Goal: Task Accomplishment & Management: Use online tool/utility

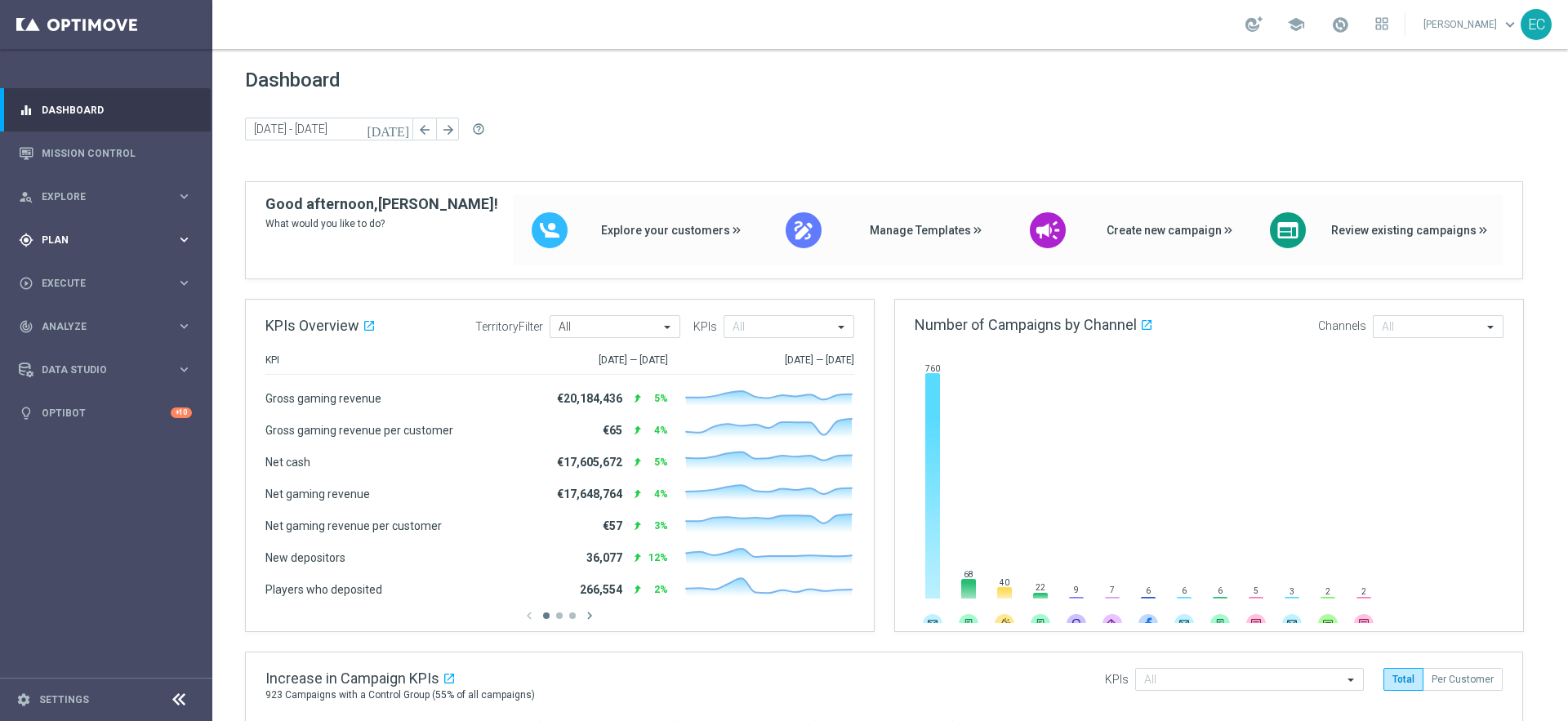
click at [164, 232] on div "gps_fixed Plan" at bounding box center [97, 239] width 157 height 14
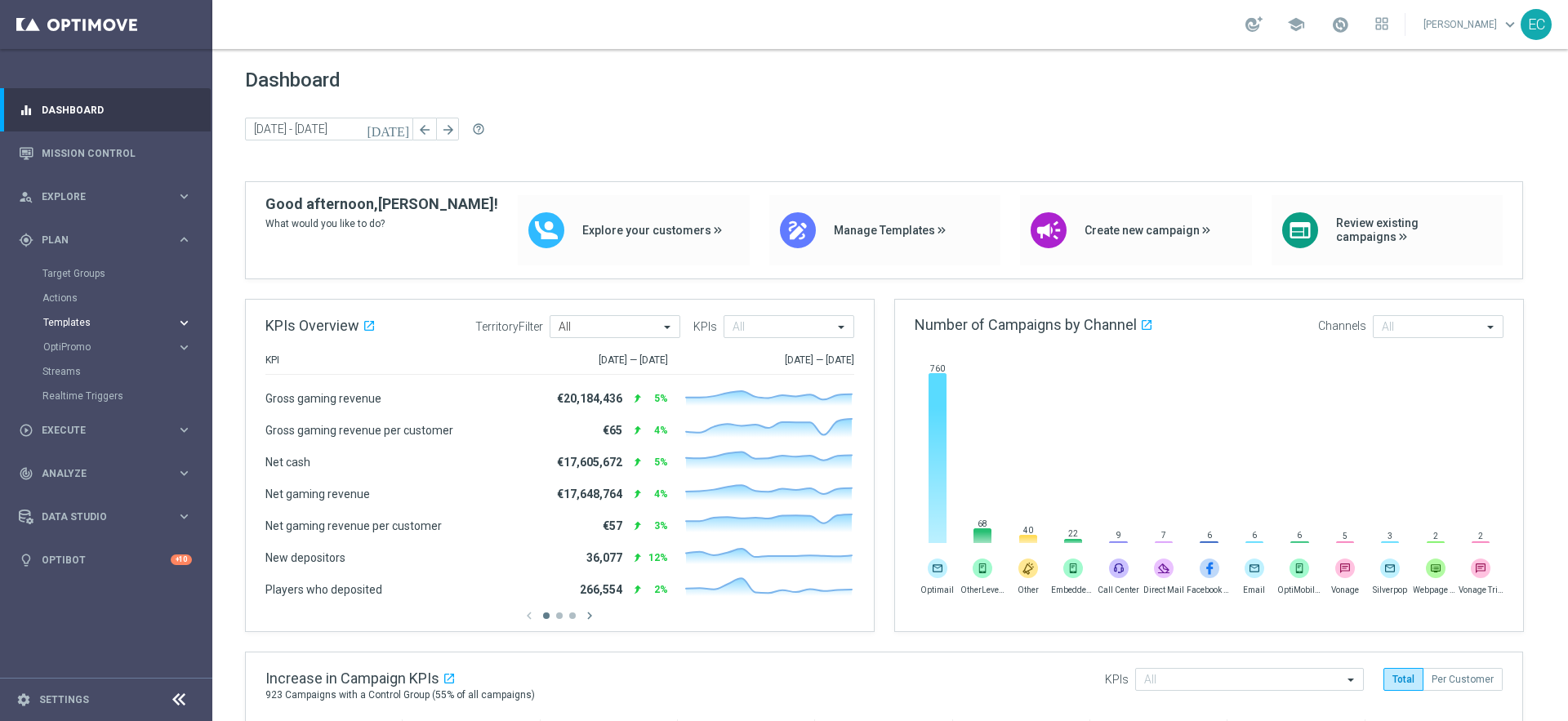
click at [103, 320] on span "Templates" at bounding box center [101, 323] width 117 height 10
click at [88, 346] on link "Optimail" at bounding box center [110, 347] width 120 height 13
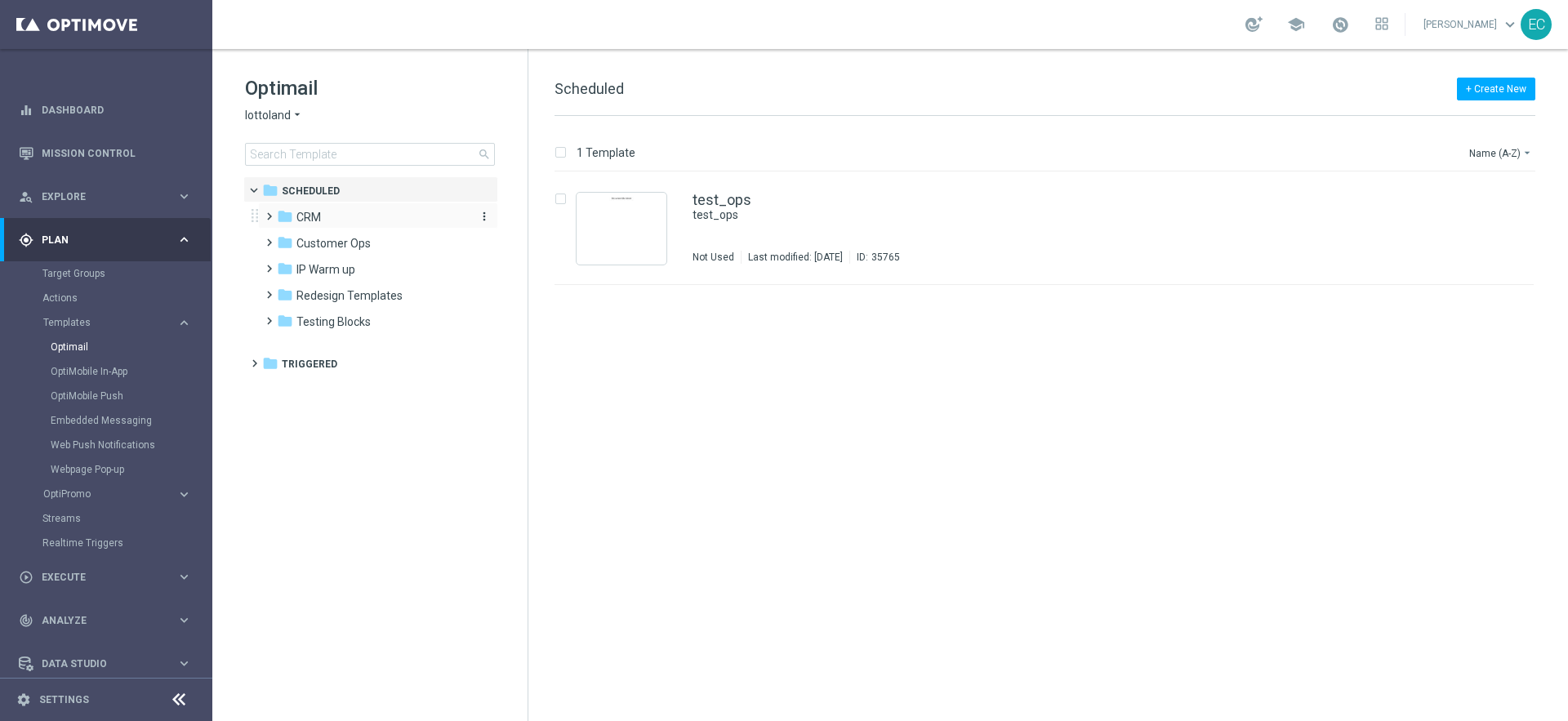
click at [315, 215] on span "CRM" at bounding box center [308, 216] width 24 height 14
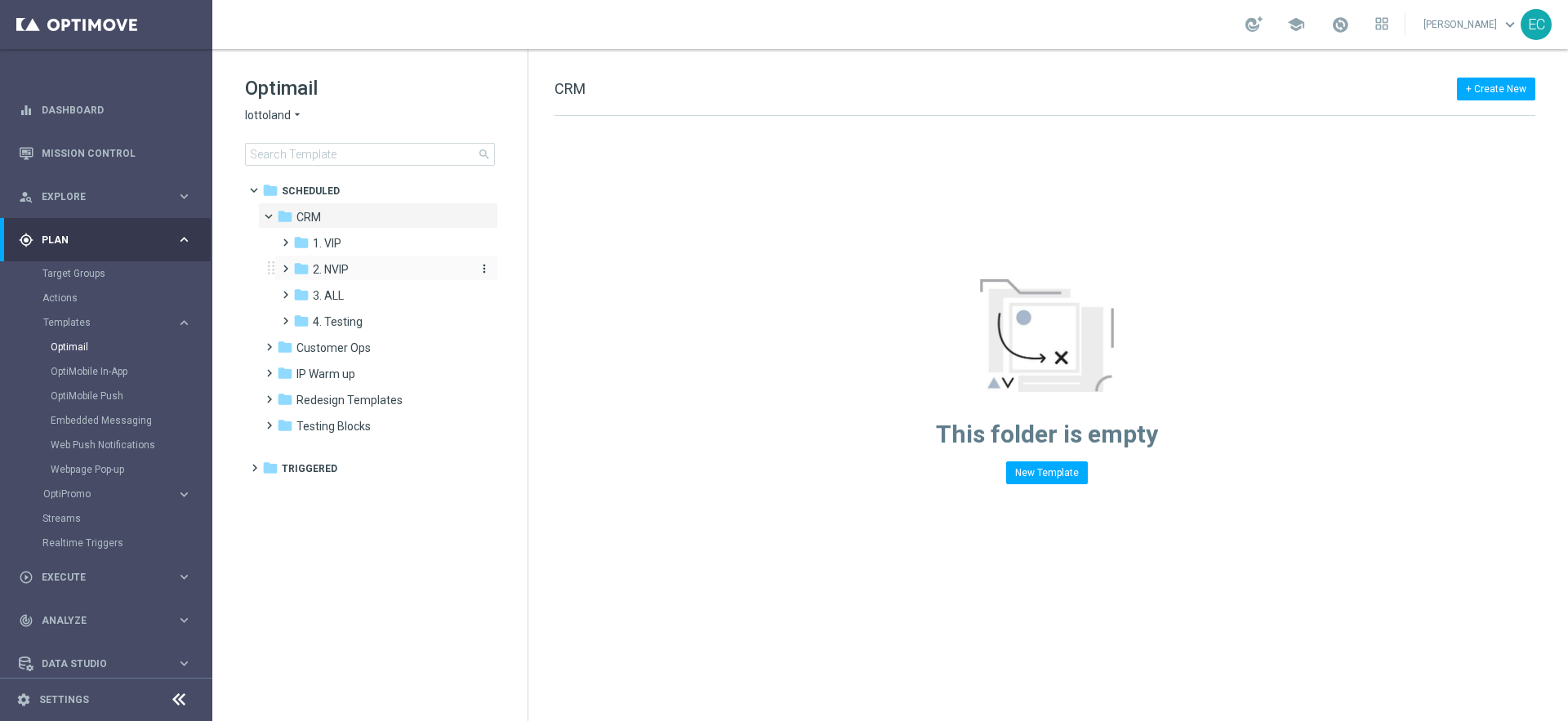
click at [333, 270] on span "2. NVIP" at bounding box center [330, 269] width 36 height 14
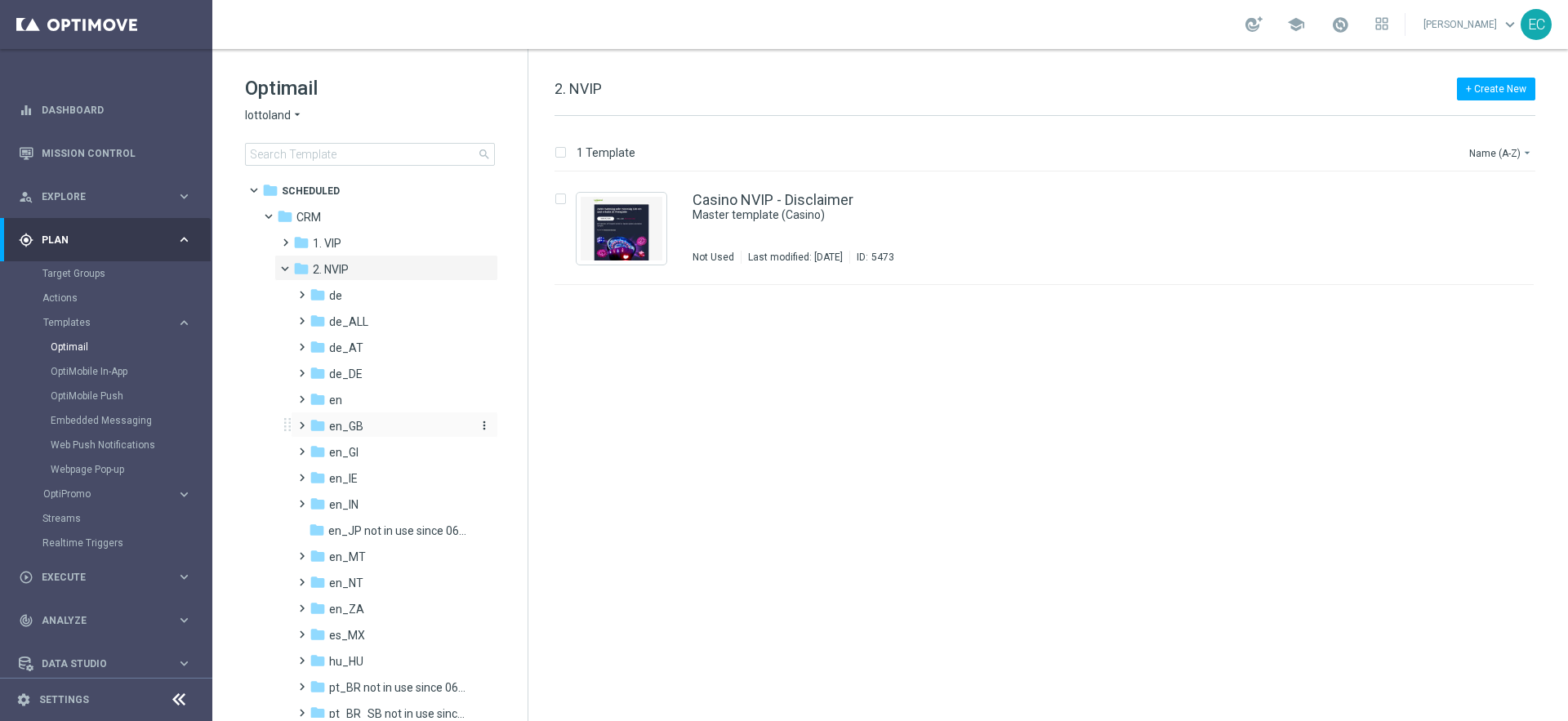
click at [369, 419] on div "folder en_GB" at bounding box center [389, 426] width 160 height 19
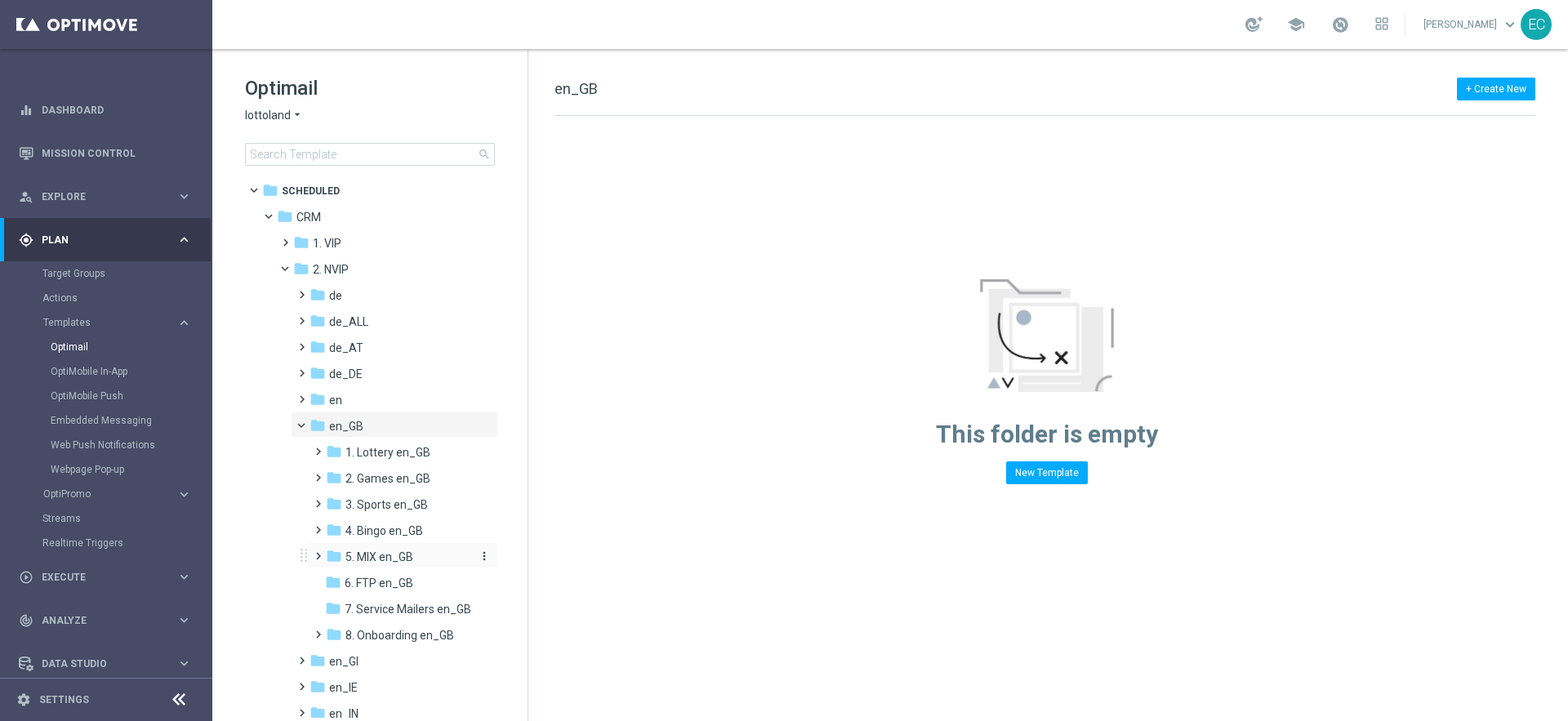
click at [419, 560] on div "folder 5. MIX en_GB" at bounding box center [399, 558] width 147 height 19
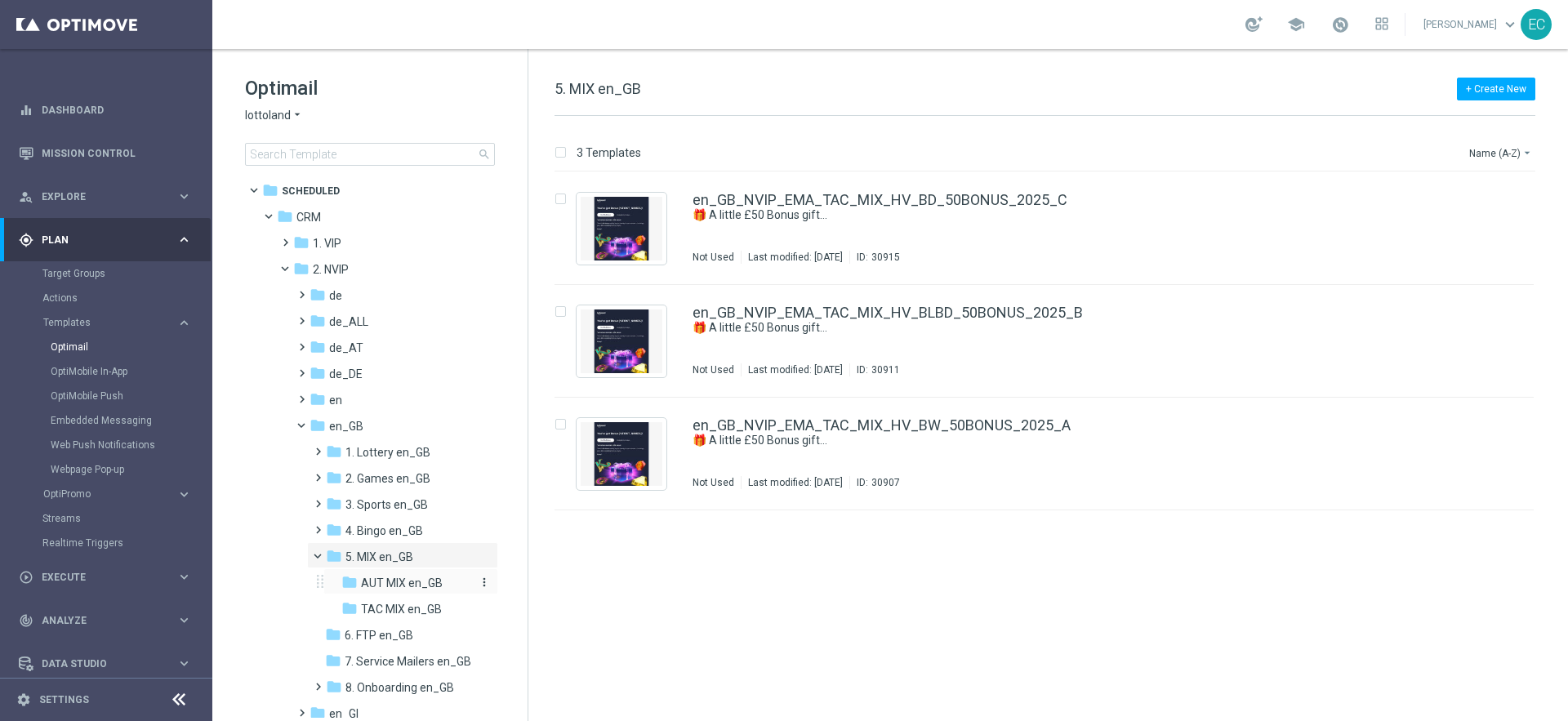
click at [403, 583] on span "AUT MIX en_GB" at bounding box center [402, 583] width 82 height 14
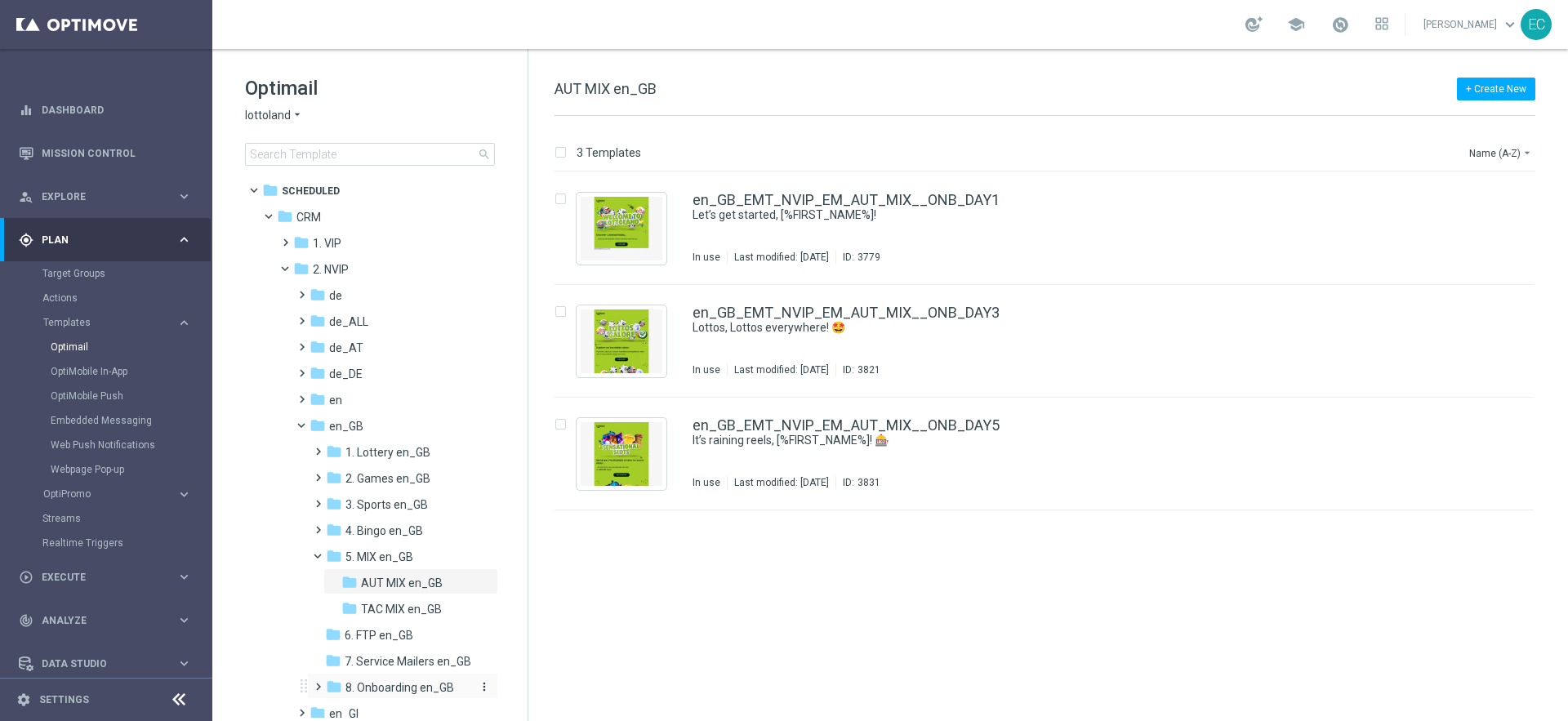
click at [417, 686] on span "8. Onboarding en_GB" at bounding box center [399, 687] width 109 height 14
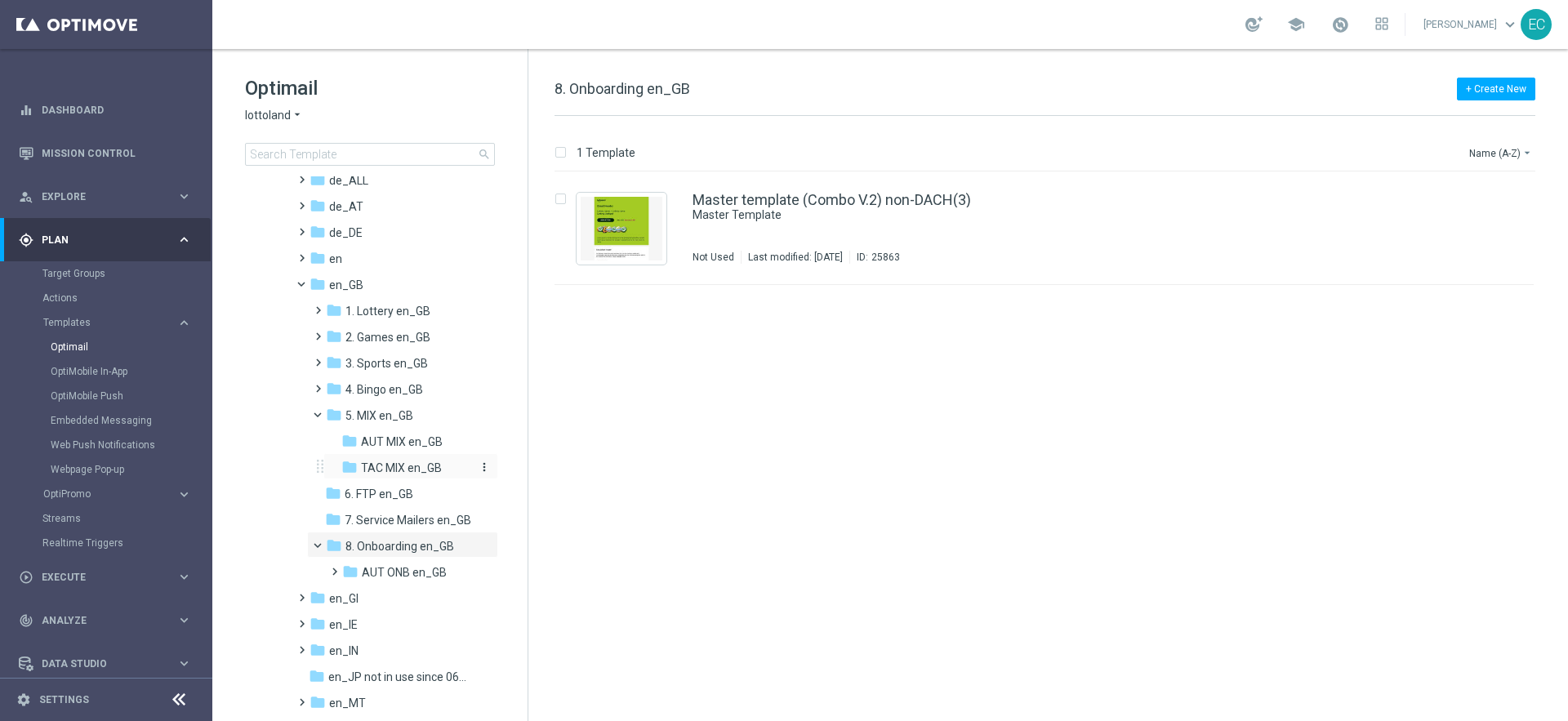
scroll to position [205, 0]
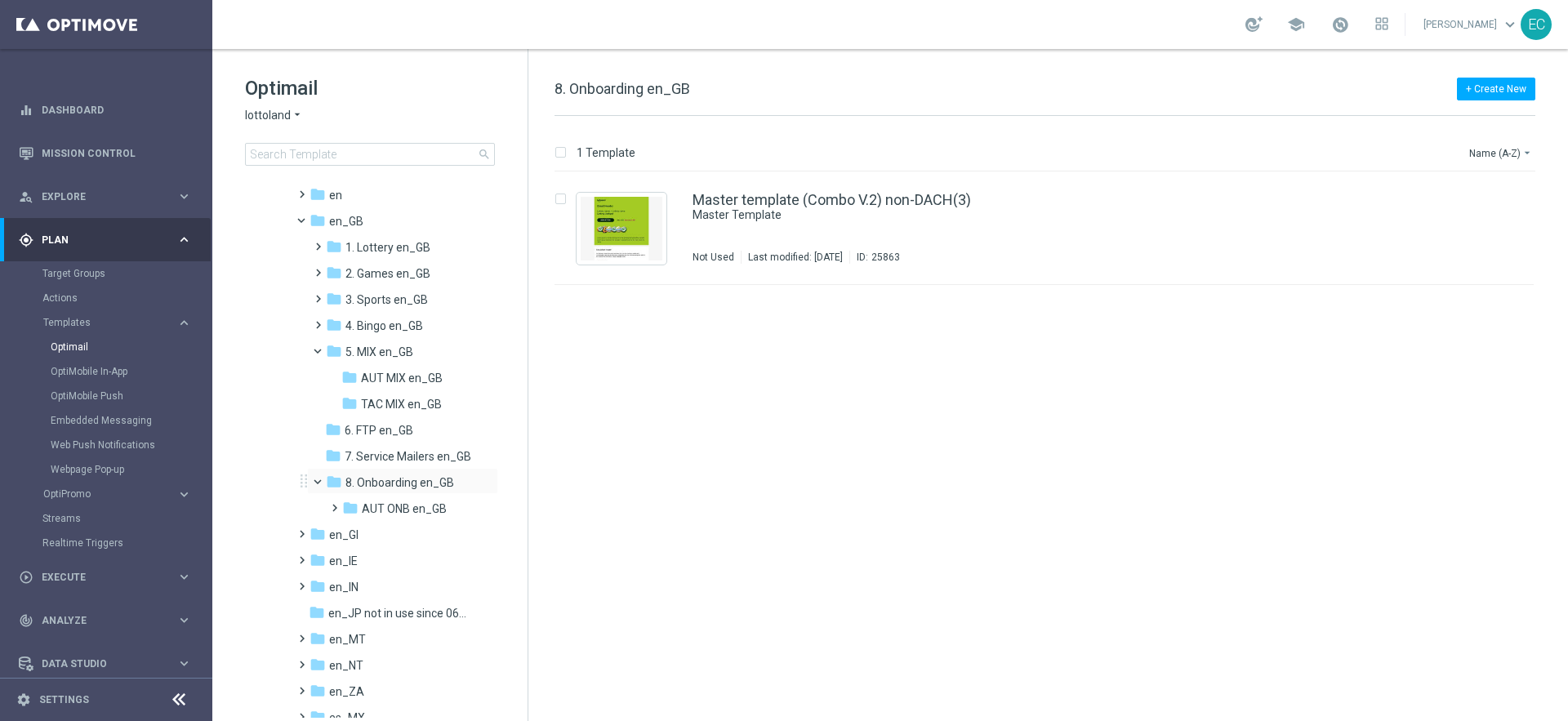
click at [322, 482] on span at bounding box center [325, 478] width 7 height 8
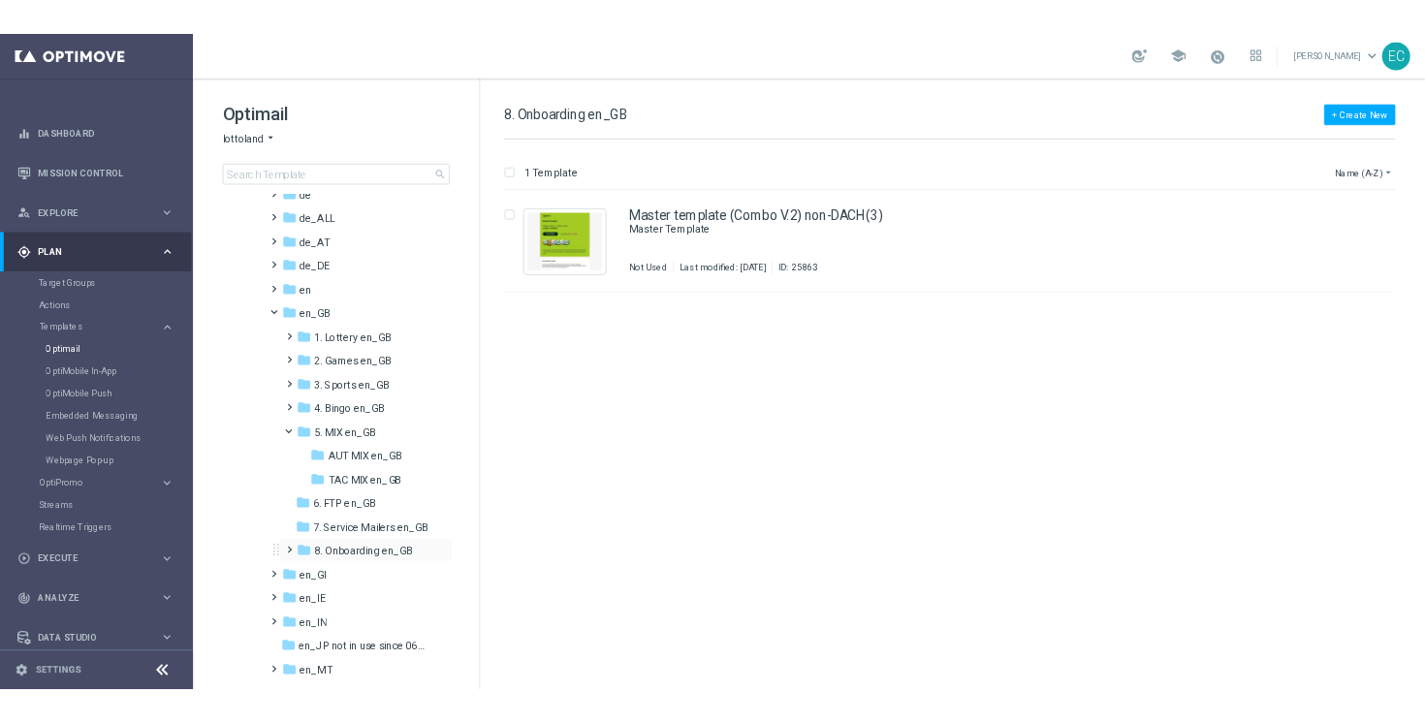
scroll to position [122, 0]
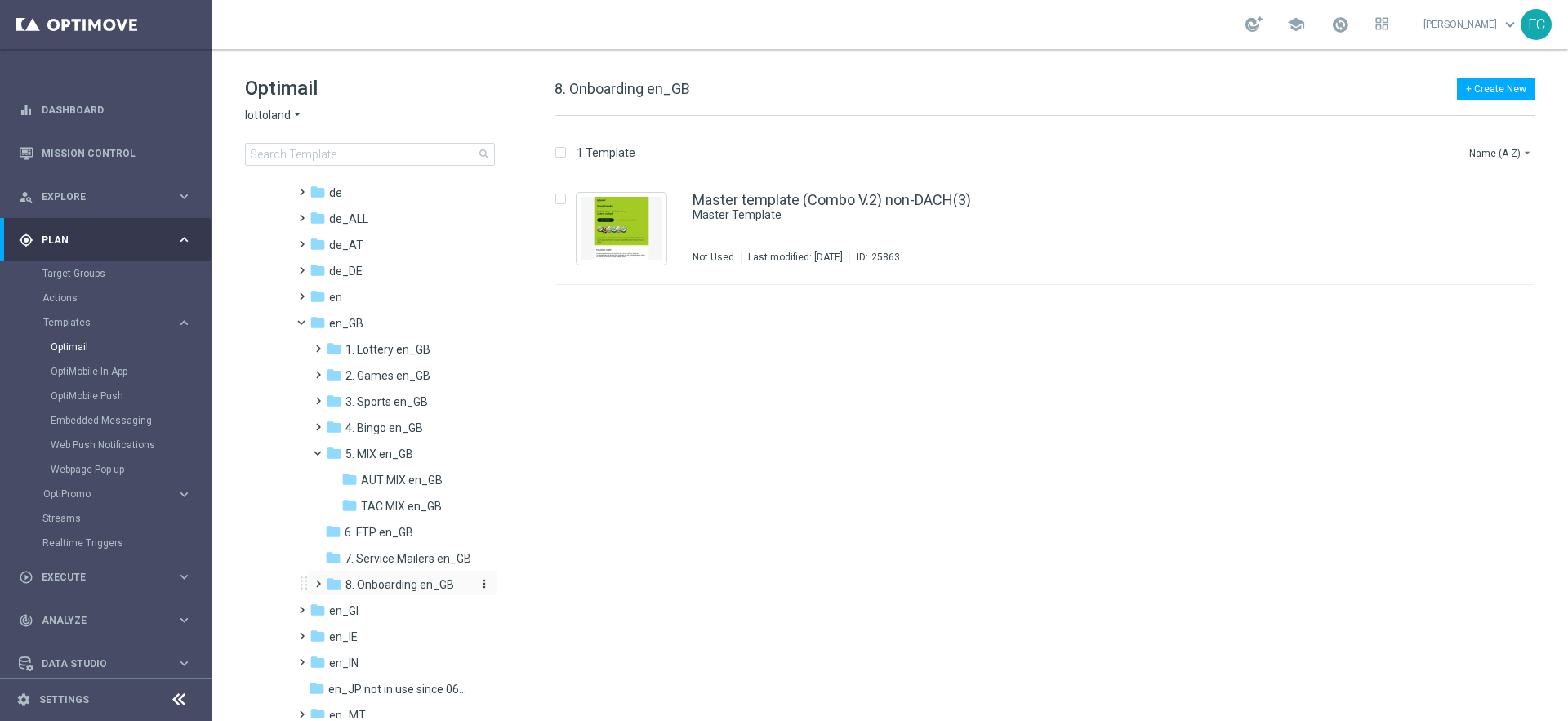
click at [404, 579] on span "8. Onboarding en_GB" at bounding box center [399, 585] width 109 height 14
click at [403, 608] on span "AUT ONB en_GB" at bounding box center [404, 611] width 85 height 14
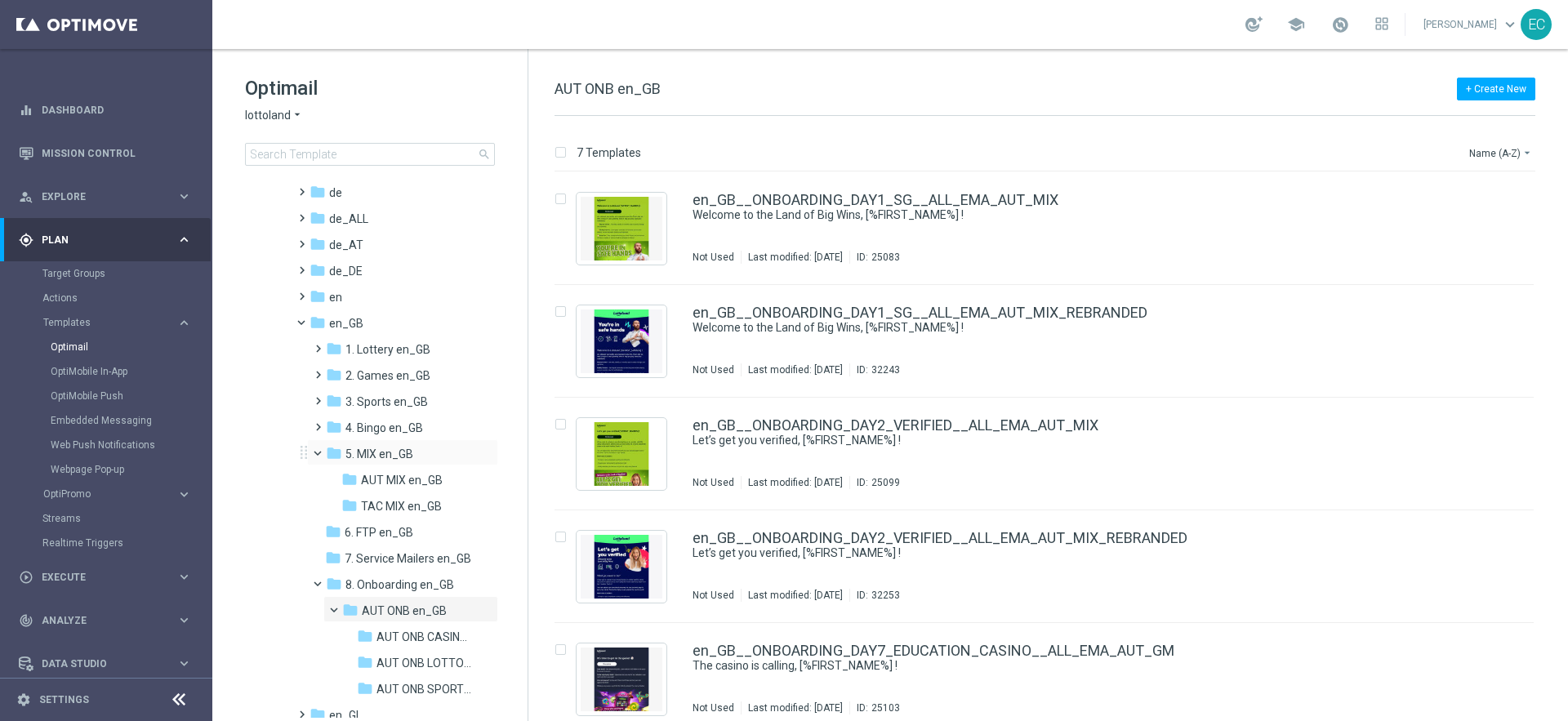
click at [322, 451] on span at bounding box center [325, 449] width 7 height 8
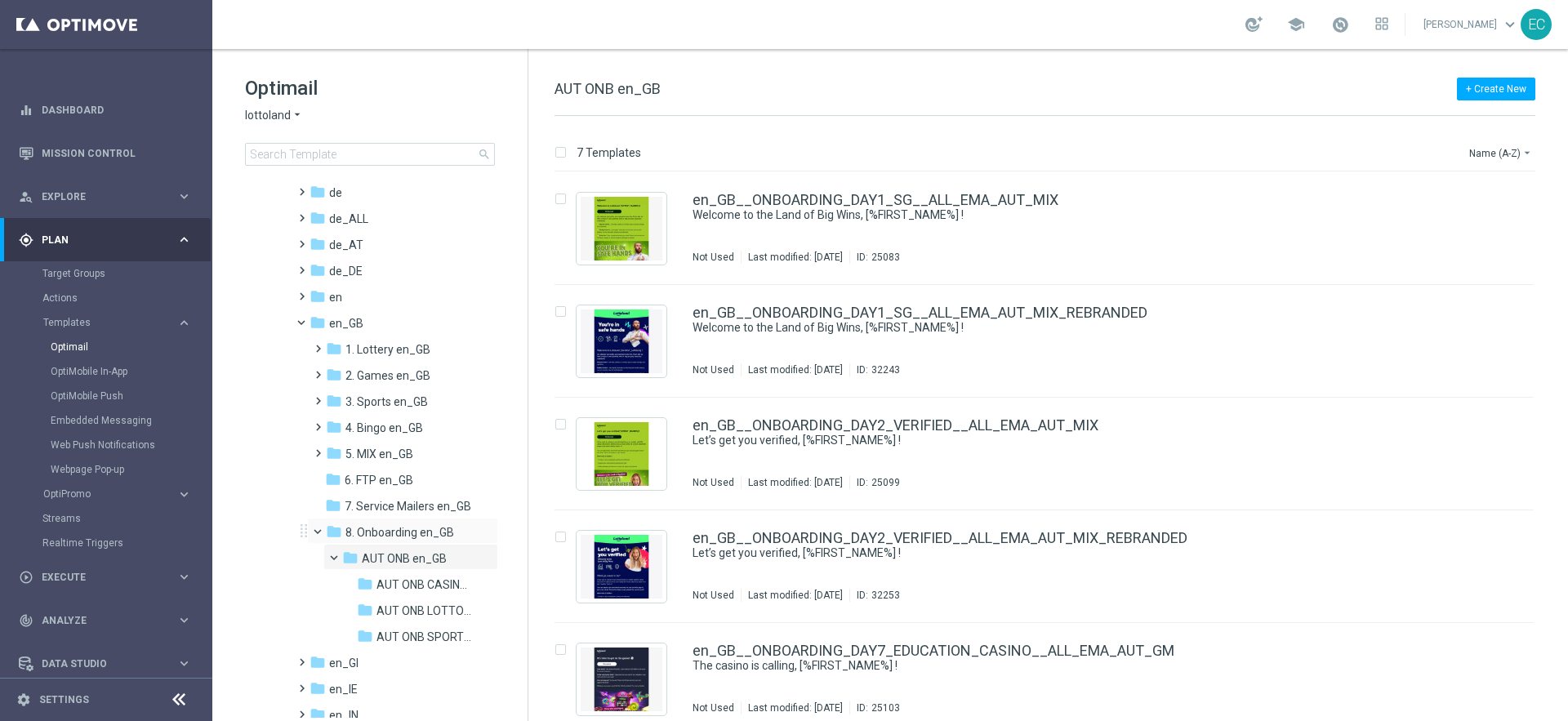
click at [322, 531] on span at bounding box center [325, 527] width 7 height 8
click at [357, 352] on span "1. Lottery en_GB" at bounding box center [387, 349] width 85 height 14
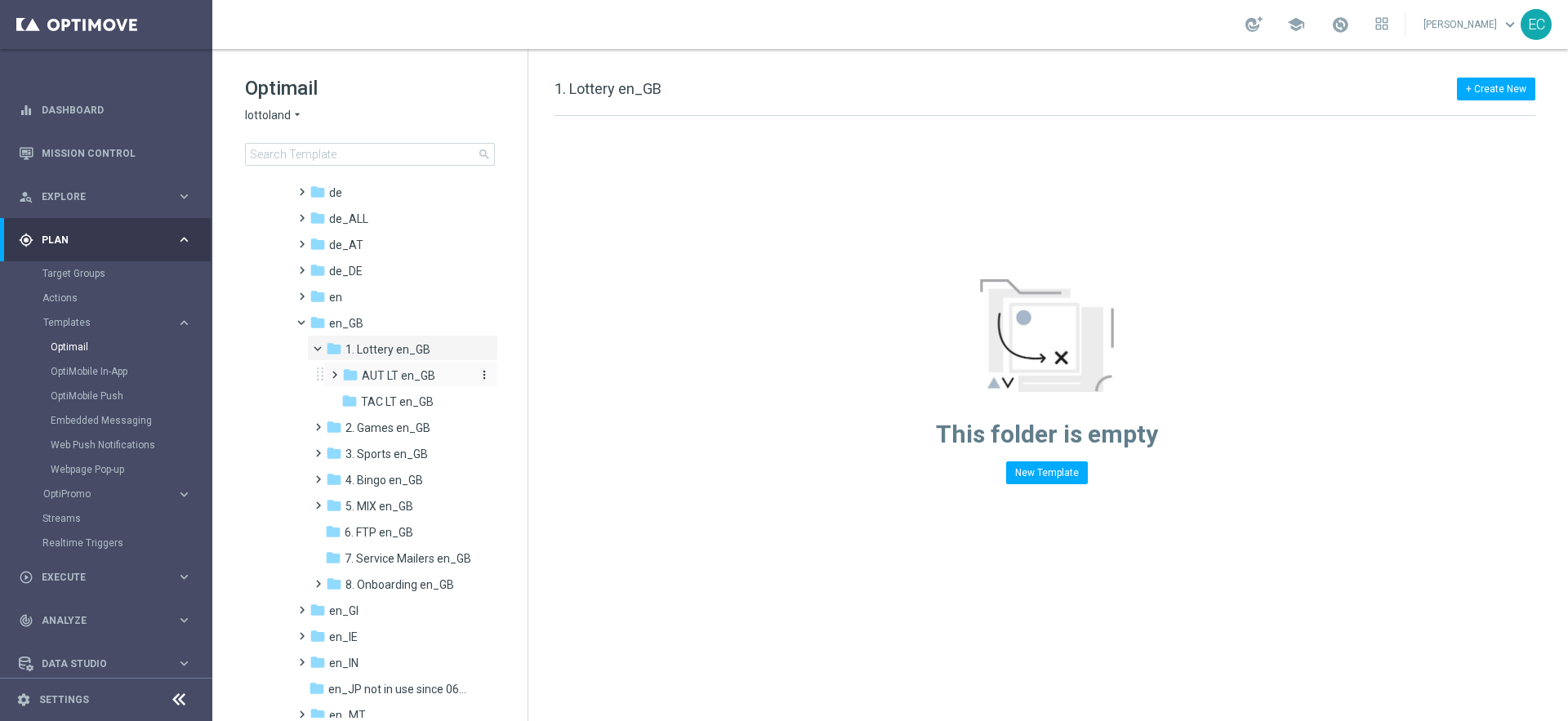
click at [391, 381] on span "AUT LT en_GB" at bounding box center [398, 375] width 73 height 14
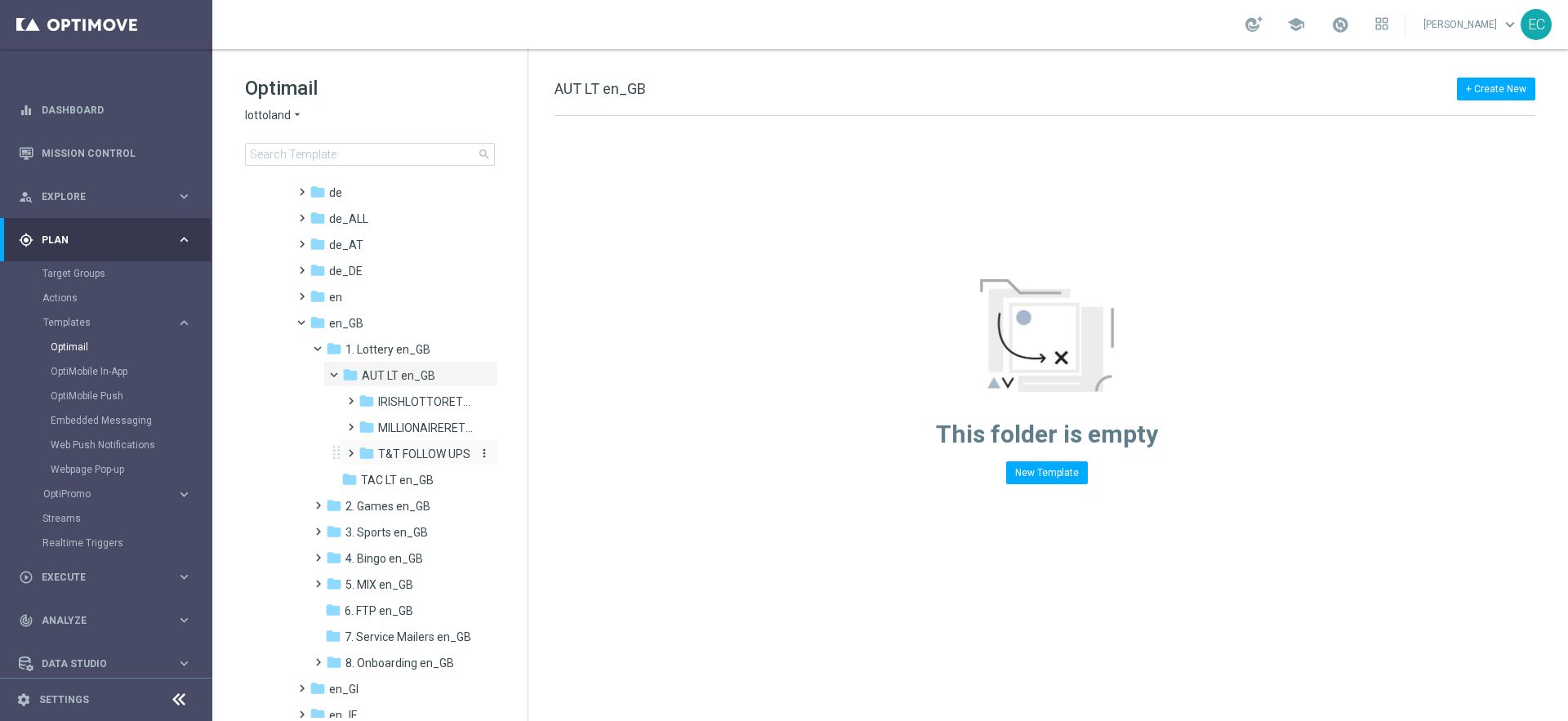
click at [411, 460] on span "T&T FOLLOW UPS" at bounding box center [424, 453] width 93 height 14
click at [407, 473] on span "nrt_page_visit" at bounding box center [429, 479] width 74 height 14
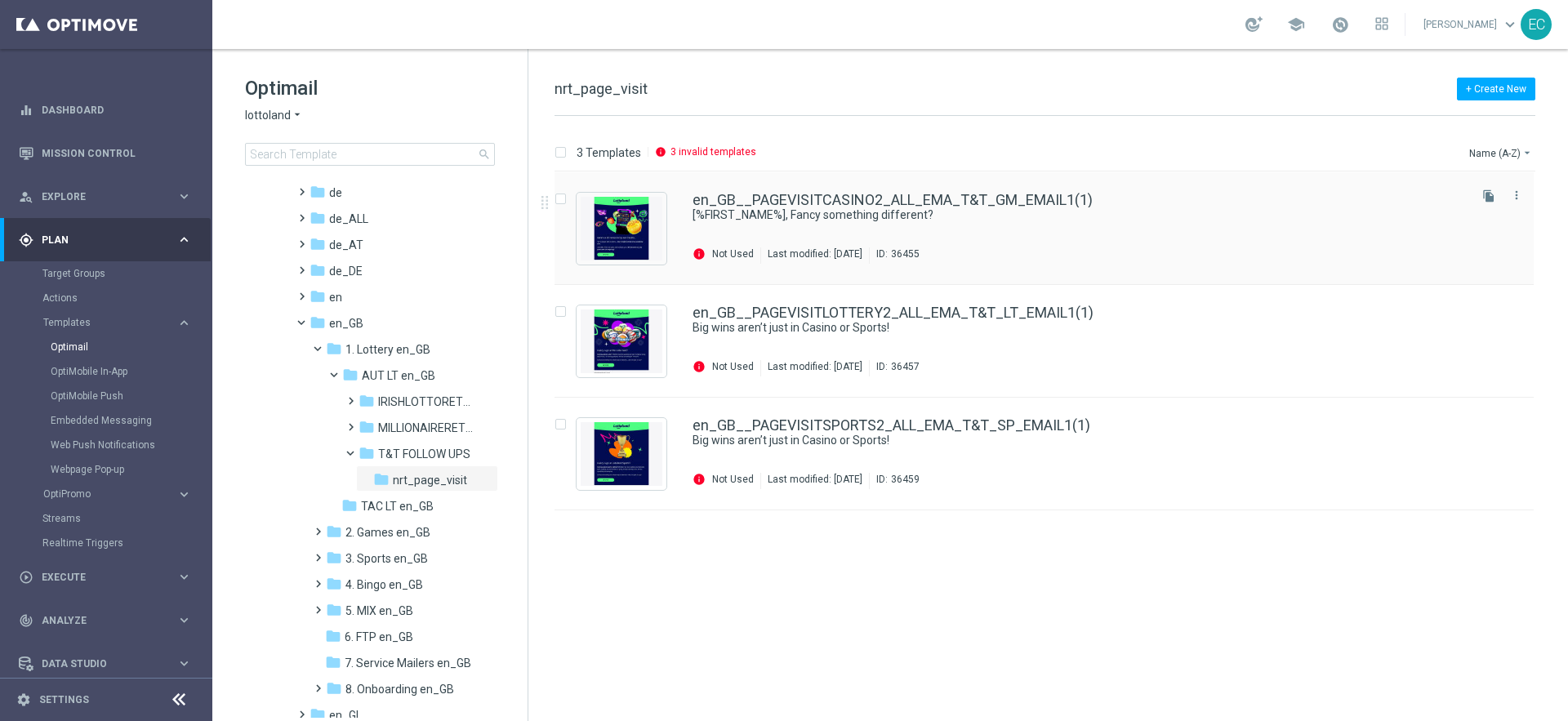
click at [1003, 191] on div "en_GB__PAGEVISITCASINO2_ALL_EMA_T&T_GM_EMAIL1(1) [%FIRST_NAME%], Fancy somethin…" at bounding box center [1043, 229] width 979 height 113
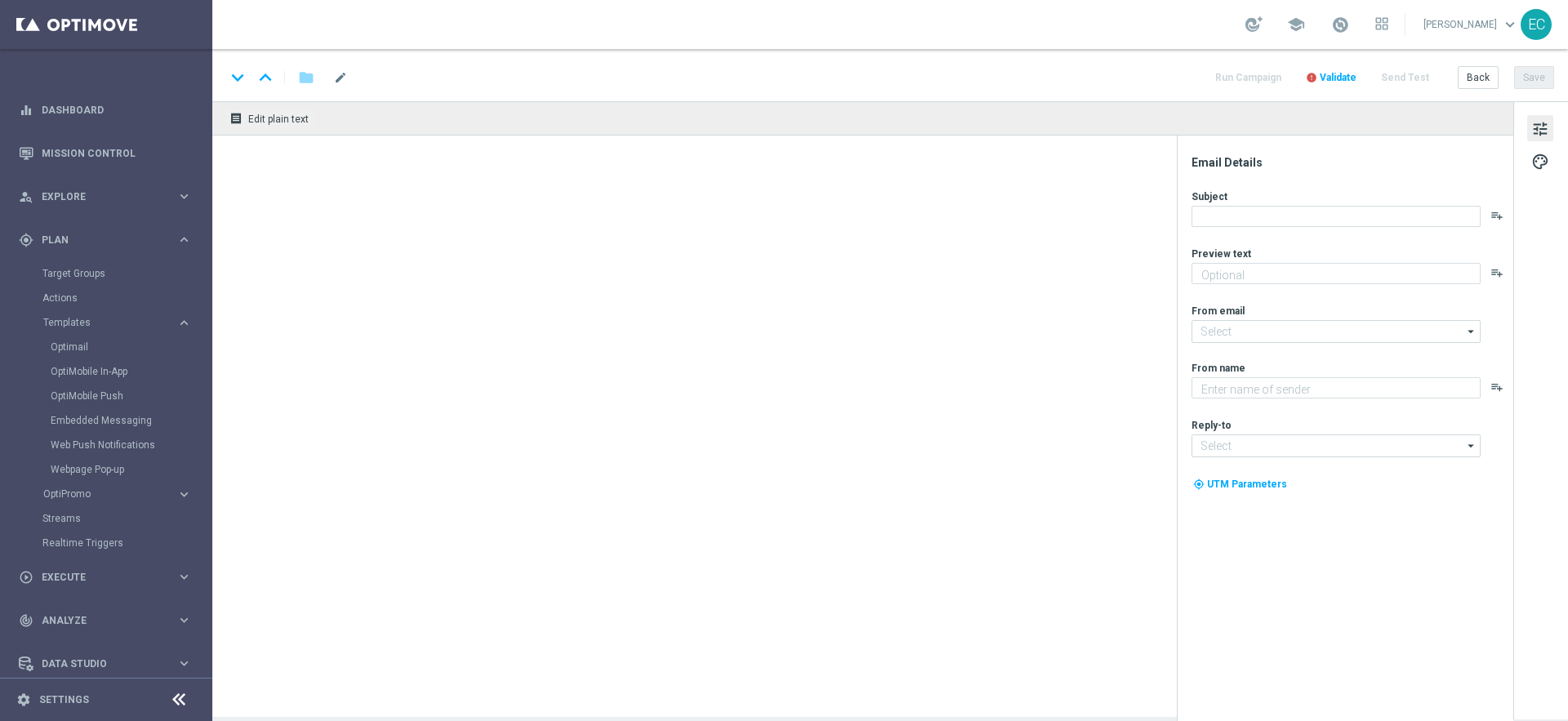
type textarea "A new way to play: Casino awaits."
type input "[EMAIL_ADDRESS][DOMAIN_NAME]"
type textarea "Lottoland"
type input "[EMAIL_ADDRESS][DOMAIN_NAME]"
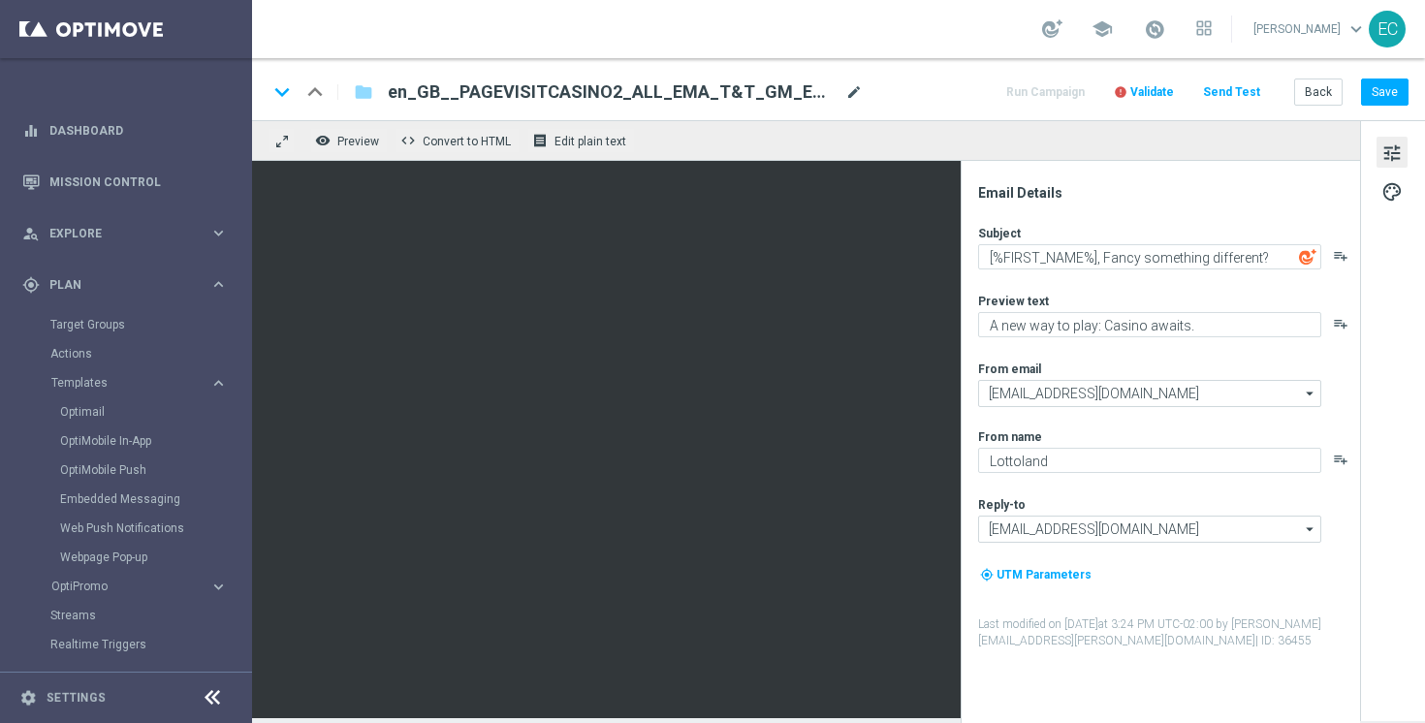
click at [848, 96] on span "mode_edit" at bounding box center [853, 91] width 17 height 17
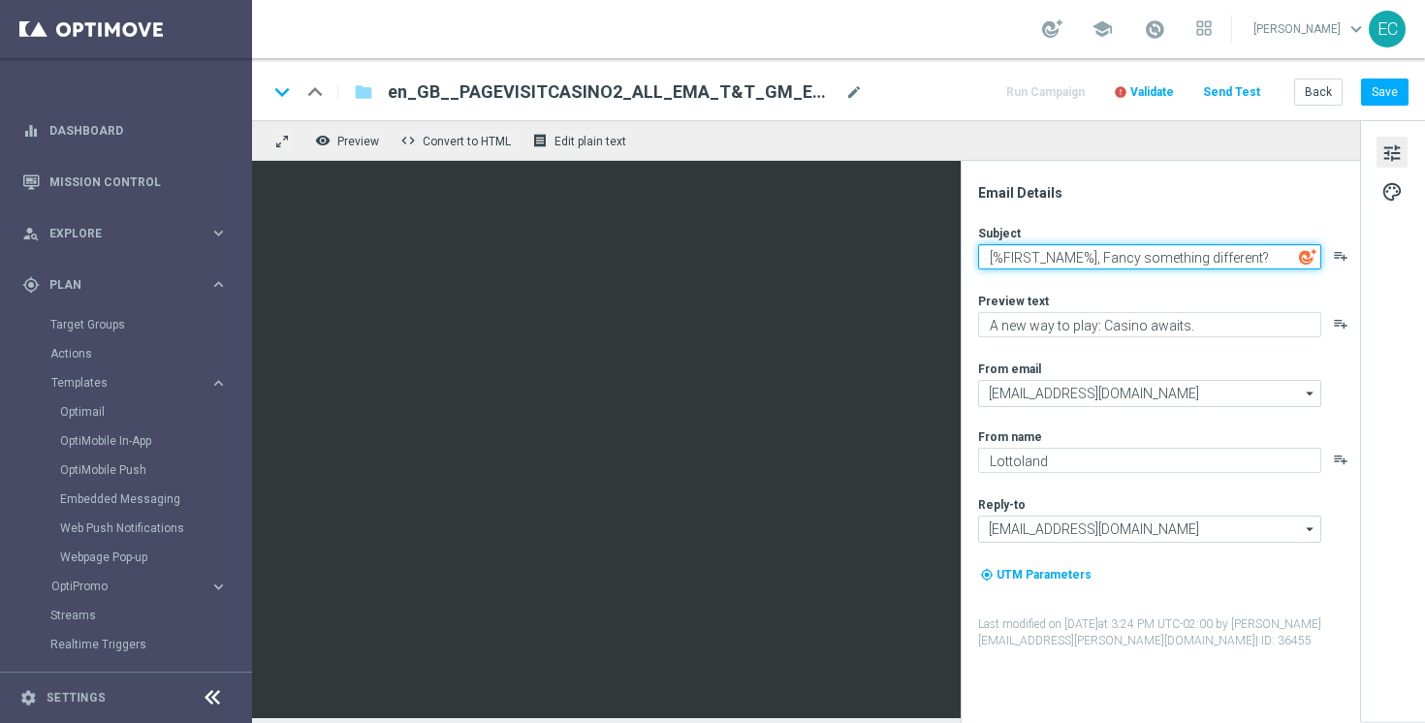
click at [1106, 256] on textarea "[%FIRST_NAME%], Fancy something different?" at bounding box center [1149, 256] width 343 height 25
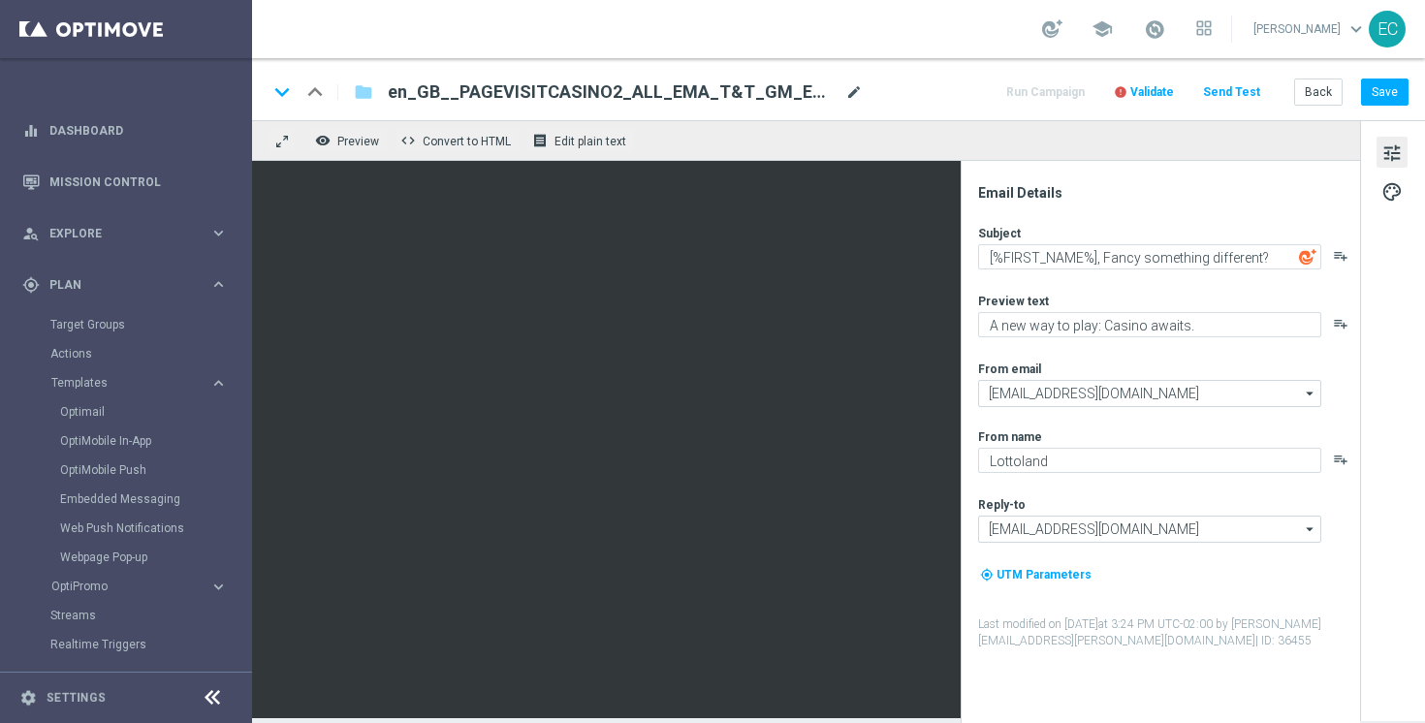
click at [851, 96] on span "mode_edit" at bounding box center [853, 91] width 17 height 17
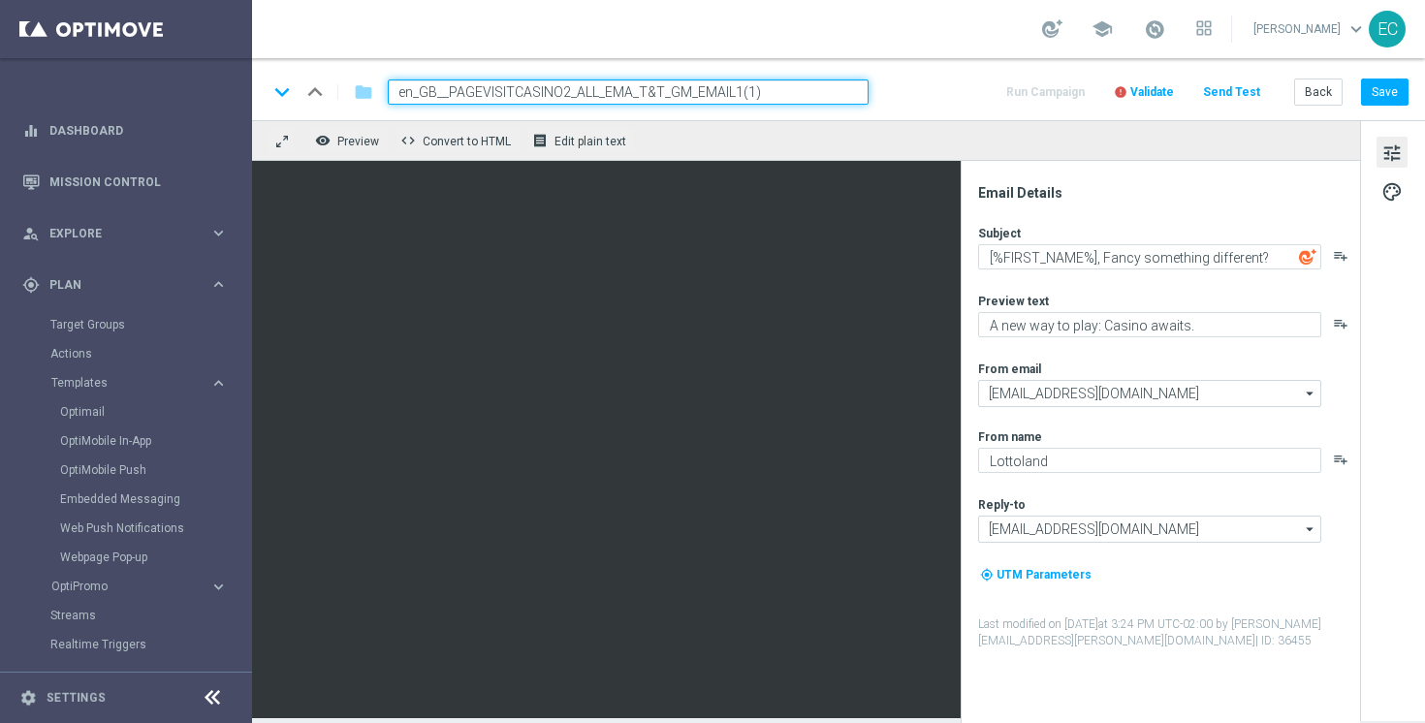
click at [775, 92] on input "en_GB__PAGEVISITCASINO2_ALL_EMA_T&T_GM_EMAIL1(1)" at bounding box center [628, 92] width 481 height 25
paste input "2_A"
type input "en_GB__PAGEVISITCASINO2_ALL_EMA_T&T_GM_EMAIL2_A"
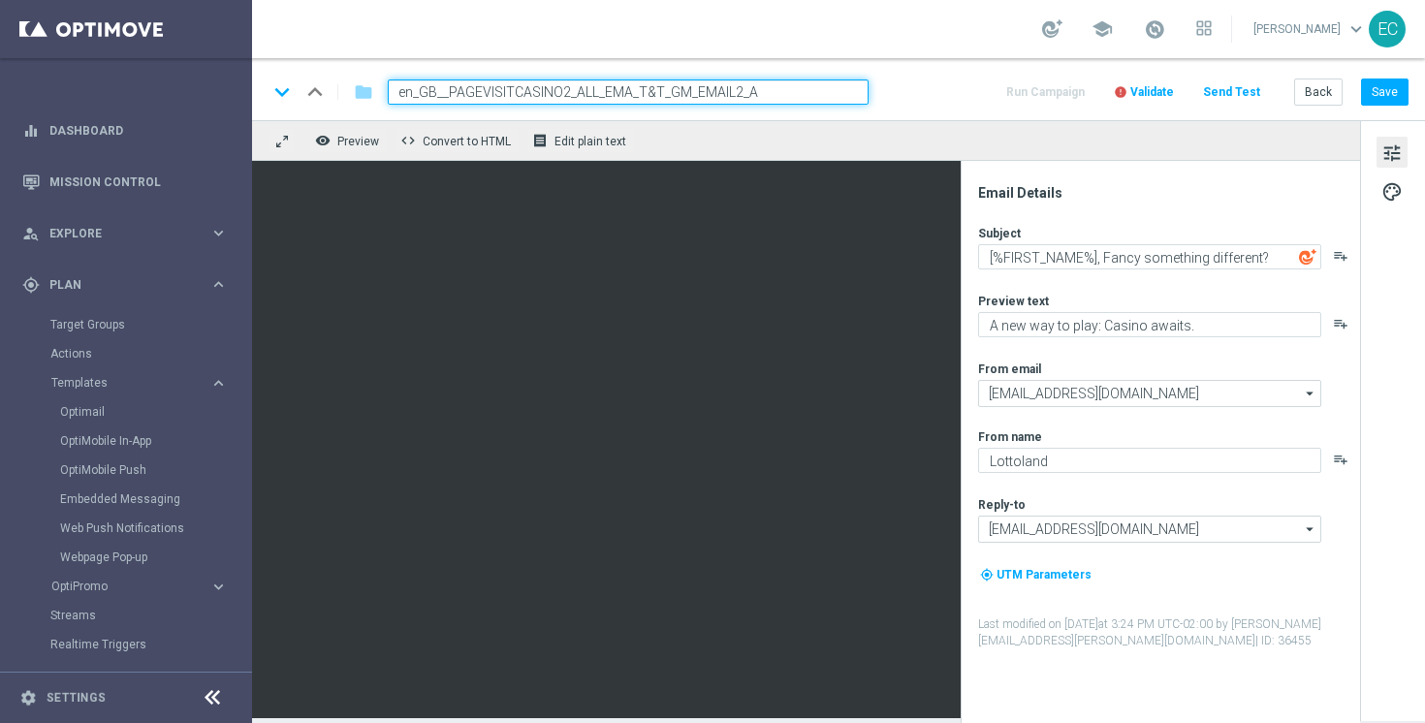
click at [941, 125] on div "remove_red_eye Preview code Convert to HTML receipt Edit plain text" at bounding box center [806, 140] width 1108 height 41
click at [1394, 179] on span "palette" at bounding box center [1392, 191] width 21 height 25
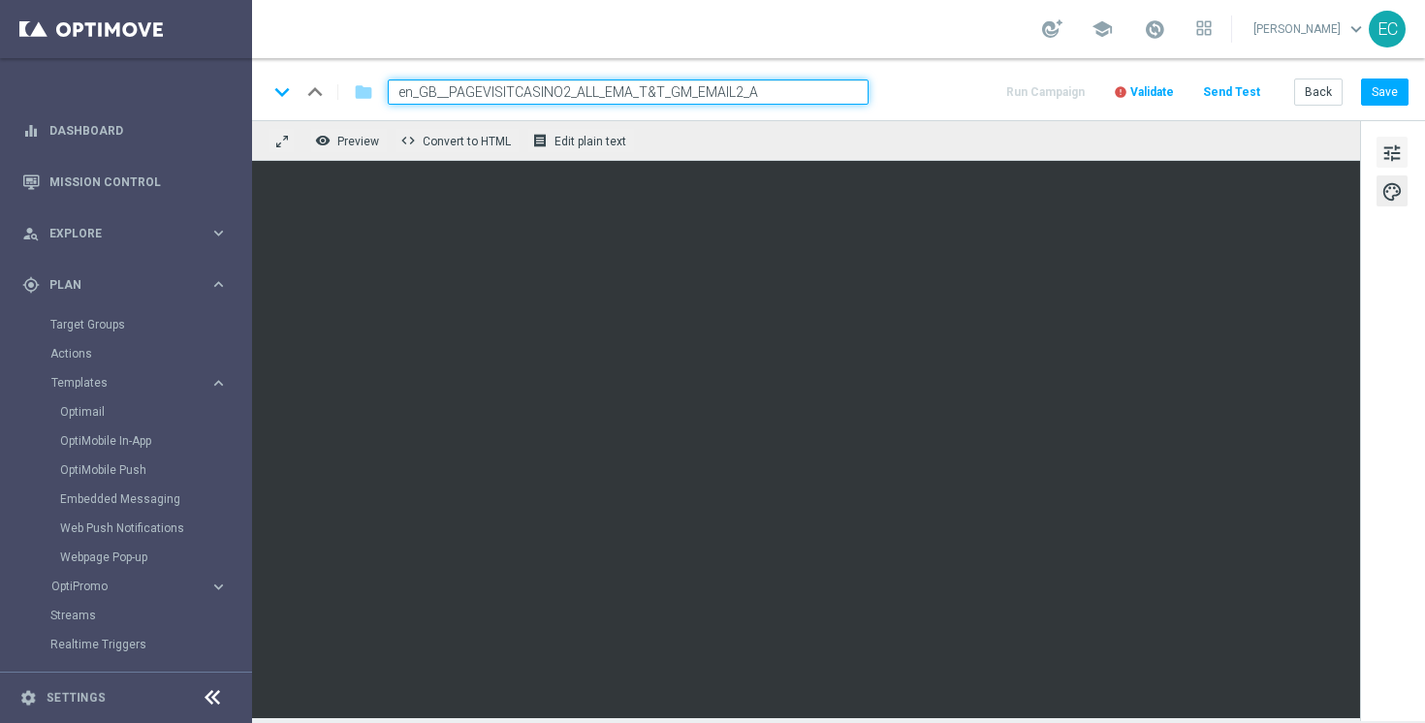
click at [1387, 150] on span "tune" at bounding box center [1392, 153] width 21 height 25
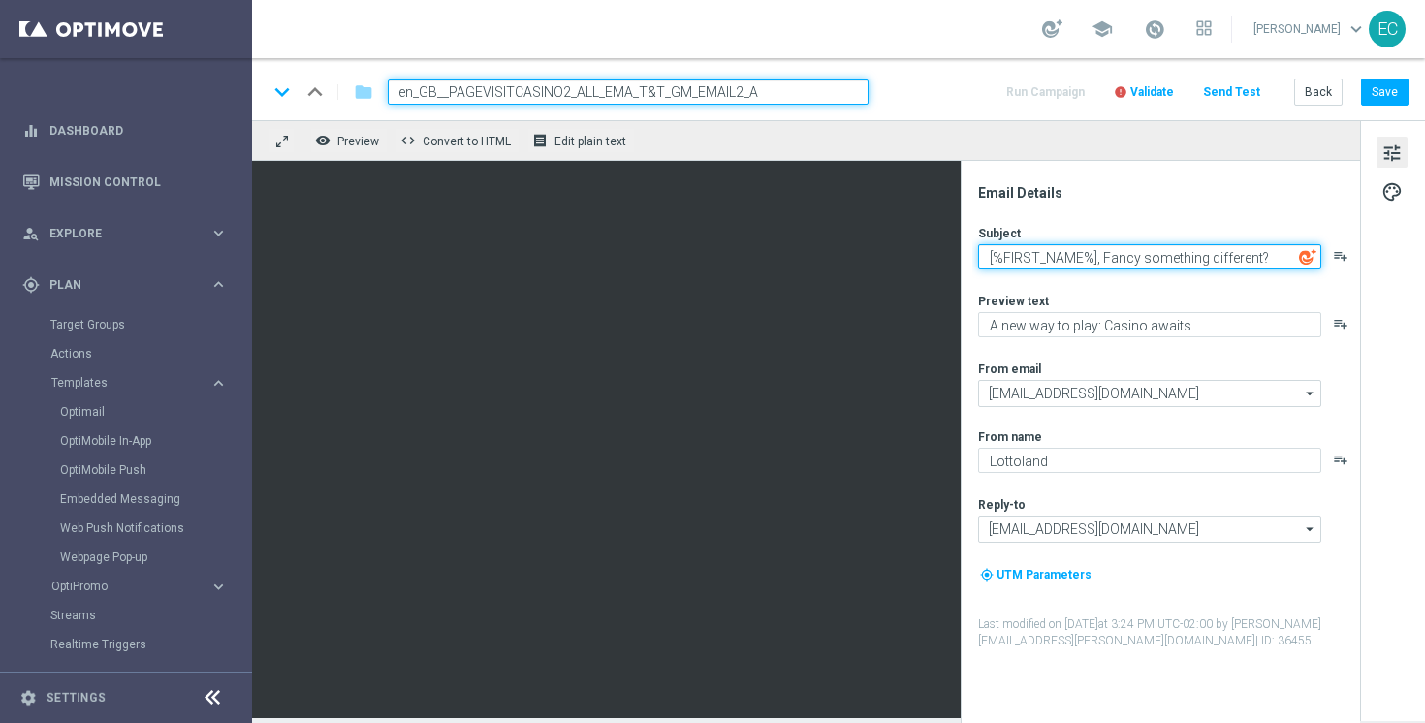
click at [1174, 258] on textarea "[%FIRST_NAME%], Fancy something different?" at bounding box center [1149, 256] width 343 height 25
paste textarea "💥 Try Casino Today – Get a £5 Bonus When You Stake £5"
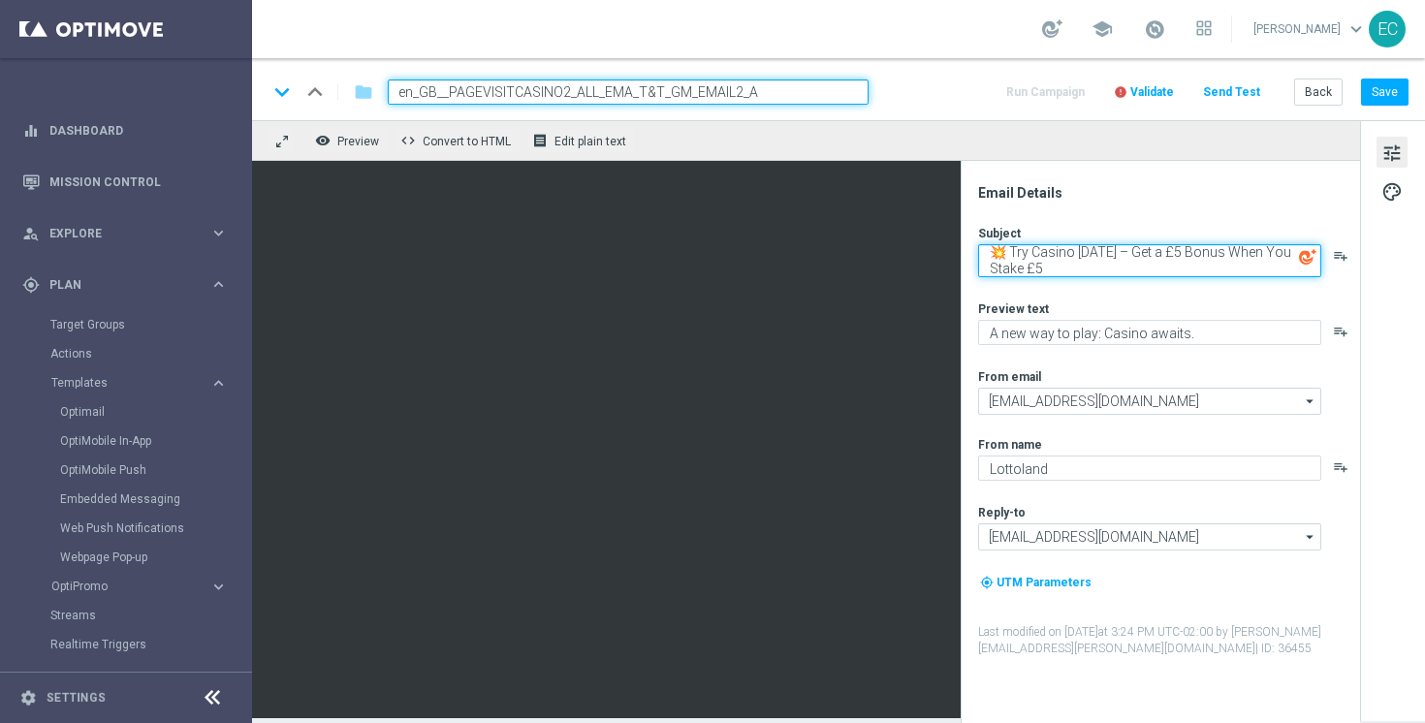
type textarea "💥 Try Casino Today – Get a £5 Bonus When You Stake £5"
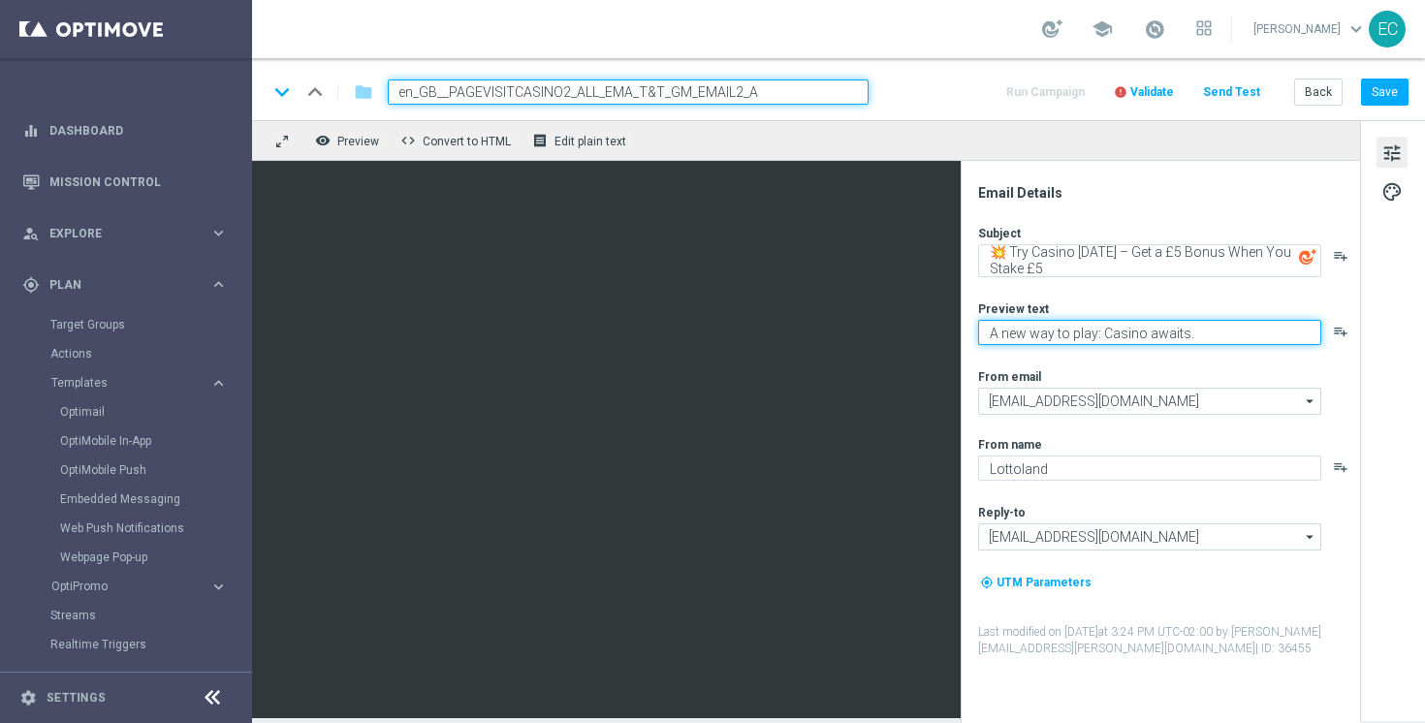
click at [1168, 329] on textarea "A new way to play: Casino awaits." at bounding box center [1149, 332] width 343 height 25
paste textarea "Make your first move in Casino"
type textarea "Make your first move in Casino"
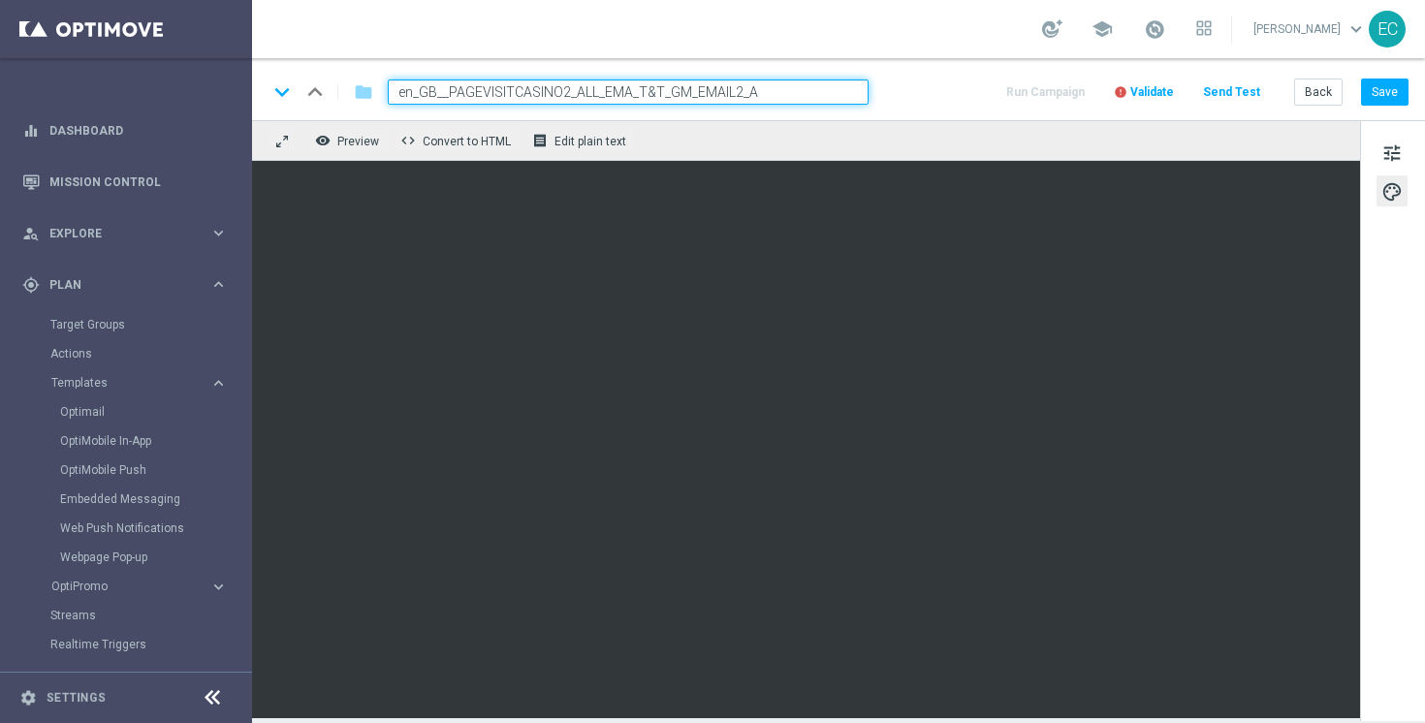
click at [1163, 96] on span "Validate" at bounding box center [1153, 92] width 44 height 14
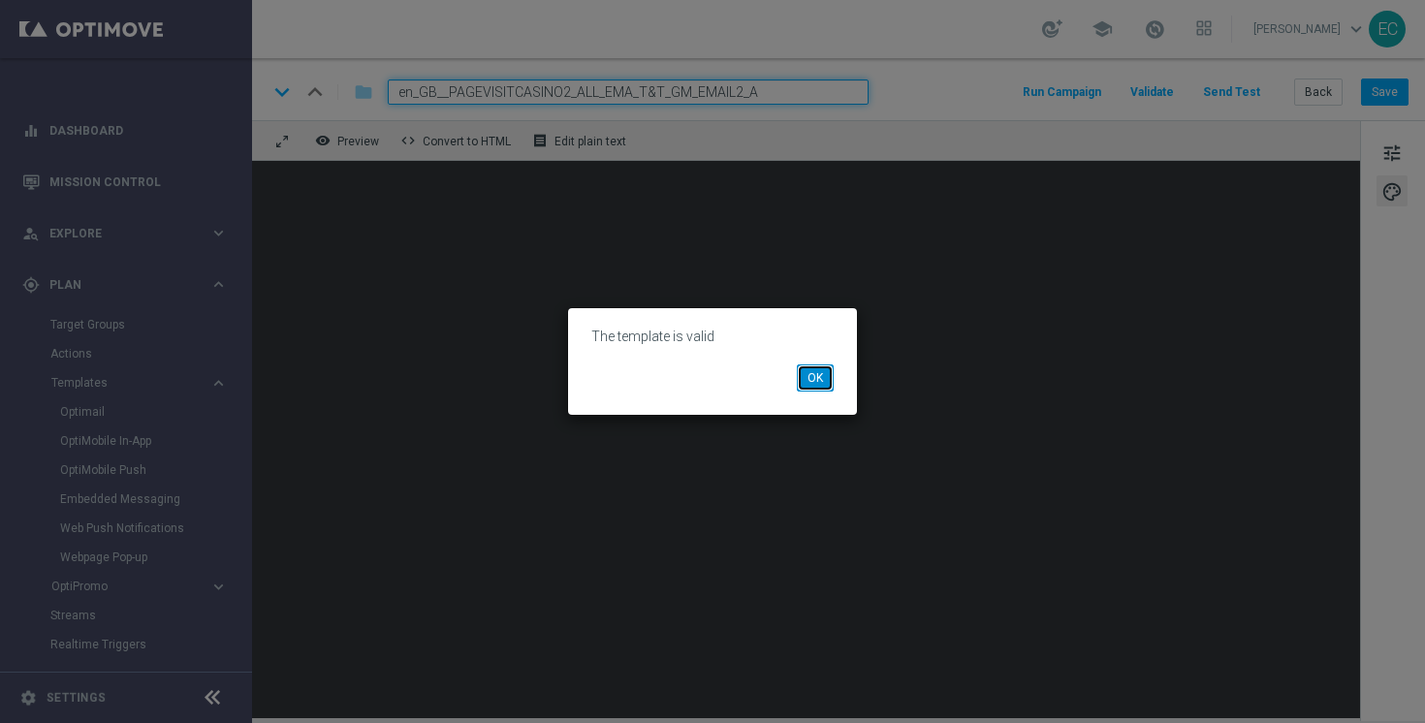
click at [817, 385] on button "OK" at bounding box center [815, 378] width 37 height 27
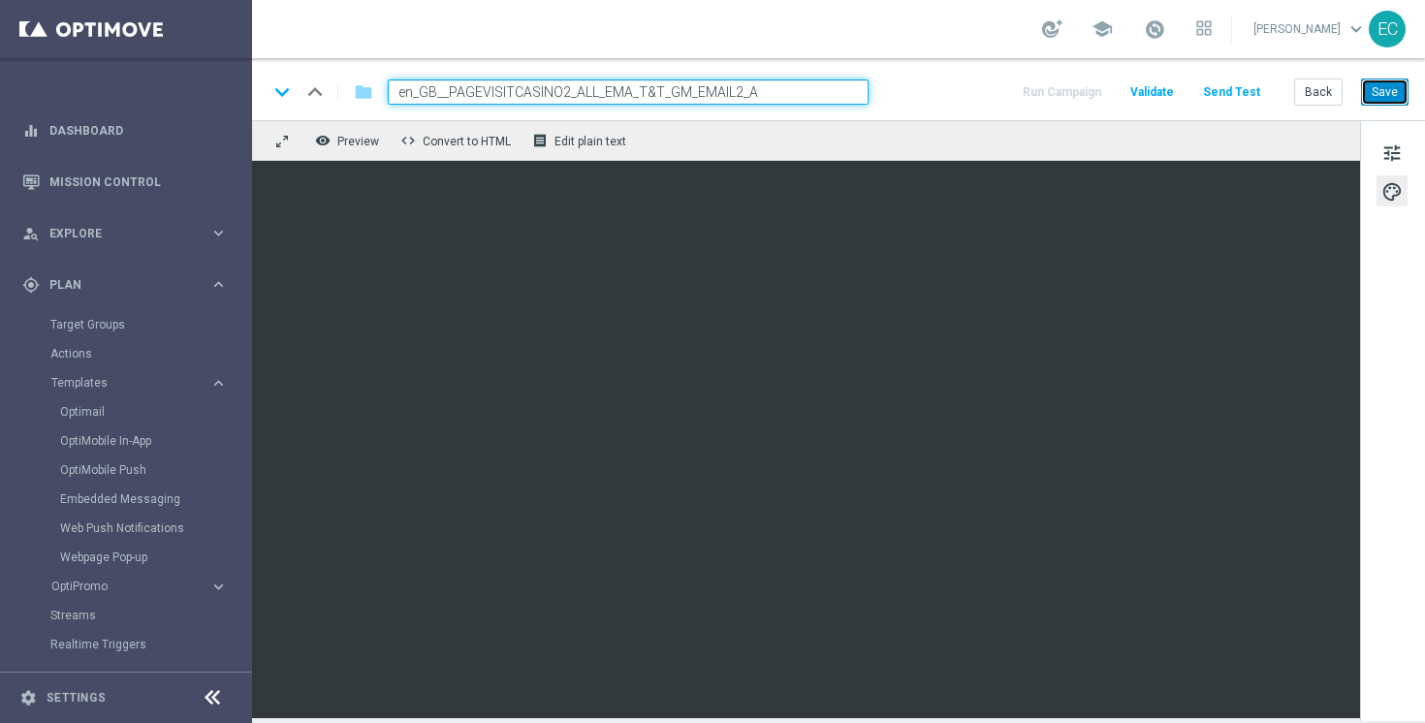
click at [1376, 92] on button "Save" at bounding box center [1385, 92] width 48 height 27
click at [1397, 89] on button "Save" at bounding box center [1385, 92] width 48 height 27
click at [1393, 99] on button "Save" at bounding box center [1385, 92] width 48 height 27
click at [1364, 91] on button "Save" at bounding box center [1385, 92] width 48 height 27
click at [1400, 144] on span "tune" at bounding box center [1392, 153] width 21 height 25
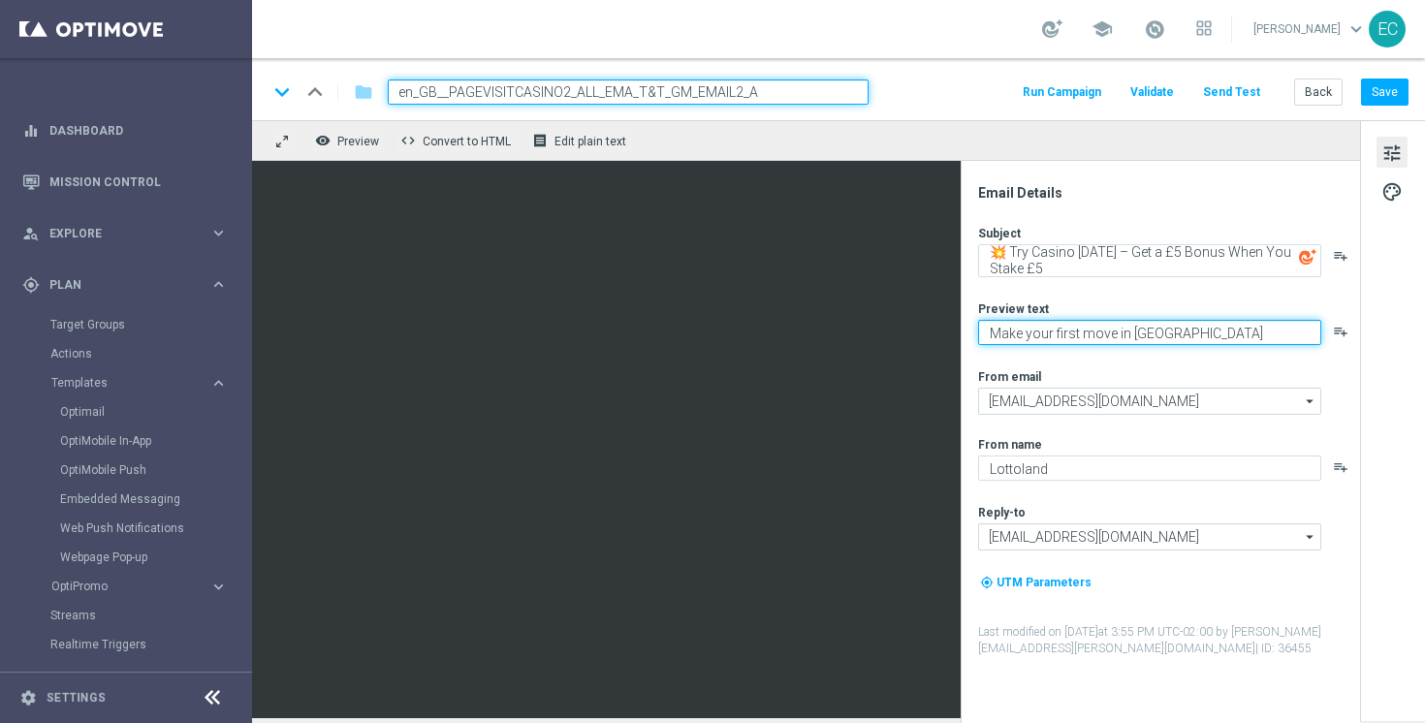
click at [1206, 335] on textarea "Make your first move in Casino" at bounding box center [1149, 332] width 343 height 25
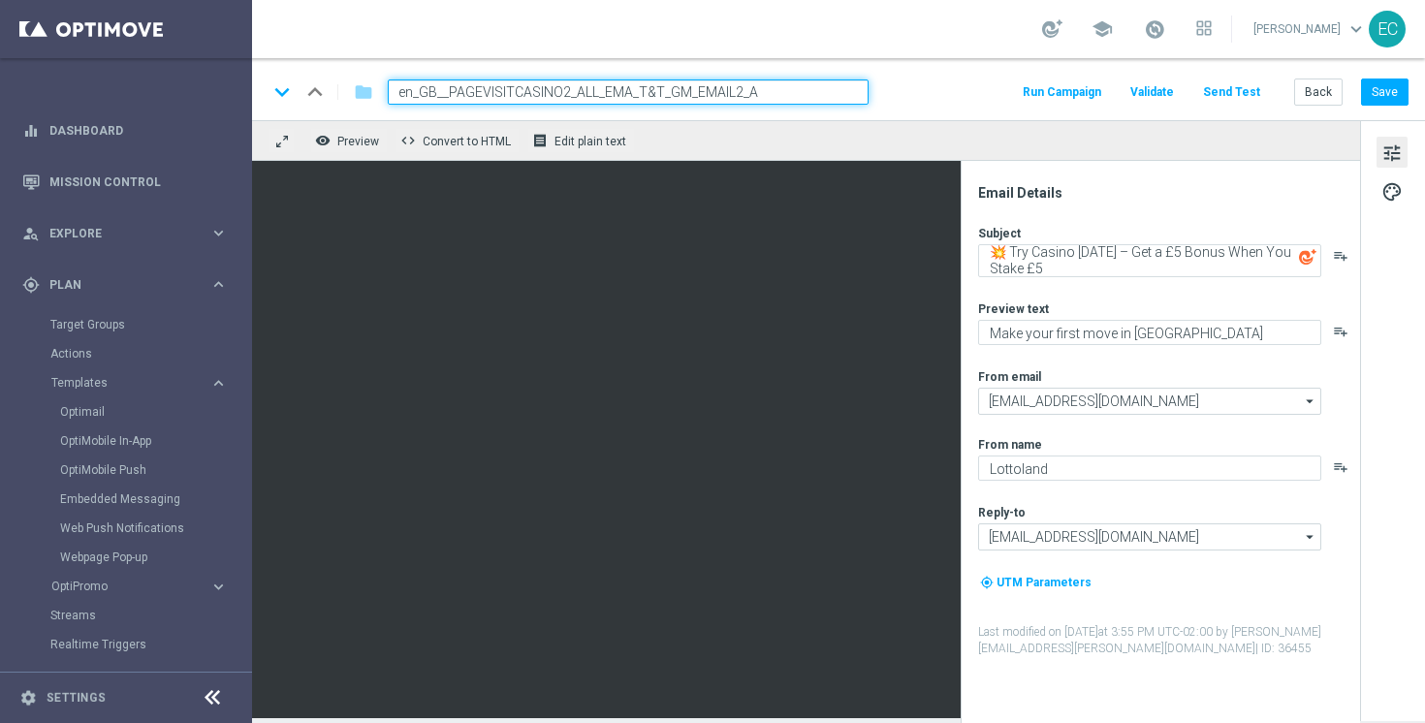
click at [1191, 294] on div "Subject 💥 Try Casino Today – Get a £5 Bonus When You Stake £5 playlist_add Prev…" at bounding box center [1168, 441] width 380 height 432
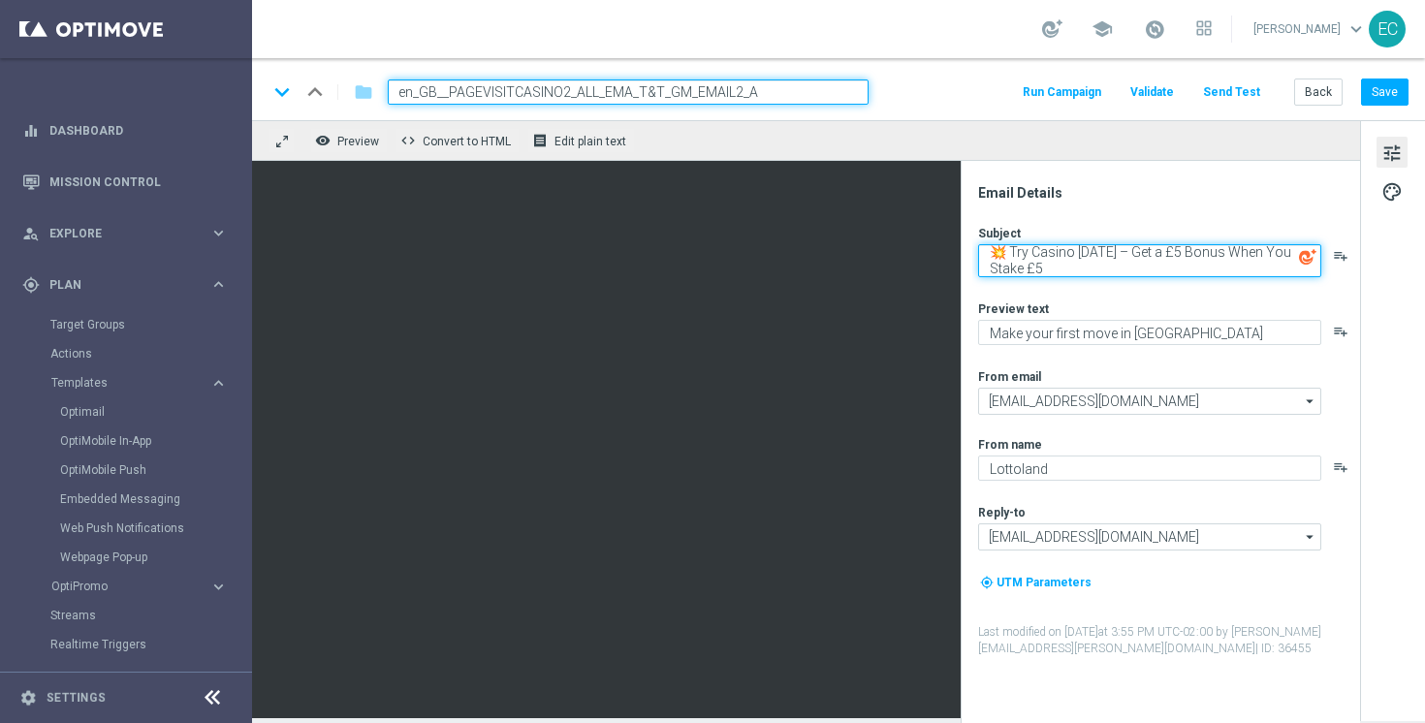
click at [1216, 266] on textarea "💥 Try Casino Today – Get a £5 Bonus When You Stake £5" at bounding box center [1149, 260] width 343 height 33
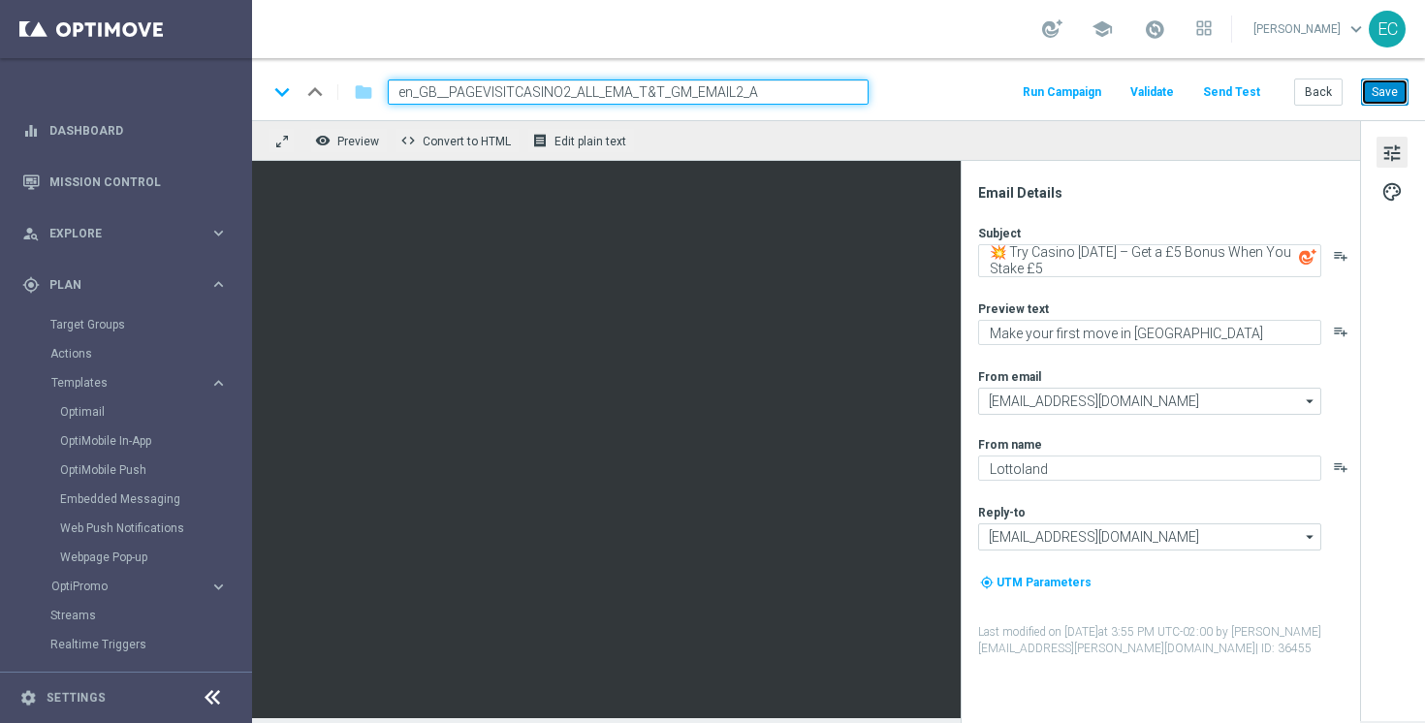
click at [1387, 80] on button "Save" at bounding box center [1385, 92] width 48 height 27
click at [1146, 523] on div "Reply-to service@lottoland.com service@lottoland.com arrow_drop_down Drag here …" at bounding box center [1168, 526] width 380 height 45
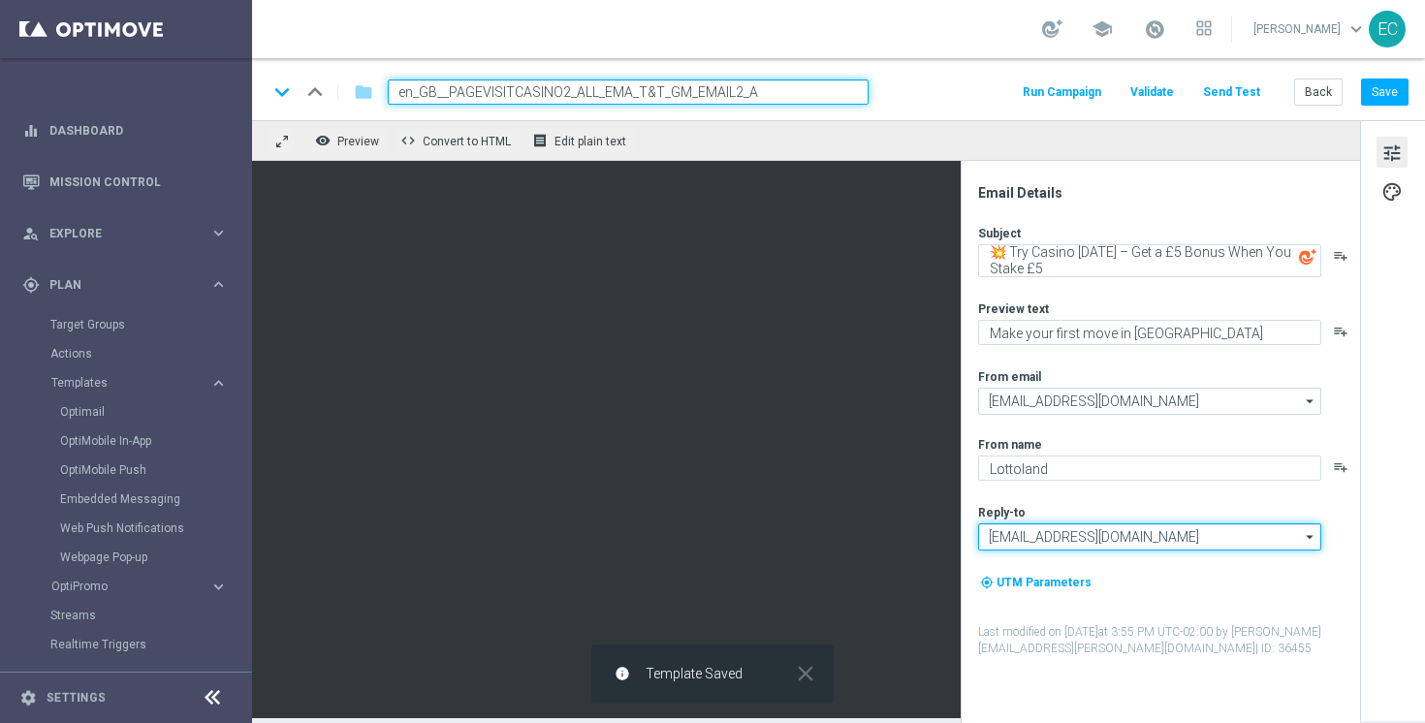
click at [1160, 533] on input "[EMAIL_ADDRESS][DOMAIN_NAME]" at bounding box center [1149, 537] width 343 height 27
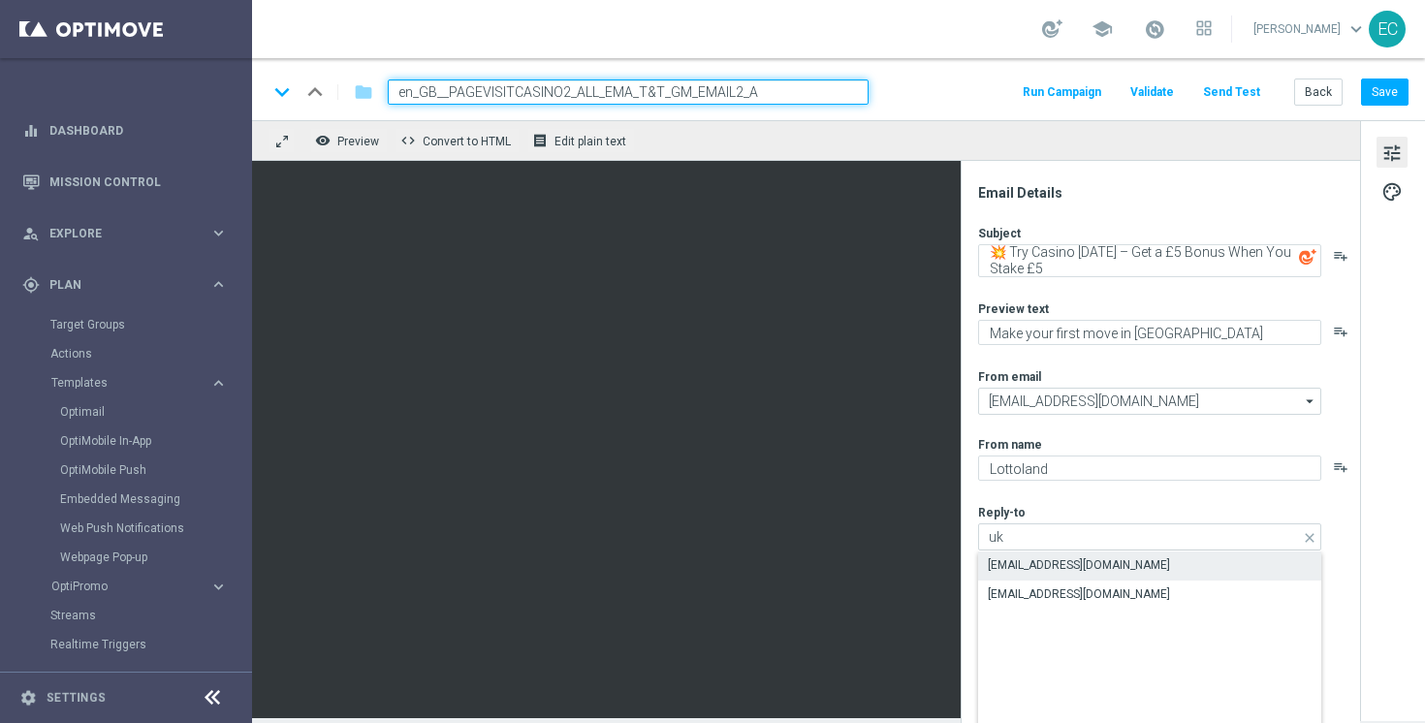
click at [1106, 571] on div "support@lottoland.co.uk" at bounding box center [1079, 565] width 182 height 17
type input "support@lottoland.co.uk"
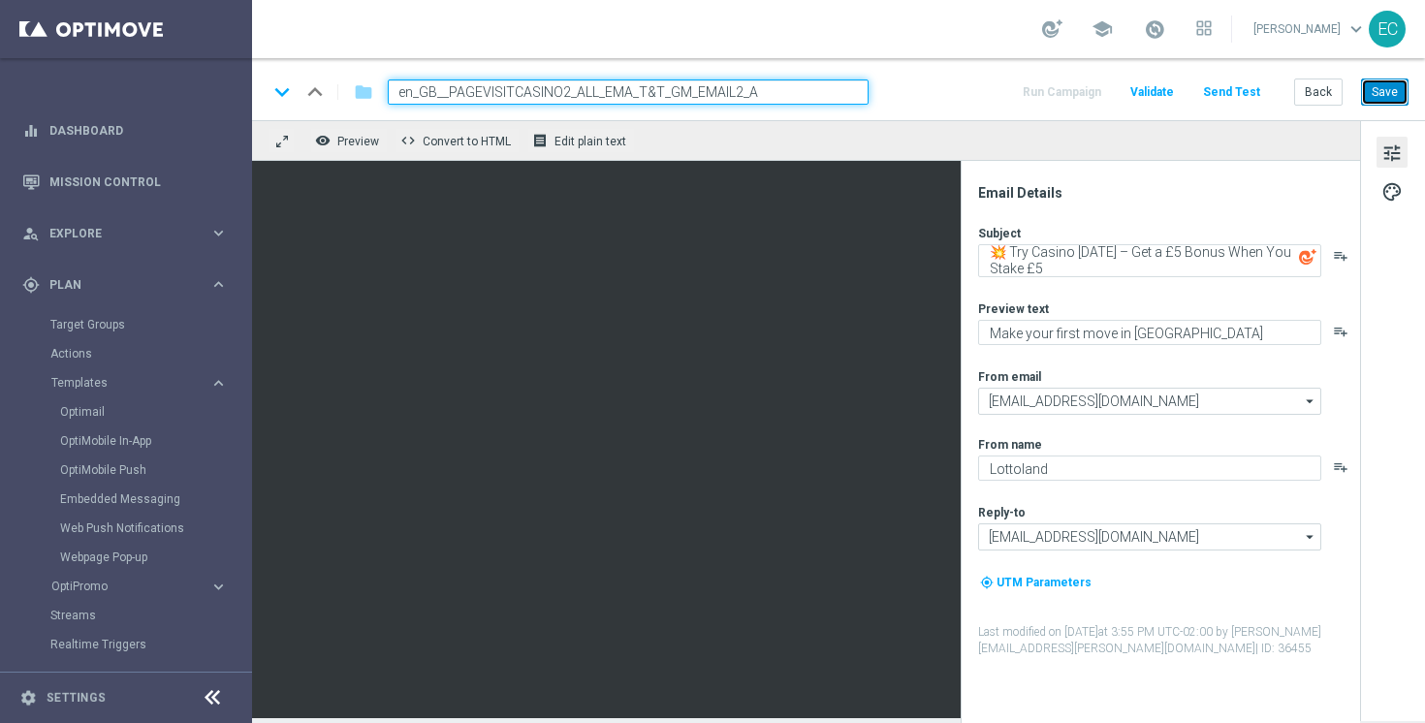
click at [1388, 86] on button "Save" at bounding box center [1385, 92] width 48 height 27
click at [1413, 92] on div "keyboard_arrow_down keyboard_arrow_up folder en_GB__PAGEVISITCASINO2_ALL_EMA_T&…" at bounding box center [838, 89] width 1173 height 62
click at [1383, 91] on button "Save" at bounding box center [1385, 92] width 48 height 27
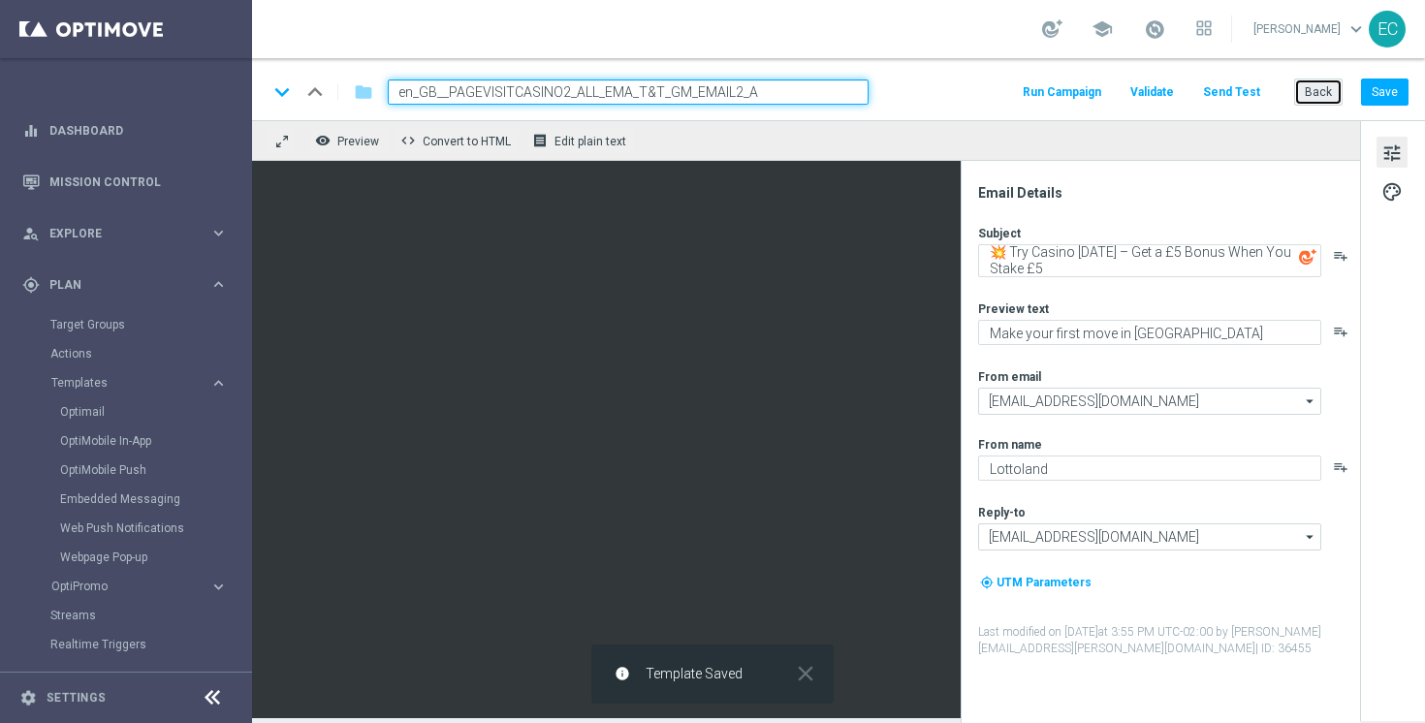
click at [1318, 91] on button "Back" at bounding box center [1318, 92] width 48 height 27
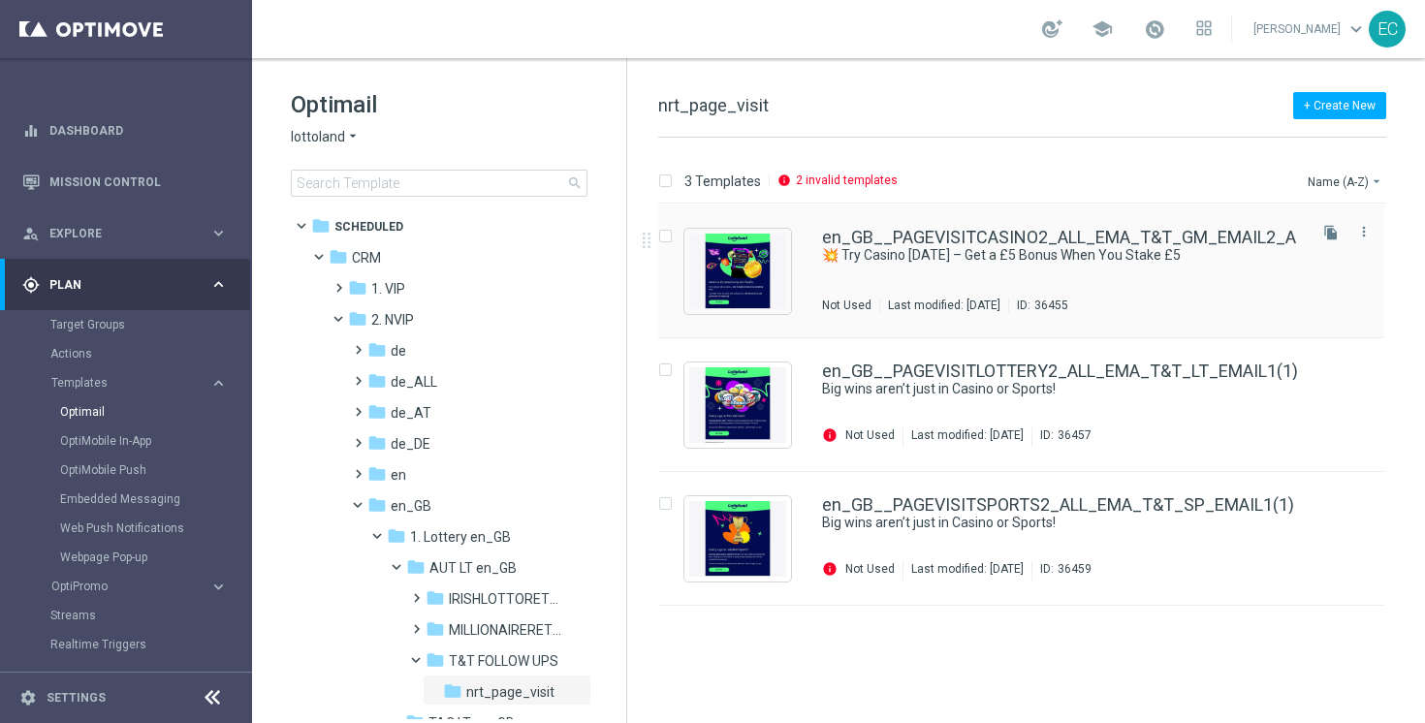
click at [669, 235] on input "Press SPACE to select this row." at bounding box center [664, 239] width 13 height 13
checkbox input "true"
click at [1087, 180] on p "Duplicate" at bounding box center [1084, 182] width 53 height 16
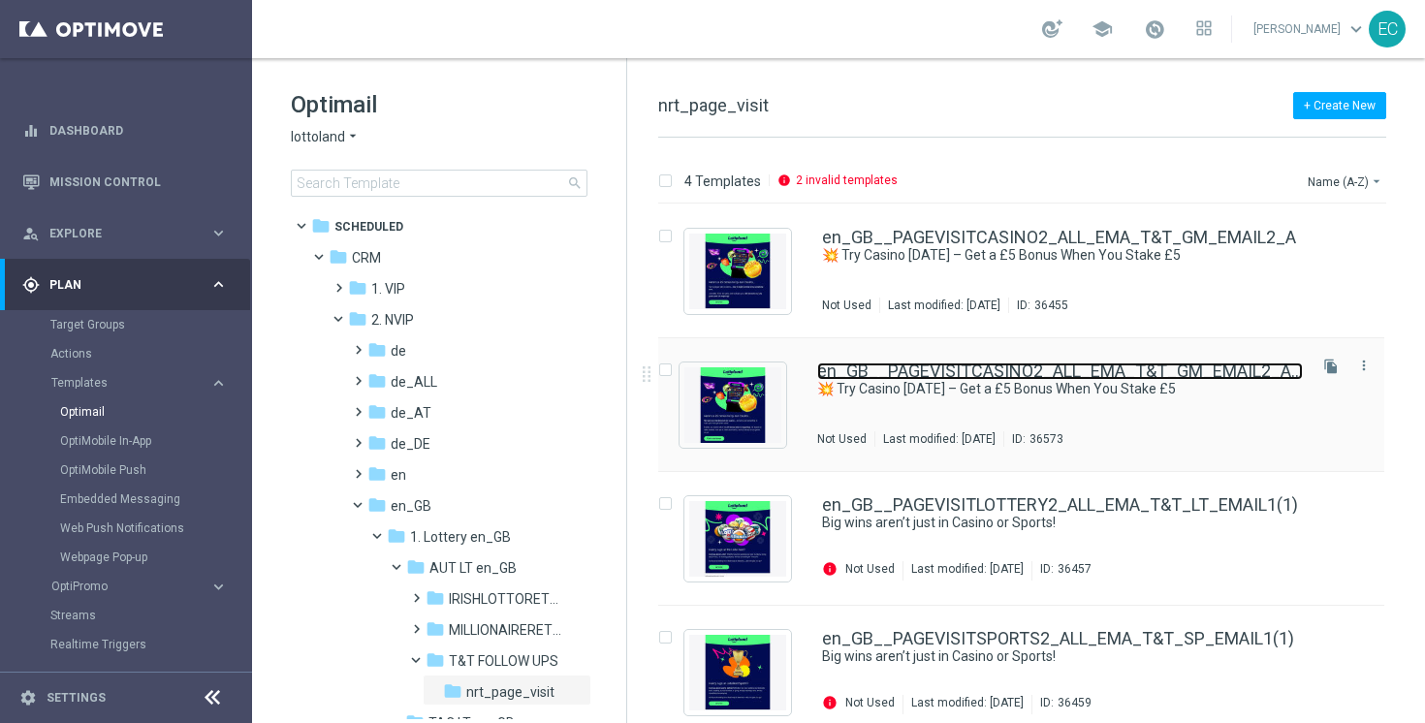
click at [1176, 367] on link "en_GB__PAGEVISITCASINO2_ALL_EMA_T&T_GM_EMAIL2_A(1)" at bounding box center [1060, 371] width 486 height 17
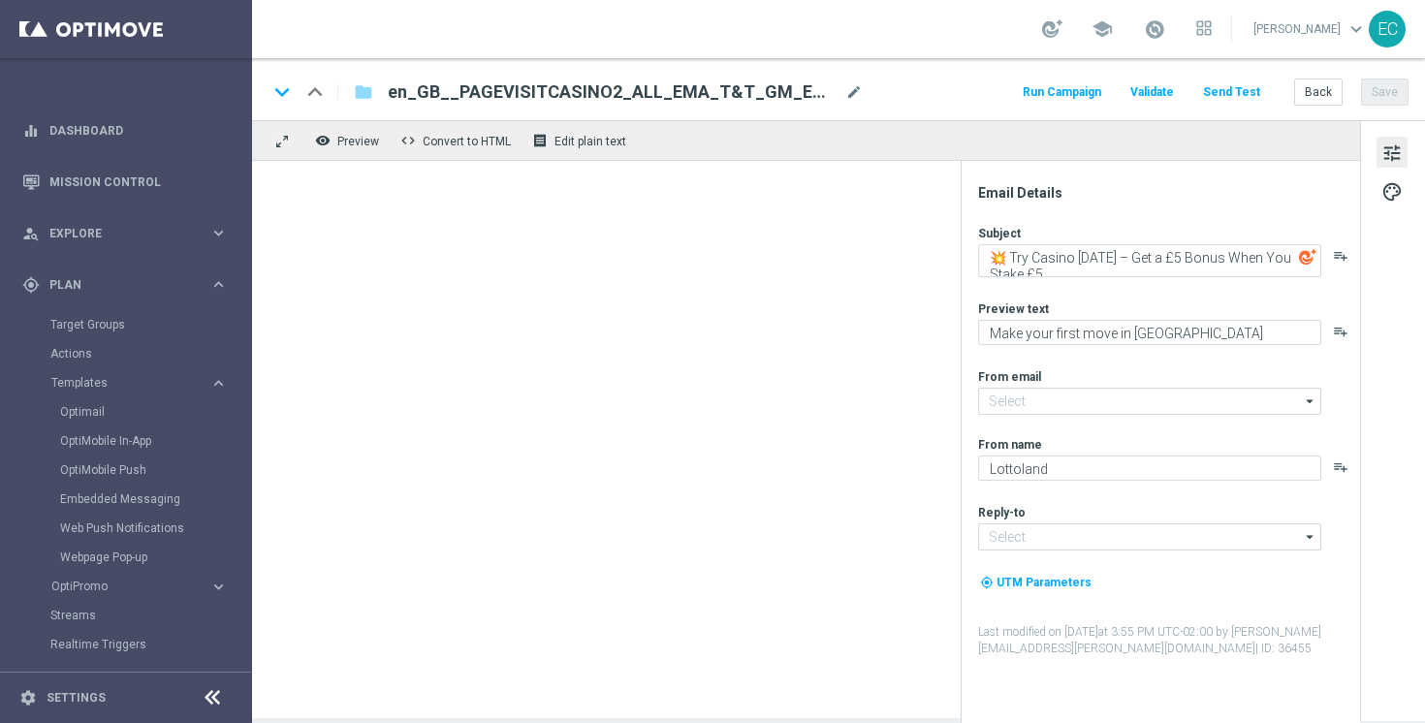
type input "[EMAIL_ADDRESS][DOMAIN_NAME]"
type input "support@lottoland.co.uk"
type input "en_GB__PAGEVISITCASINO2_ALL_EMA_T&T_GM_EMAIL2_A(1)"
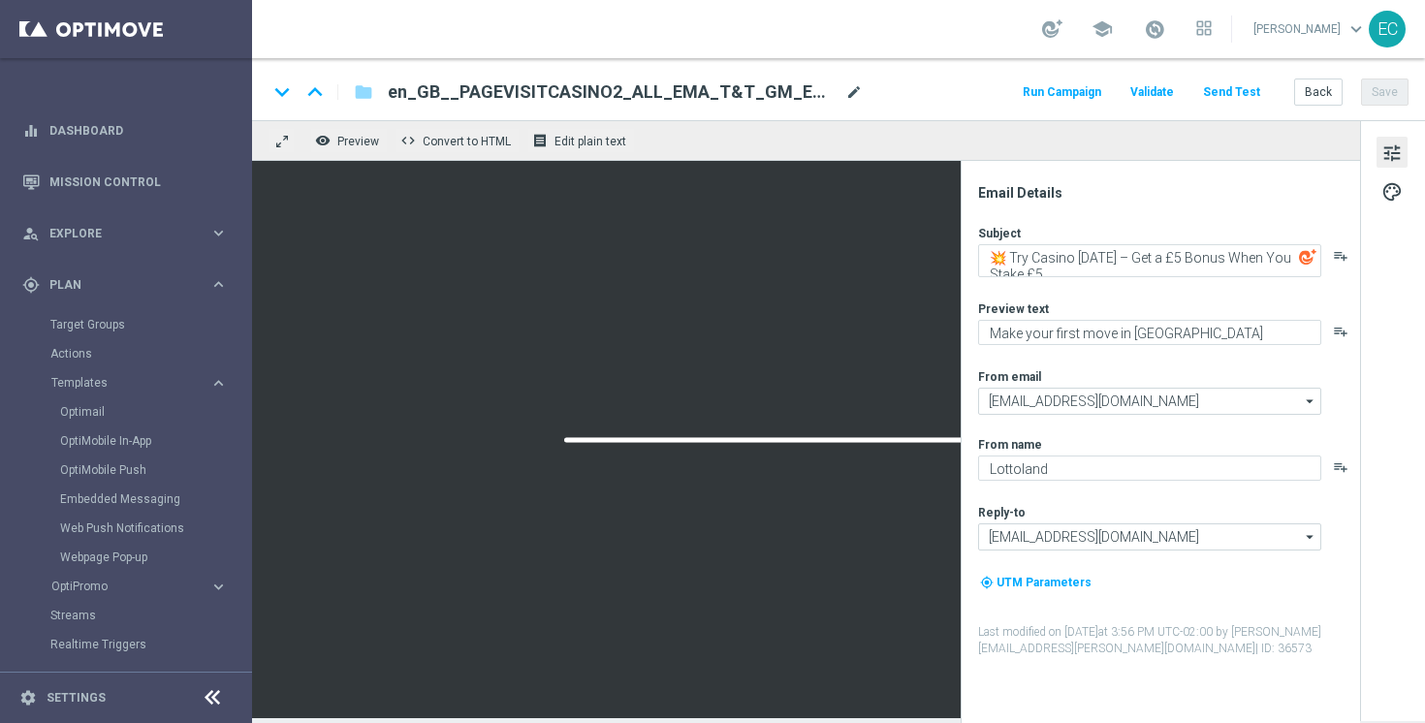
click at [846, 90] on span "mode_edit" at bounding box center [853, 91] width 17 height 17
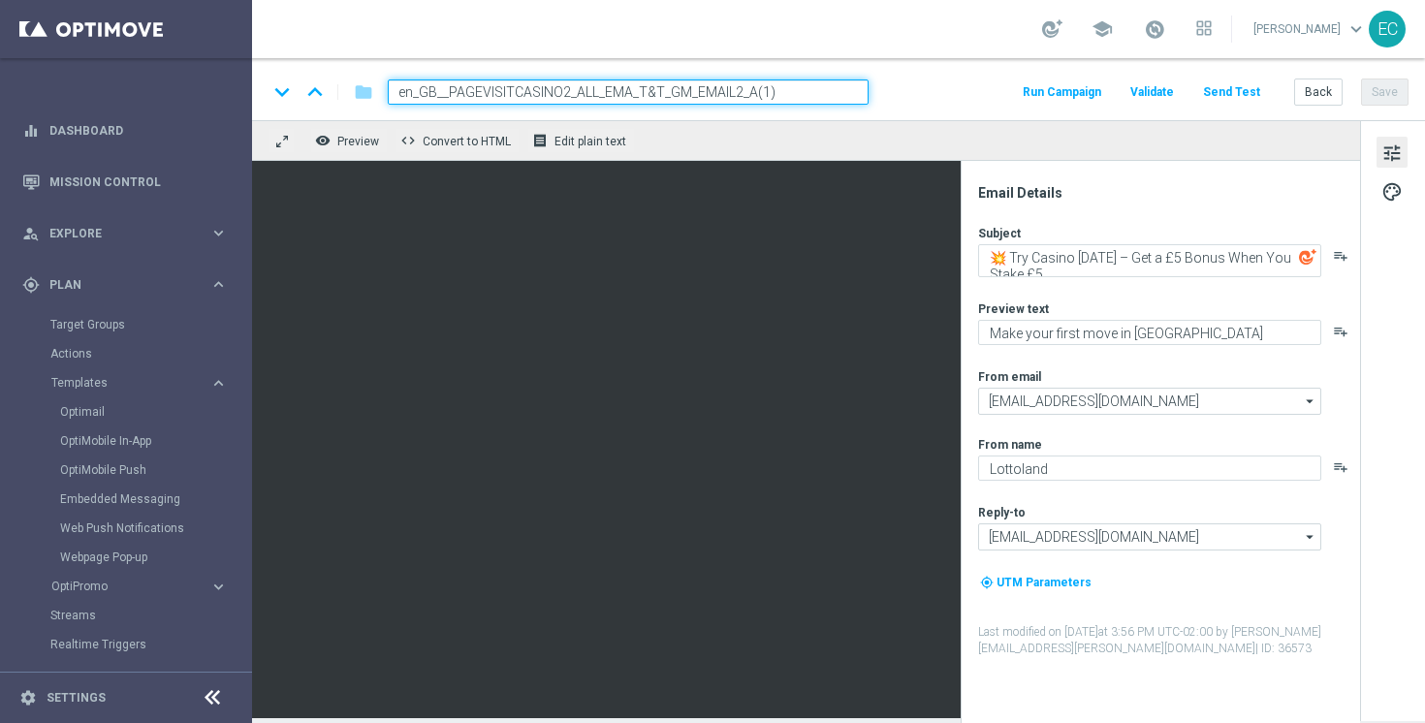
click at [762, 96] on input "en_GB__PAGEVISITCASINO2_ALL_EMA_T&T_GM_EMAIL2_A(1)" at bounding box center [628, 92] width 481 height 25
paste input
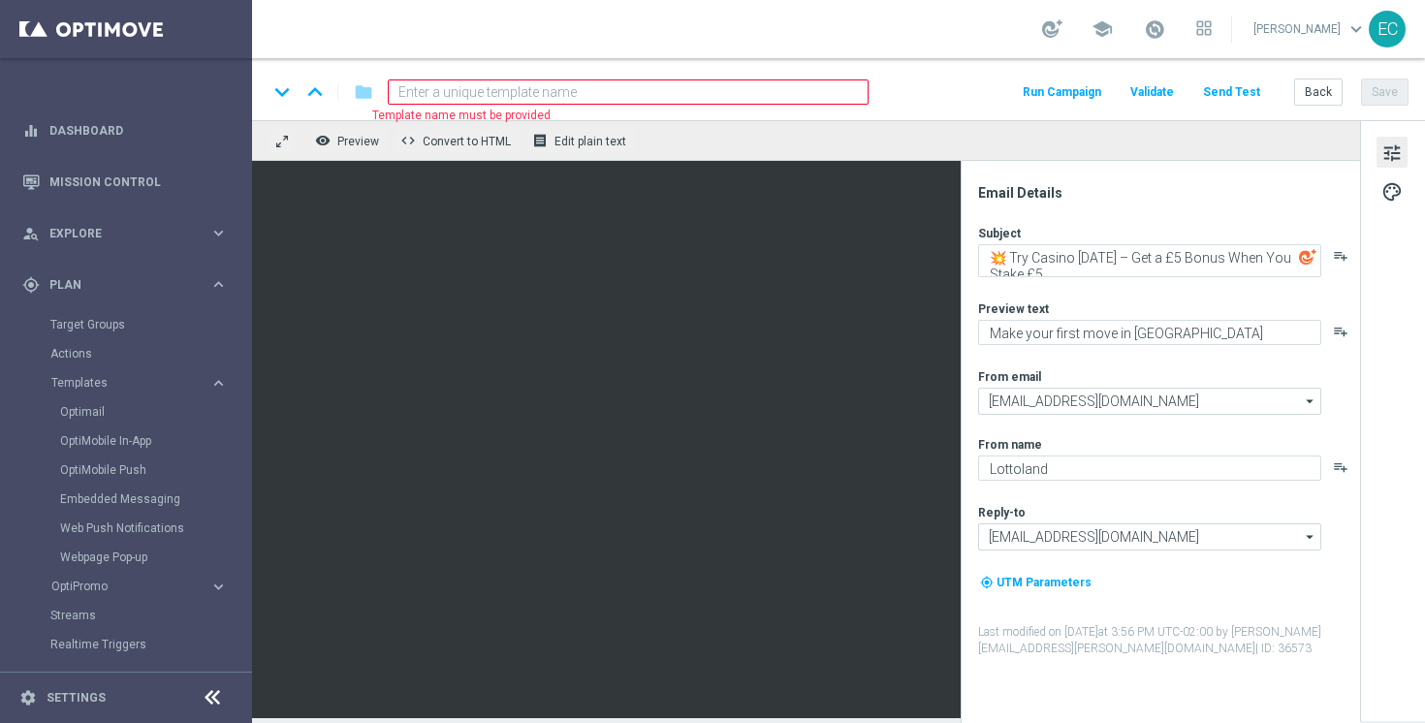
click at [640, 92] on input at bounding box center [628, 92] width 481 height 25
click at [675, 75] on div "keyboard_arrow_down keyboard_arrow_up folder Template name must be provided Run…" at bounding box center [838, 89] width 1173 height 62
click at [919, 82] on div "keyboard_arrow_down keyboard_arrow_up folder Template name must be provided Run…" at bounding box center [838, 92] width 1141 height 25
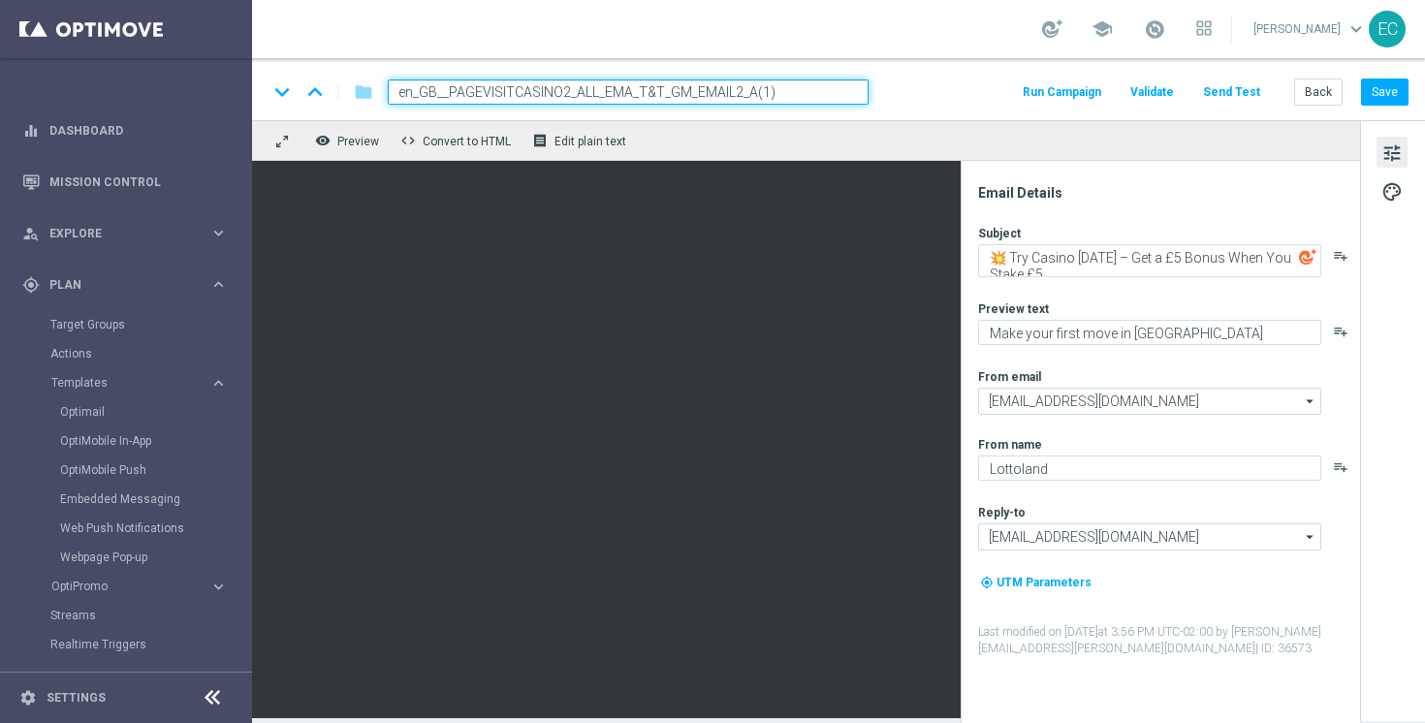
click at [798, 93] on input "en_GB__PAGEVISITCASINO2_ALL_EMA_T&T_GM_EMAIL2_A(1)" at bounding box center [628, 92] width 481 height 25
drag, startPoint x: 798, startPoint y: 93, endPoint x: 748, endPoint y: 91, distance: 50.5
click at [748, 91] on input "en_GB__PAGEVISITCASINO2_ALL_EMA_T&T_GM_EMAIL2_A(1)" at bounding box center [628, 92] width 481 height 25
drag, startPoint x: 747, startPoint y: 89, endPoint x: 817, endPoint y: 89, distance: 70.8
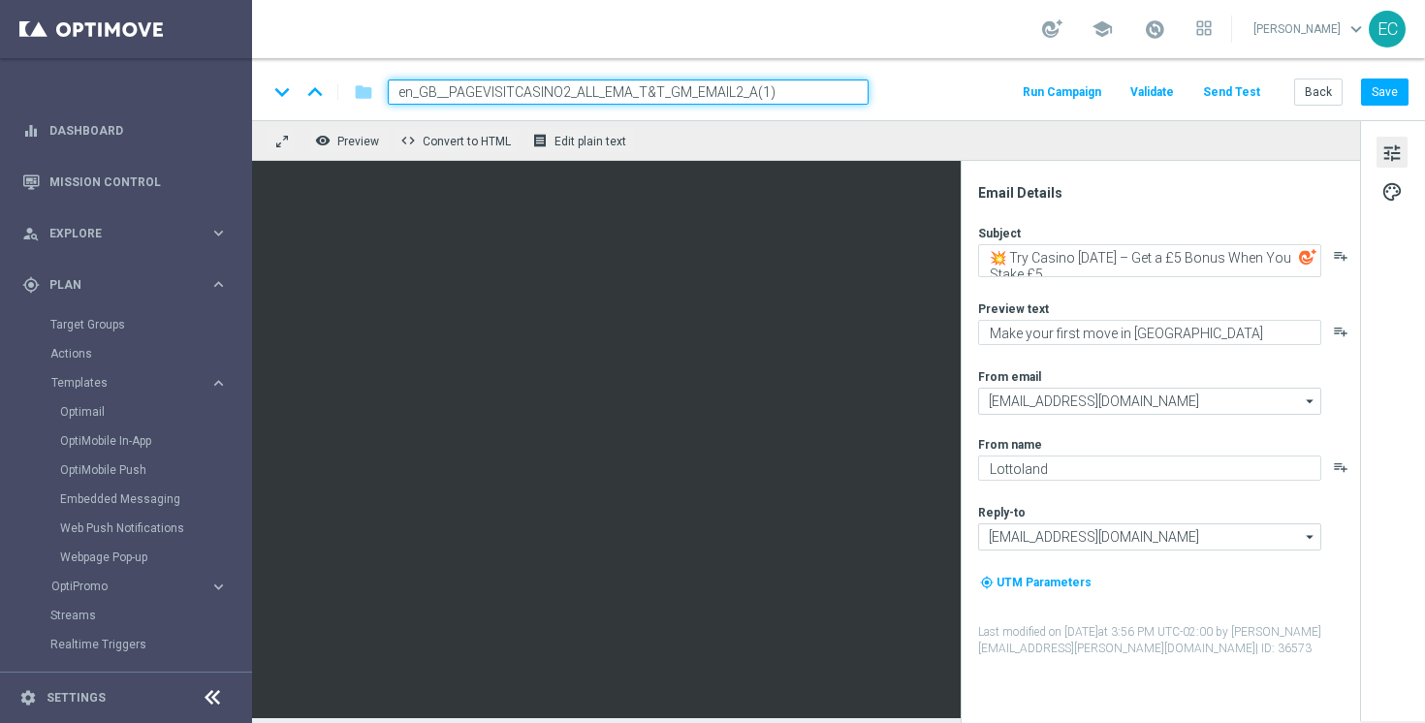
click at [817, 89] on input "en_GB__PAGEVISITCASINO2_ALL_EMA_T&T_GM_EMAIL2_A(1)" at bounding box center [628, 92] width 481 height 25
type input "en_GB__PAGEVISITCASINO2_ALL_EMA_T&T_GM_EMAIL2_B"
click at [928, 83] on div "keyboard_arrow_down keyboard_arrow_up folder en_GB__PAGEVISITCASINO2_ALL_EMA_T&…" at bounding box center [838, 92] width 1141 height 25
click at [1391, 190] on span "palette" at bounding box center [1392, 191] width 21 height 25
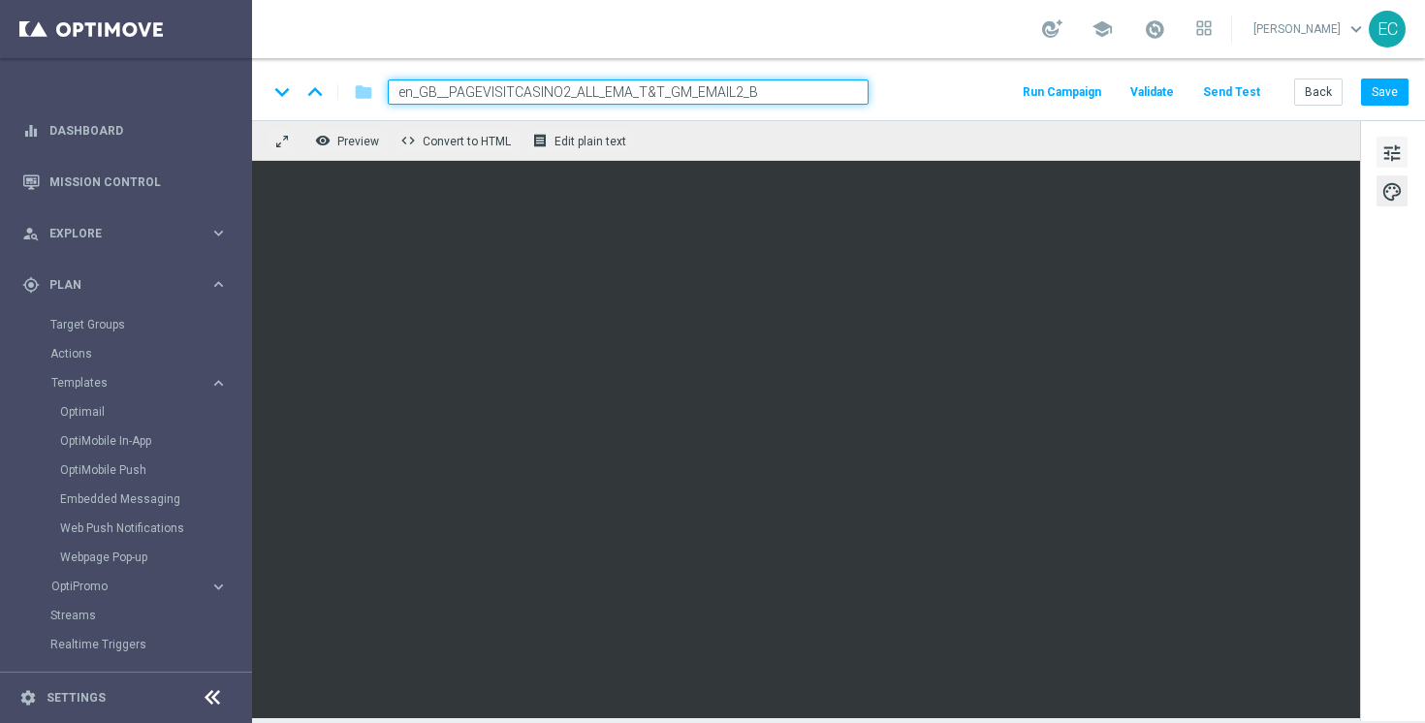
click at [1392, 149] on span "tune" at bounding box center [1392, 153] width 21 height 25
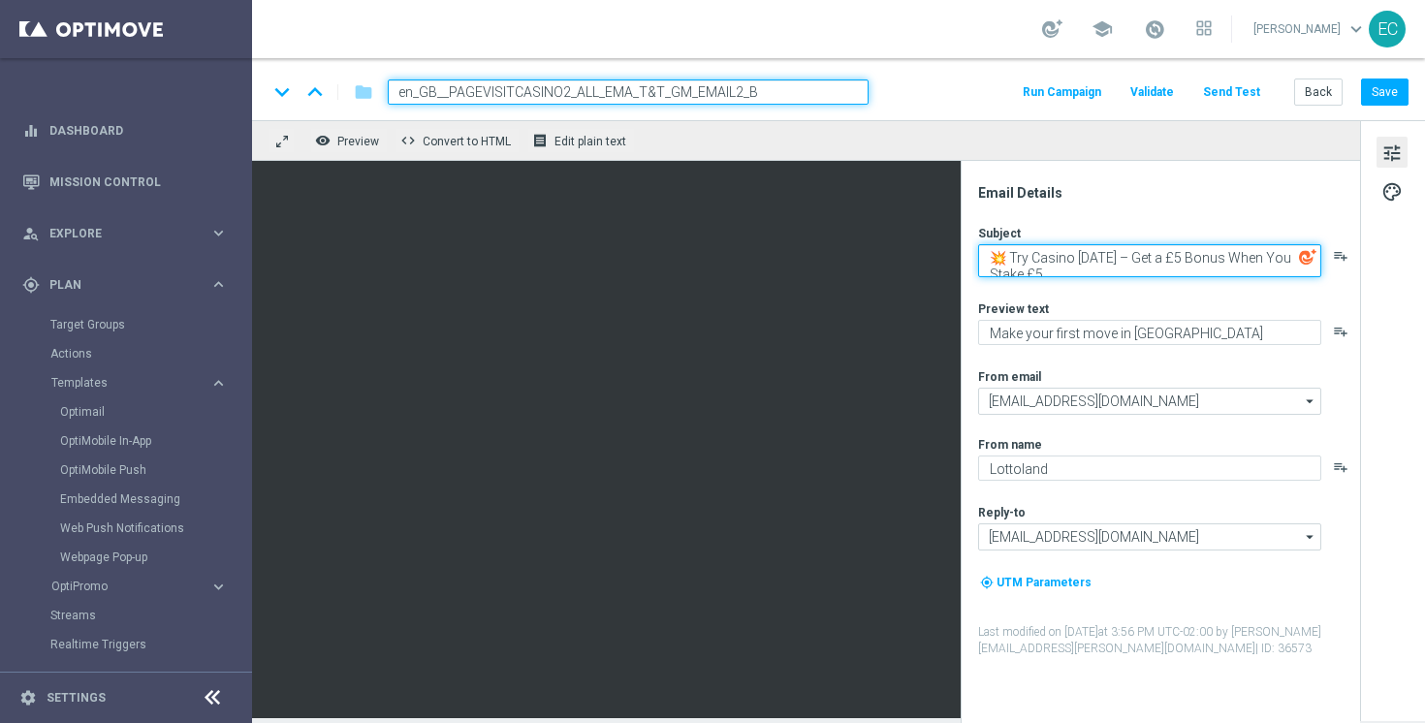
drag, startPoint x: 1128, startPoint y: 257, endPoint x: 1157, endPoint y: 254, distance: 29.2
click at [1157, 254] on textarea "💥 Try Casino Today – Get a £5 Bonus When You Stake £5" at bounding box center [1149, 260] width 343 height 33
drag, startPoint x: 1225, startPoint y: 257, endPoint x: 1270, endPoint y: 290, distance: 56.2
click at [1271, 290] on div "Subject 💥 Try Casino Today – with a £5 Bonus When You Stake £5 playlist_add Pre…" at bounding box center [1168, 441] width 380 height 432
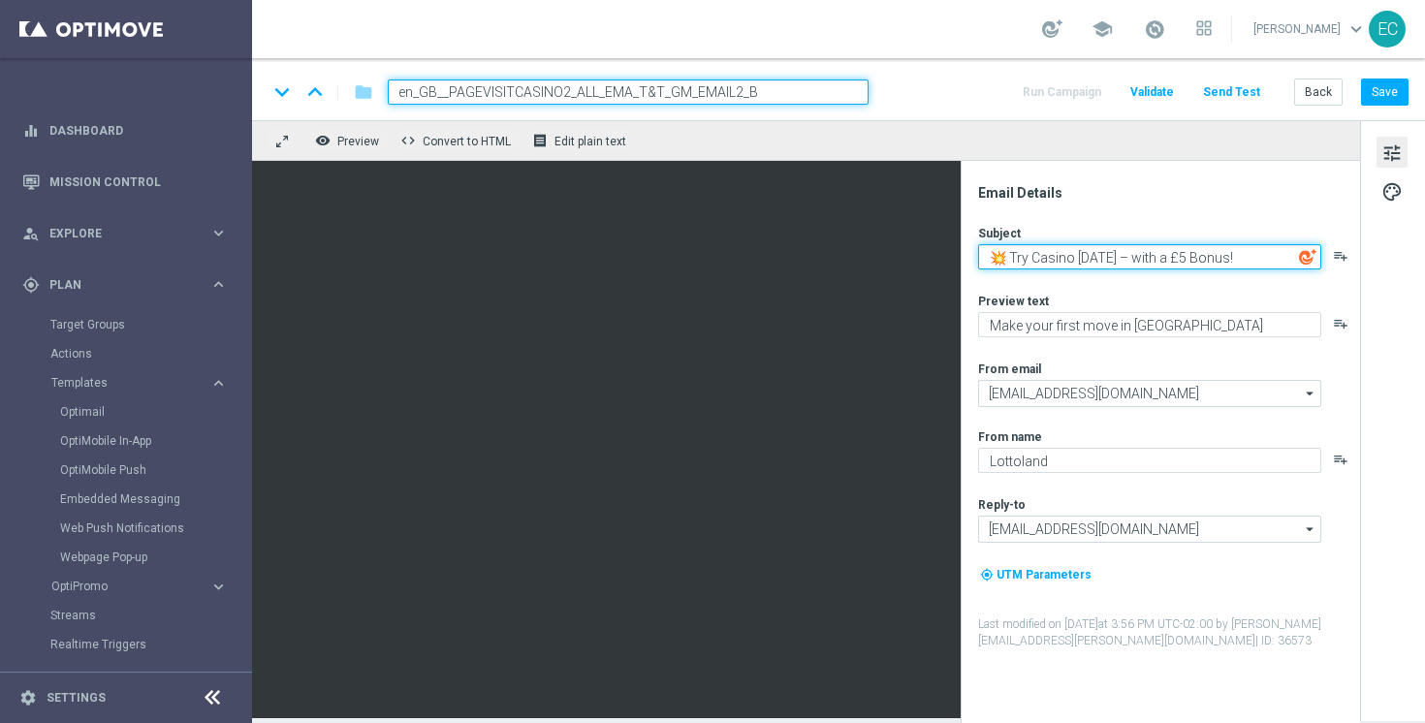
type textarea "💥 Try Casino Today – with a £5 Bonus!"
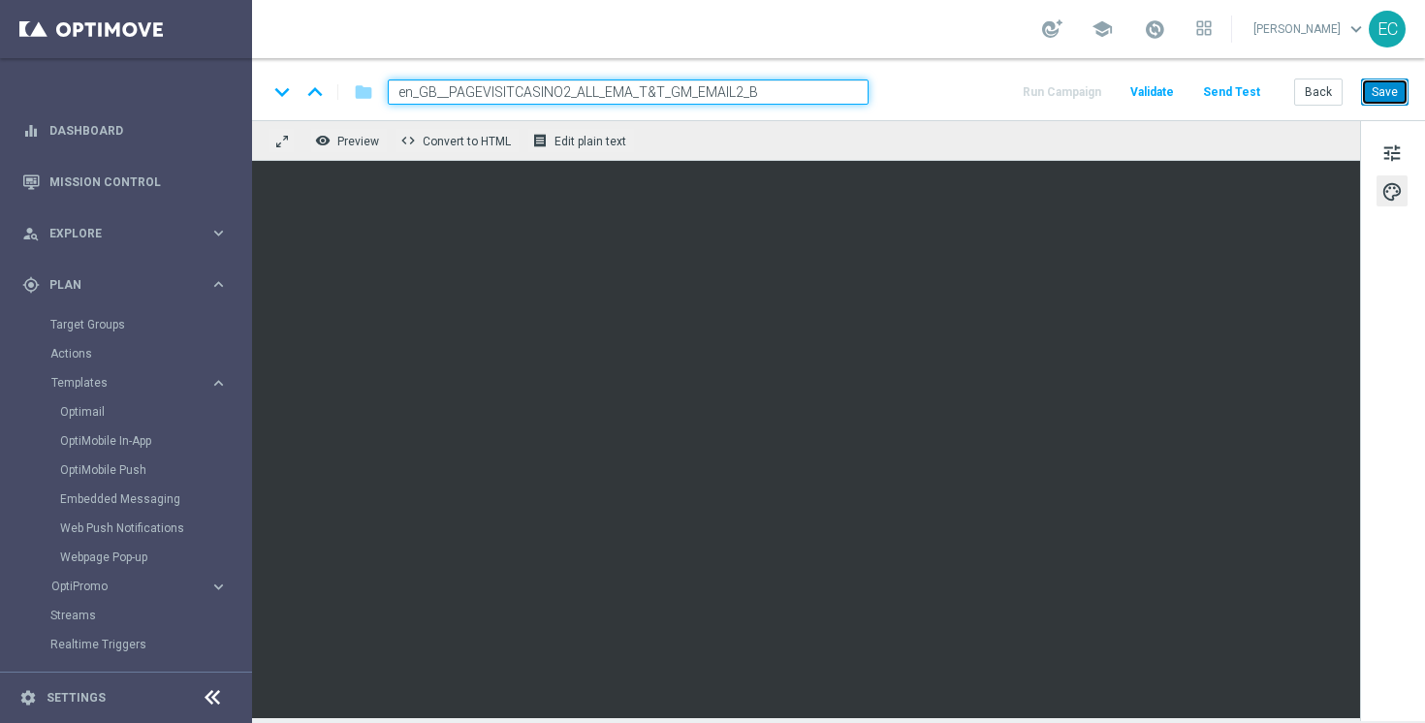
click at [1381, 98] on button "Save" at bounding box center [1385, 92] width 48 height 27
click at [1384, 96] on button "Save" at bounding box center [1385, 92] width 48 height 27
click at [1372, 92] on button "Save" at bounding box center [1385, 92] width 48 height 27
click at [1378, 151] on button "tune" at bounding box center [1392, 152] width 31 height 31
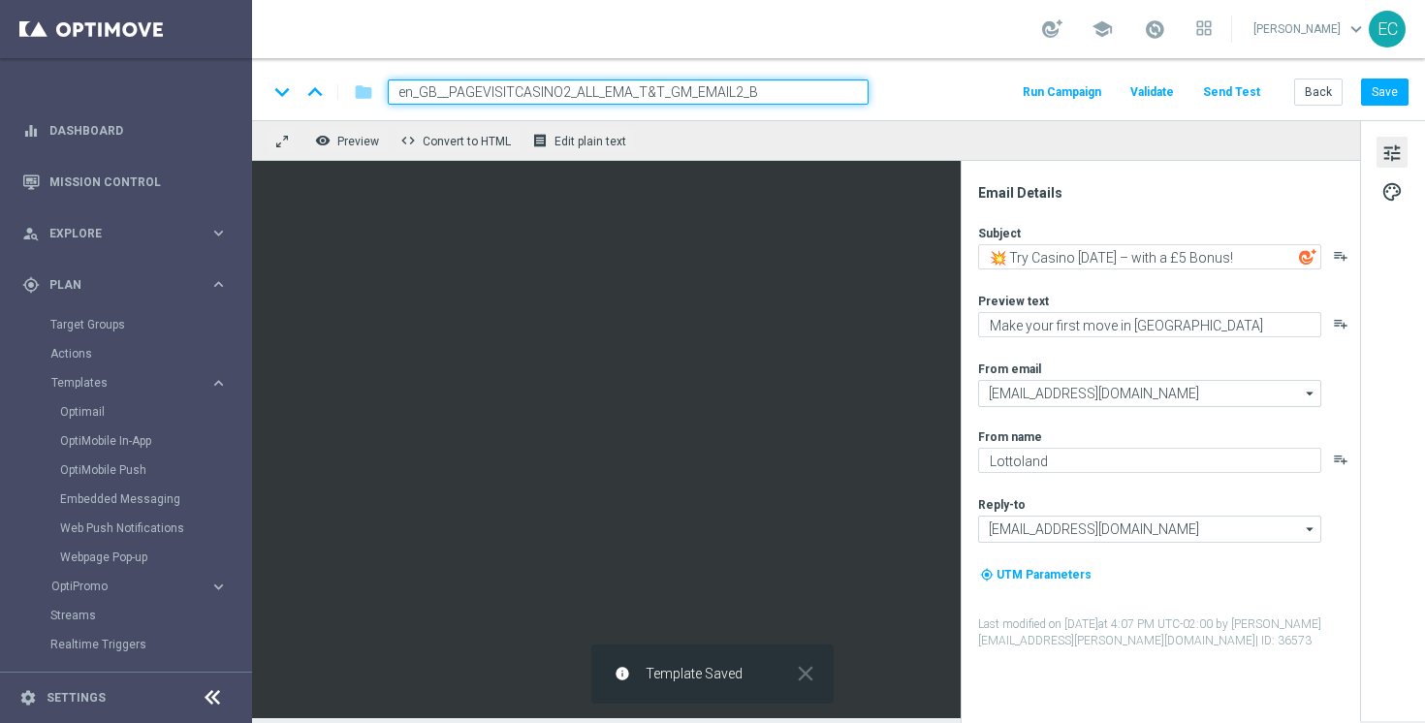
click at [1223, 337] on div "Subject 💥 Try Casino Today – with a £5 Bonus! playlist_add Preview text Make yo…" at bounding box center [1168, 437] width 380 height 425
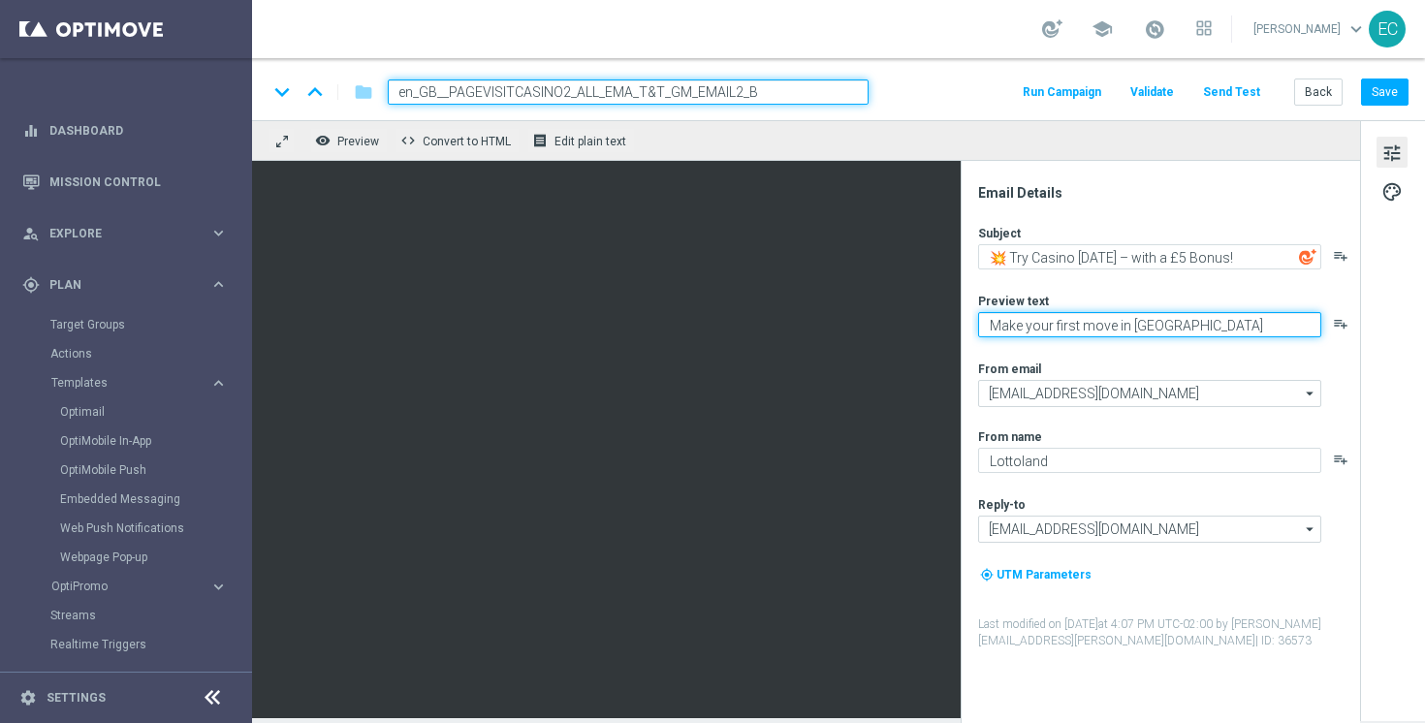
click at [1215, 315] on textarea "Make your first move in Casino" at bounding box center [1149, 324] width 343 height 25
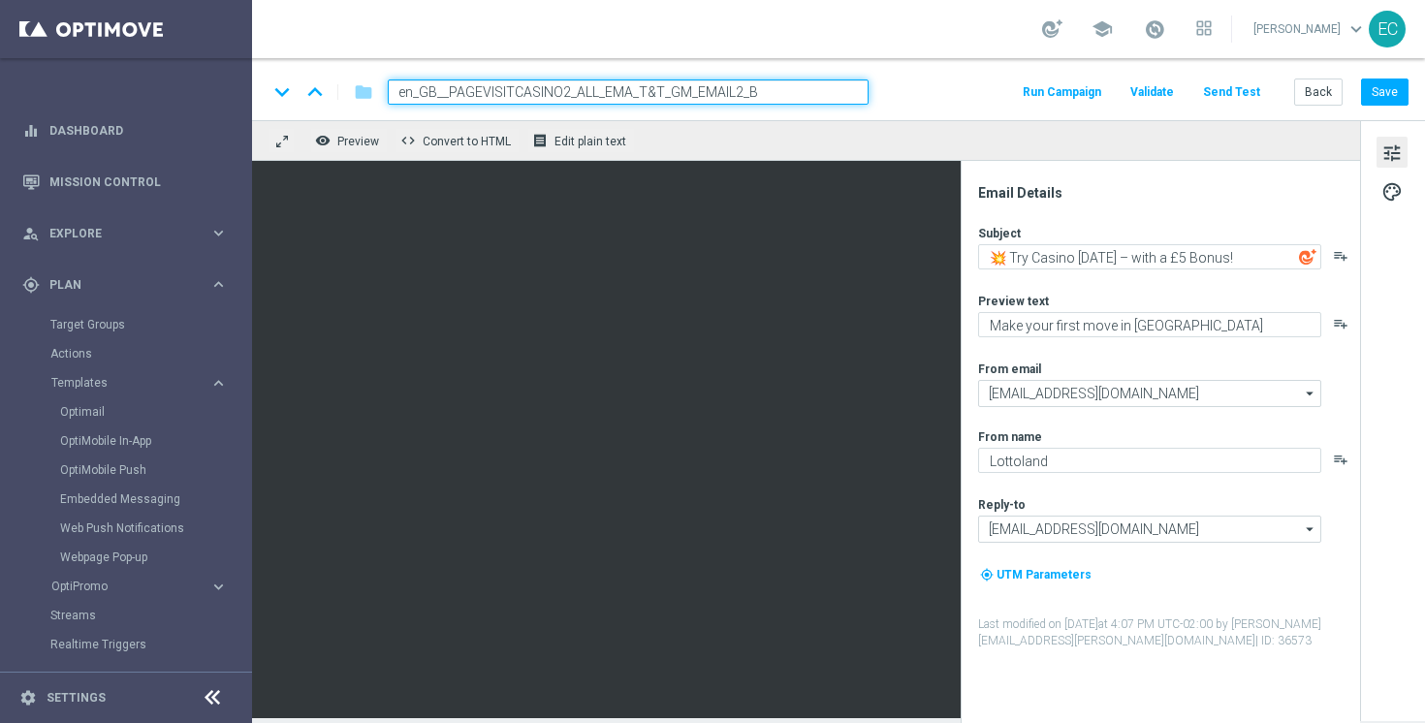
click at [1215, 296] on div "Preview text" at bounding box center [1168, 301] width 380 height 16
click at [1369, 93] on button "Save" at bounding box center [1385, 92] width 48 height 27
click at [1393, 92] on button "Save" at bounding box center [1385, 92] width 48 height 27
click at [1324, 85] on button "Back" at bounding box center [1318, 92] width 48 height 27
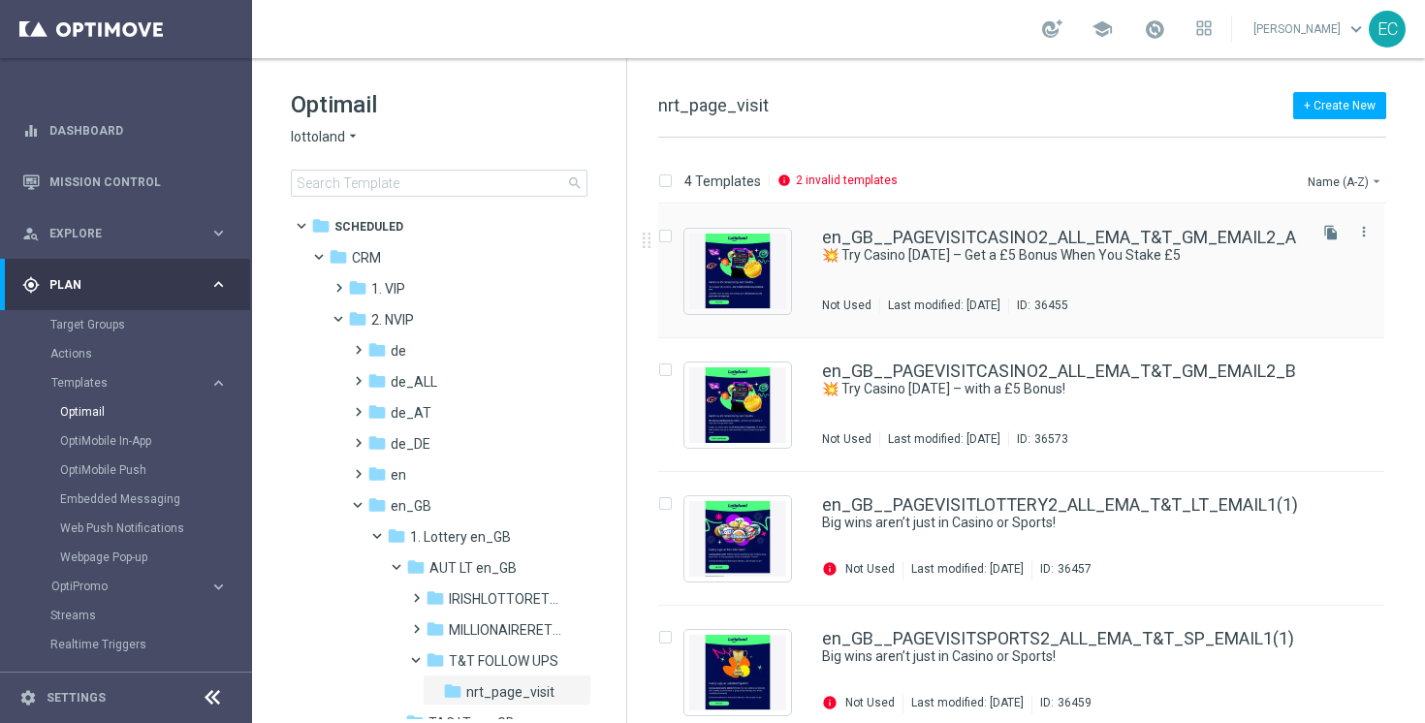
click at [1043, 227] on div "en_GB__PAGEVISITCASINO2_ALL_EMA_T&T_GM_EMAIL2_A 💥 Try Casino Today – Get a £5 B…" at bounding box center [1021, 272] width 726 height 134
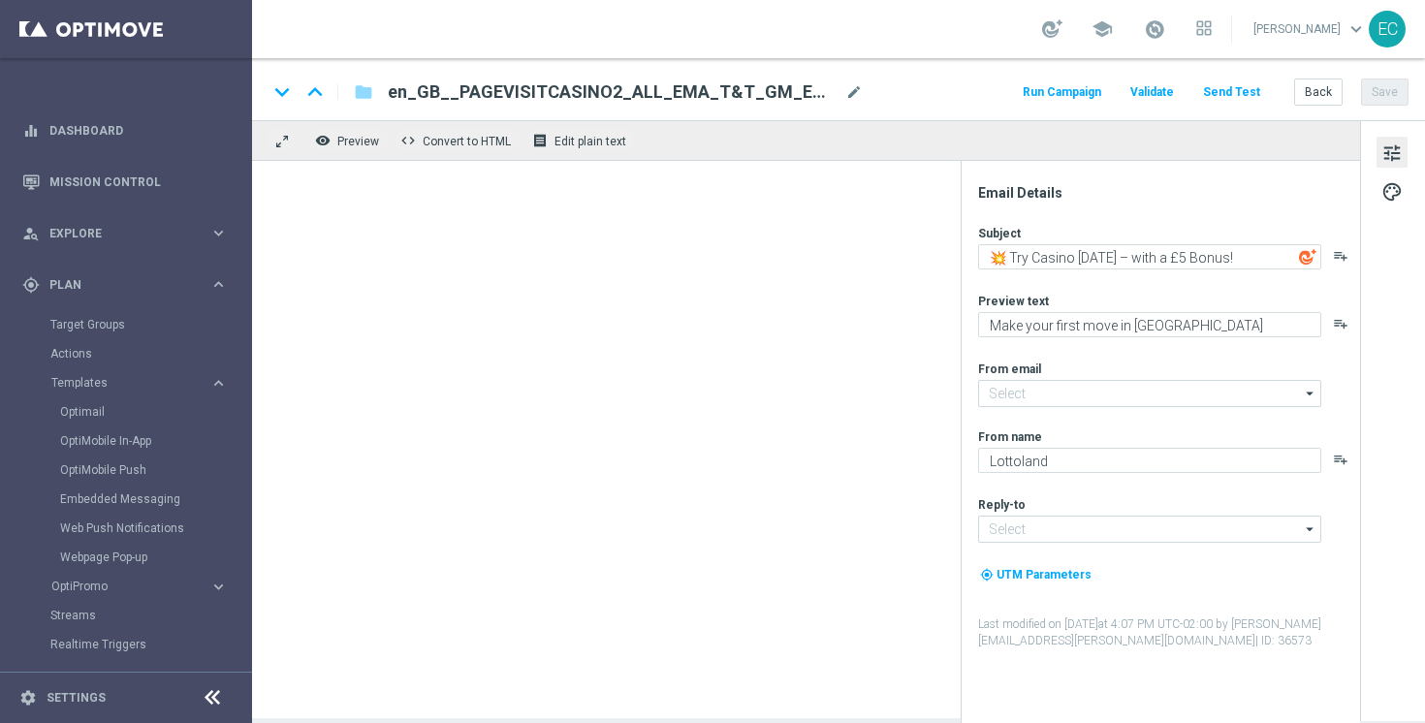
type input "[EMAIL_ADDRESS][DOMAIN_NAME]"
type input "support@lottoland.co.uk"
type textarea "💥 Try Casino Today – Get a £5 Bonus When You Stake £5"
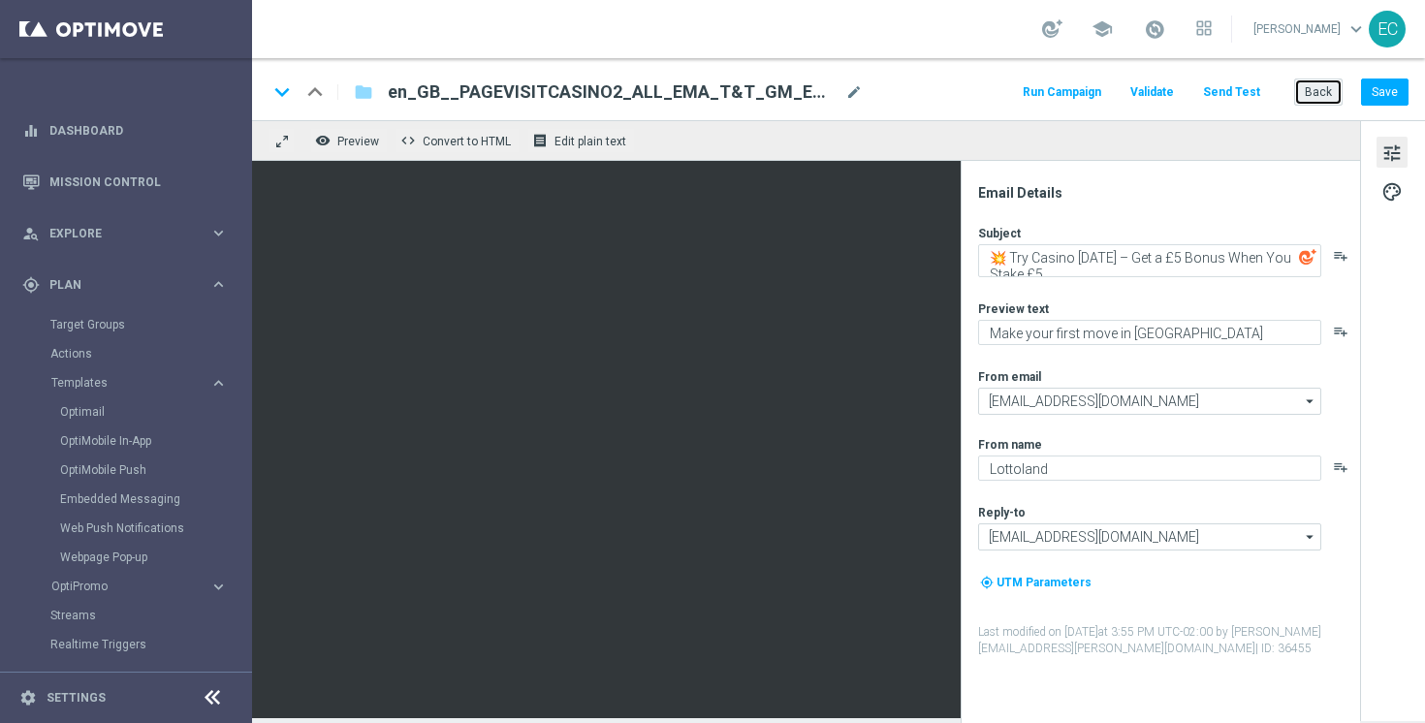
click at [1308, 95] on button "Back" at bounding box center [1318, 92] width 48 height 27
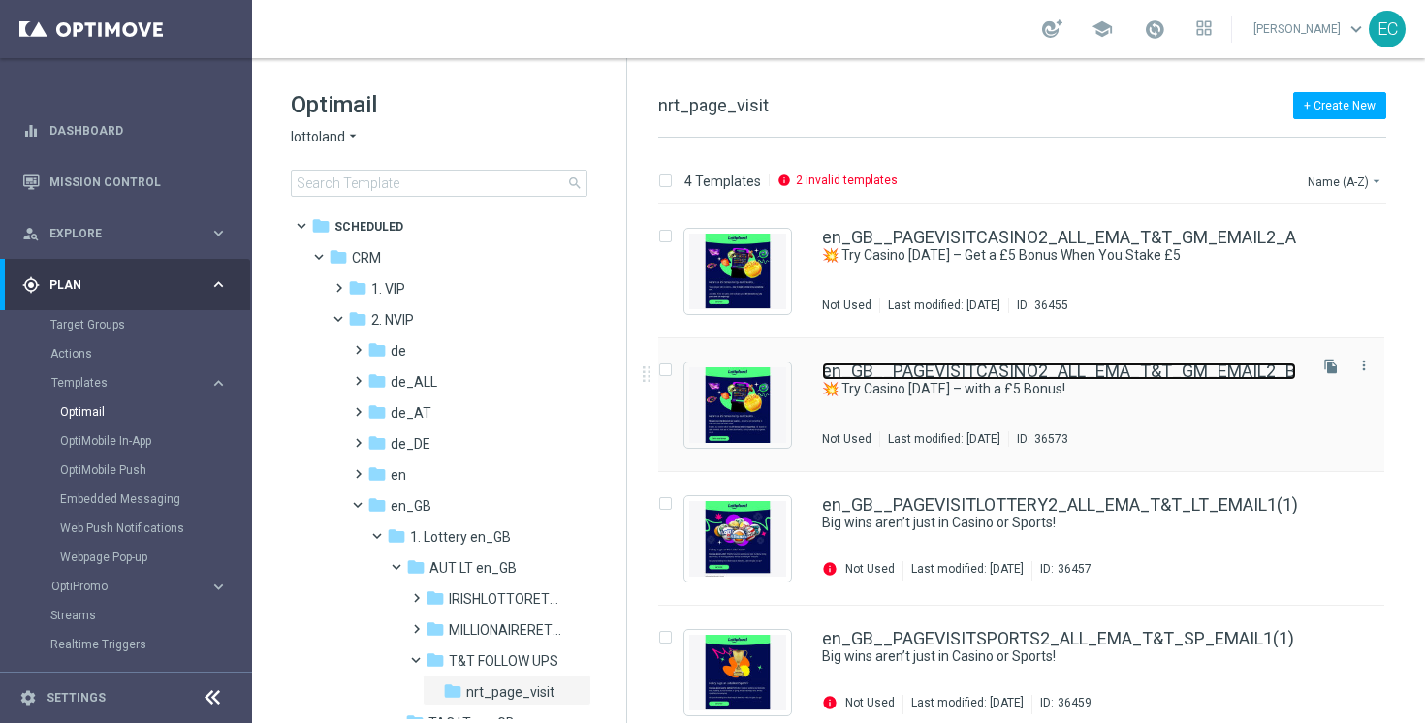
click at [1144, 376] on link "en_GB__PAGEVISITCASINO2_ALL_EMA_T&T_GM_EMAIL2_B" at bounding box center [1059, 371] width 474 height 17
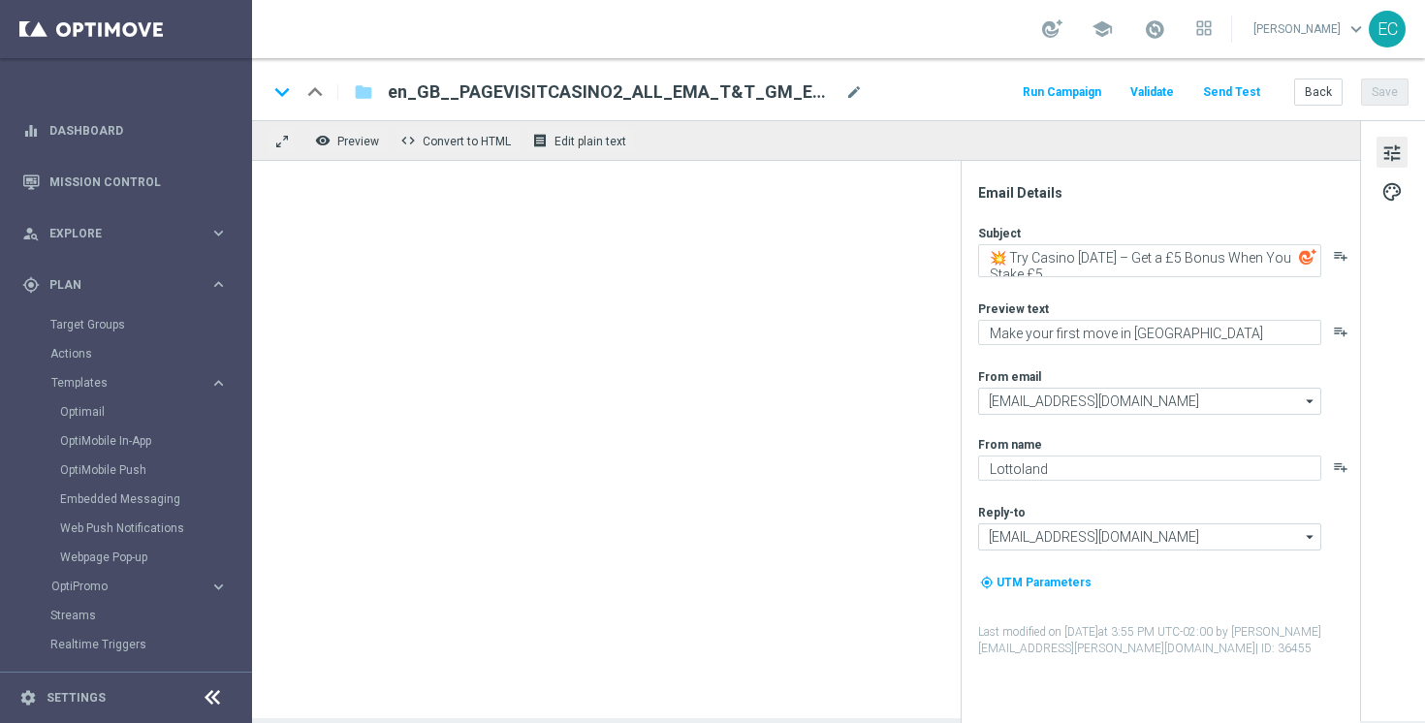
type textarea "💥 Try Casino Today – with a £5 Bonus!"
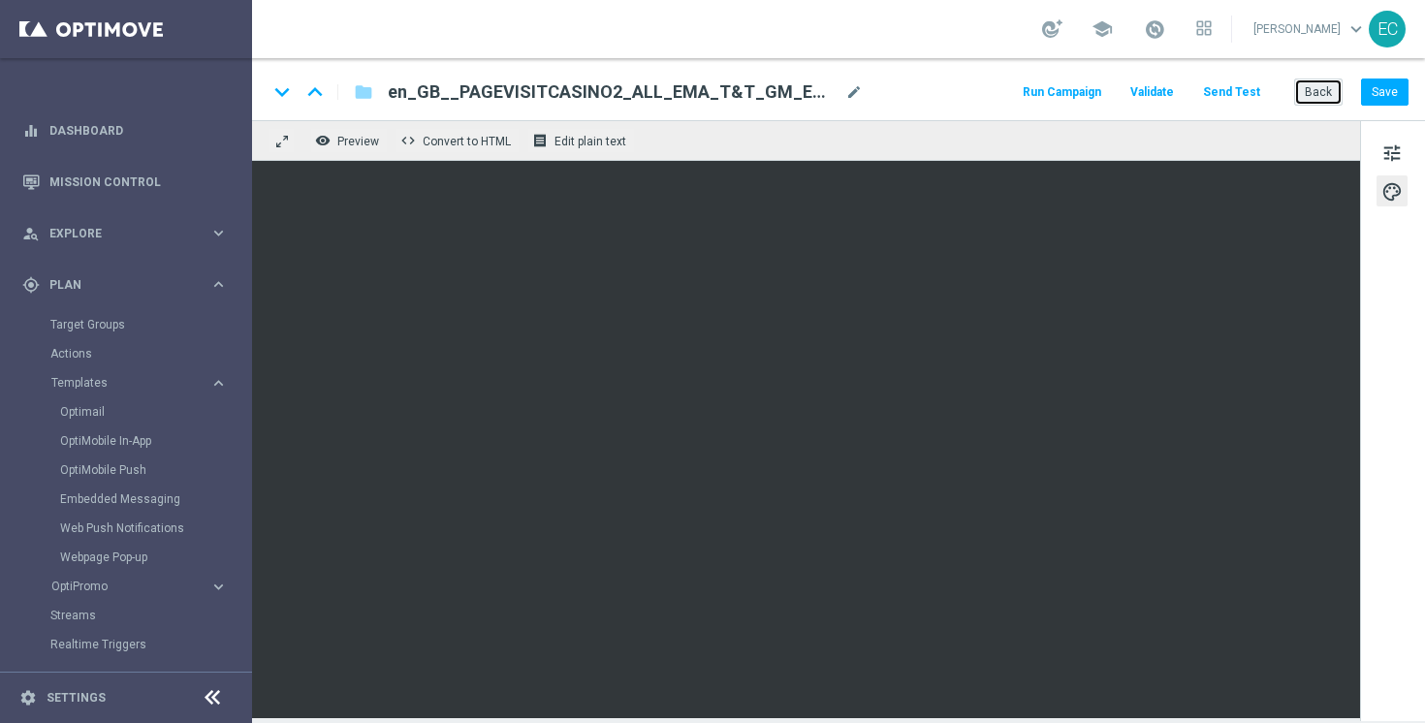
click at [1307, 94] on button "Back" at bounding box center [1318, 92] width 48 height 27
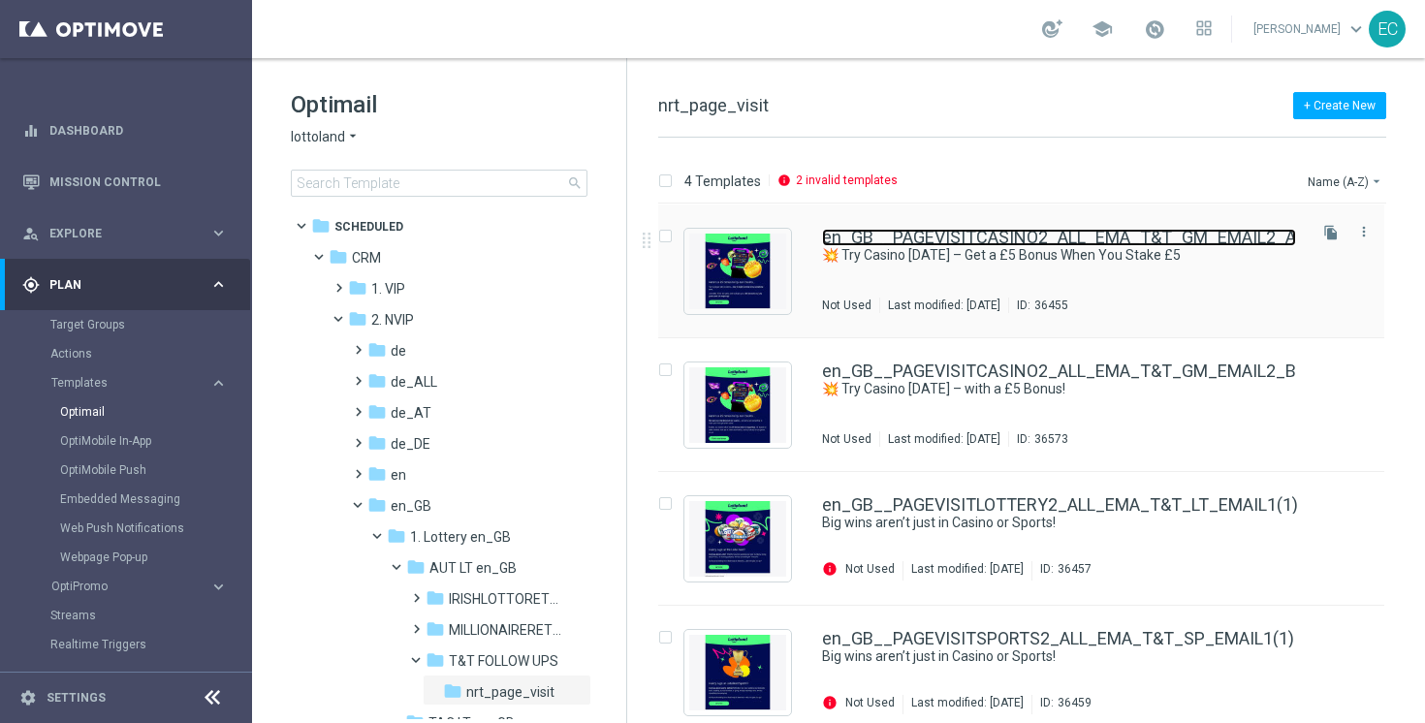
click at [1072, 243] on link "en_GB__PAGEVISITCASINO2_ALL_EMA_T&T_GM_EMAIL2_A" at bounding box center [1059, 237] width 474 height 17
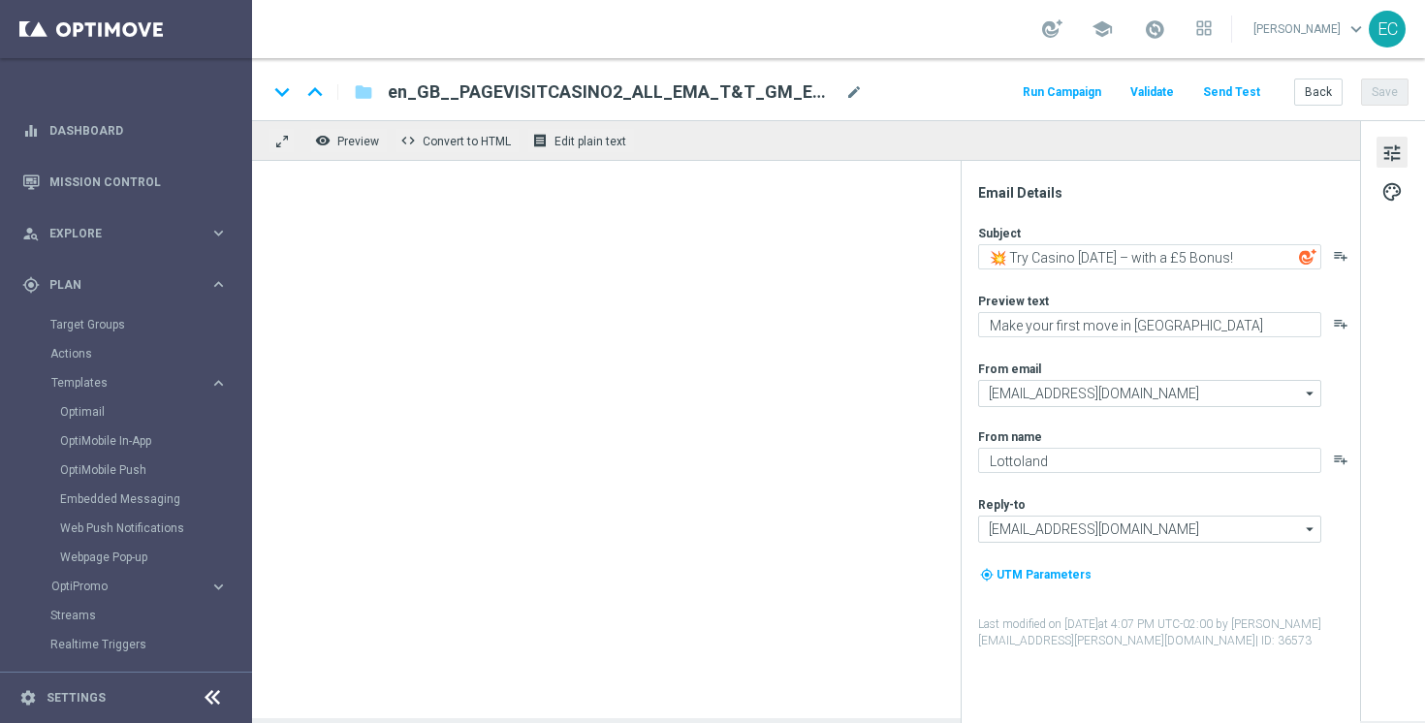
type textarea "💥 Try Casino Today – Get a £5 Bonus When You Stake £5"
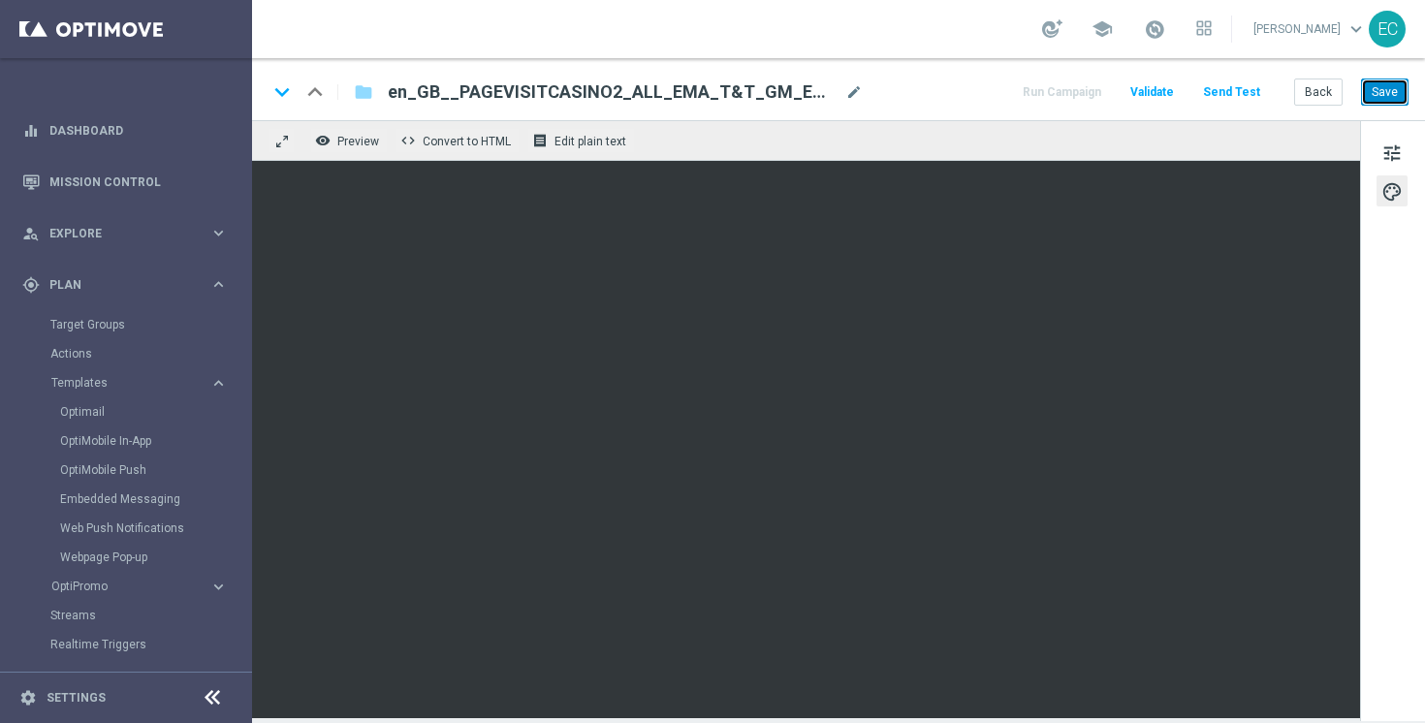
click at [1392, 91] on button "Save" at bounding box center [1385, 92] width 48 height 27
click at [1389, 84] on button "Save" at bounding box center [1385, 92] width 48 height 27
click at [1391, 145] on span "tune" at bounding box center [1392, 153] width 21 height 25
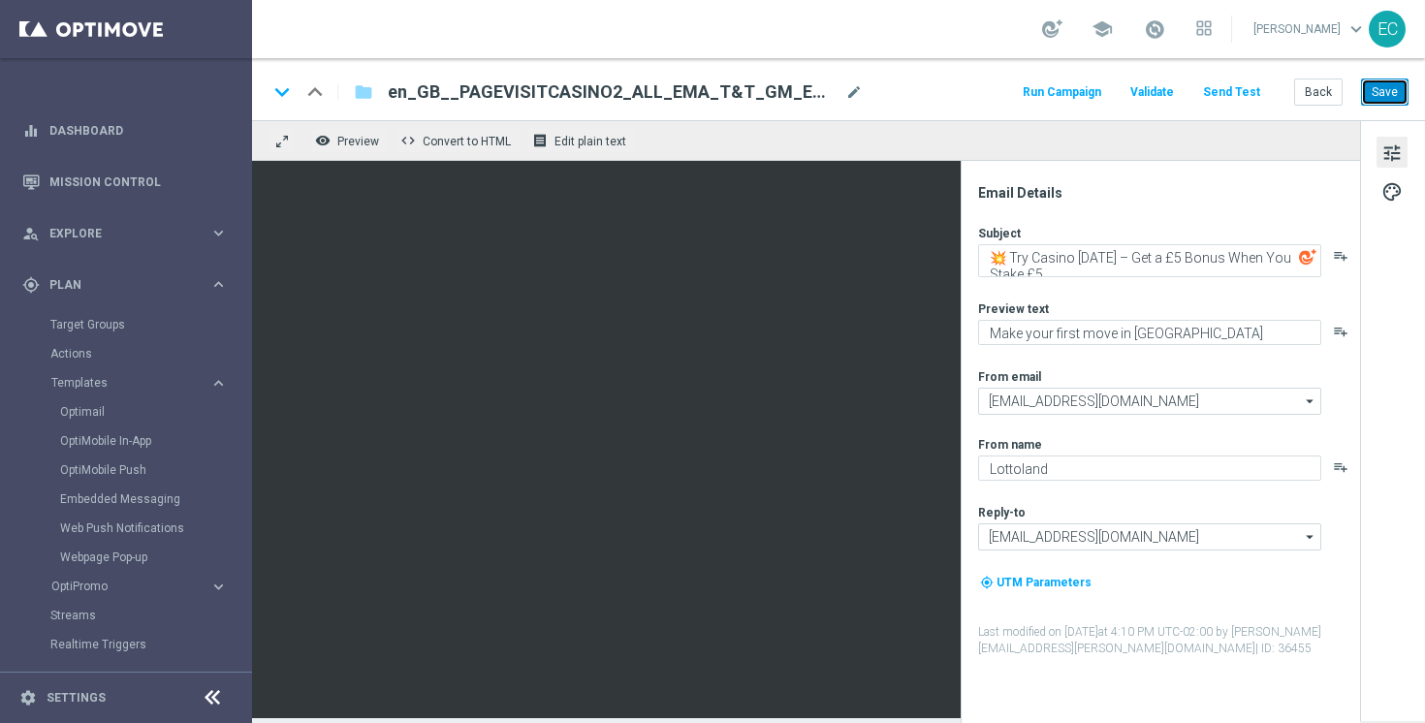
click at [1387, 86] on button "Save" at bounding box center [1385, 92] width 48 height 27
click at [1396, 194] on span "palette" at bounding box center [1392, 191] width 21 height 25
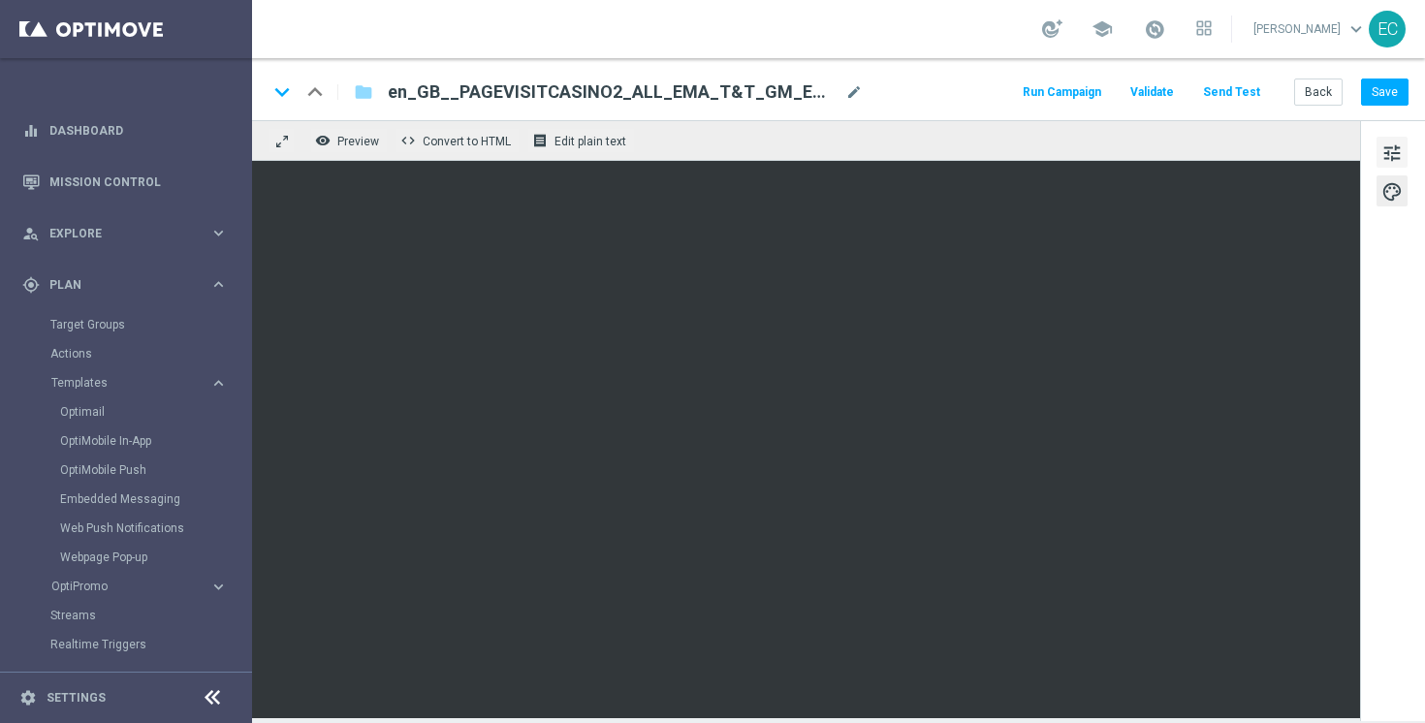
click at [1400, 154] on span "tune" at bounding box center [1392, 153] width 21 height 25
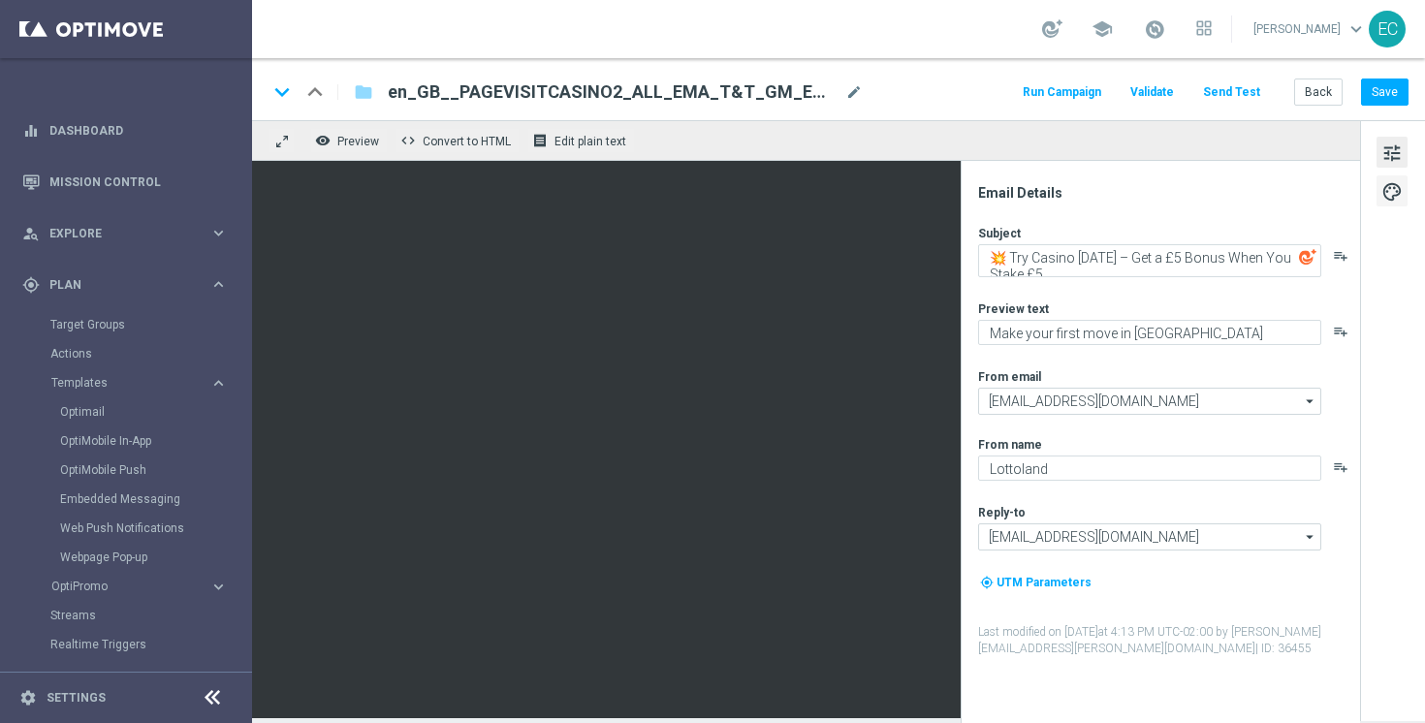
click at [1389, 184] on span "palette" at bounding box center [1392, 191] width 21 height 25
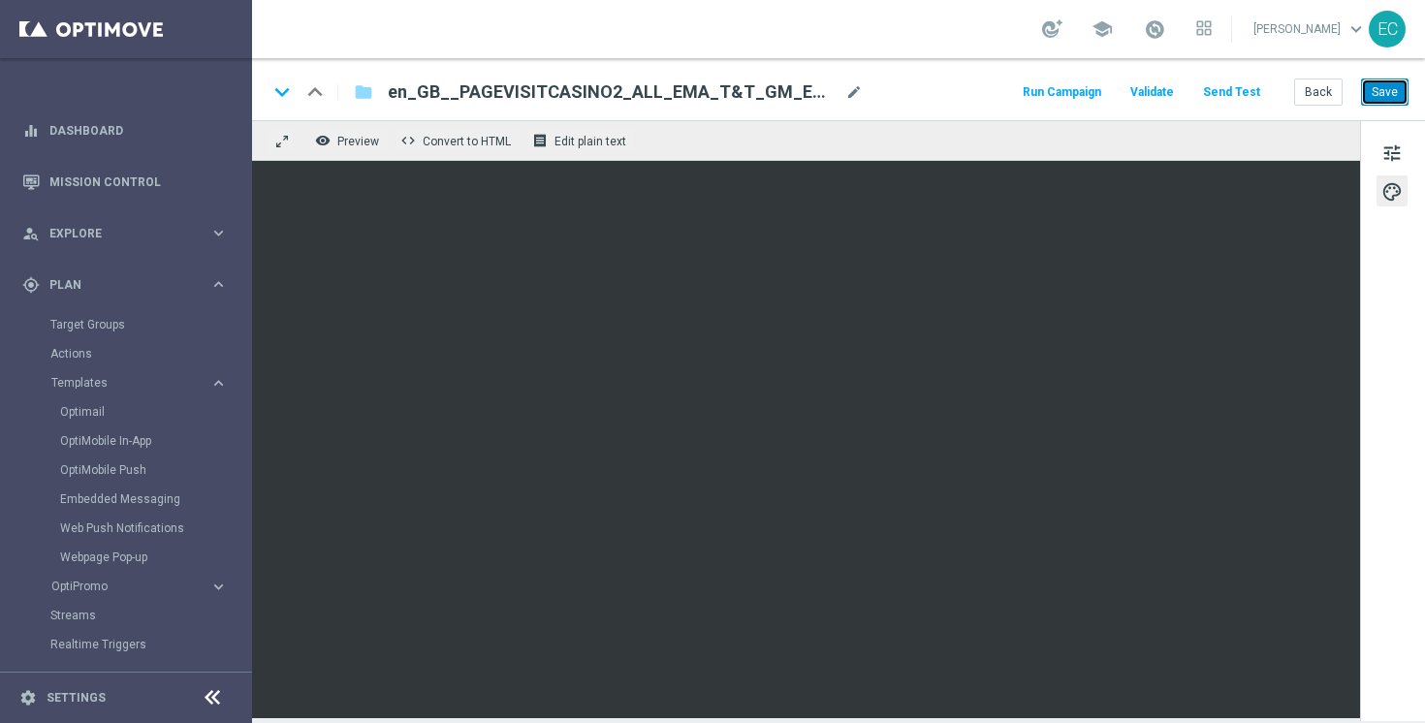
click at [1389, 97] on button "Save" at bounding box center [1385, 92] width 48 height 27
click at [846, 93] on span "mode_edit" at bounding box center [853, 91] width 17 height 17
click at [1398, 94] on button "Save" at bounding box center [1385, 92] width 48 height 27
click at [1387, 102] on button "Save" at bounding box center [1385, 92] width 48 height 27
click at [853, 93] on span "mode_edit" at bounding box center [853, 91] width 17 height 17
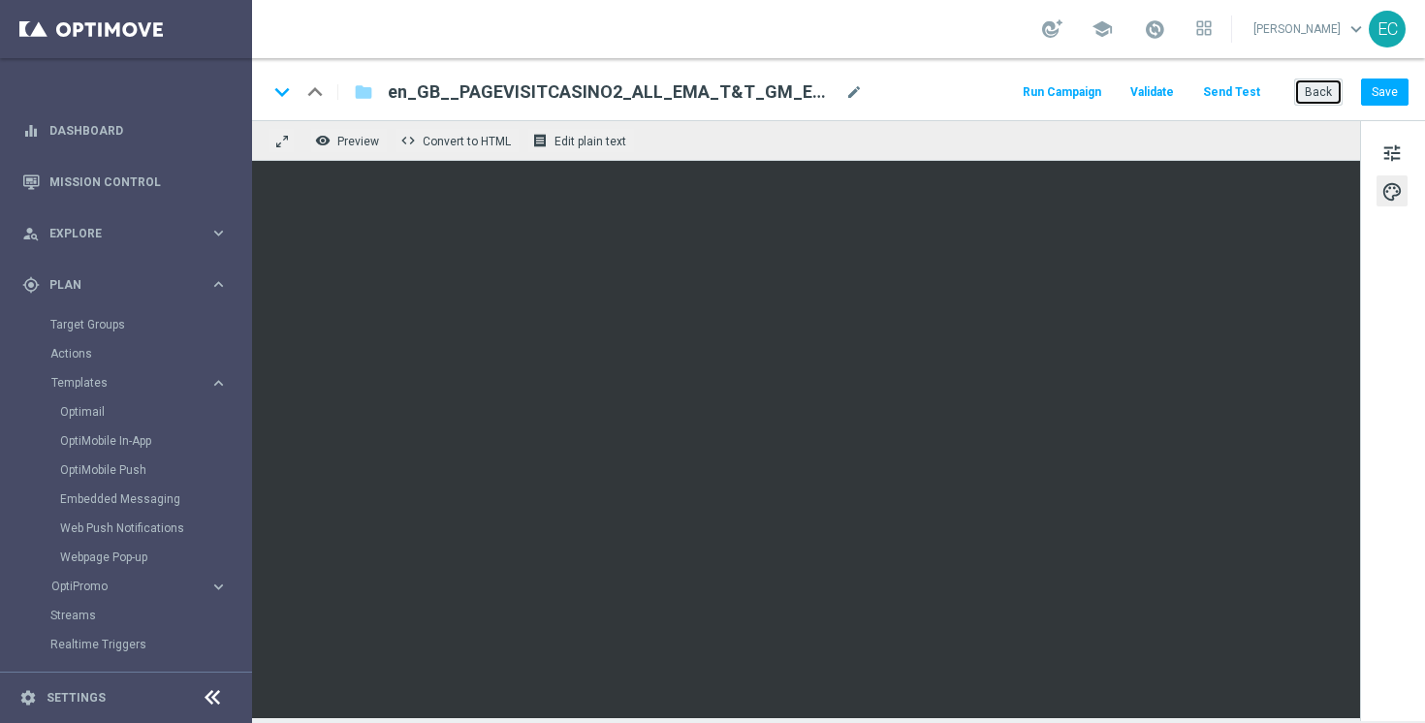
click at [1332, 87] on button "Back" at bounding box center [1318, 92] width 48 height 27
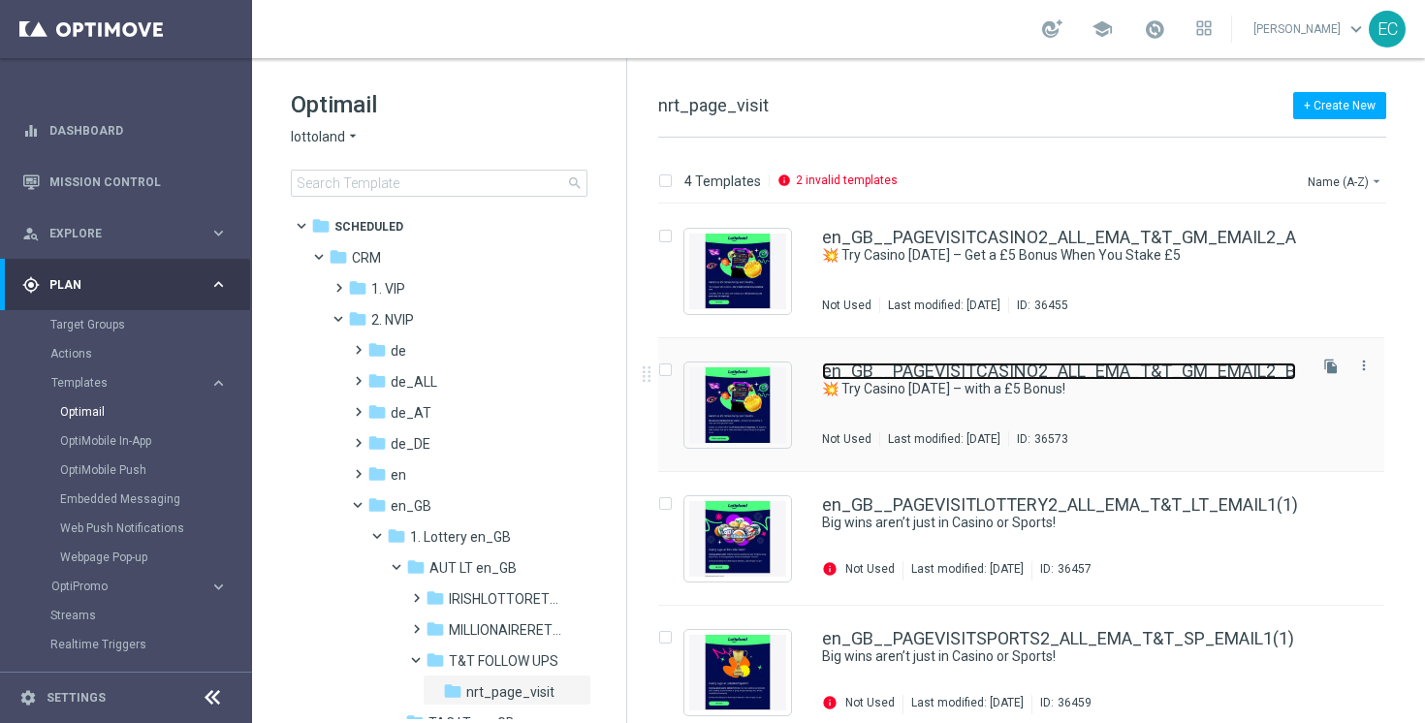
click at [1148, 363] on link "en_GB__PAGEVISITCASINO2_ALL_EMA_T&T_GM_EMAIL2_B" at bounding box center [1059, 371] width 474 height 17
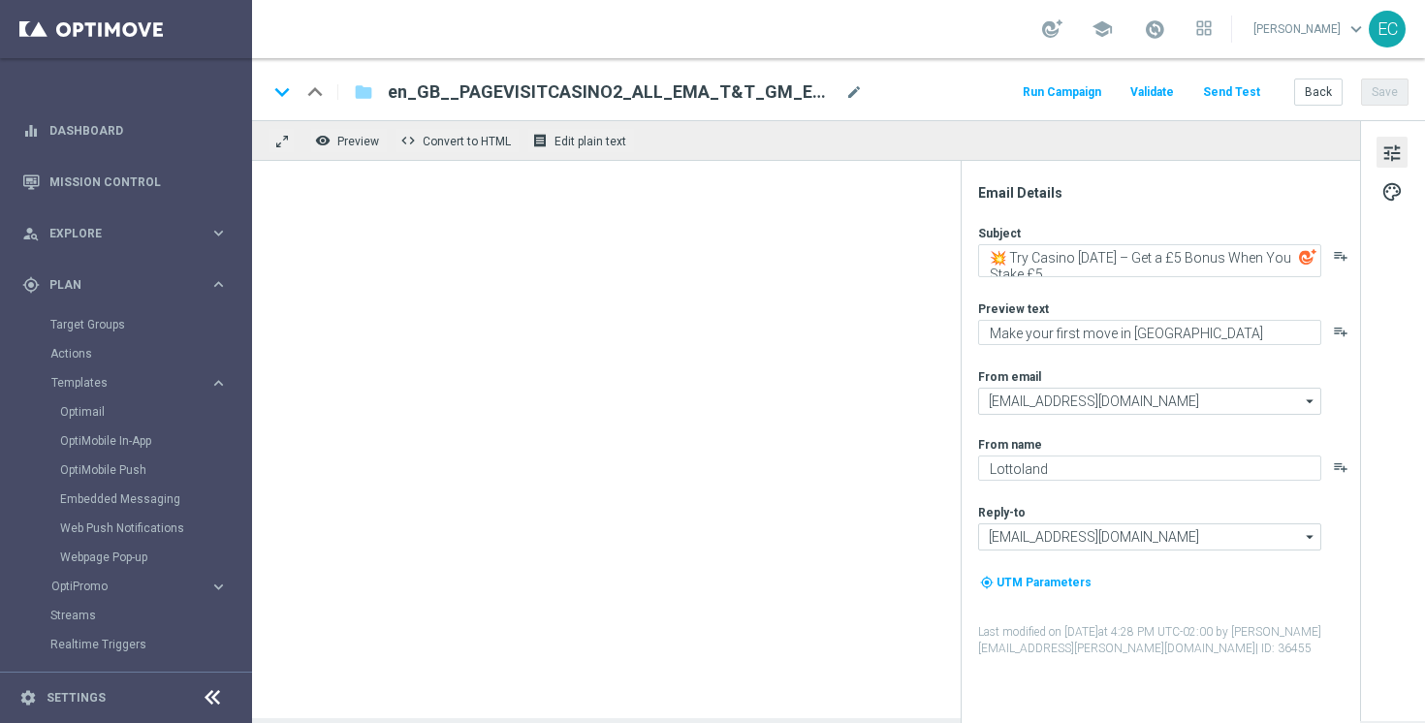
type textarea "💥 Try Casino Today – with a £5 Bonus!"
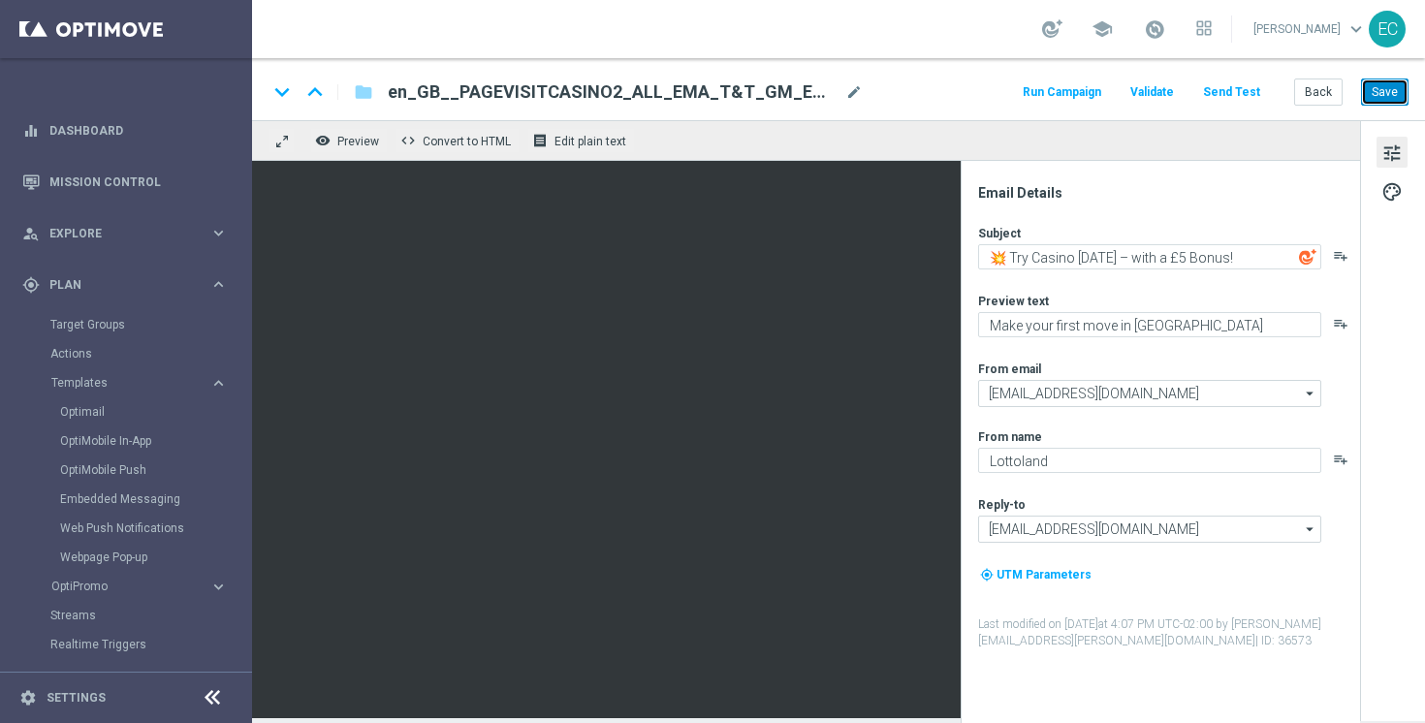
click at [1391, 101] on button "Save" at bounding box center [1385, 92] width 48 height 27
click at [1325, 89] on button "Back" at bounding box center [1318, 92] width 48 height 27
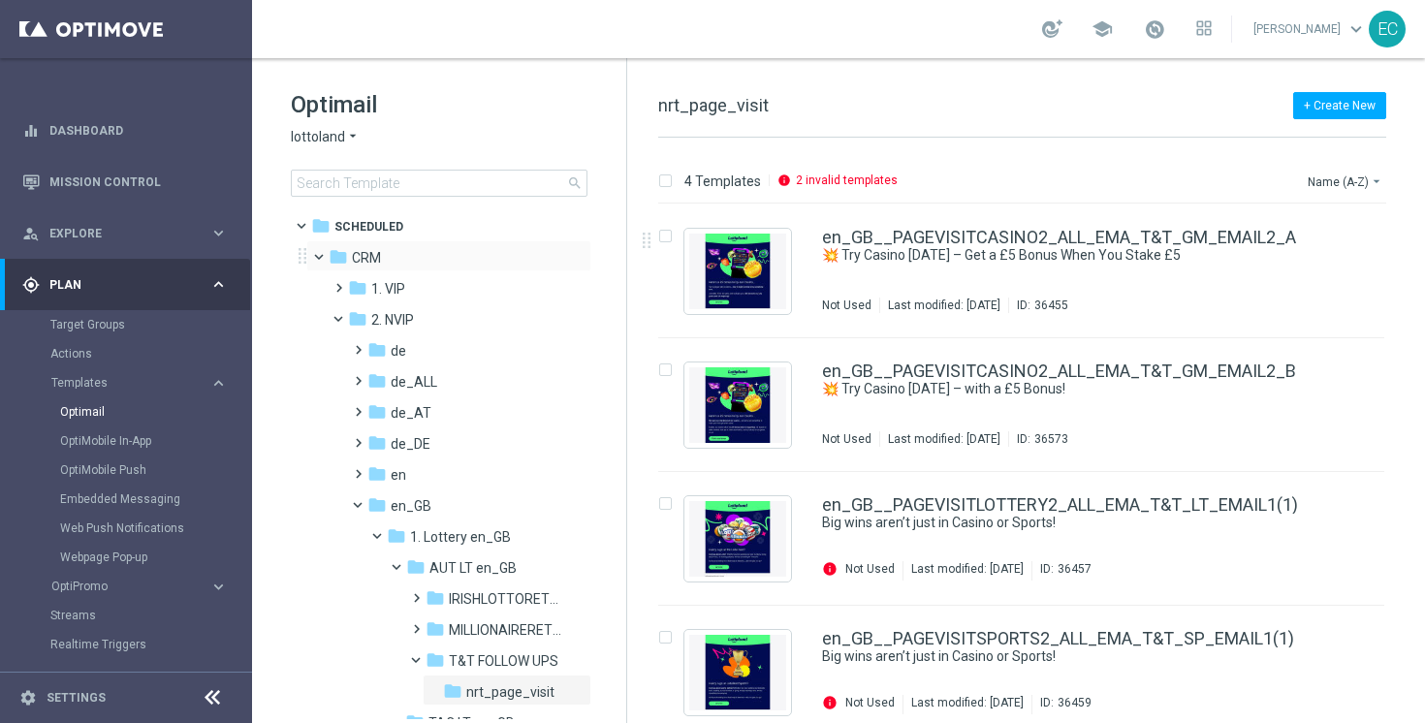
click at [324, 254] on span at bounding box center [328, 252] width 8 height 9
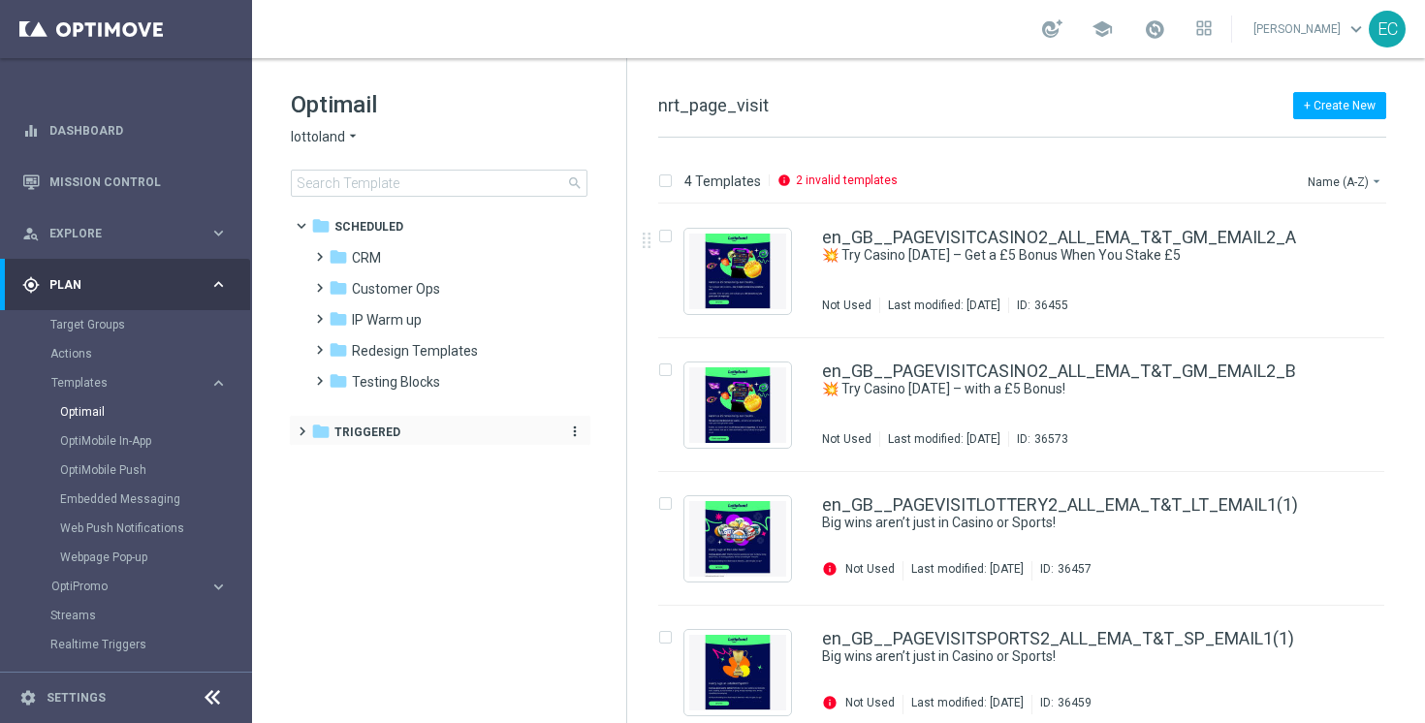
click at [387, 423] on div "folder Triggered" at bounding box center [430, 433] width 238 height 22
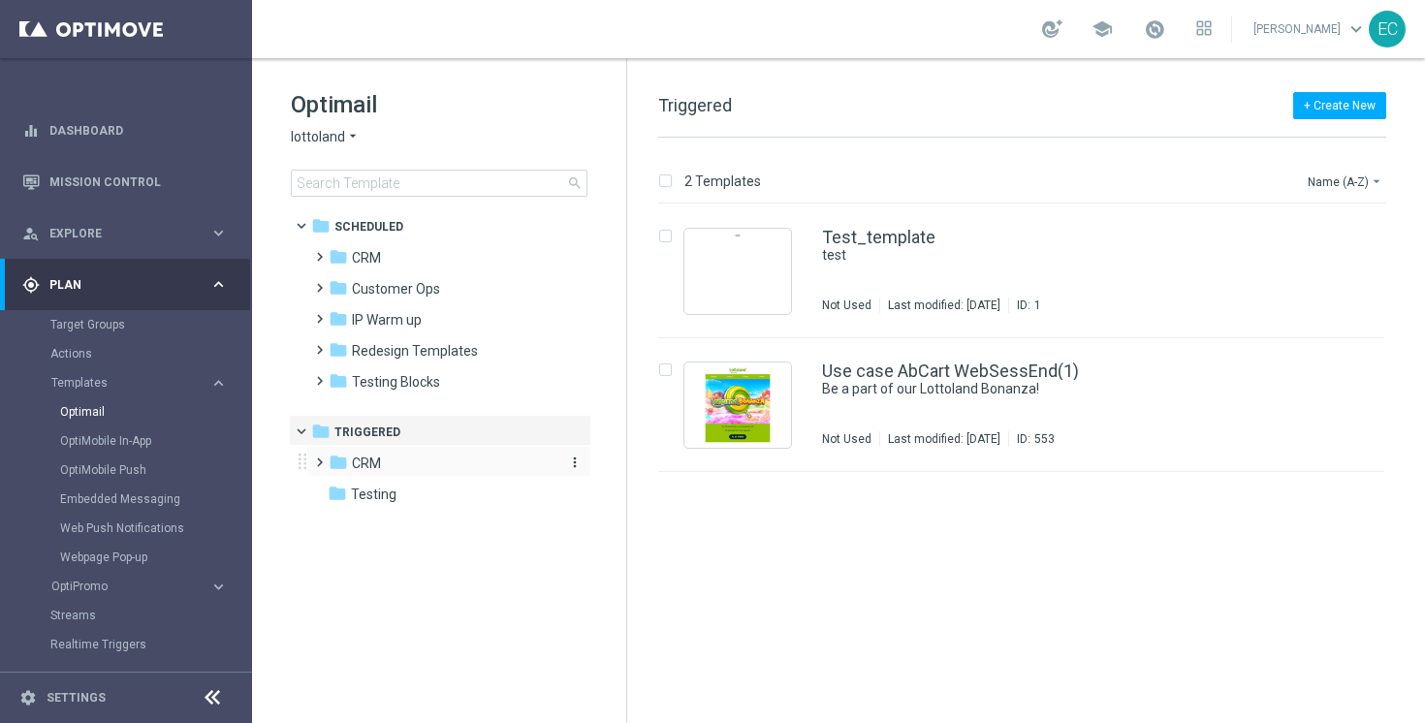
click at [427, 471] on div "folder CRM" at bounding box center [440, 464] width 223 height 22
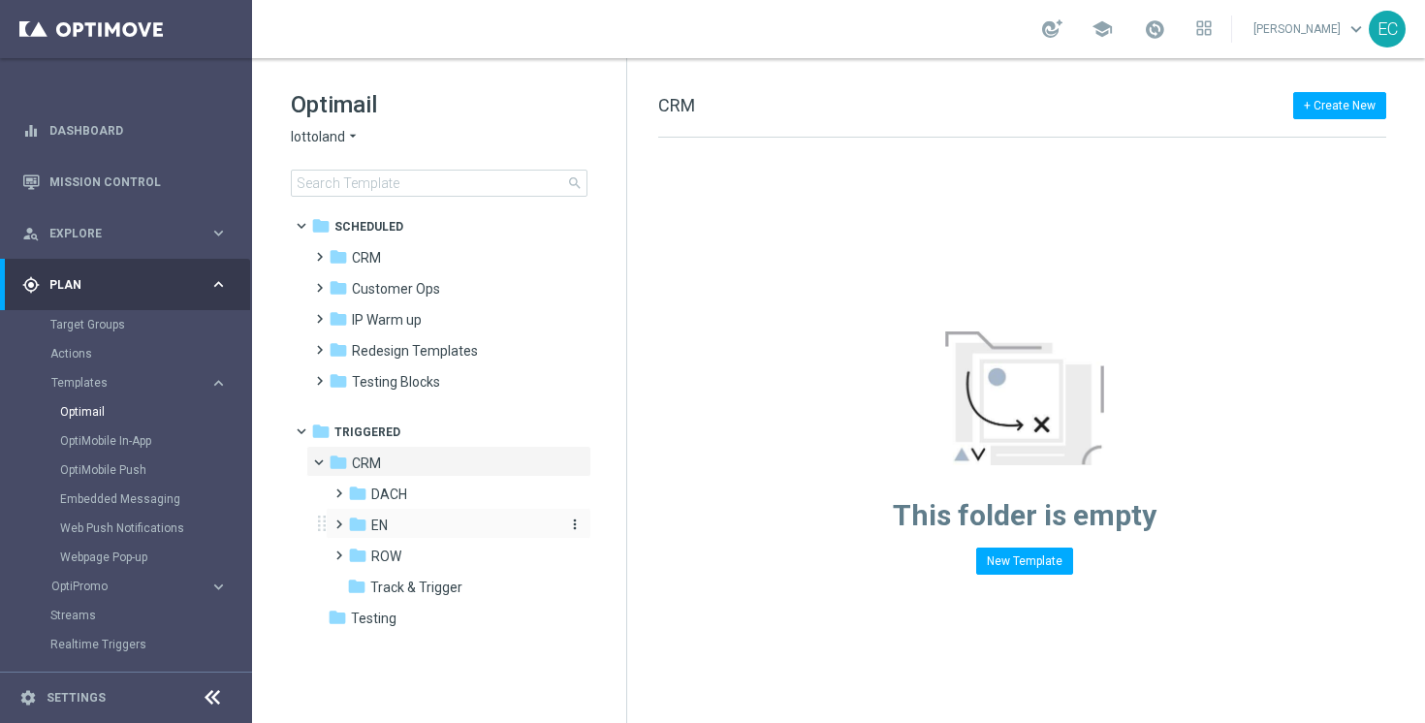
click at [424, 535] on div "folder EN" at bounding box center [451, 526] width 207 height 22
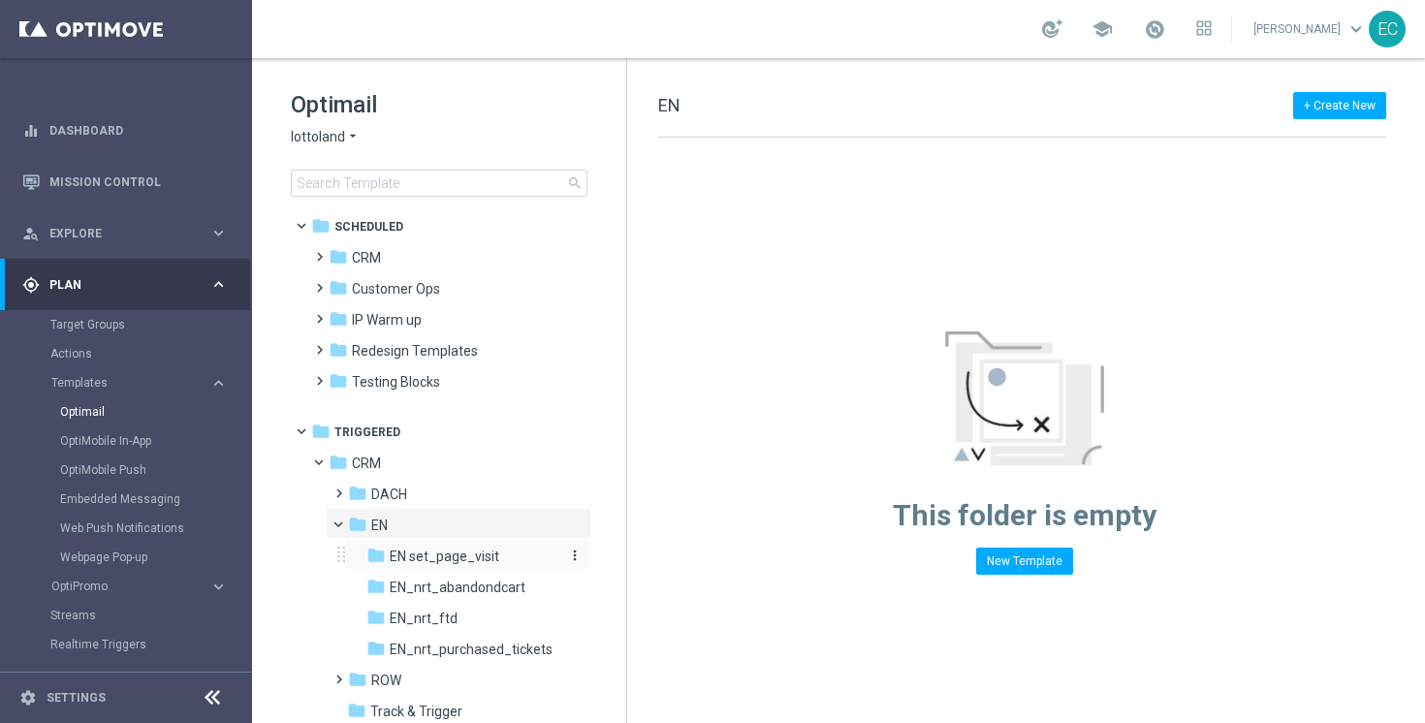
click at [441, 561] on span "EN set_page_visit" at bounding box center [445, 556] width 110 height 17
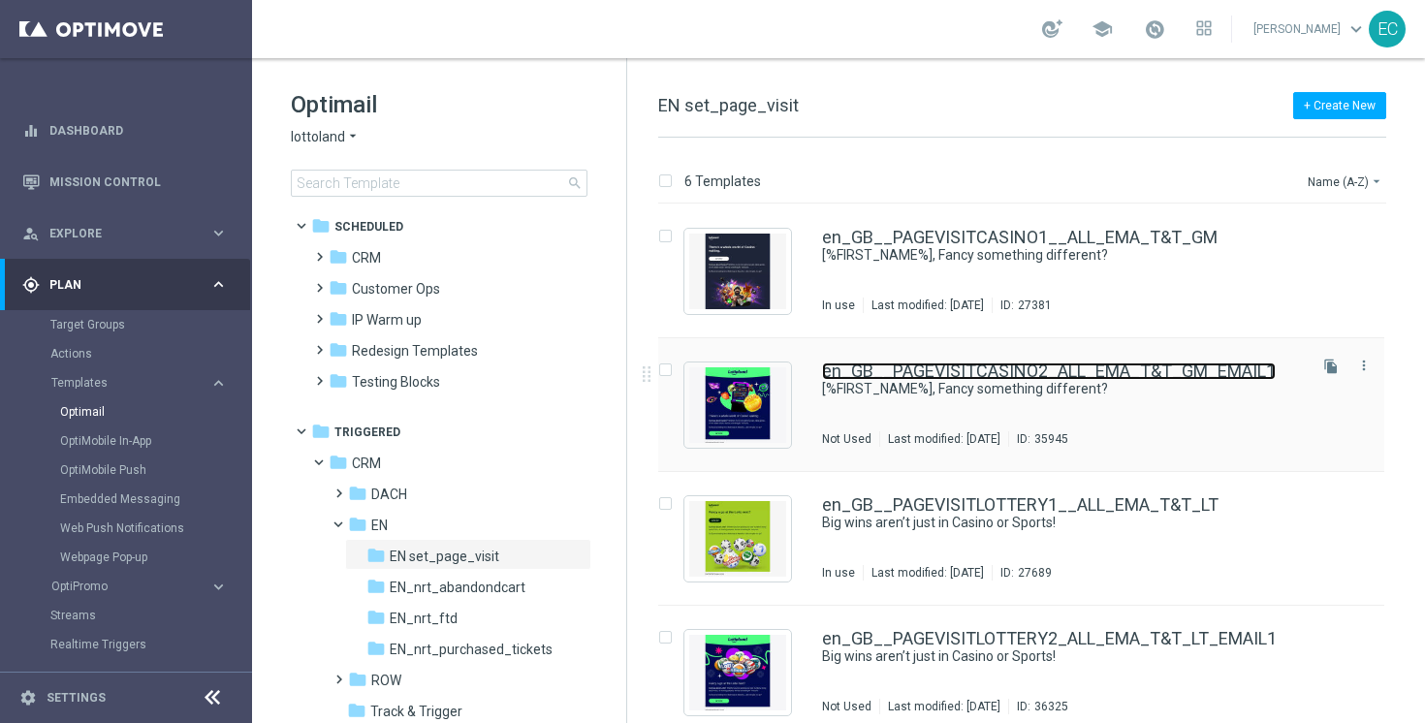
click at [1096, 364] on link "en_GB__PAGEVISITCASINO2_ALL_EMA_T&T_GM_EMAIL1" at bounding box center [1049, 371] width 454 height 17
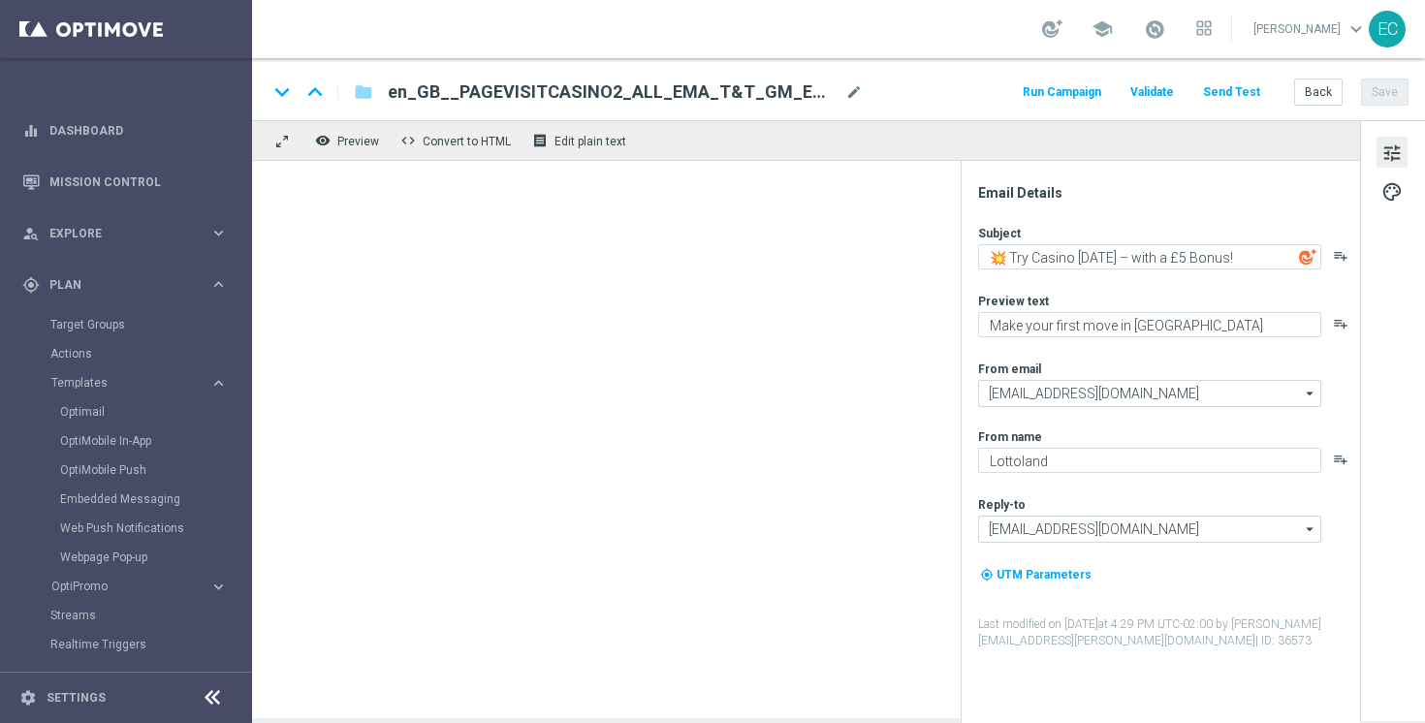
type textarea "[%FIRST_NAME%], Fancy something different?"
type textarea "A new way to play: Casino awaits."
type input "support@lottoland.co.uk"
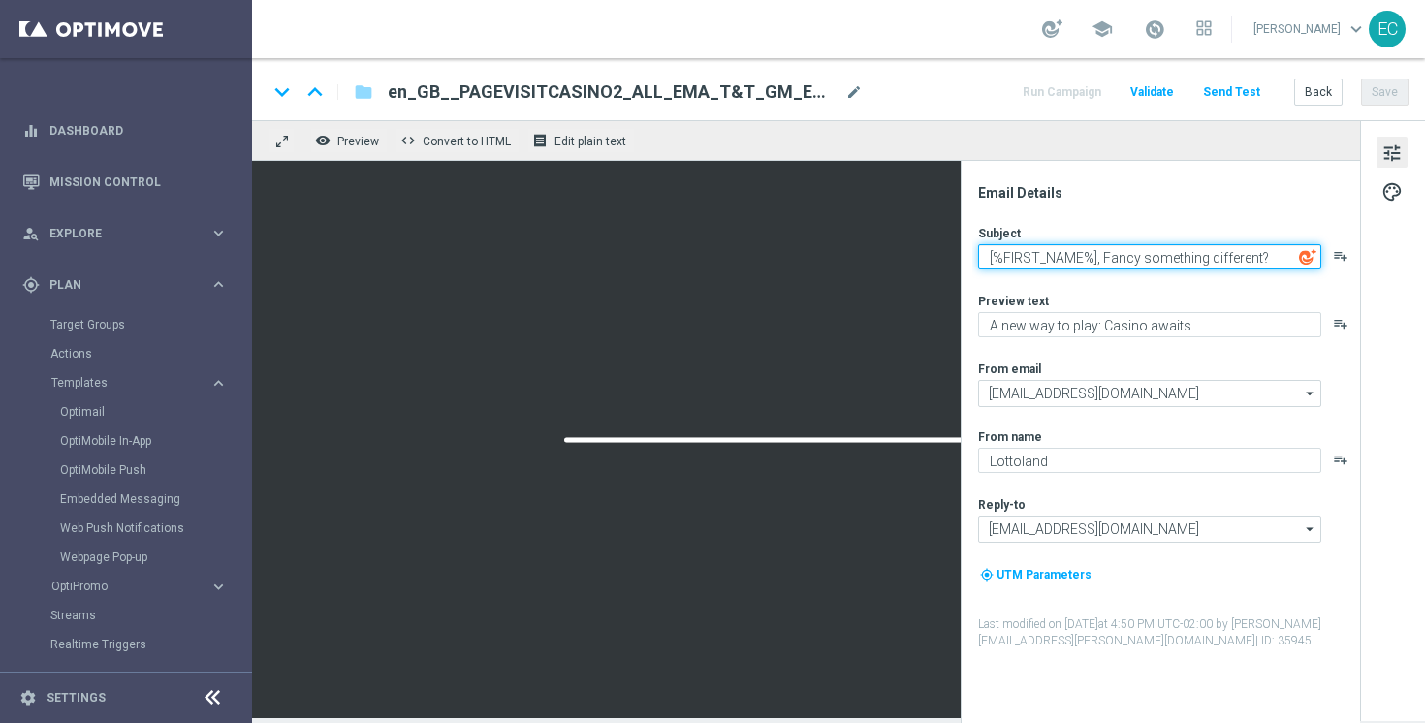
click at [1106, 257] on textarea "[%FIRST_NAME%], Fancy something different?" at bounding box center [1149, 256] width 343 height 25
type textarea "[%FIRST_NAME%], fancy something different?"
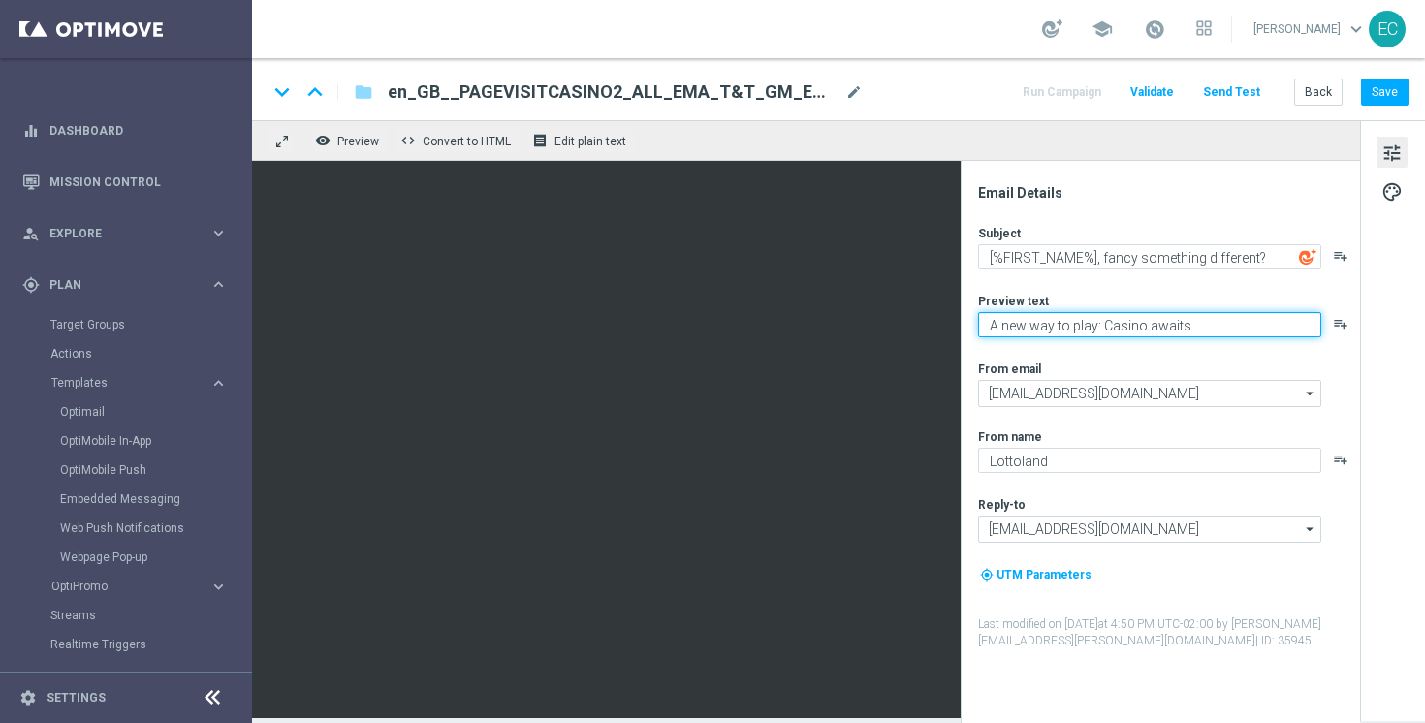
click at [1120, 334] on textarea "A new way to play: Casino awaits." at bounding box center [1149, 324] width 343 height 25
paste textarea "You’ve visited Casino – here’s what’s inside"
type textarea "You’ve visited Casino – here’s what’s inside."
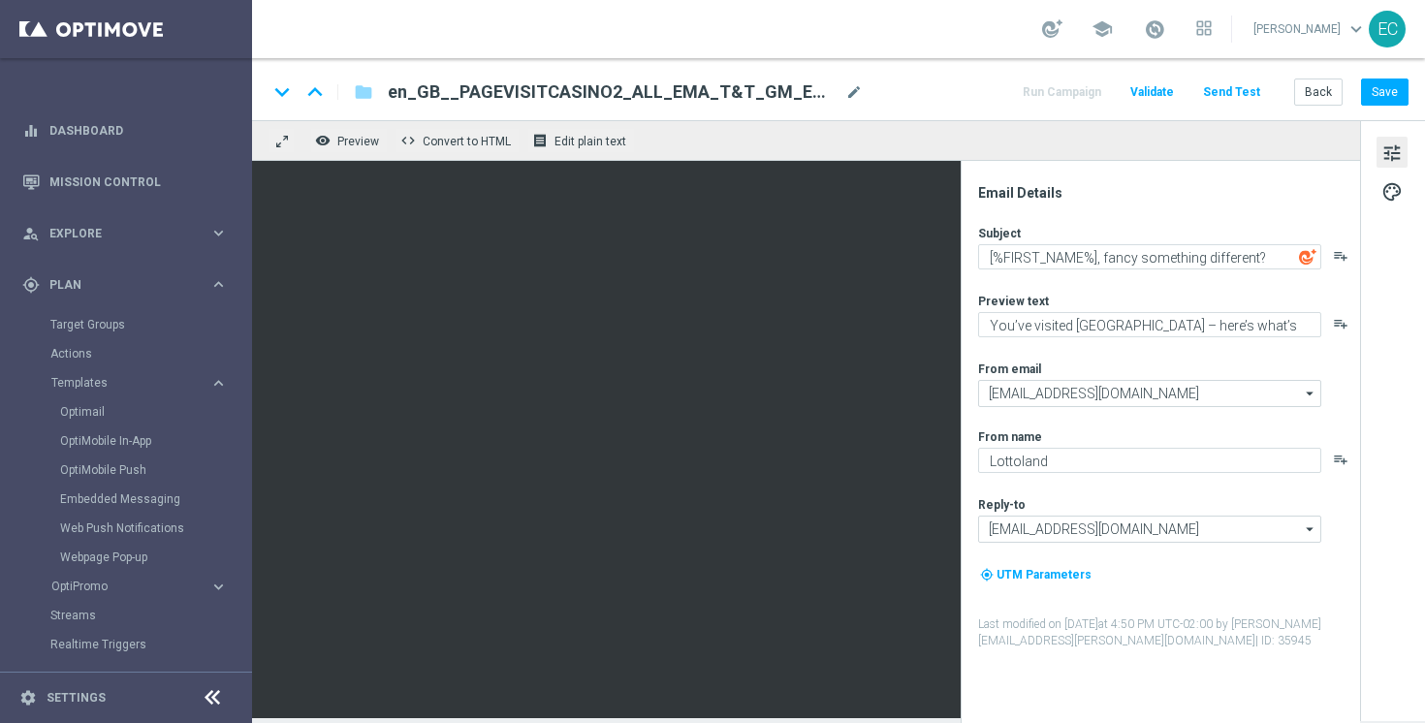
click at [1122, 281] on div "Subject [%FIRST_NAME%], fancy something different? playlist_add Preview text Yo…" at bounding box center [1168, 437] width 380 height 425
click at [1367, 92] on button "Save" at bounding box center [1385, 92] width 48 height 27
click at [853, 94] on span "mode_edit" at bounding box center [853, 91] width 17 height 17
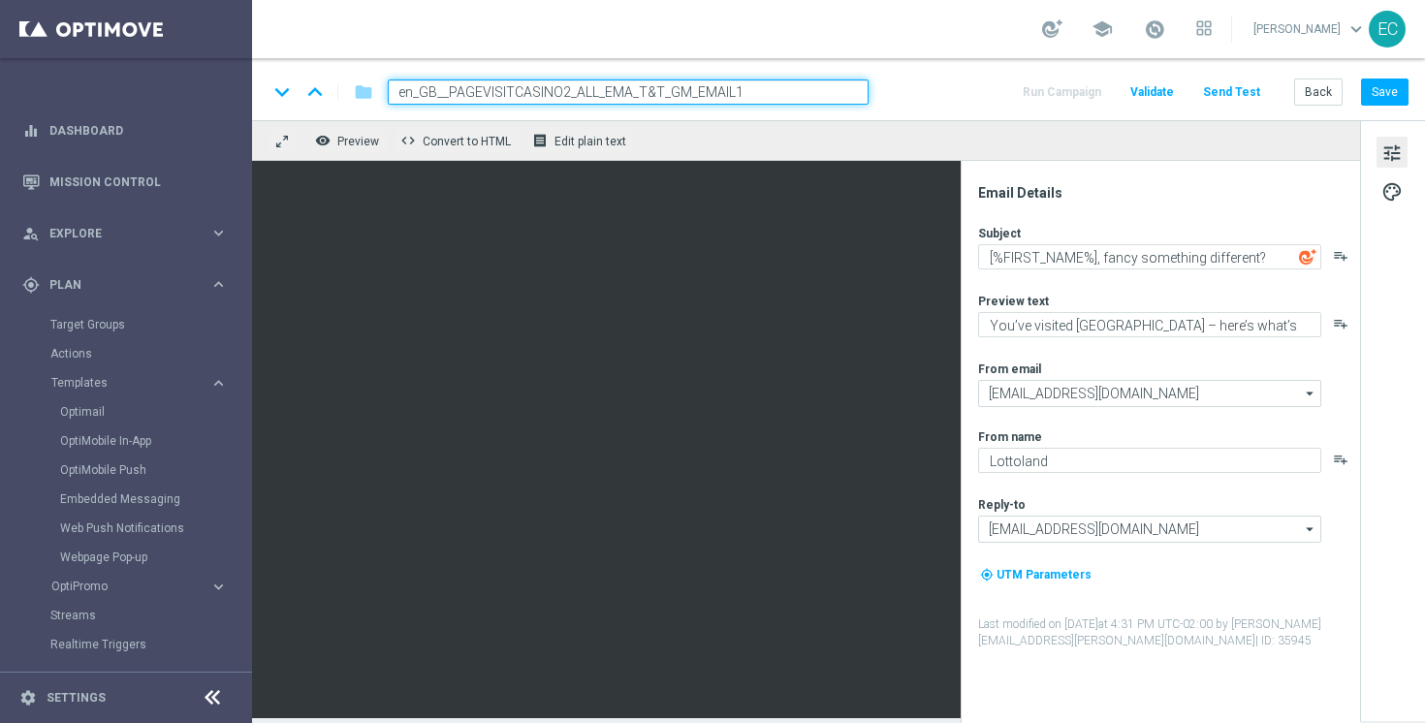
click at [789, 99] on input "en_GB__PAGEVISITCASINO2_ALL_EMA_T&T_GM_EMAIL1" at bounding box center [628, 92] width 481 height 25
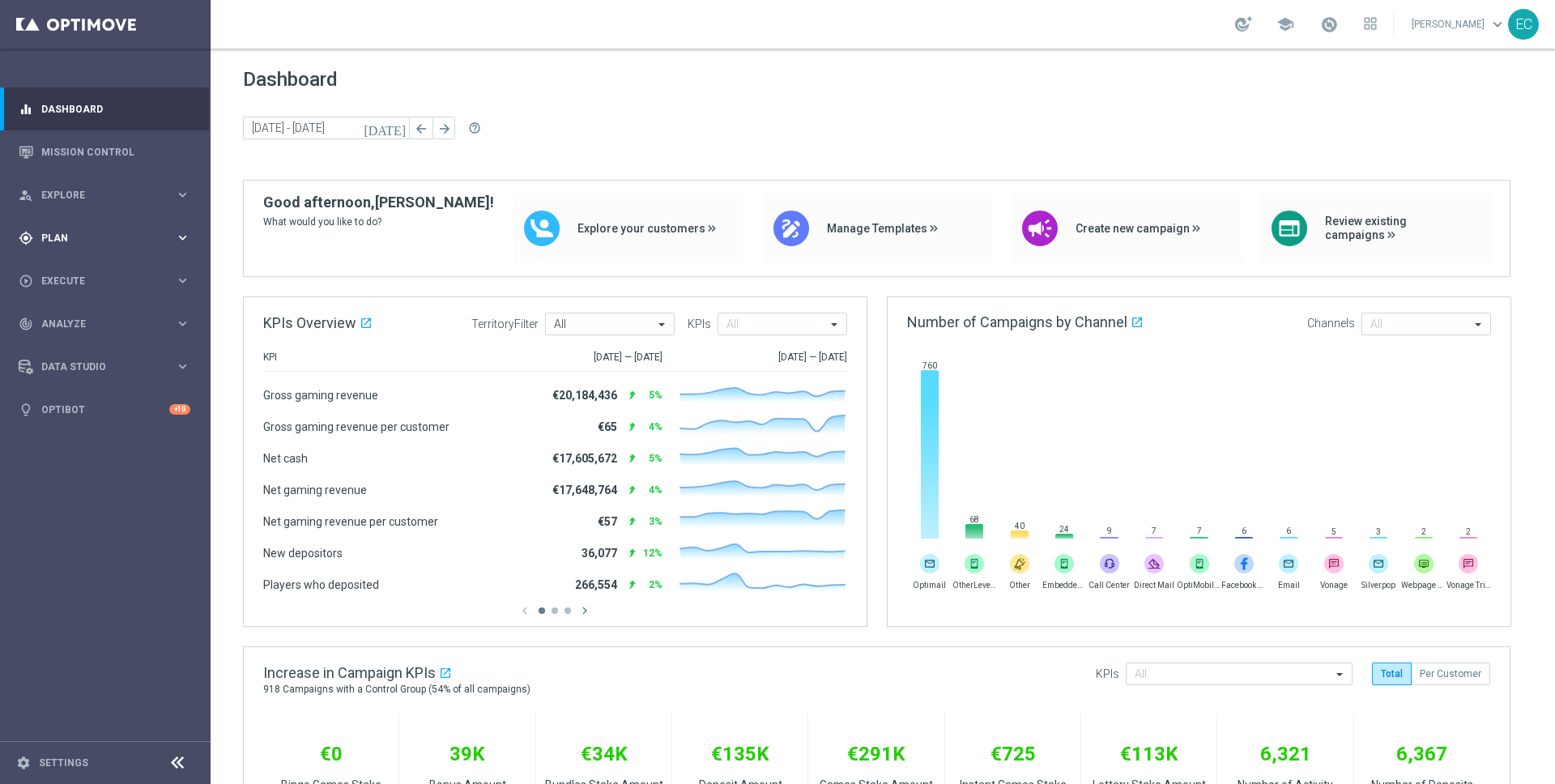
click at [110, 239] on span "Plan" at bounding box center [108, 238] width 134 height 10
click at [79, 316] on span "Templates" at bounding box center [100, 320] width 116 height 10
click at [85, 397] on link "OptiMobile Push" at bounding box center [109, 393] width 119 height 13
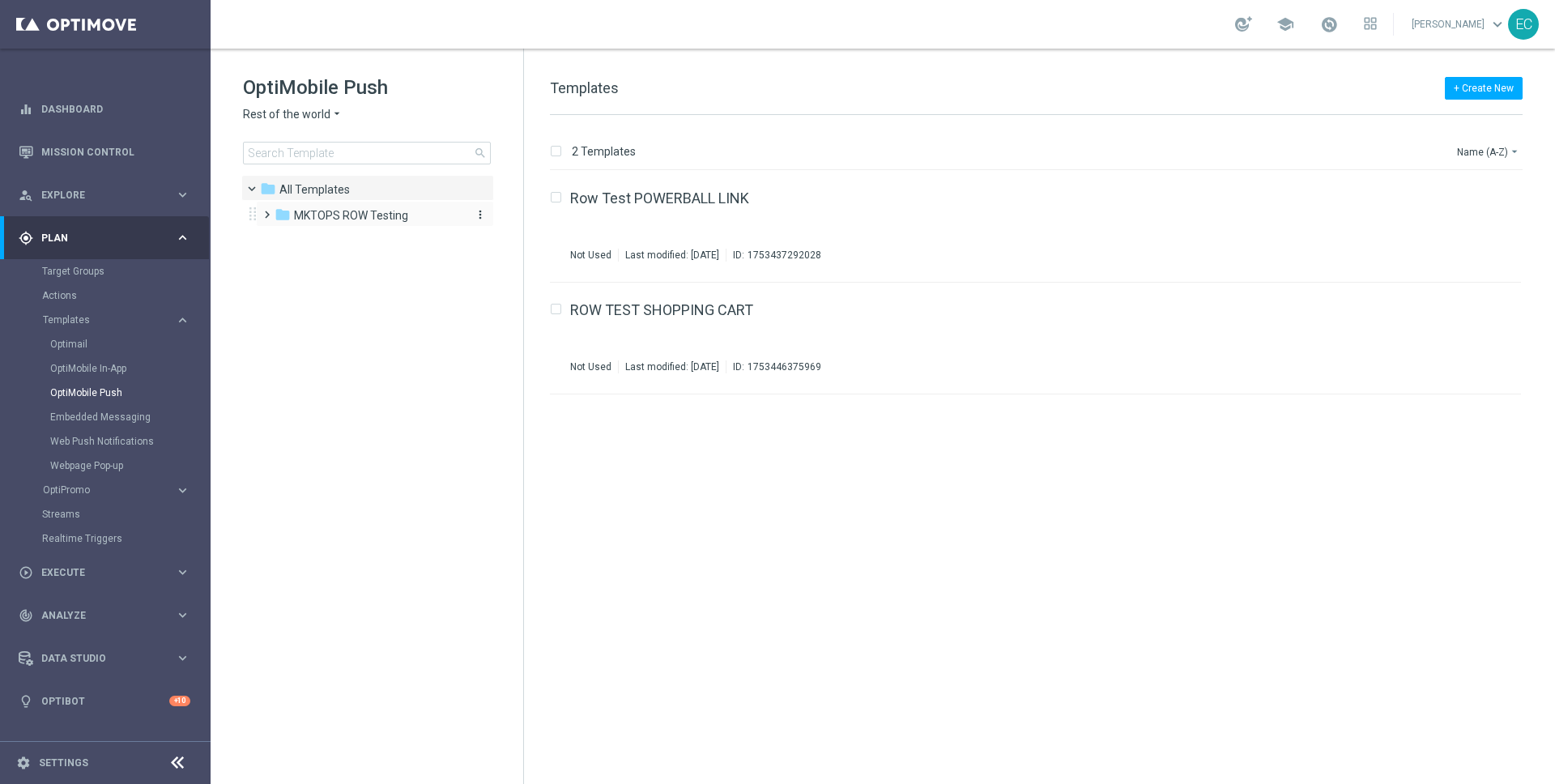
click at [329, 211] on span "MKTOPS ROW Testing" at bounding box center [351, 215] width 114 height 14
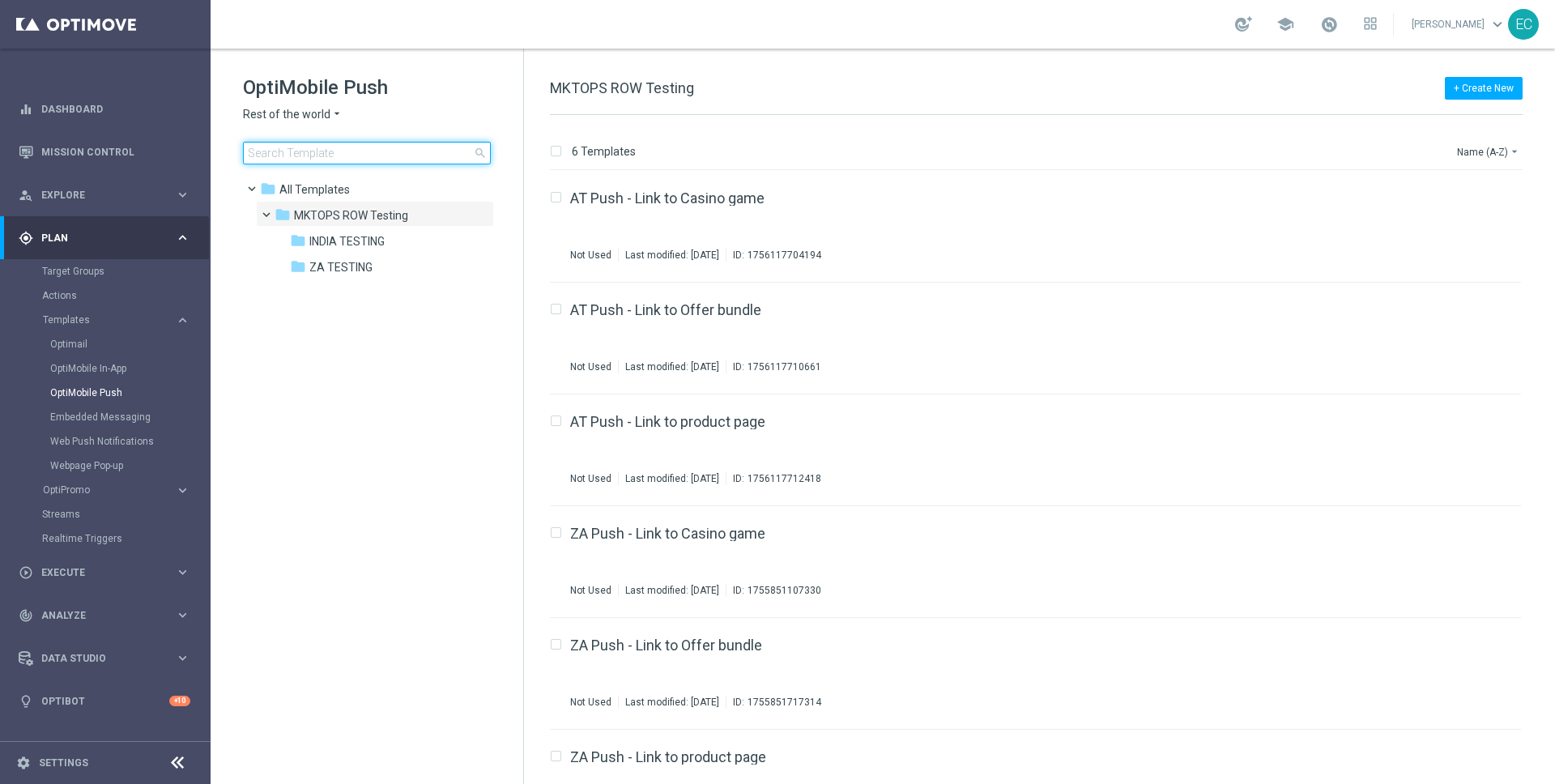
click at [313, 156] on input at bounding box center [367, 153] width 248 height 23
click at [304, 109] on span "Rest of the world" at bounding box center [286, 114] width 88 height 15
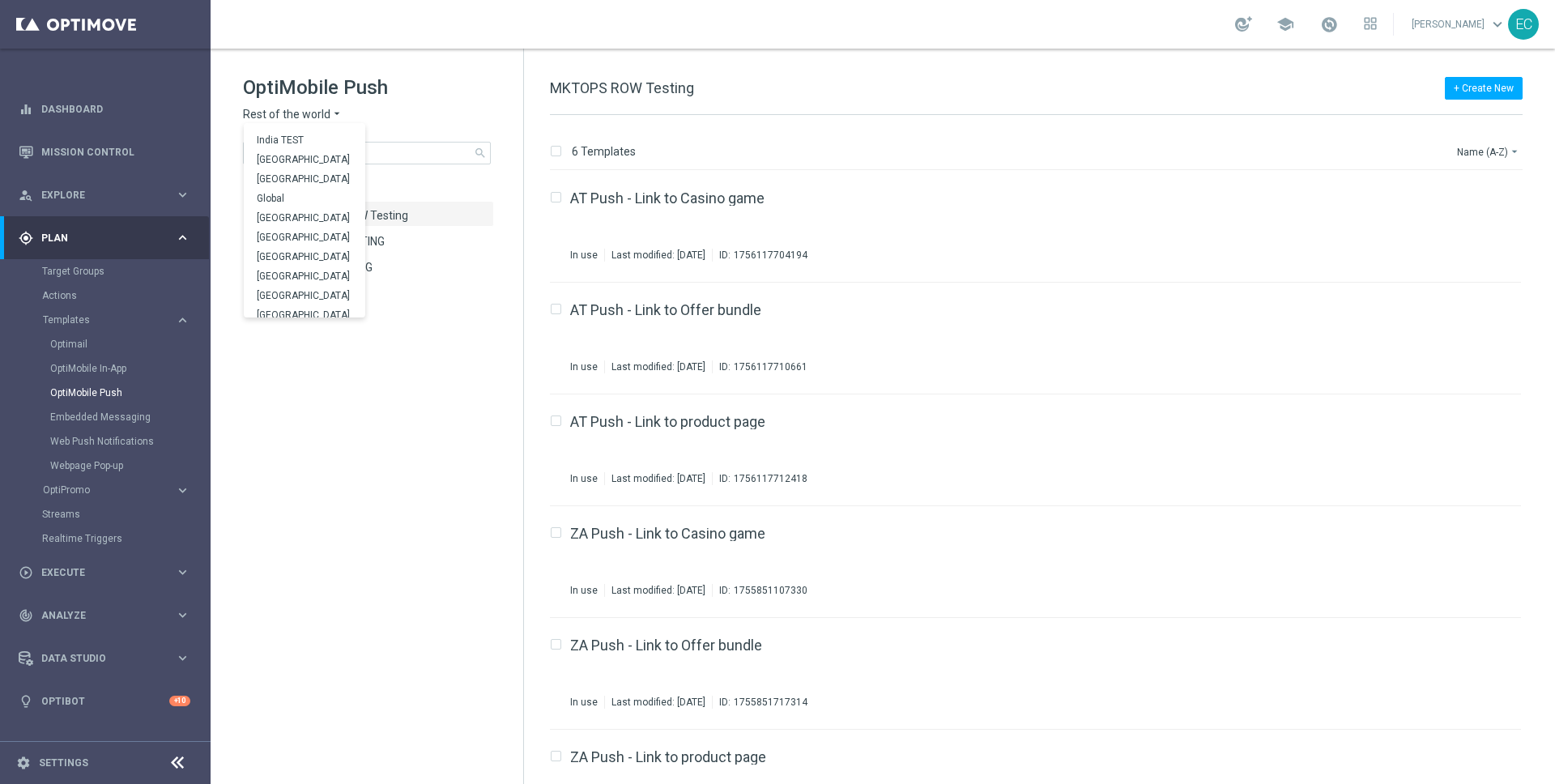
scroll to position [505, 0]
click at [319, 289] on div "UK" at bounding box center [304, 288] width 121 height 19
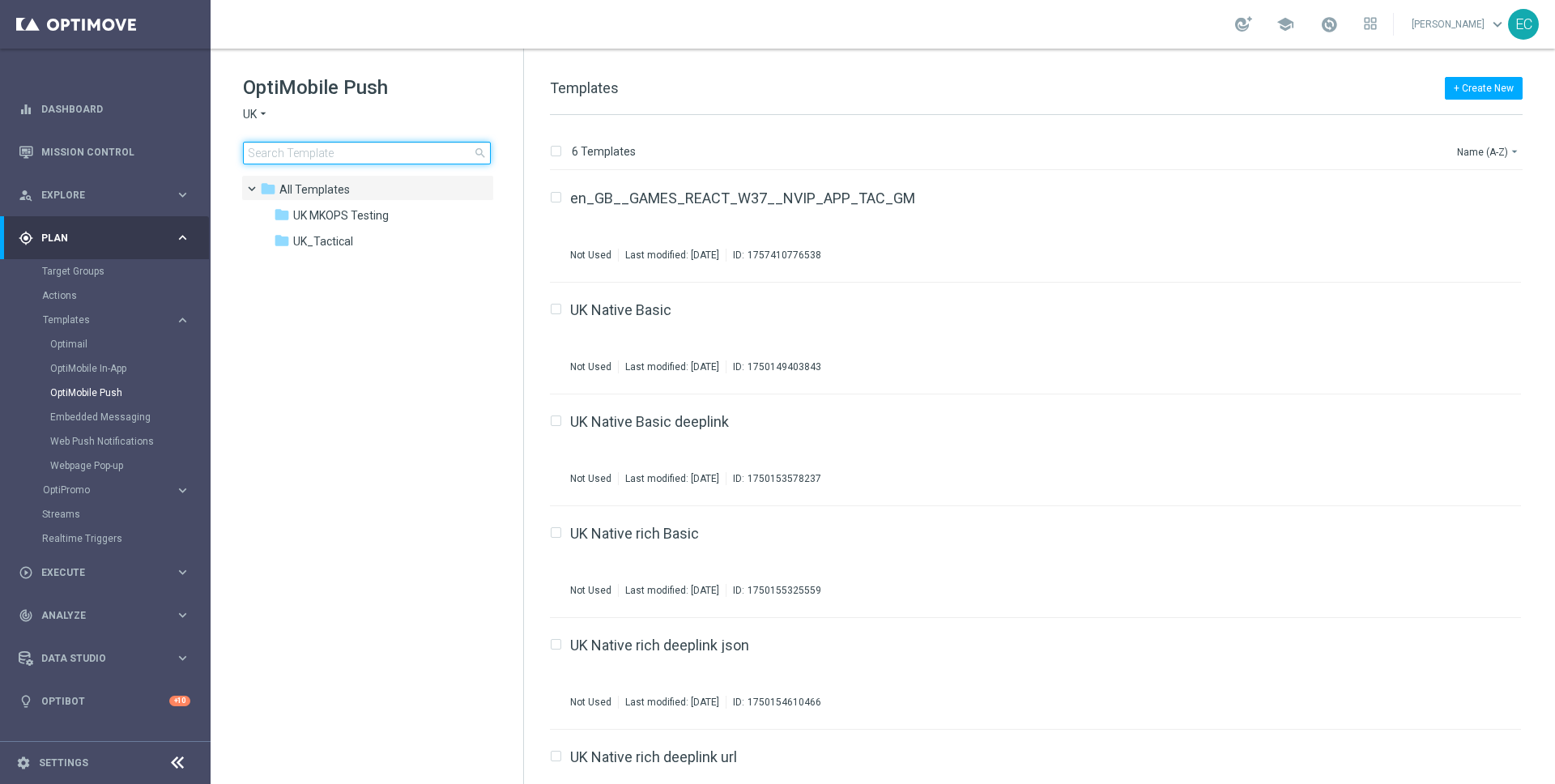
click at [365, 161] on input at bounding box center [367, 153] width 248 height 23
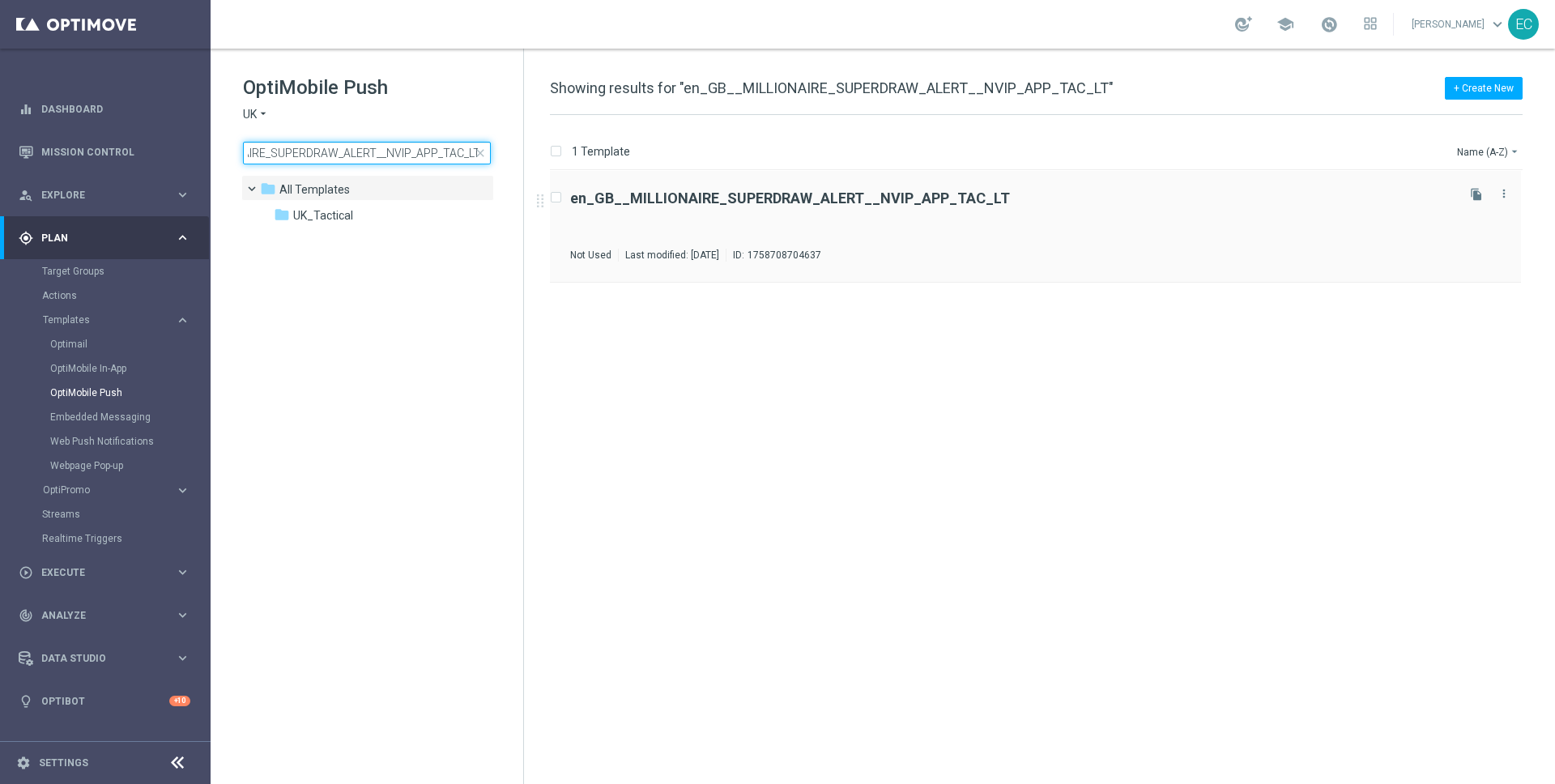
type input "en_GB__MILLIONAIRE_SUPERDRAW_ALERT__NVIP_APP_TAC_LT"
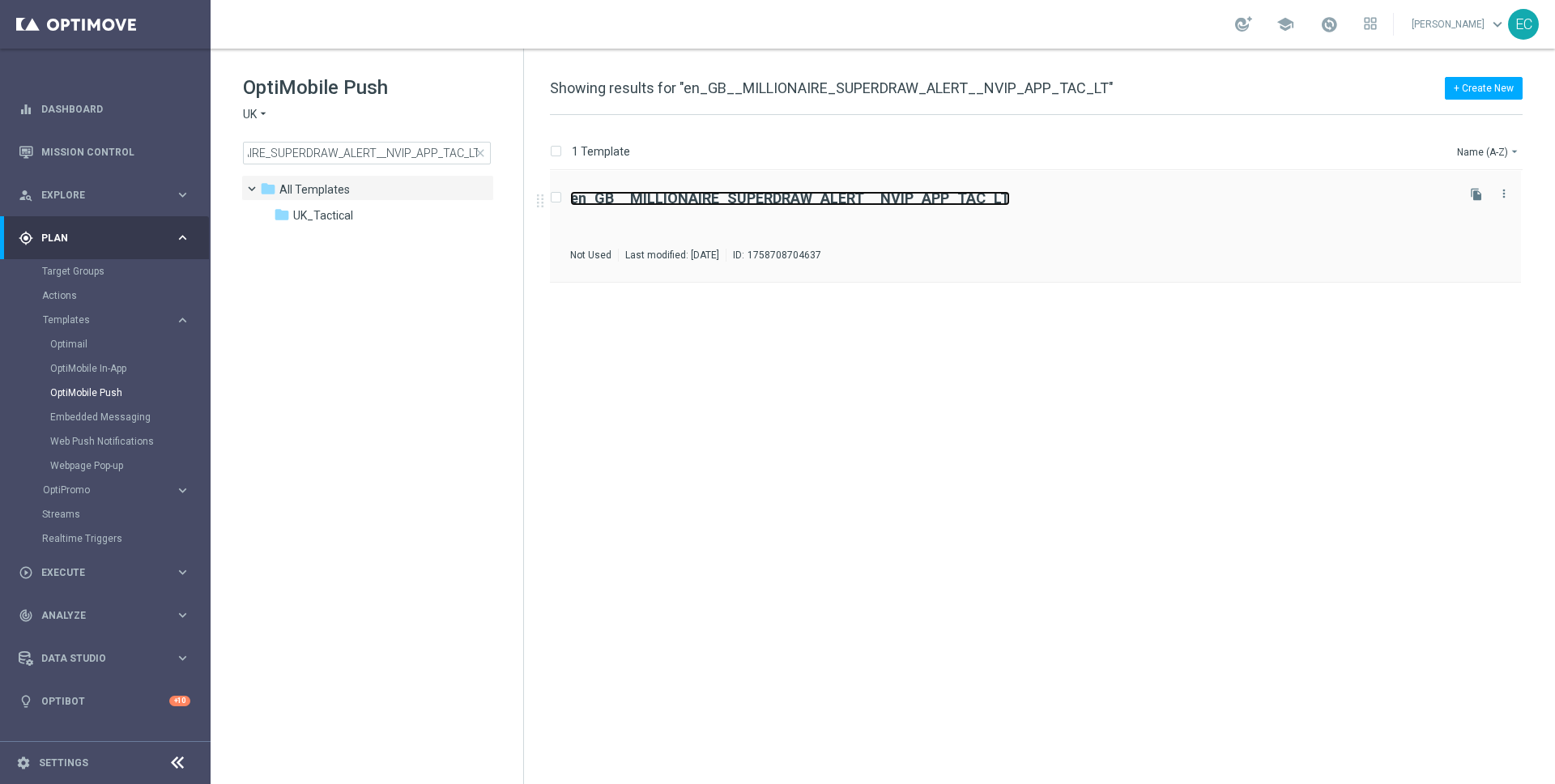
scroll to position [0, 0]
click at [902, 195] on b "en_GB__MILLIONAIRE_SUPERDRAW_ALERT__NVIP_APP_TAC_LT" at bounding box center [790, 198] width 439 height 17
click at [306, 188] on span "All Templates" at bounding box center [315, 189] width 70 height 14
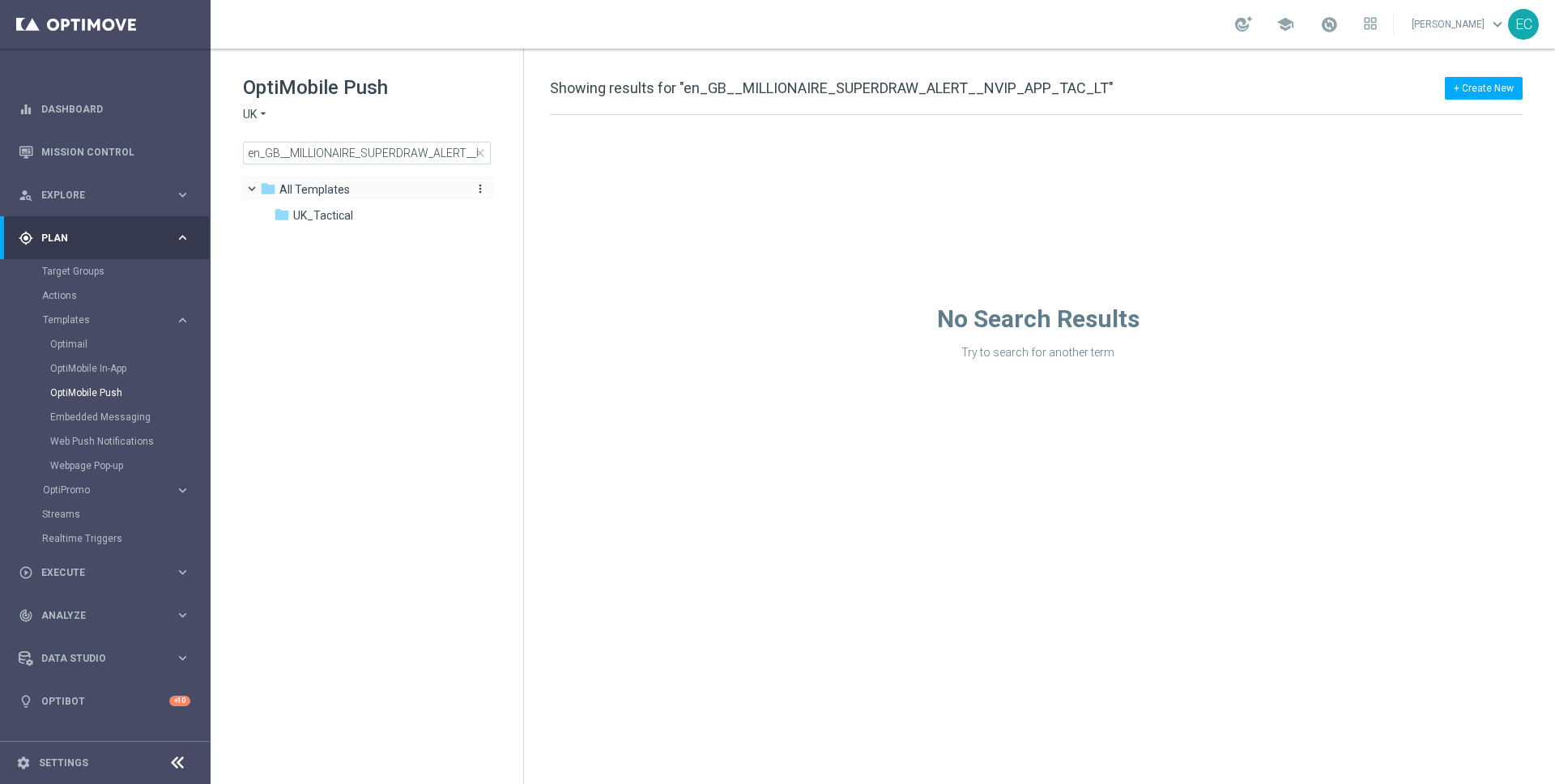
click at [320, 190] on span "All Templates" at bounding box center [315, 189] width 70 height 14
click at [340, 157] on input "en_GB__MILLIONAIRE_SUPERDRAW_ALERT__NVIP_APP_TAC_LT" at bounding box center [367, 153] width 248 height 23
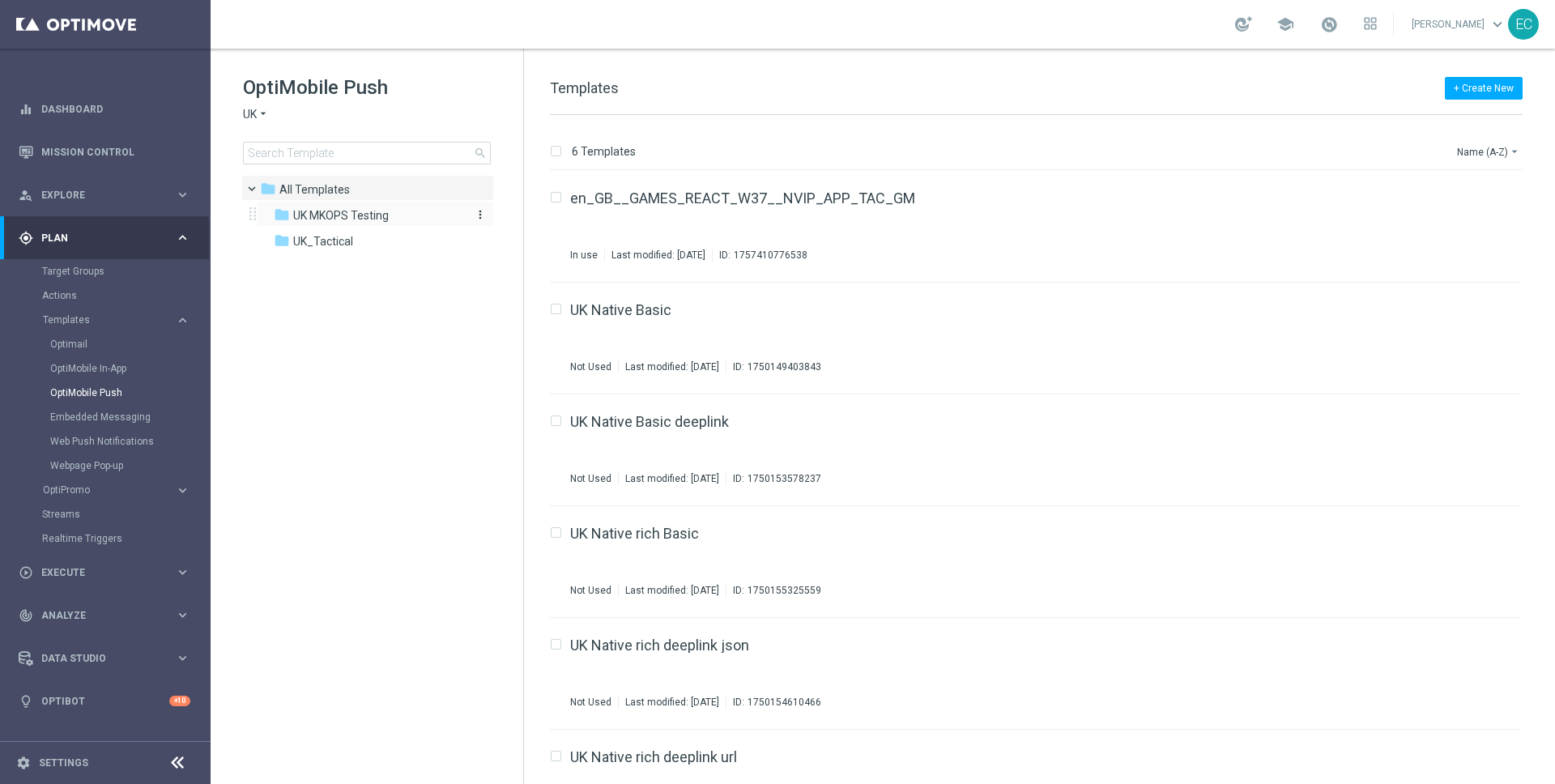
click at [354, 220] on span "UK MKOPS Testing" at bounding box center [341, 215] width 95 height 14
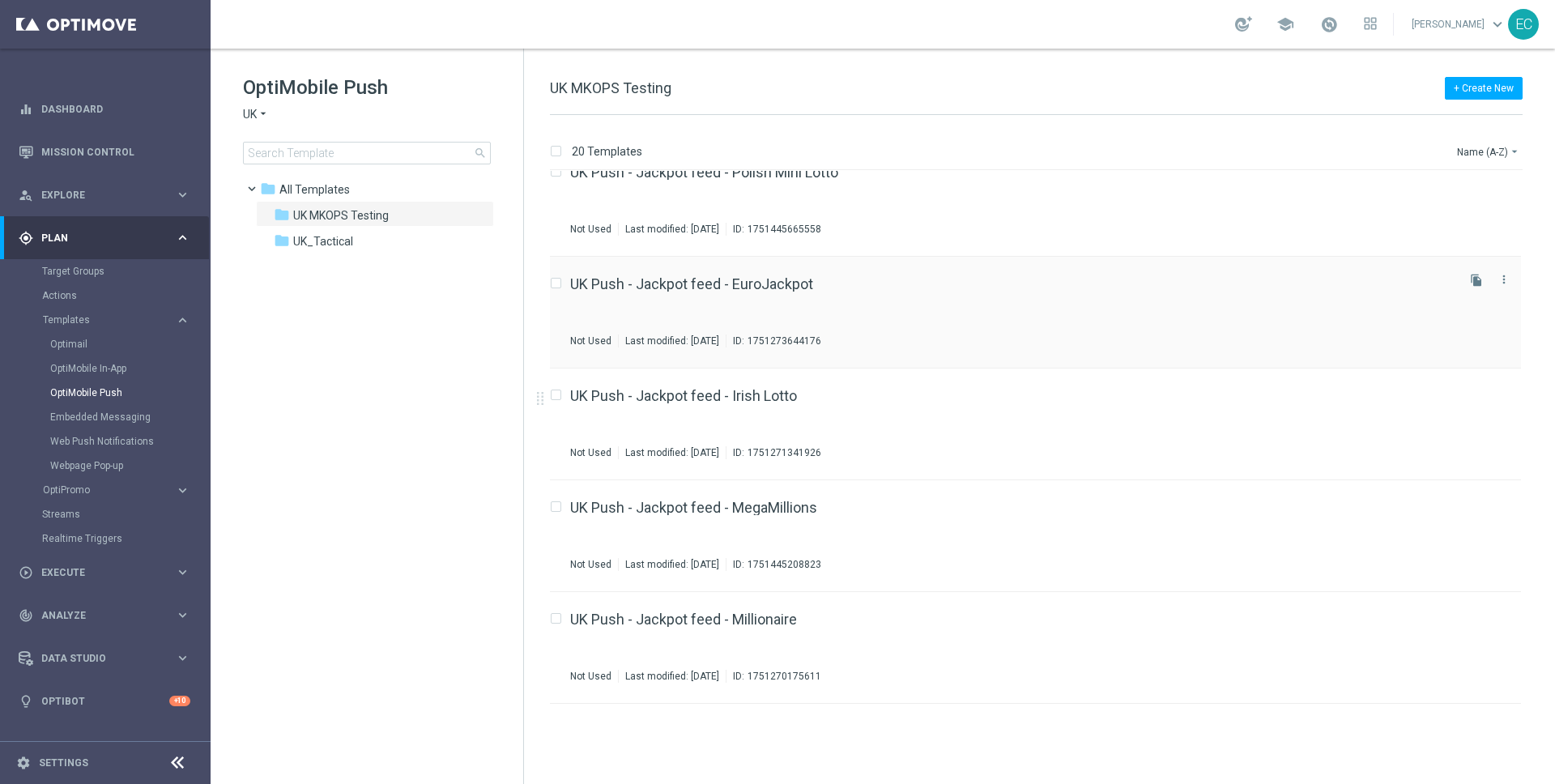
scroll to position [589, 0]
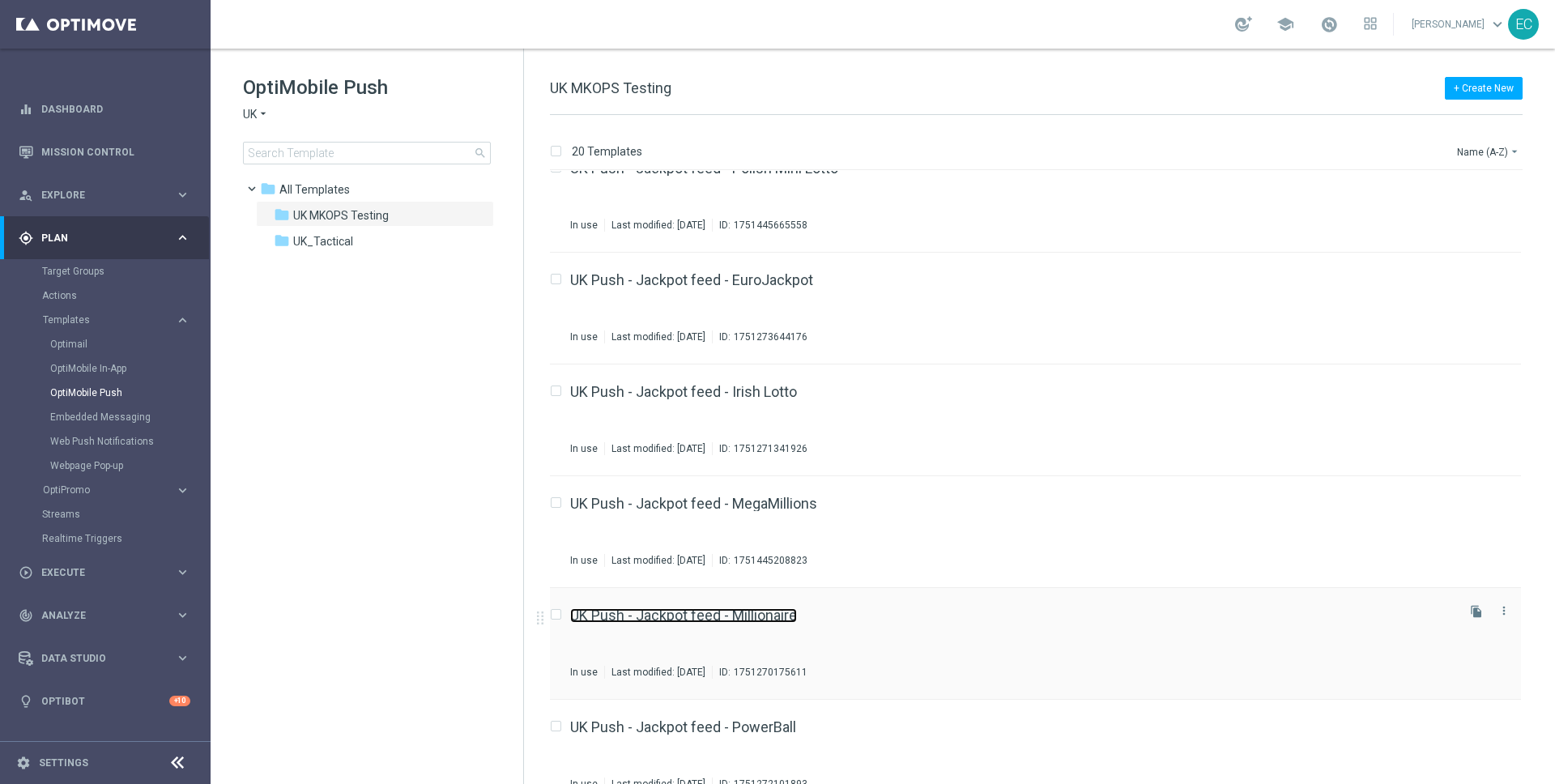
click at [767, 619] on link "UK Push - Jackpot feed - Millionaire" at bounding box center [683, 615] width 226 height 14
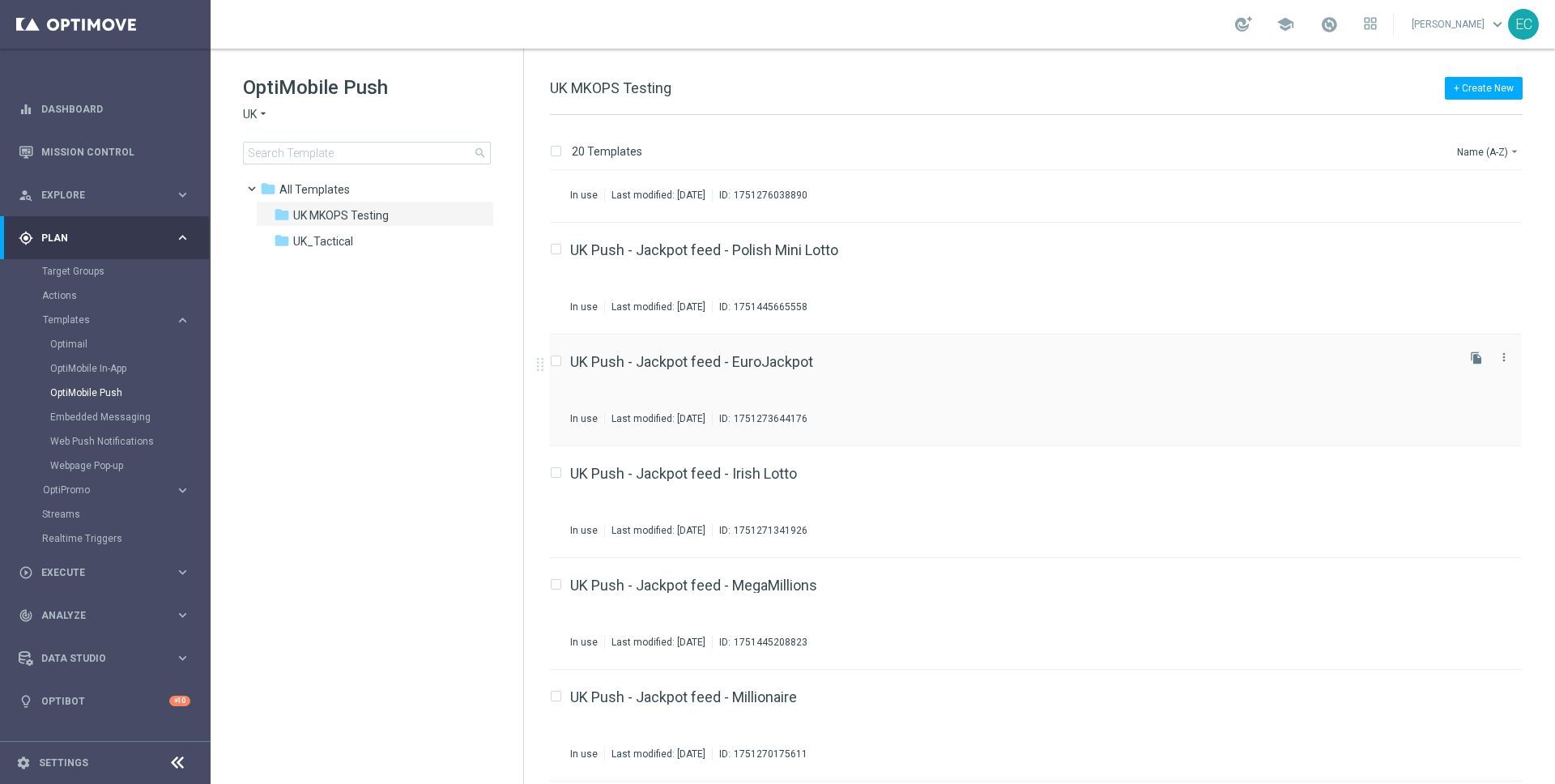
click at [773, 380] on div "UK Push - Jackpot feed - EuroJackpot In use Last modified: Monday, June 30, 202…" at bounding box center [1011, 390] width 883 height 70
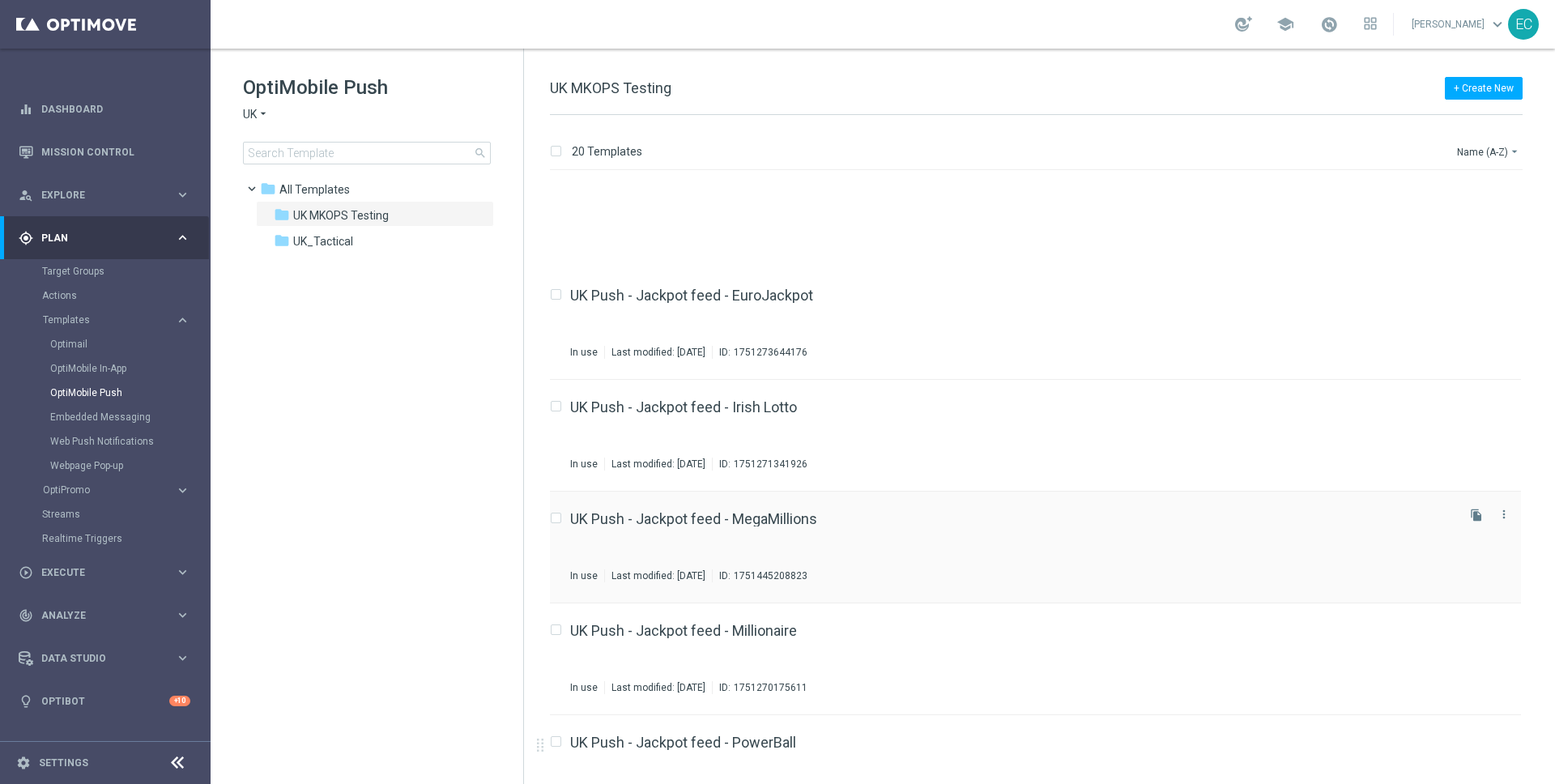
scroll to position [679, 0]
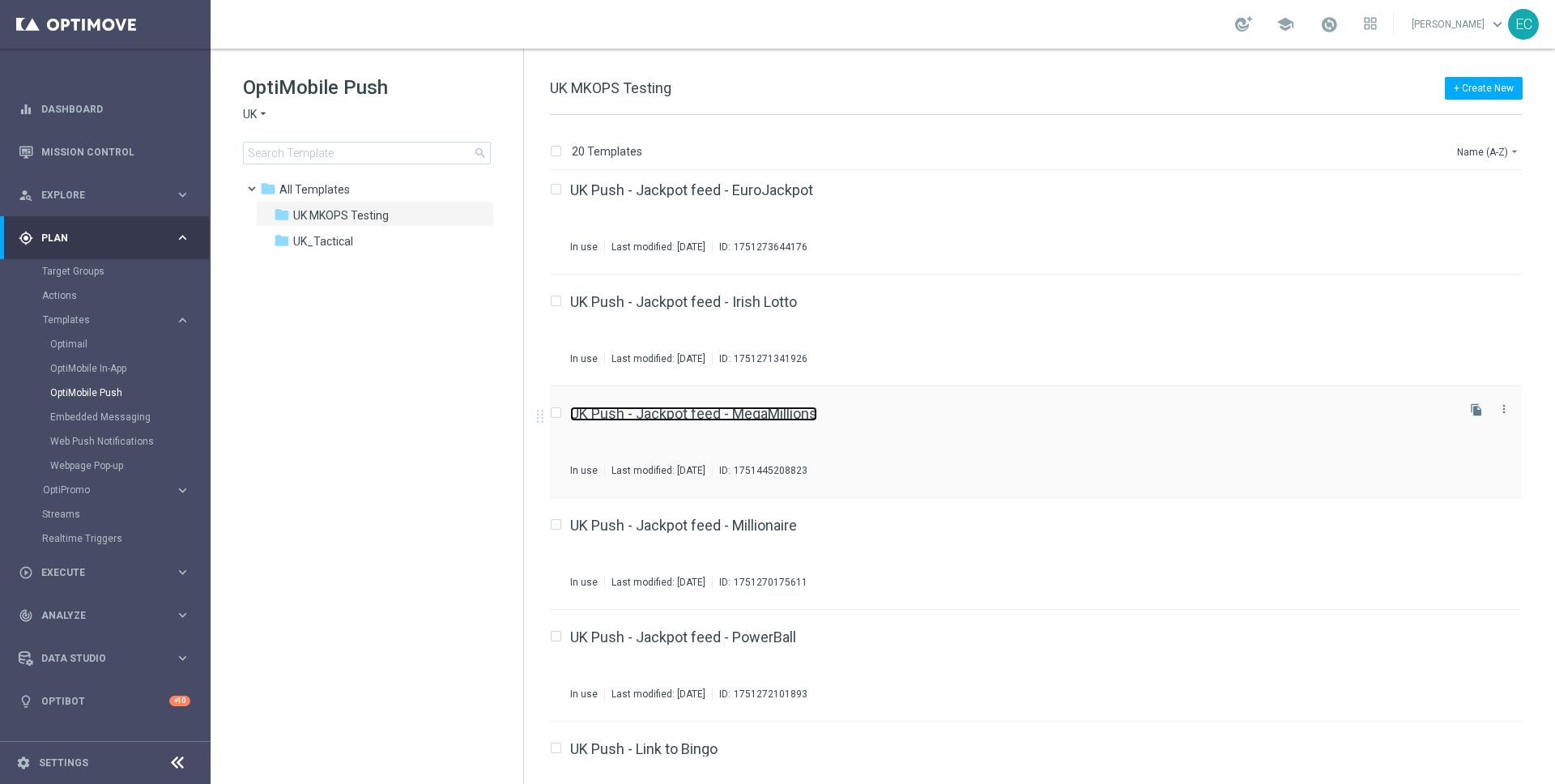
click at [748, 407] on link "UK Push - Jackpot feed - MegaMillions" at bounding box center [694, 413] width 247 height 14
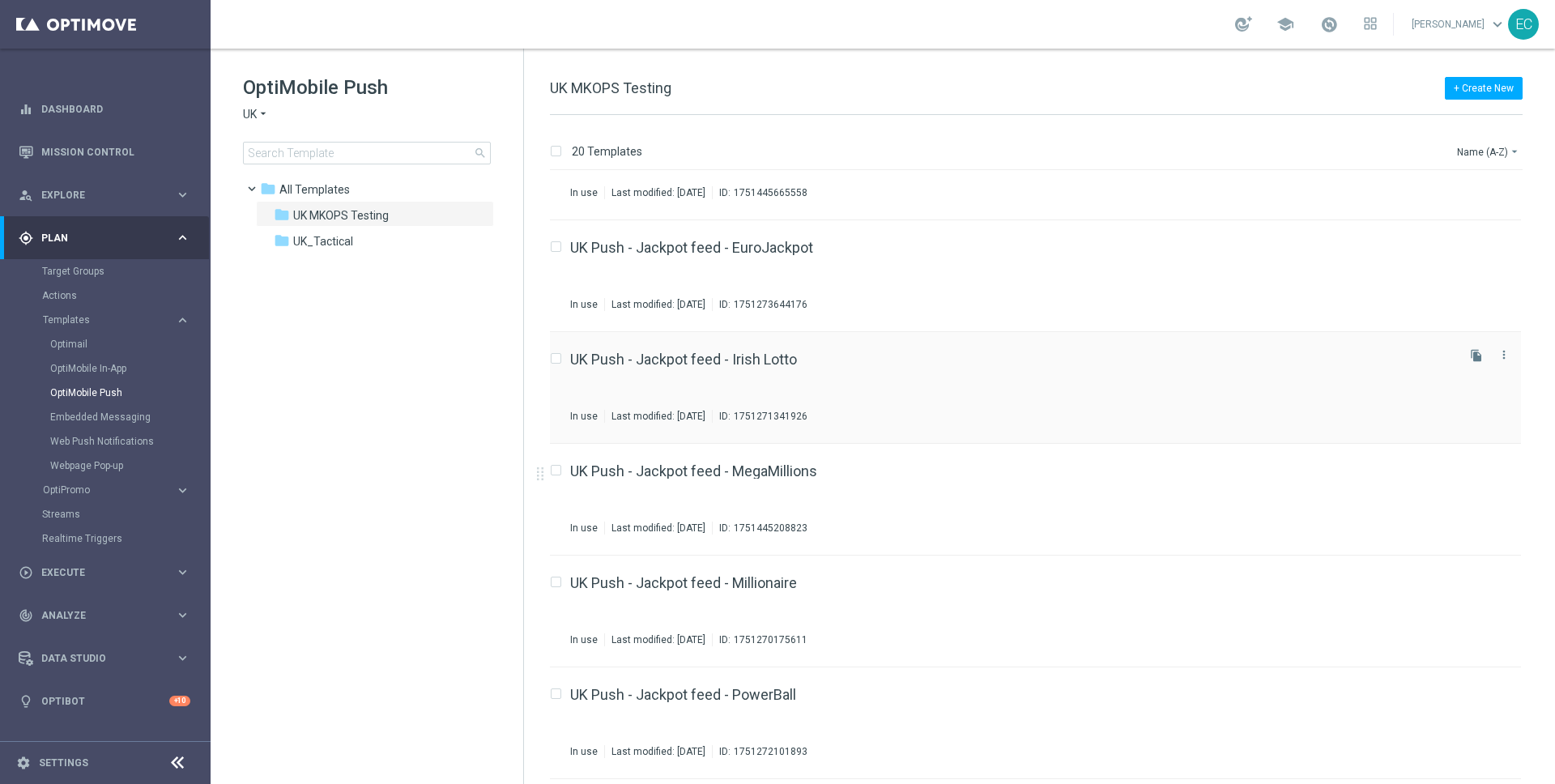
scroll to position [625, 0]
click at [716, 329] on div "UK Push - Jackpot feed - Irish Lotto In use Last modified: Monday, June 30, 202…" at bounding box center [1035, 385] width 971 height 112
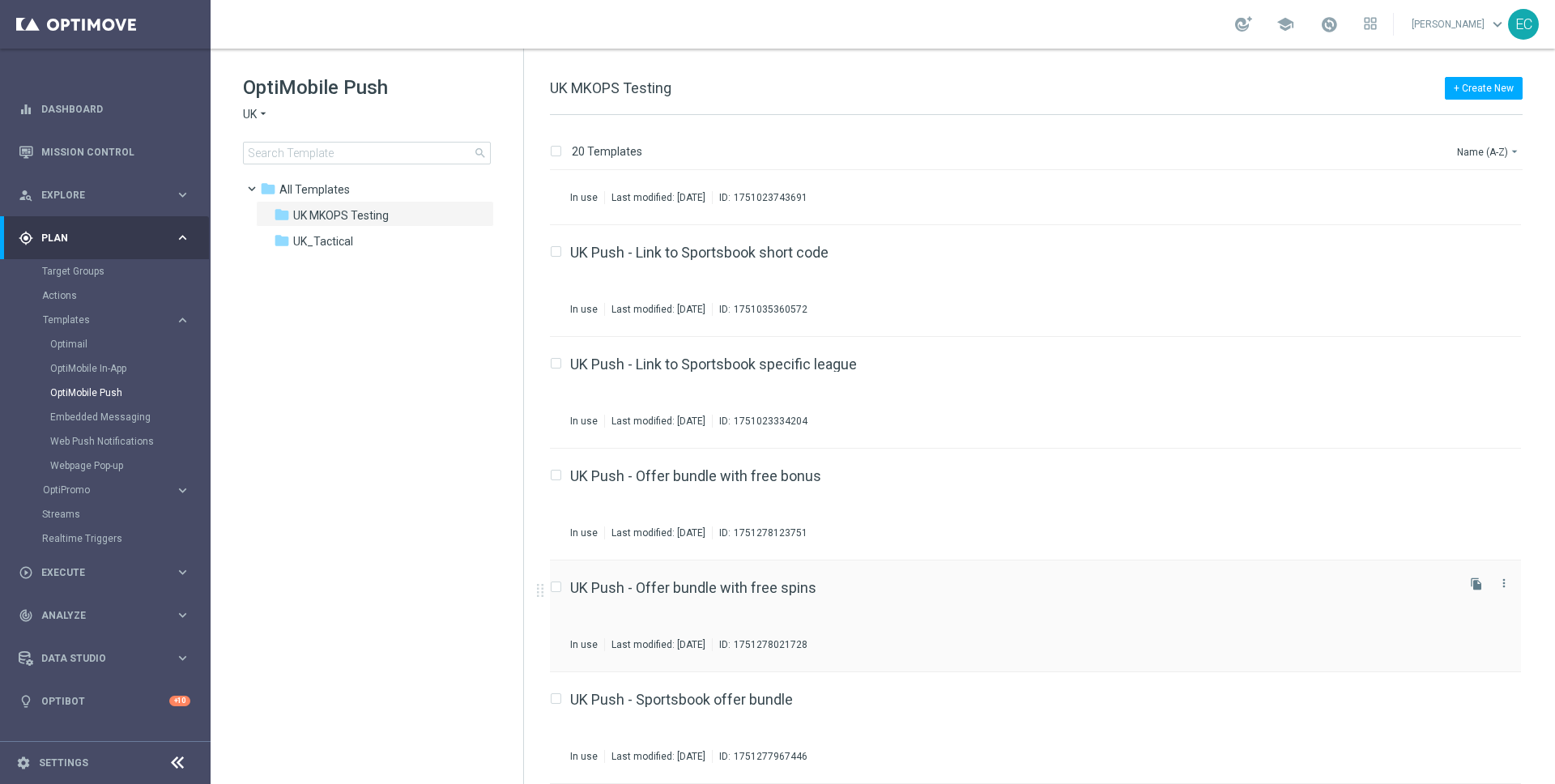
scroll to position [1621, 0]
click at [317, 153] on input at bounding box center [367, 153] width 248 height 23
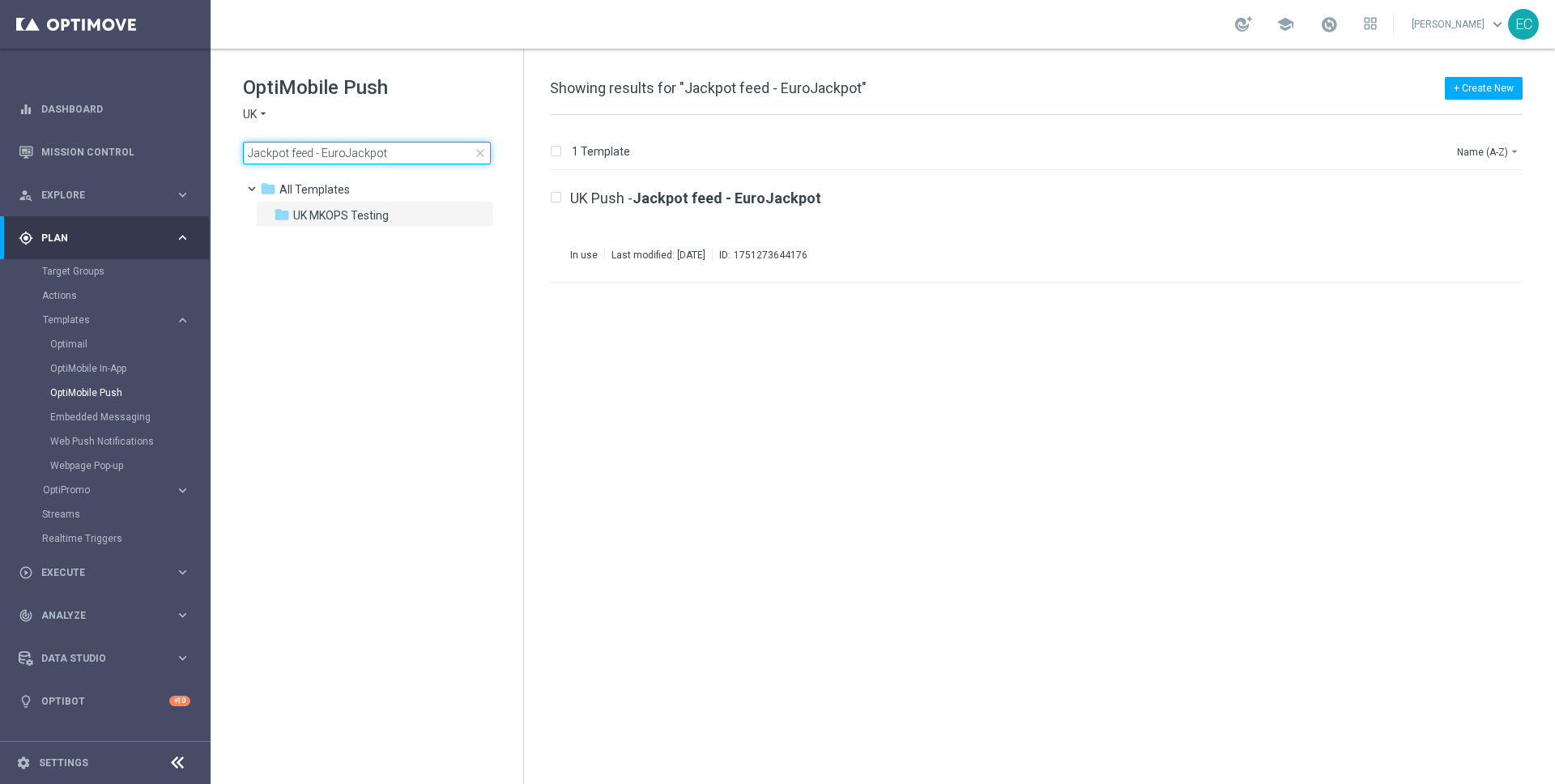
type input "Jackpot feed - EuroJackpot"
click at [262, 117] on icon "arrow_drop_down" at bounding box center [263, 114] width 13 height 15
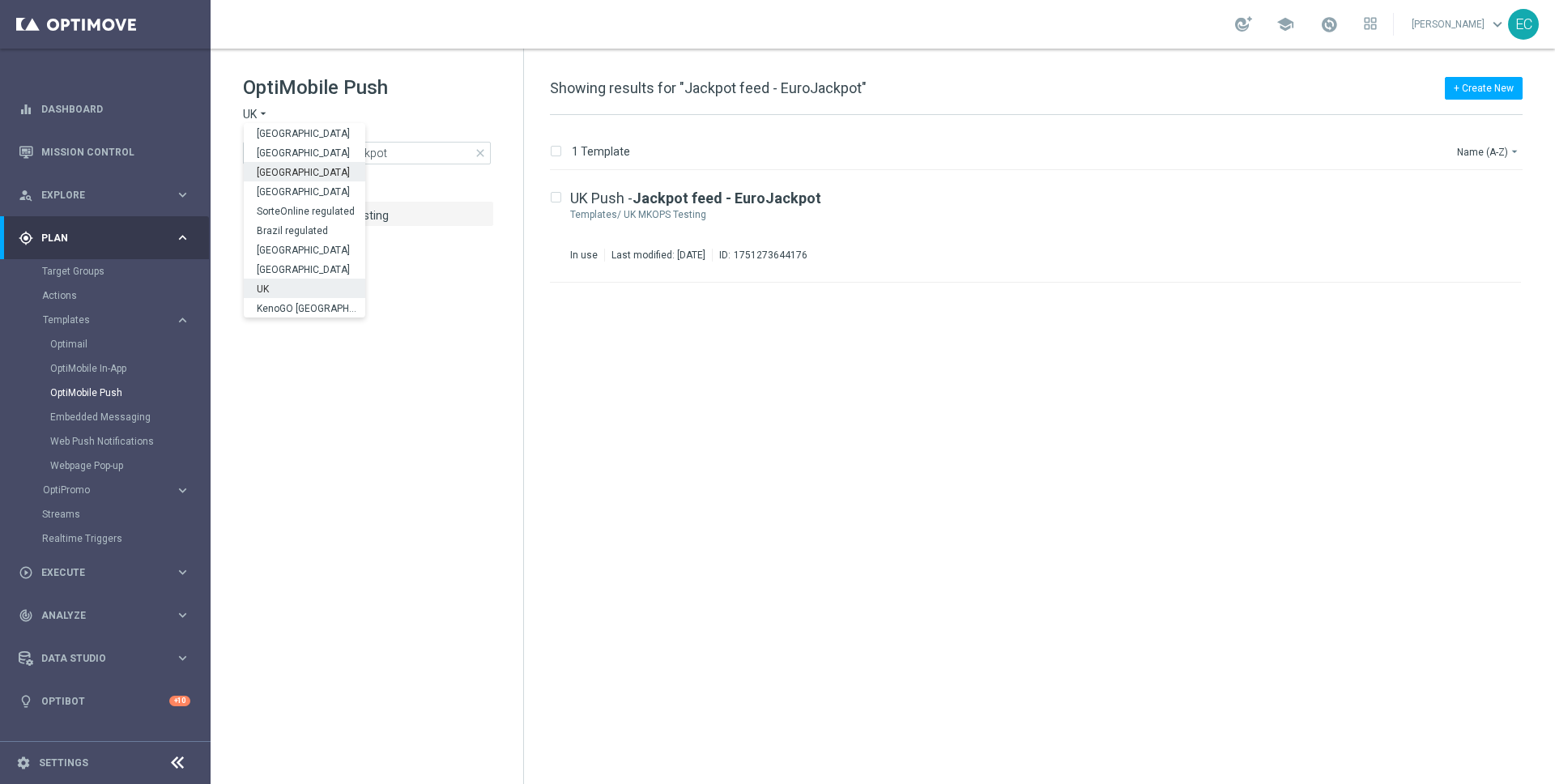
click at [297, 174] on div "[GEOGRAPHIC_DATA]" at bounding box center [304, 171] width 121 height 19
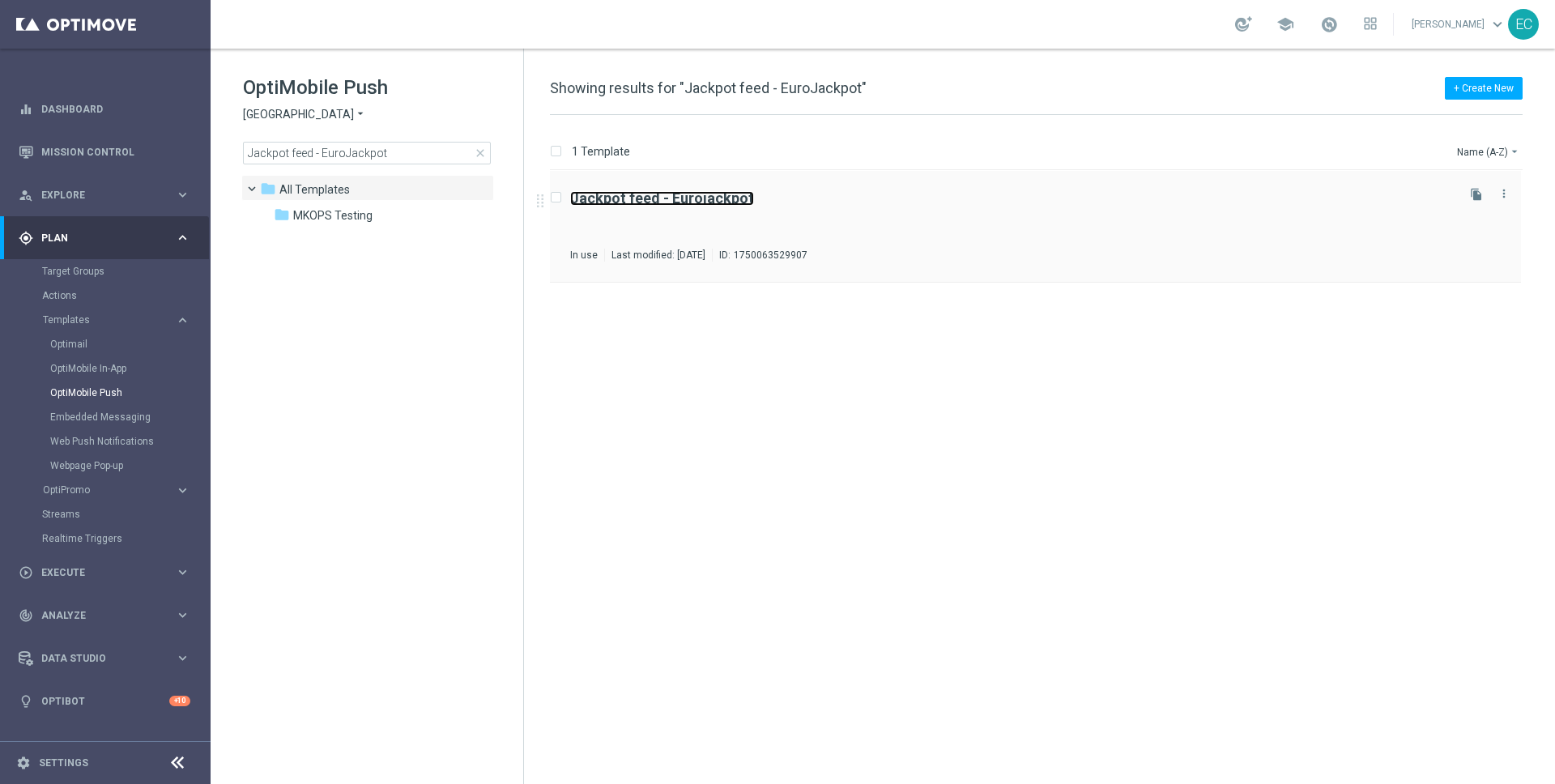
click at [737, 196] on b "Jackpot feed - Eurojackpot" at bounding box center [662, 198] width 184 height 17
click at [479, 150] on span "close" at bounding box center [480, 153] width 13 height 13
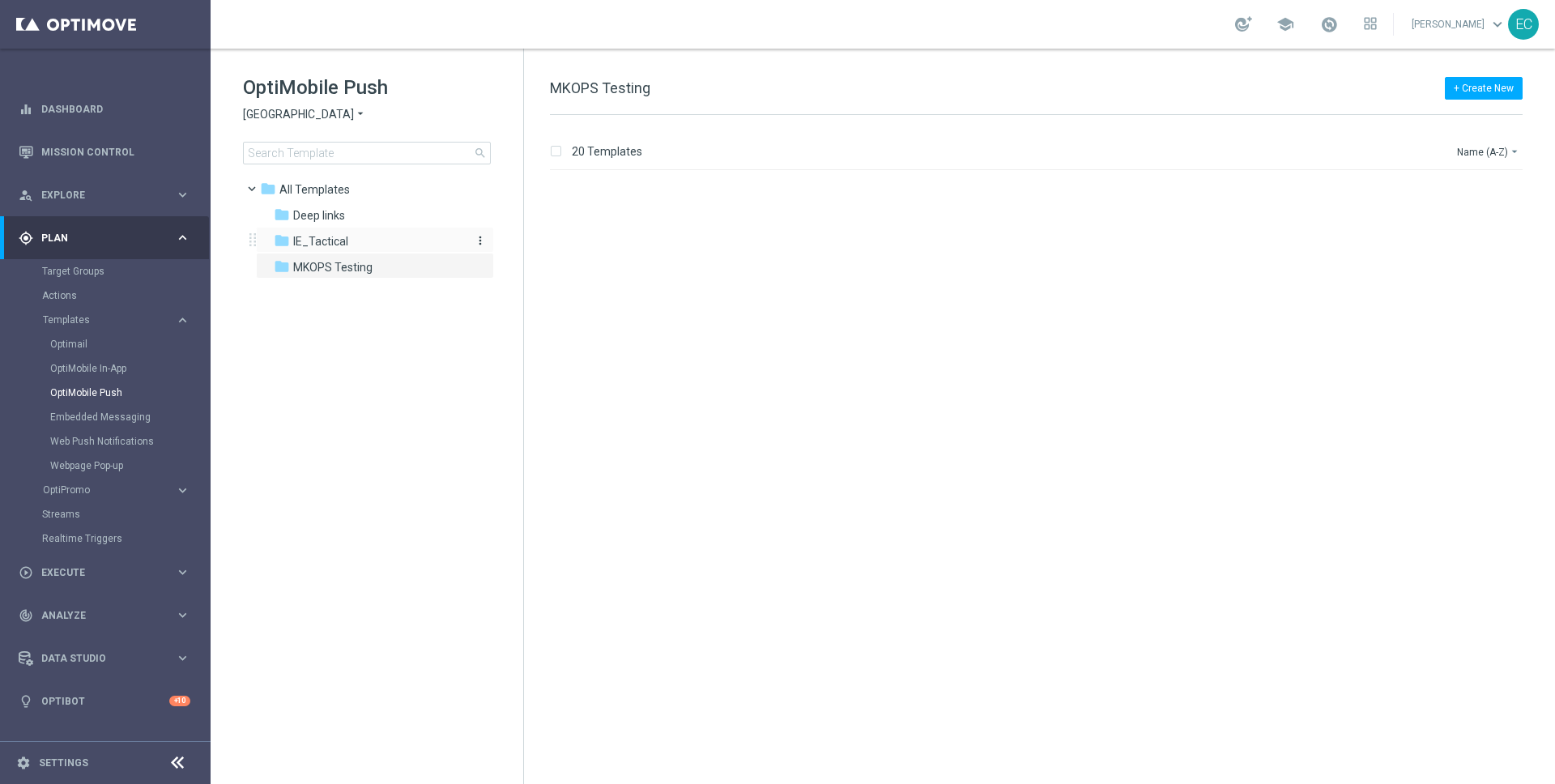
click at [341, 234] on span "IE_Tactical" at bounding box center [321, 240] width 55 height 14
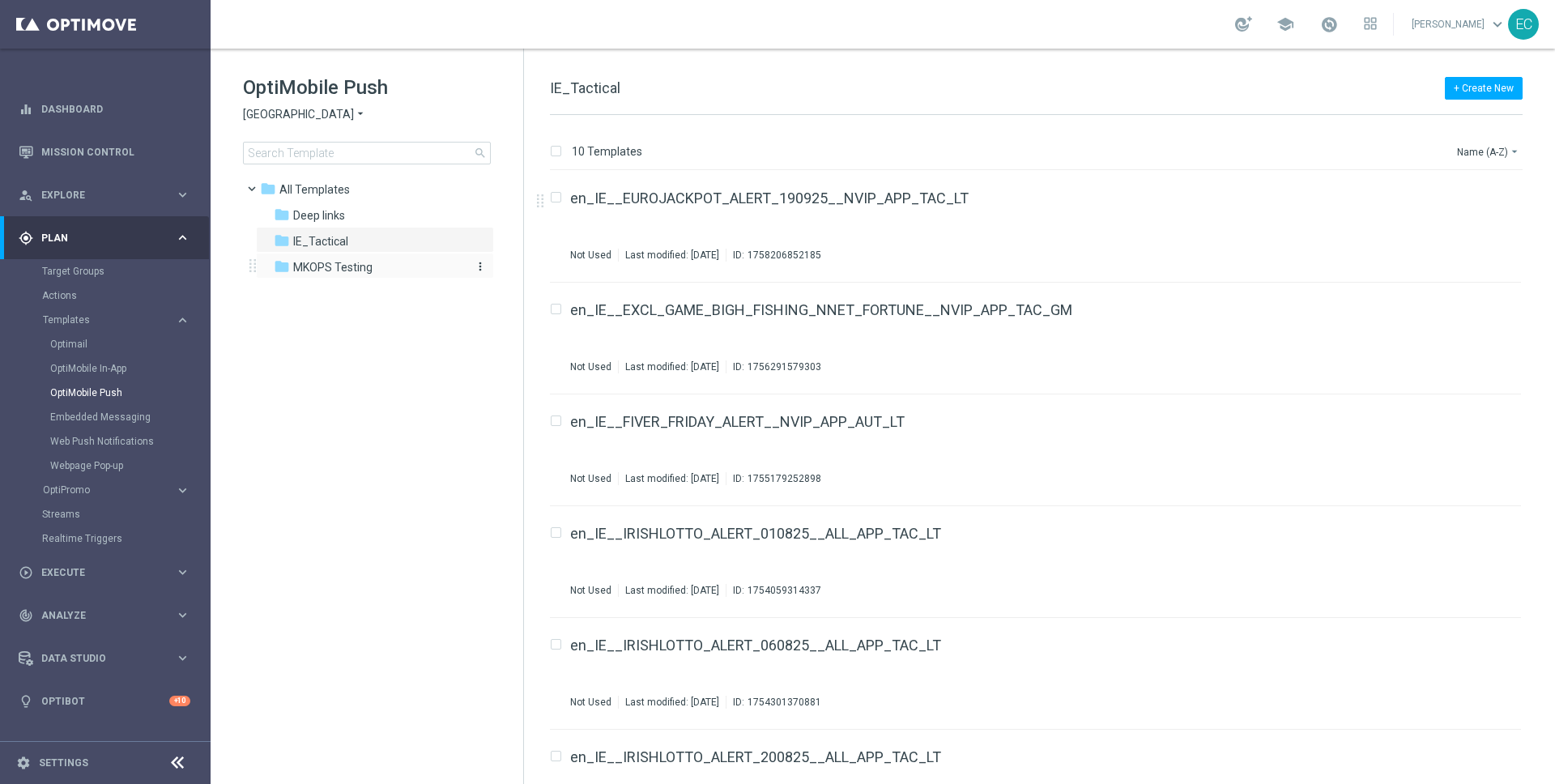
click at [335, 265] on span "MKOPS Testing" at bounding box center [332, 266] width 79 height 14
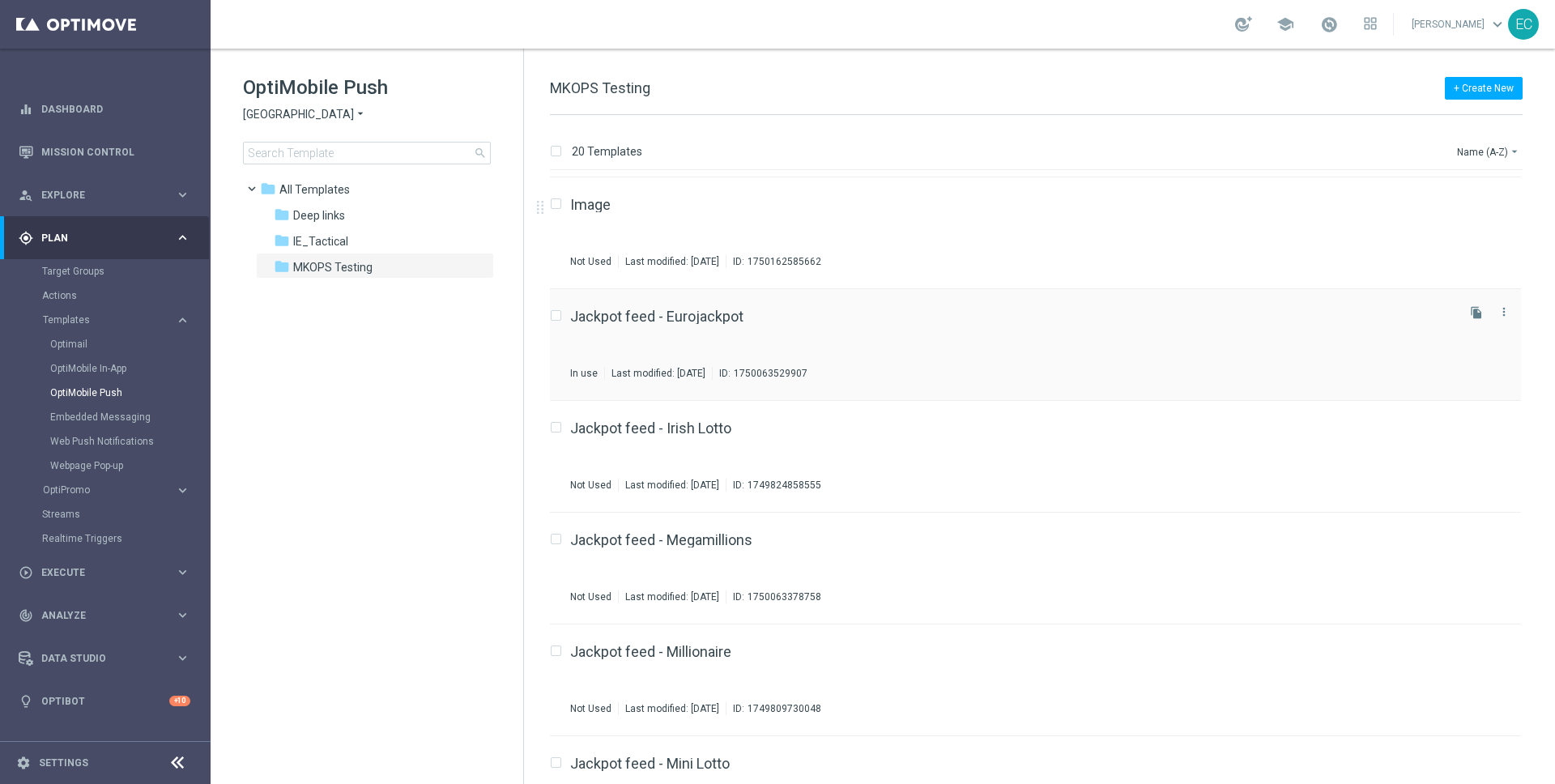
scroll to position [269, 0]
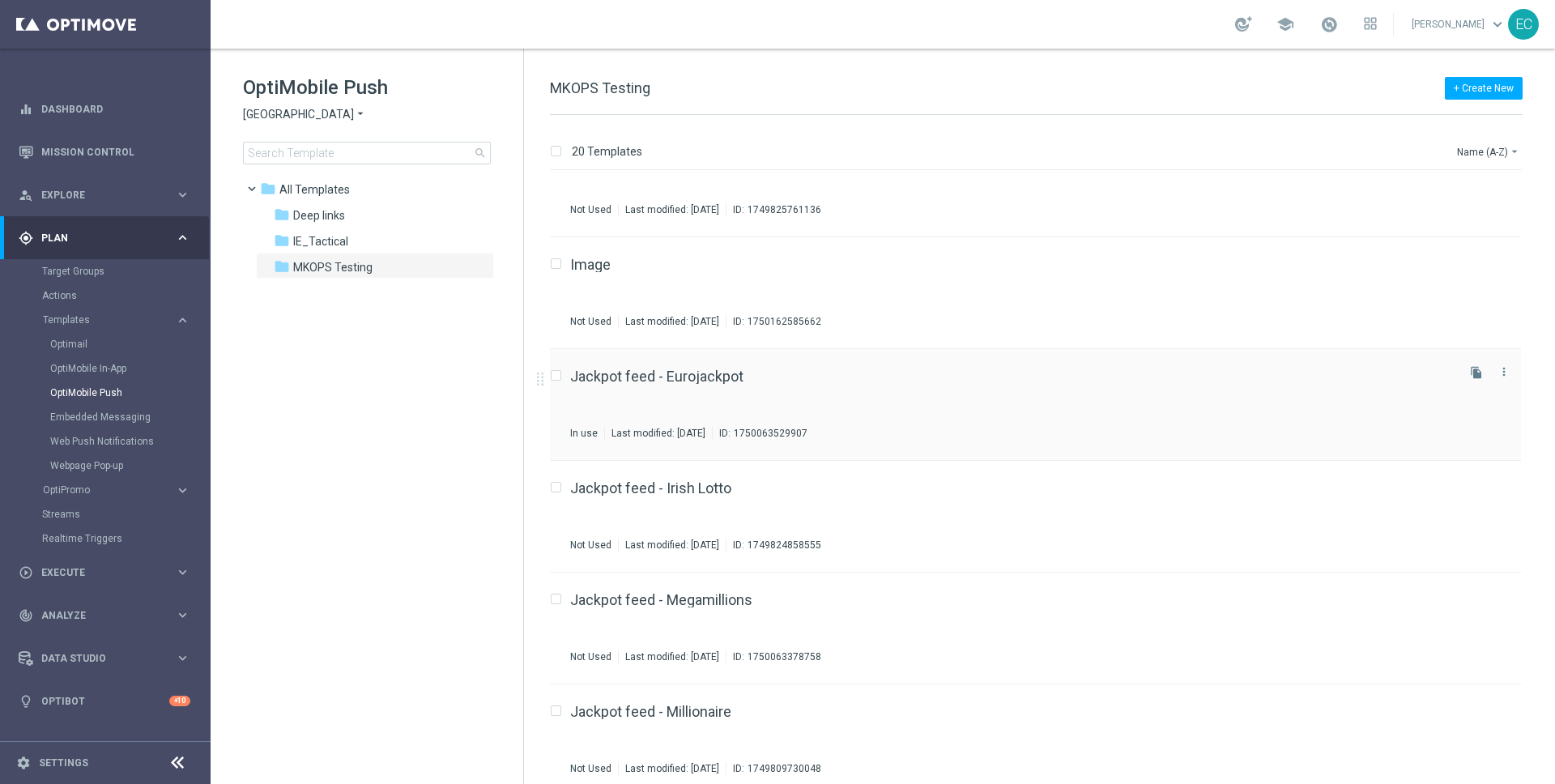
click at [726, 357] on div "Jackpot feed - Eurojackpot In use Last modified: Monday, June 16, 2025 ID: 1750…" at bounding box center [1035, 405] width 971 height 112
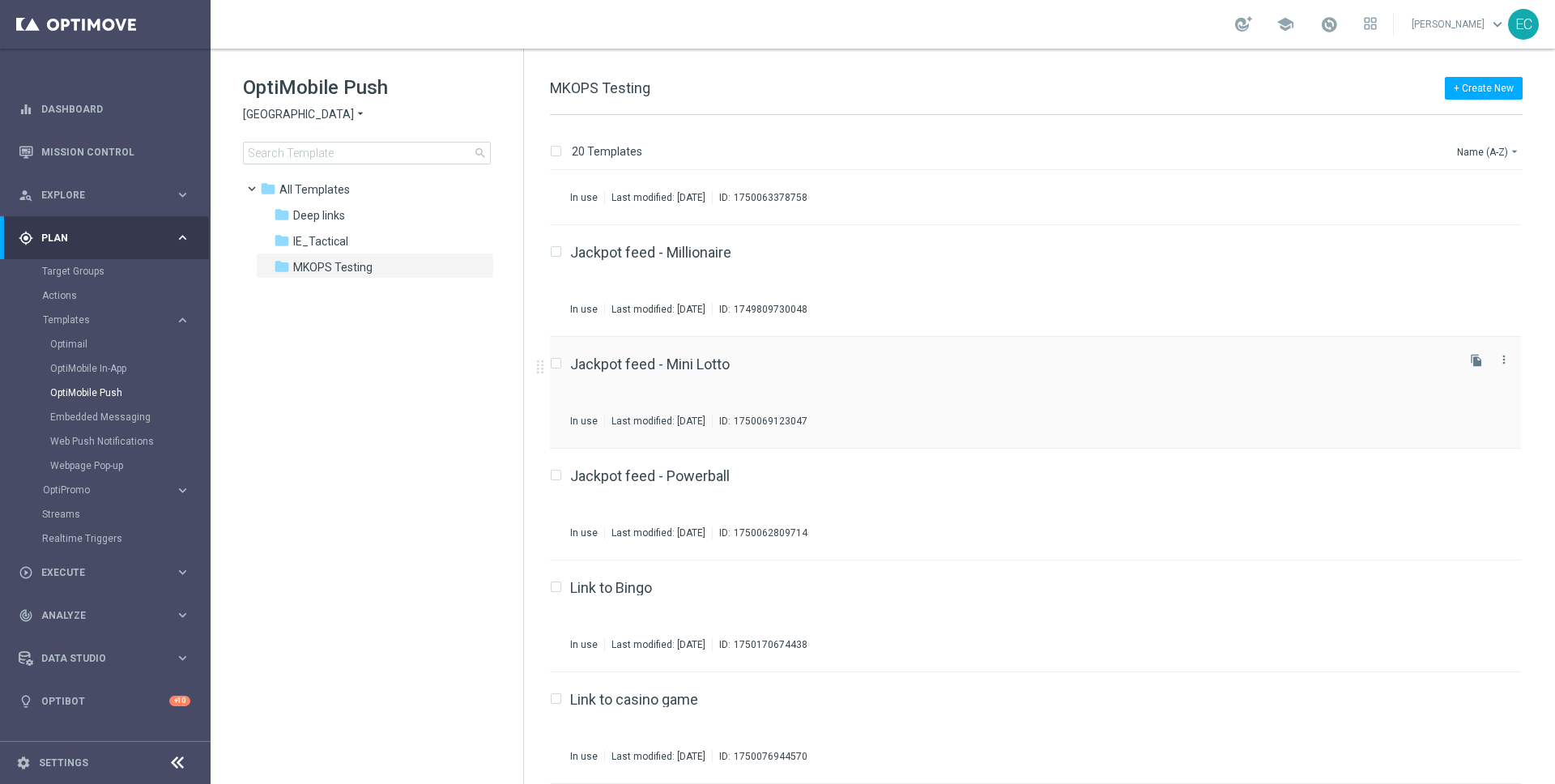
scroll to position [726, 0]
click at [683, 273] on div "Jackpot feed - Millionaire In use Last modified: Friday, June 13, 2025 ID: 1749…" at bounding box center [1011, 282] width 883 height 70
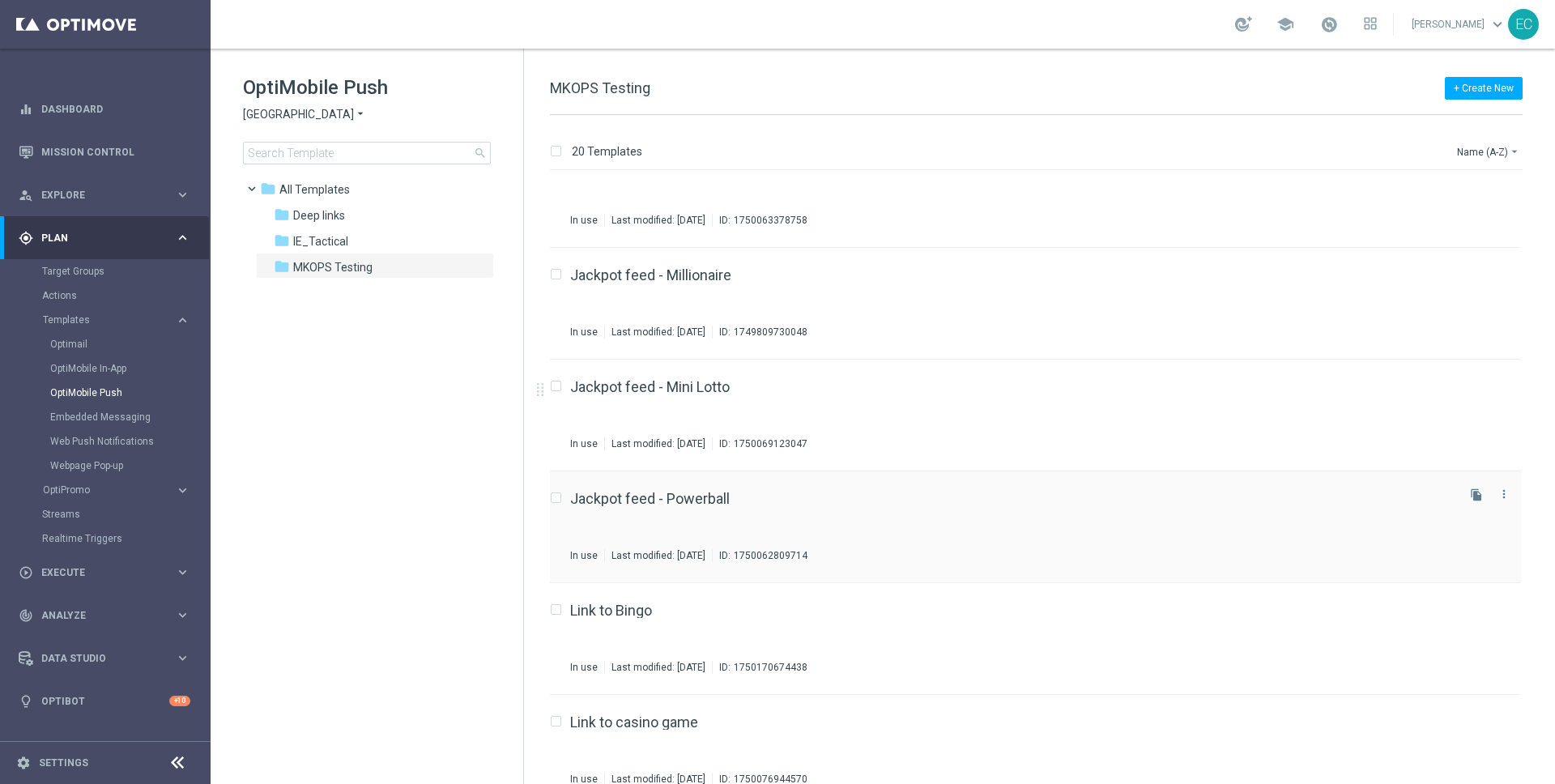
scroll to position [704, 0]
click at [699, 487] on div "Jackpot feed - Powerball In use Last modified: Monday, June 16, 2025 ID: 175006…" at bounding box center [1035, 529] width 971 height 112
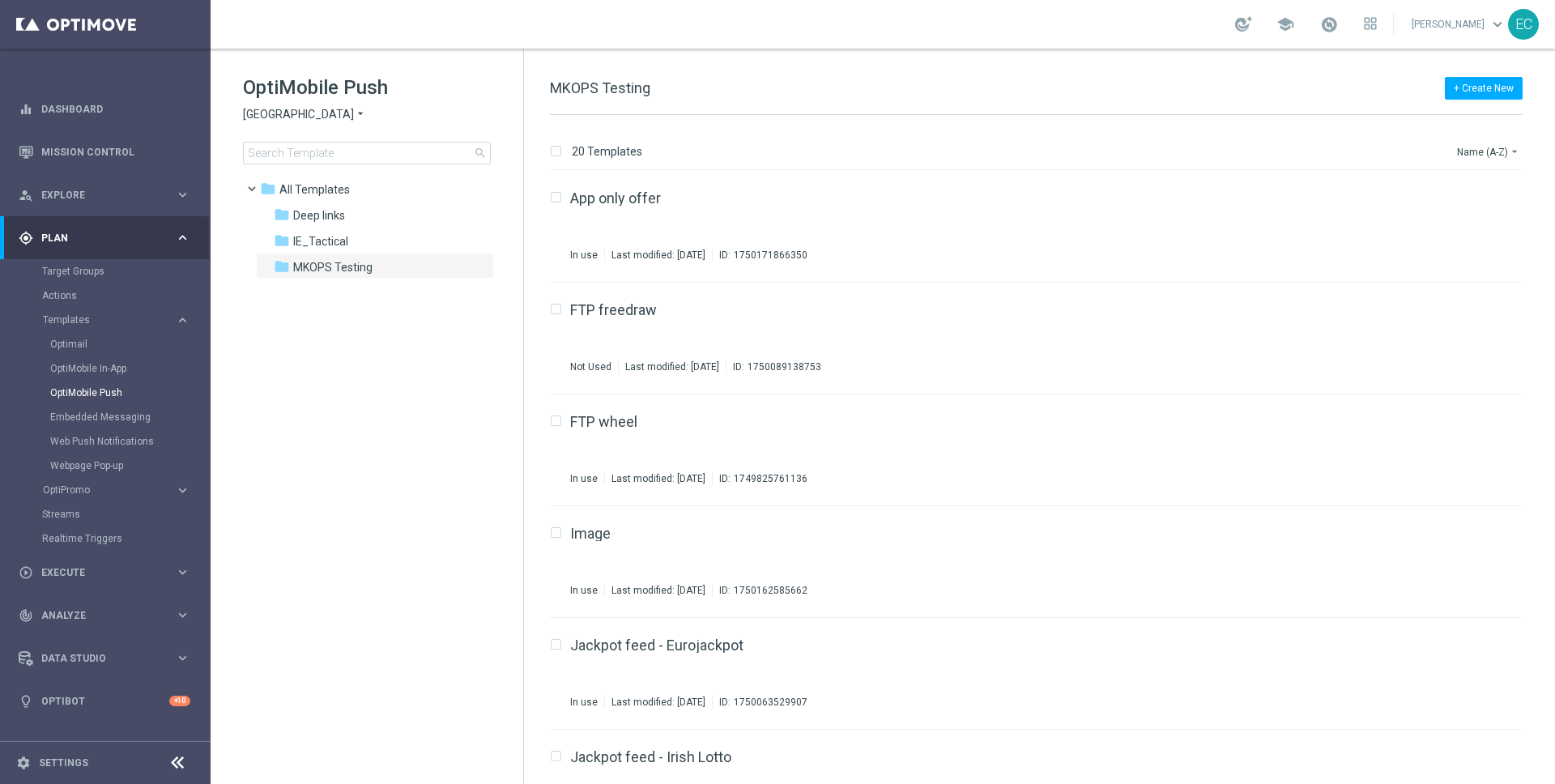
click at [354, 114] on icon "arrow_drop_down" at bounding box center [361, 114] width 13 height 15
click at [0, 0] on span "[GEOGRAPHIC_DATA]" at bounding box center [0, 0] width 0 height 0
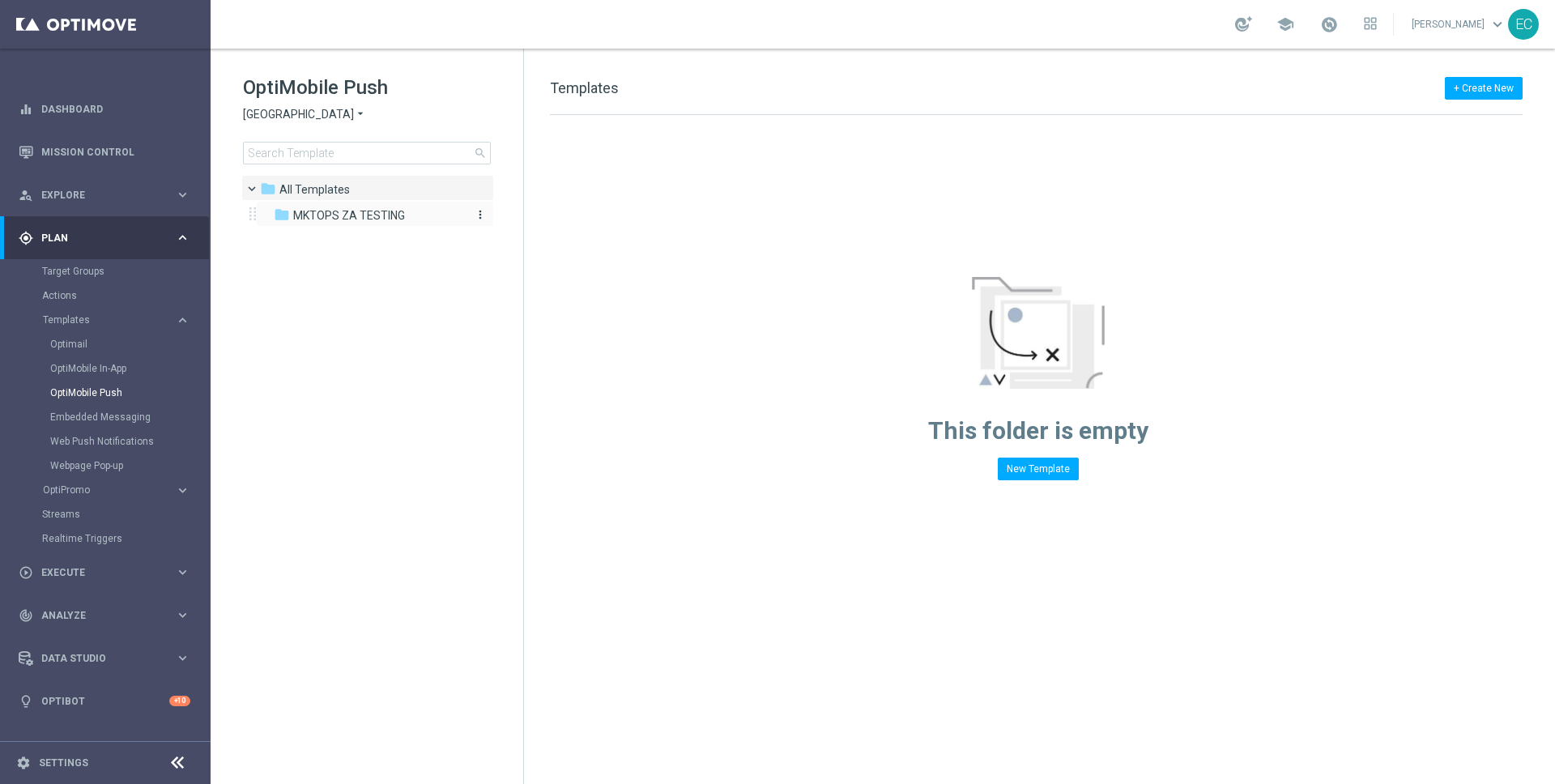
click at [414, 219] on div "folder MKTOPS ZA TESTING" at bounding box center [367, 215] width 186 height 18
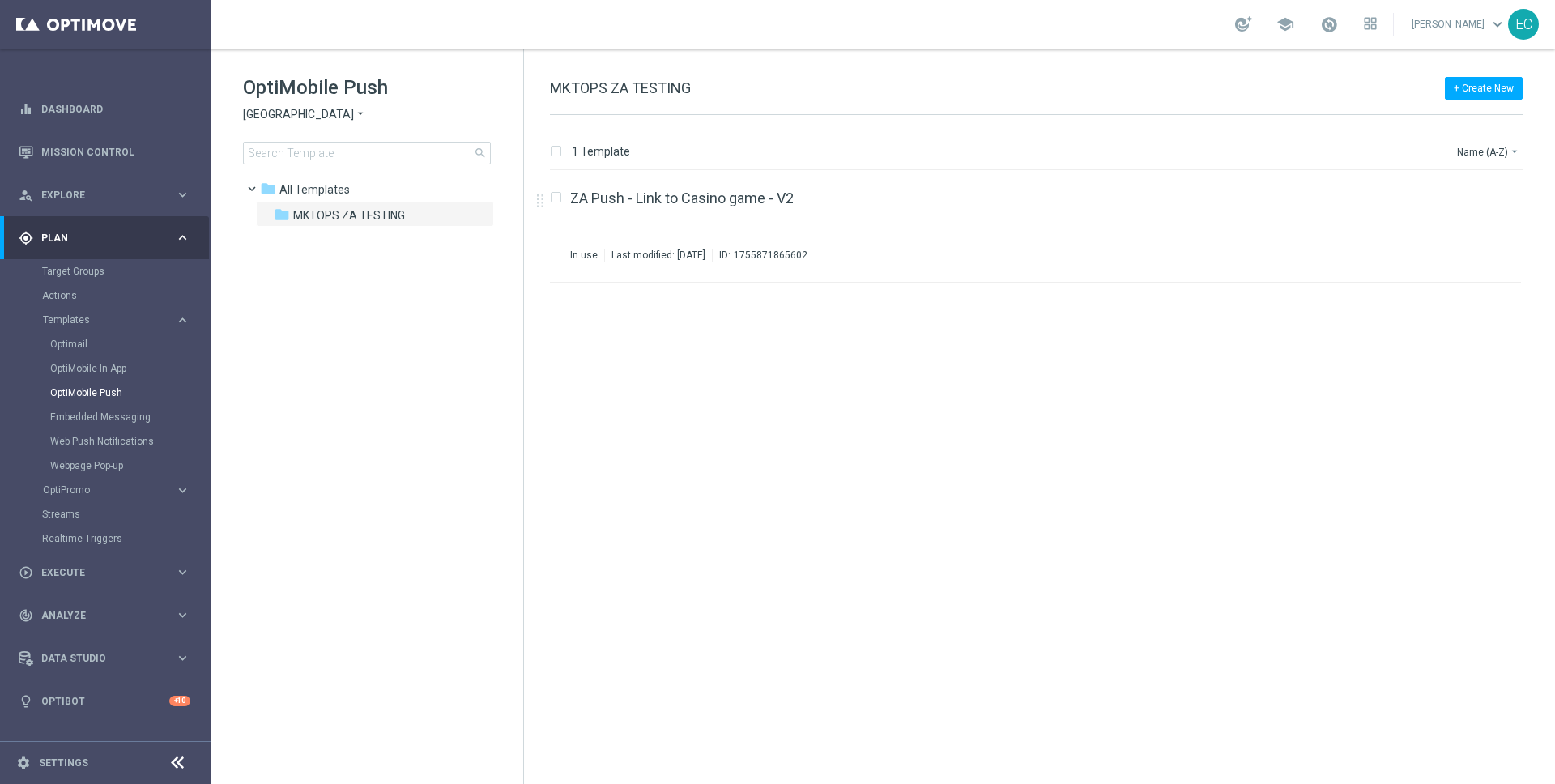
click at [293, 120] on span "[GEOGRAPHIC_DATA]" at bounding box center [298, 114] width 111 height 15
click at [408, 226] on div "folder MKTOPS ZA TESTING more_vert" at bounding box center [374, 213] width 238 height 26
click at [398, 215] on span "MKTOPS ZA TESTING" at bounding box center [349, 215] width 112 height 14
click at [371, 197] on div "folder All Templates" at bounding box center [359, 190] width 199 height 18
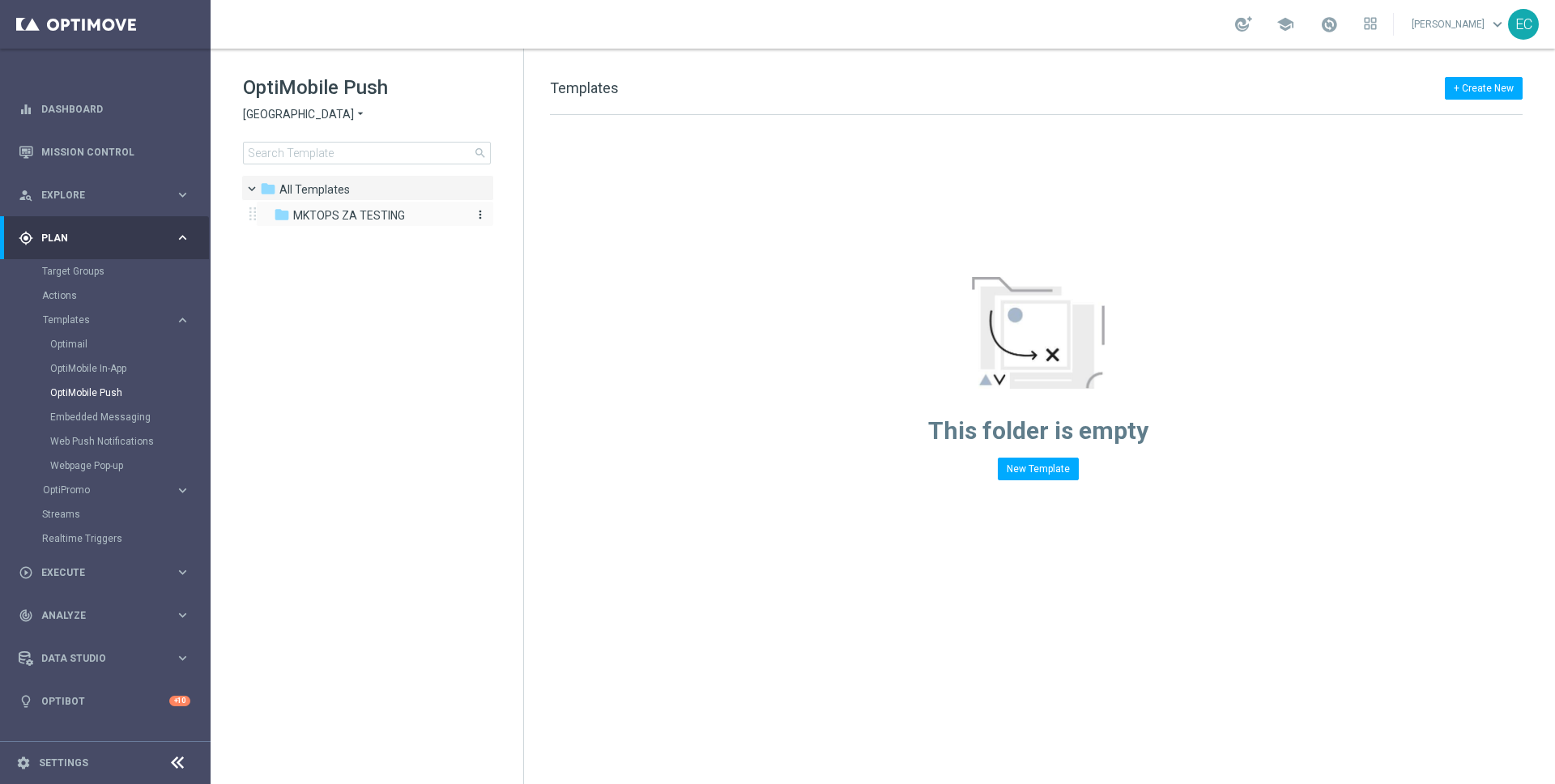
click at [367, 211] on span "MKTOPS ZA TESTING" at bounding box center [349, 215] width 112 height 14
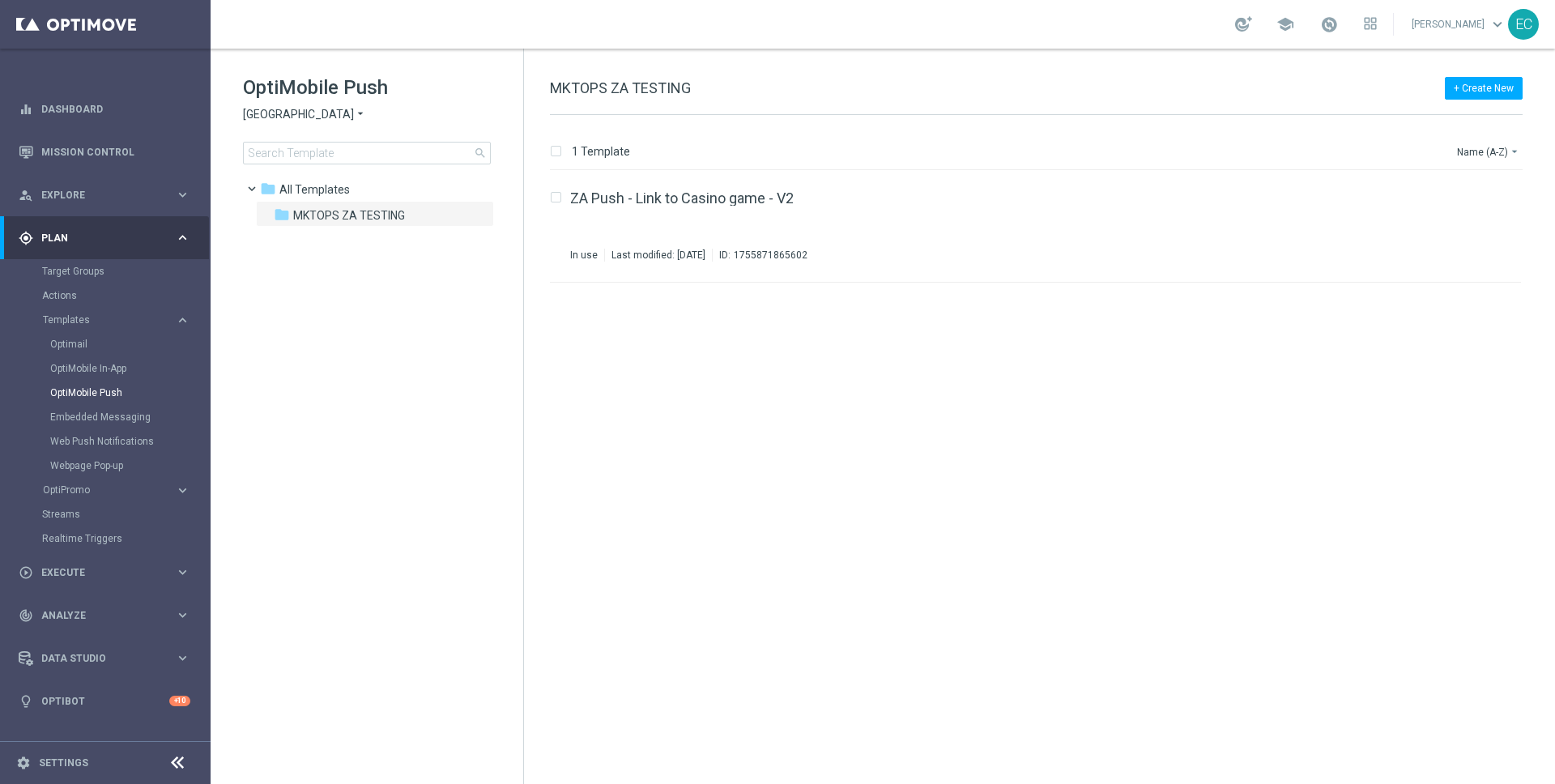
click at [292, 119] on span "[GEOGRAPHIC_DATA]" at bounding box center [298, 114] width 111 height 15
click at [308, 178] on div "[GEOGRAPHIC_DATA]" at bounding box center [304, 171] width 121 height 19
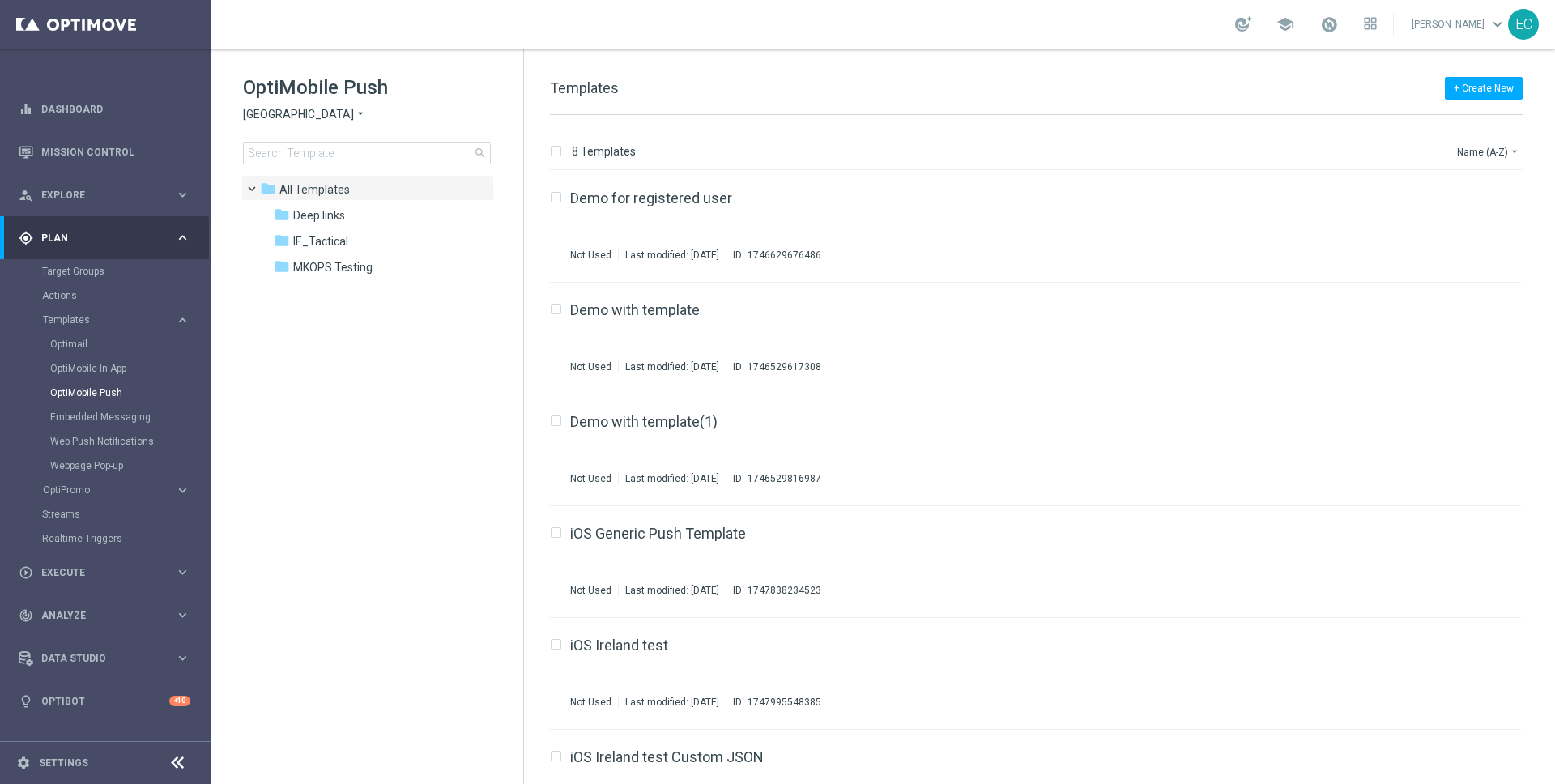
click at [354, 117] on icon "arrow_drop_down" at bounding box center [361, 114] width 13 height 15
click at [314, 249] on div "[GEOGRAPHIC_DATA]" at bounding box center [304, 249] width 121 height 19
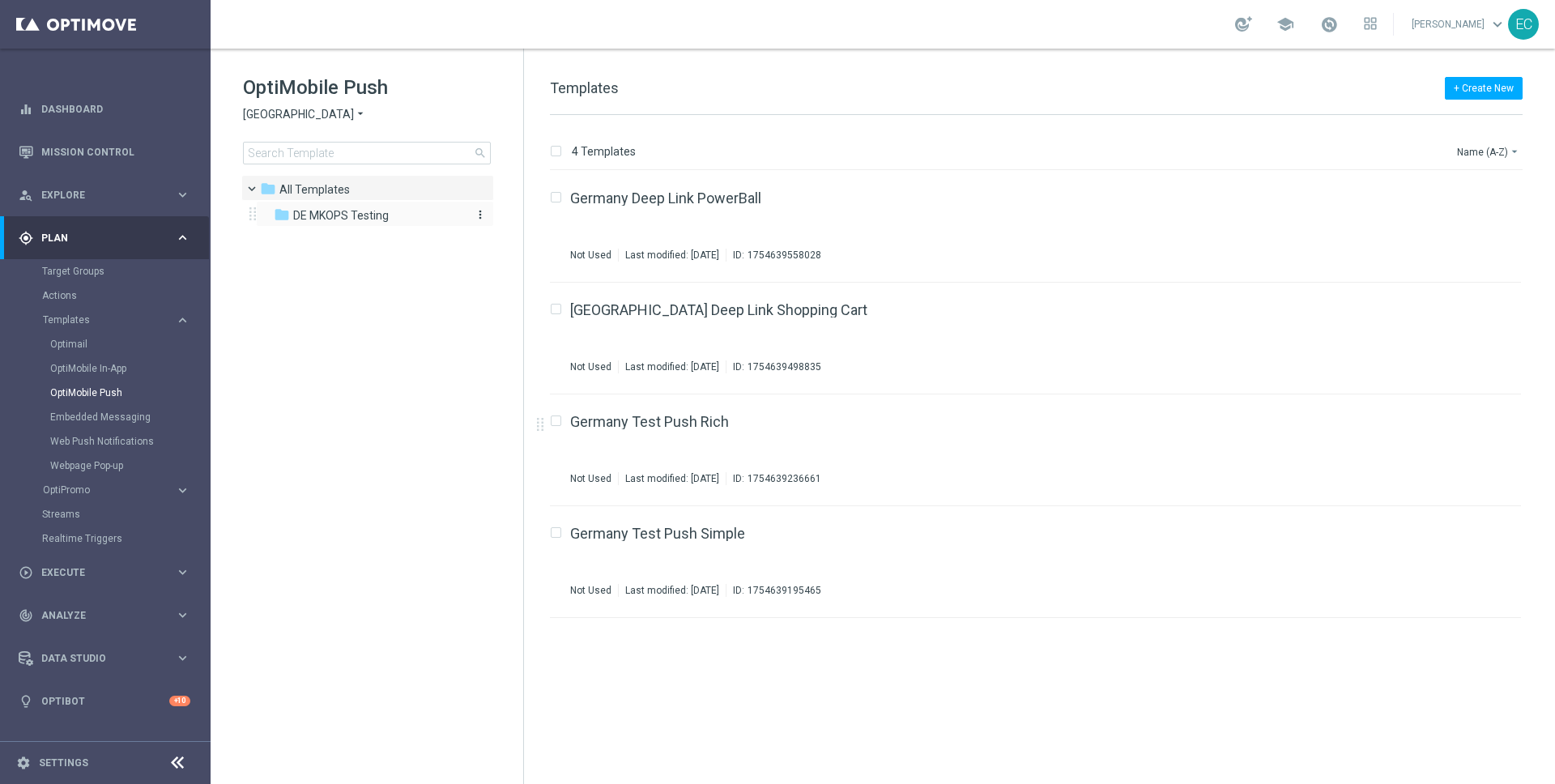
click at [397, 214] on div "folder DE MKOPS Testing" at bounding box center [367, 215] width 186 height 18
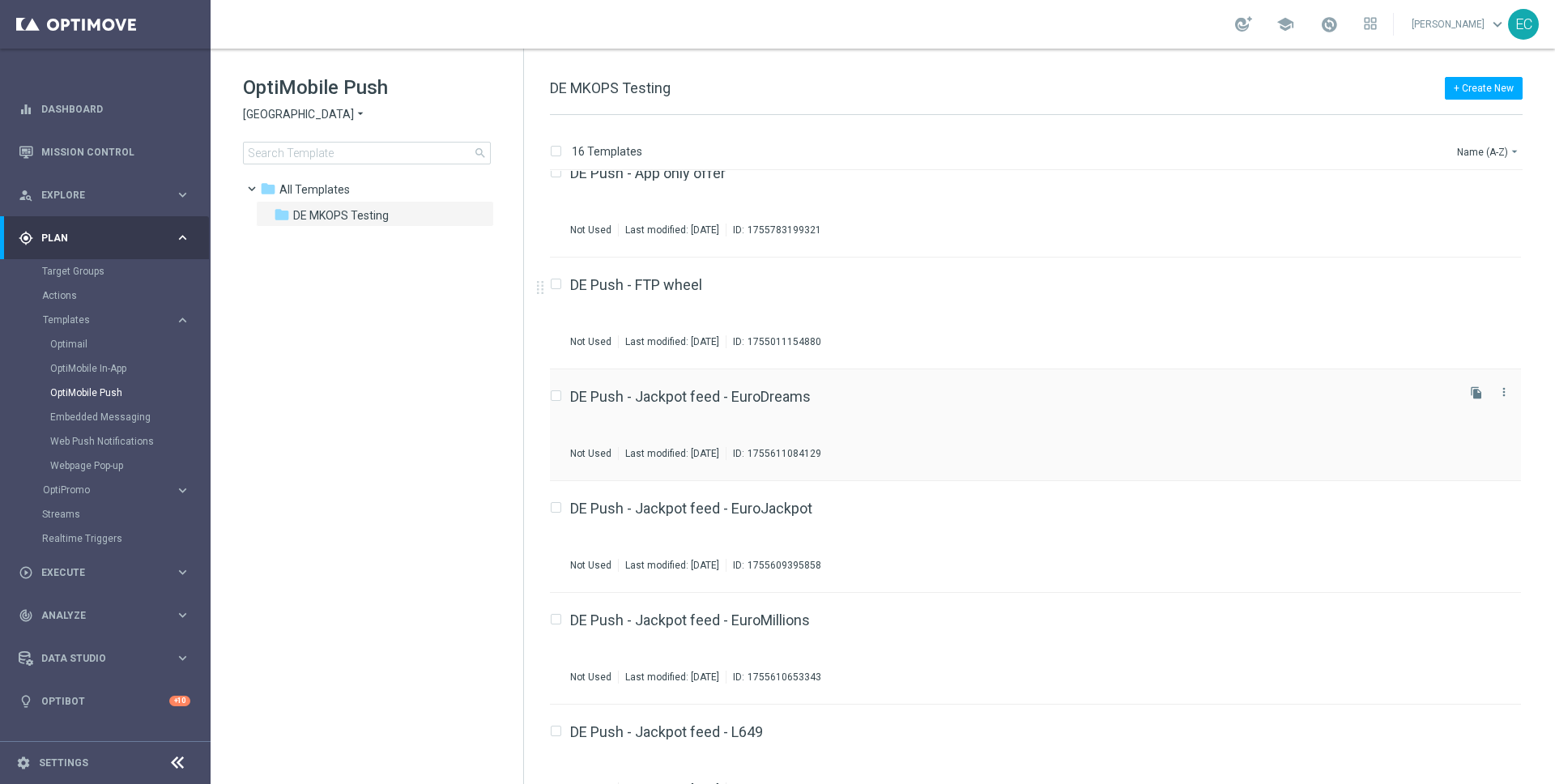
scroll to position [24, 0]
click at [736, 402] on link "DE Push - Jackpot feed - EuroDreams" at bounding box center [691, 397] width 241 height 14
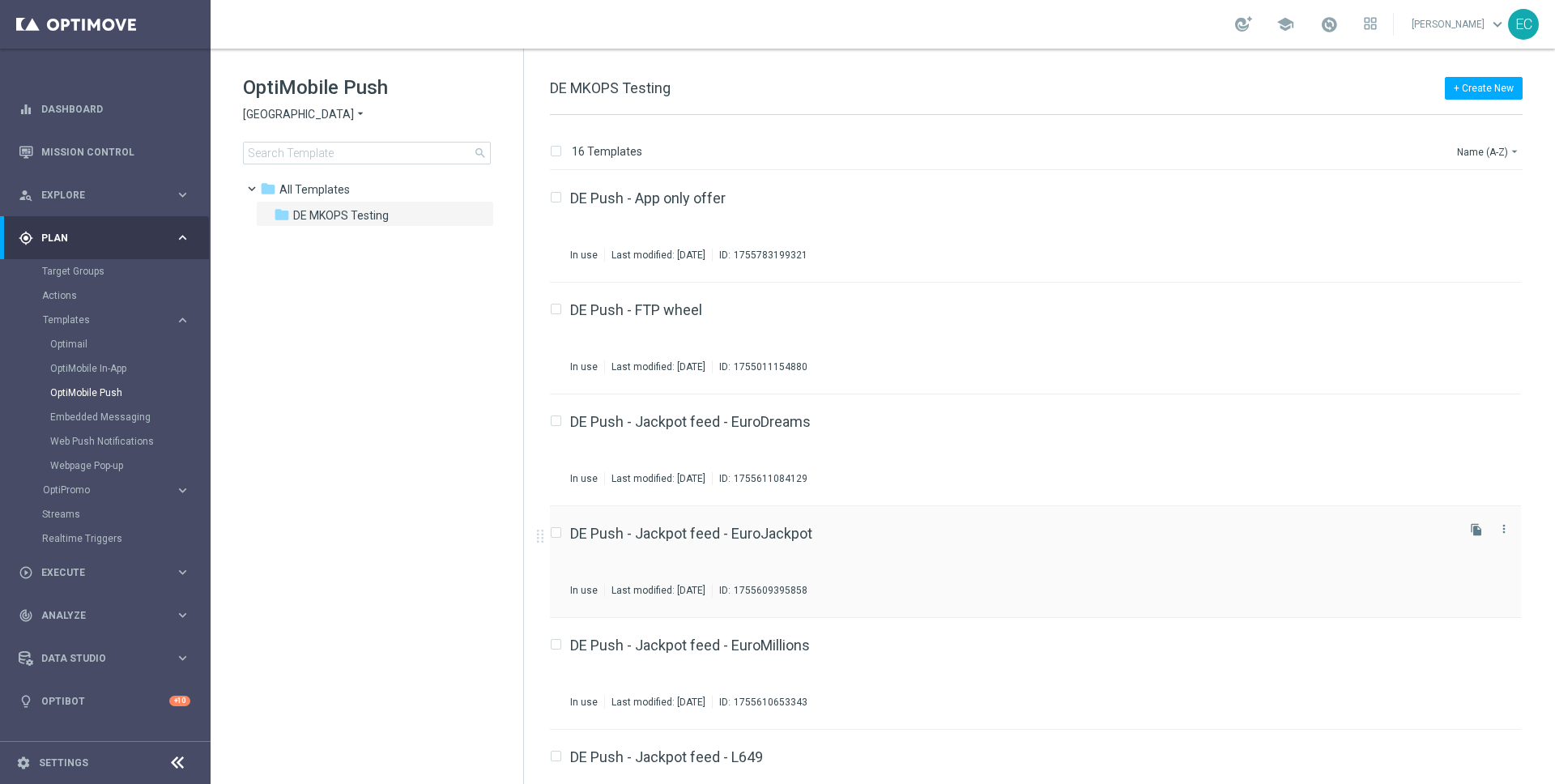
click at [772, 522] on div "DE Push - Jackpot feed - EuroJackpot In use Last modified: Tuesday, August 19, …" at bounding box center [1035, 562] width 971 height 112
click at [277, 114] on span "[GEOGRAPHIC_DATA]" at bounding box center [298, 114] width 111 height 15
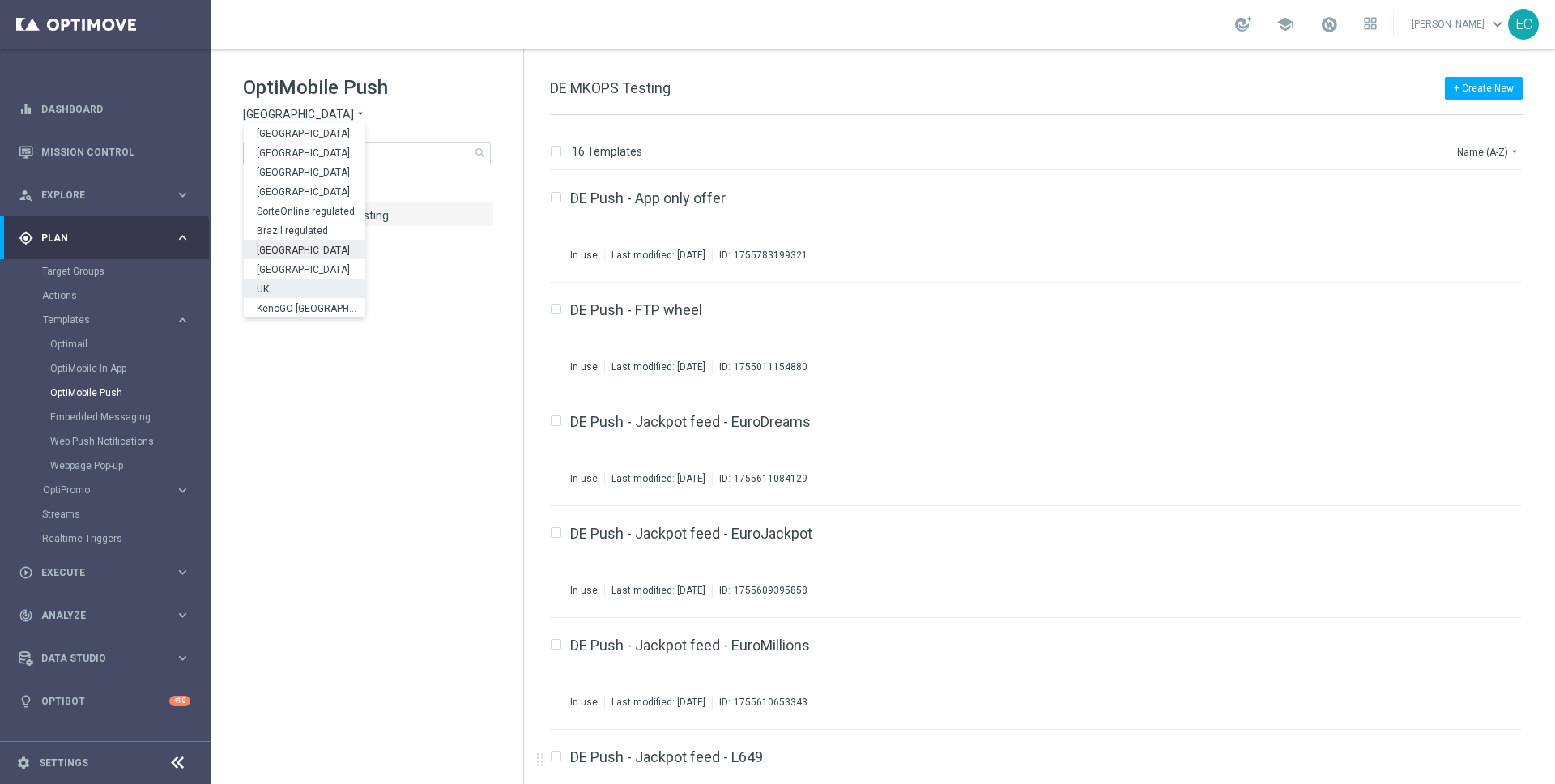
click at [316, 282] on div "UK" at bounding box center [304, 288] width 121 height 19
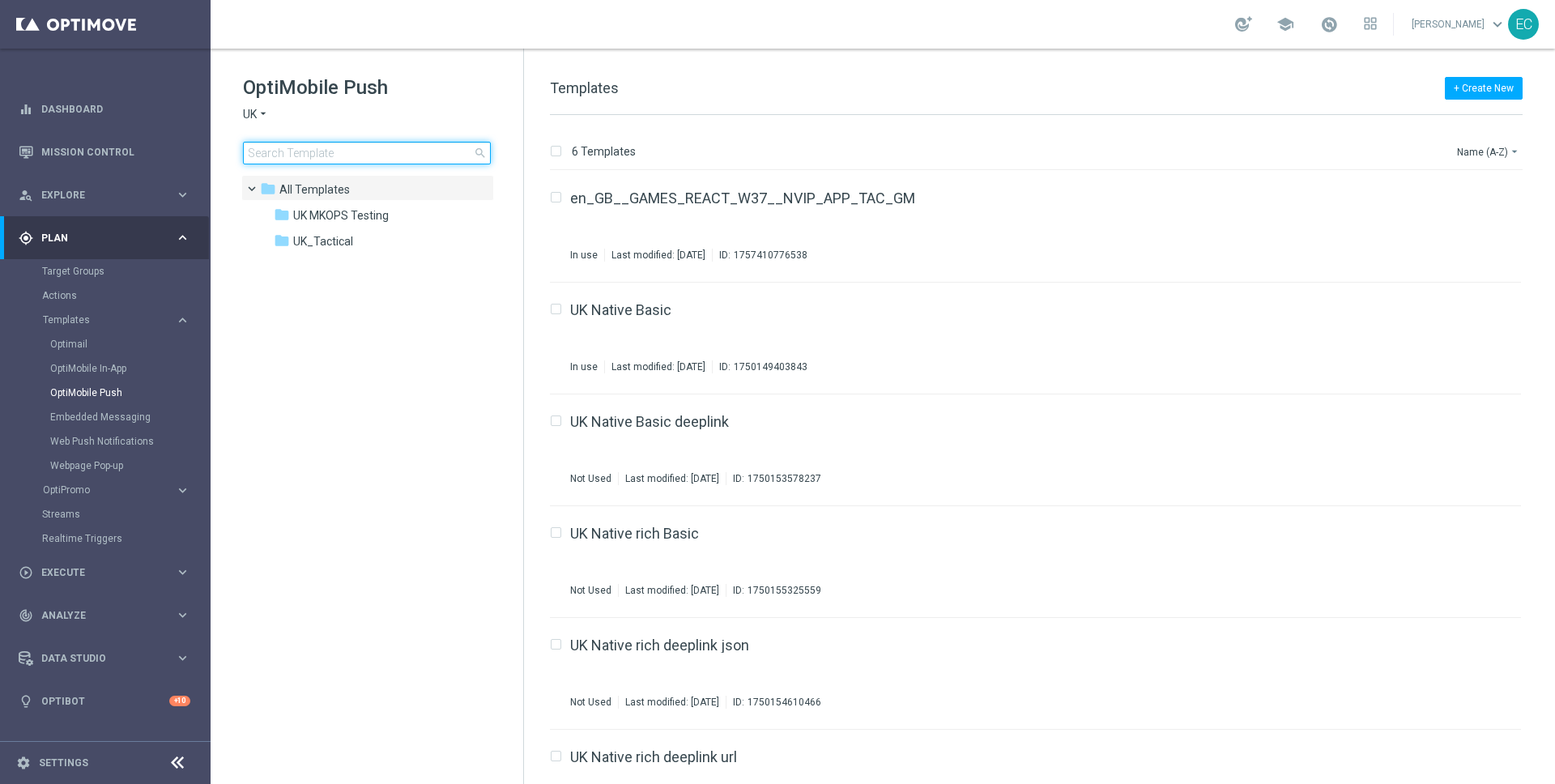
click at [367, 153] on input at bounding box center [367, 153] width 248 height 23
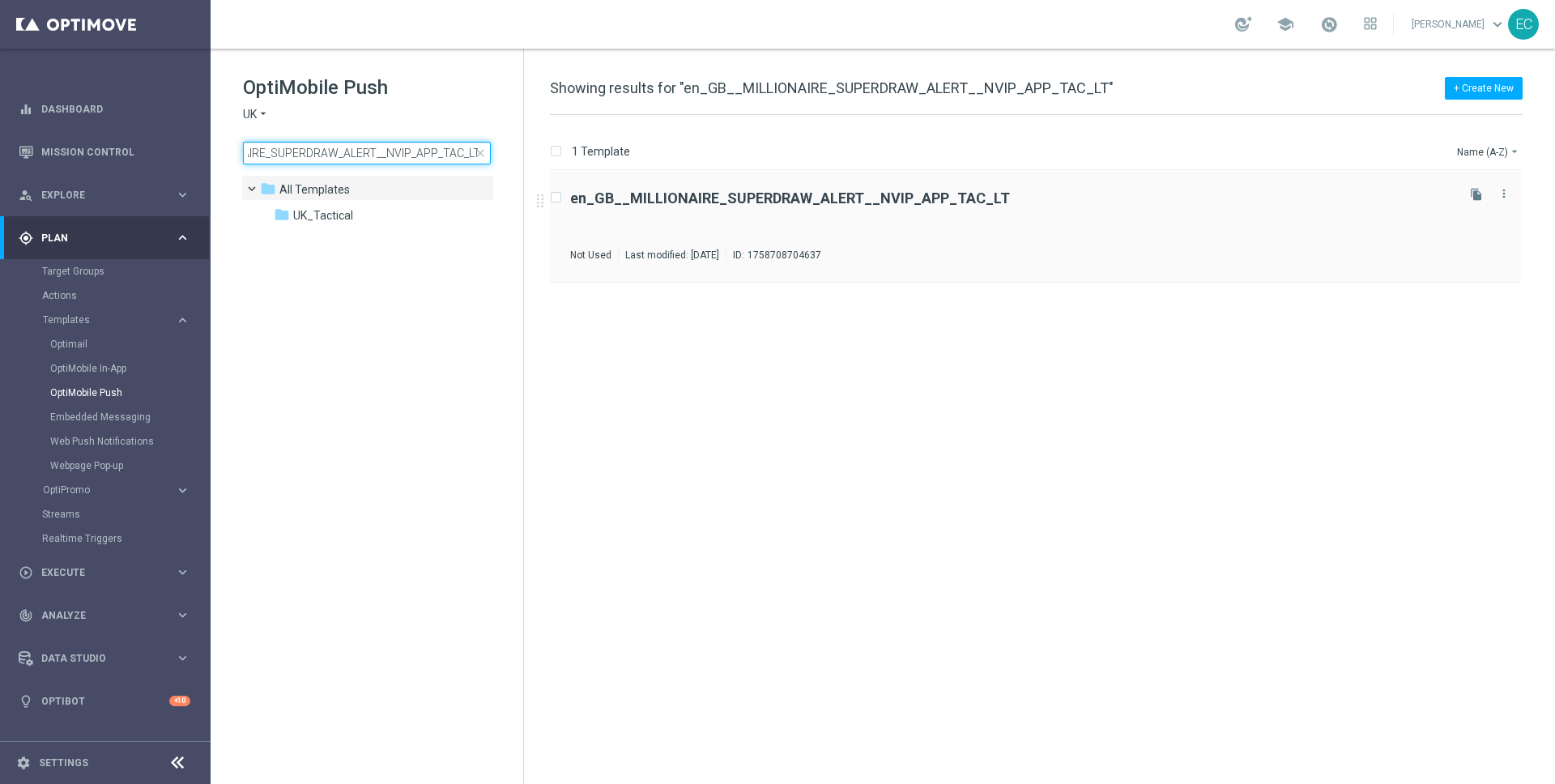
type input "en_GB__MILLIONAIRE_SUPERDRAW_ALERT__NVIP_APP_TAC_LT"
click at [702, 188] on div "en_GB__MILLIONAIRE_SUPERDRAW_ALERT__NVIP_APP_TAC_LT Not Used Last modified: Wed…" at bounding box center [1035, 227] width 971 height 112
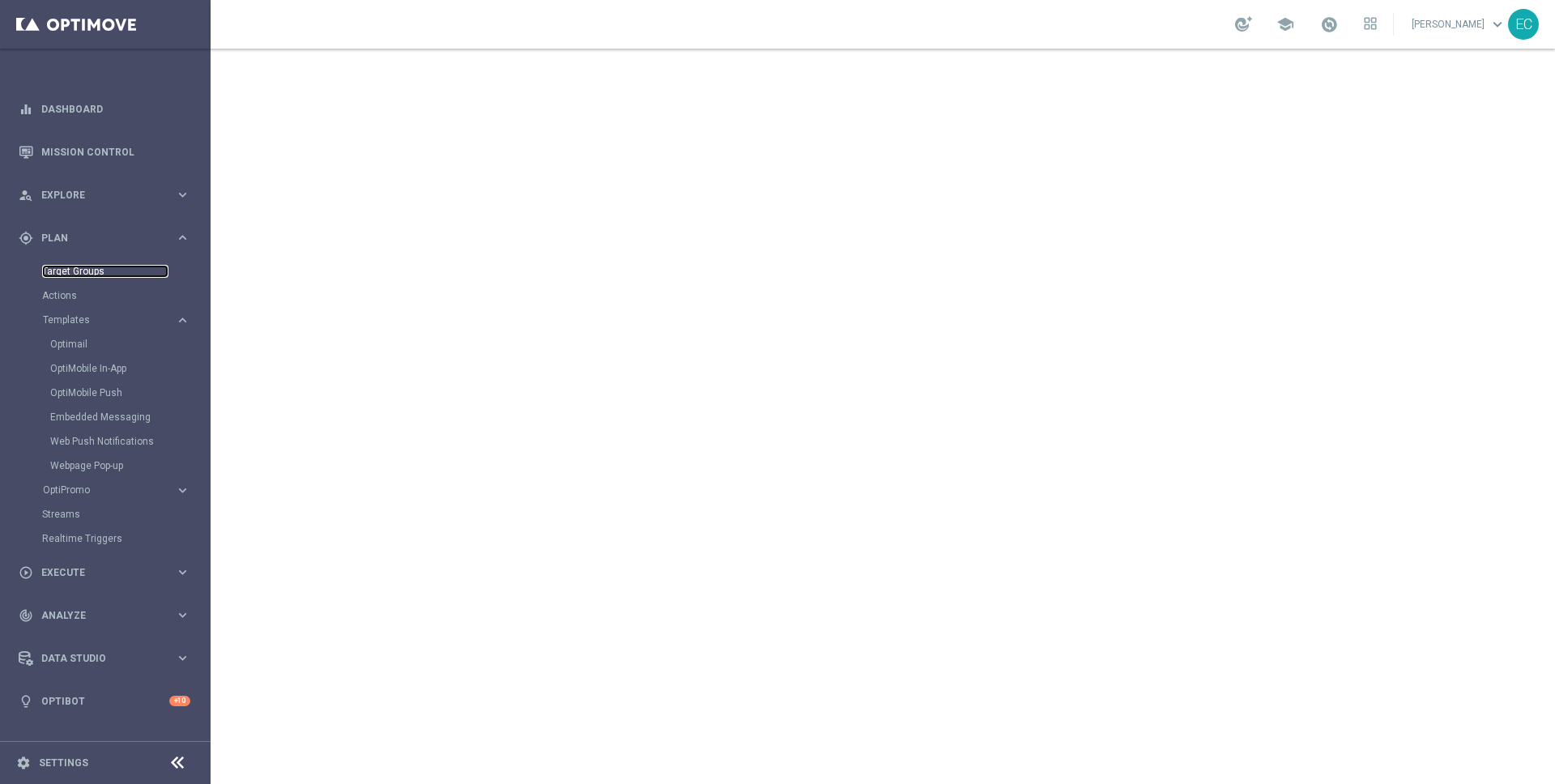
click at [101, 268] on link "Target Groups" at bounding box center [104, 271] width 126 height 13
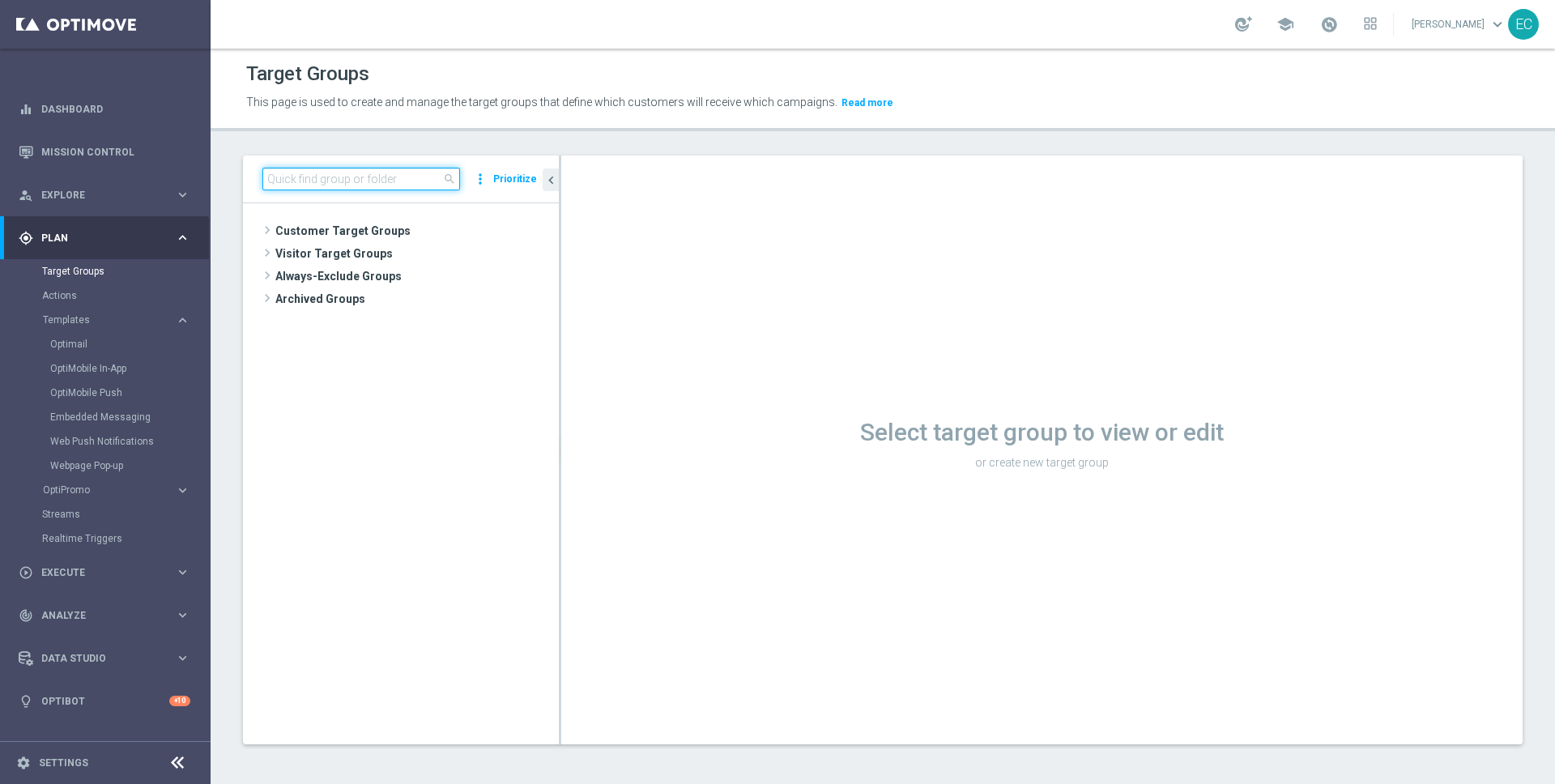
click at [357, 176] on input at bounding box center [361, 179] width 198 height 23
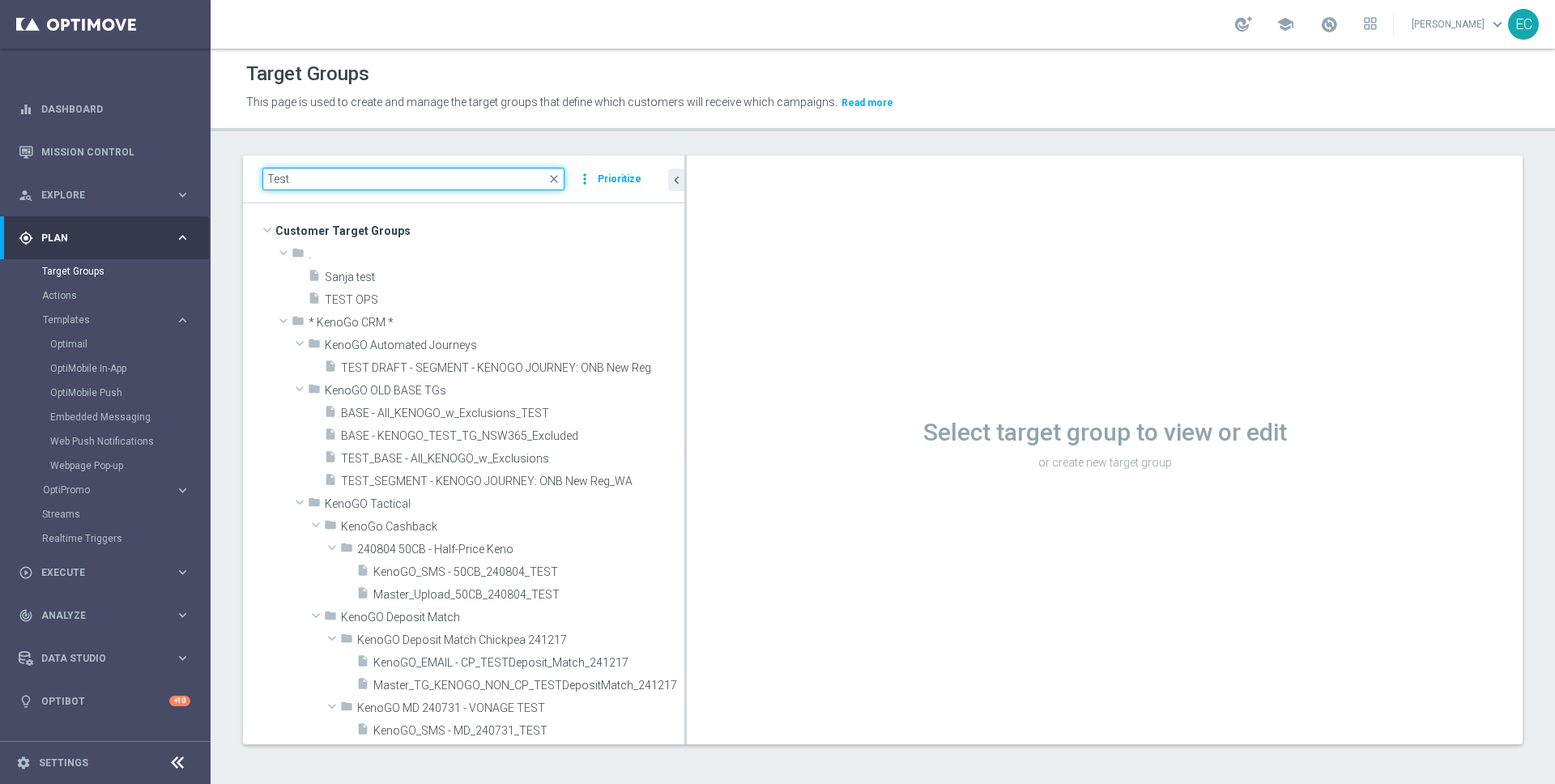
drag, startPoint x: 560, startPoint y: 363, endPoint x: 840, endPoint y: 358, distance: 280.0
click at [840, 358] on as-split "Test close more_vert Prioritize Customer Target Groups library_add create_new_f…" at bounding box center [883, 449] width 1279 height 589
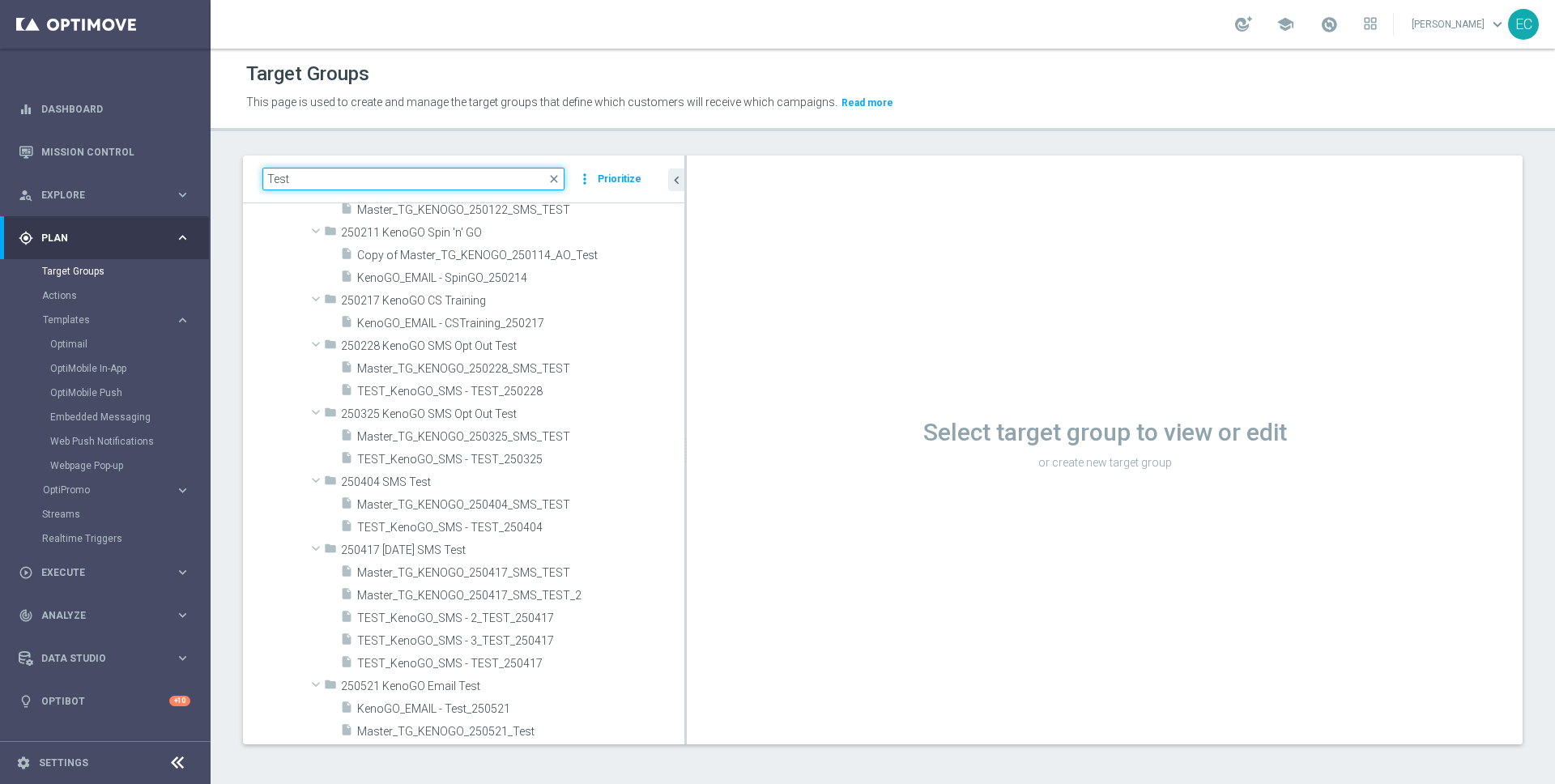
scroll to position [1292, 0]
click at [352, 174] on input "Test" at bounding box center [413, 179] width 302 height 23
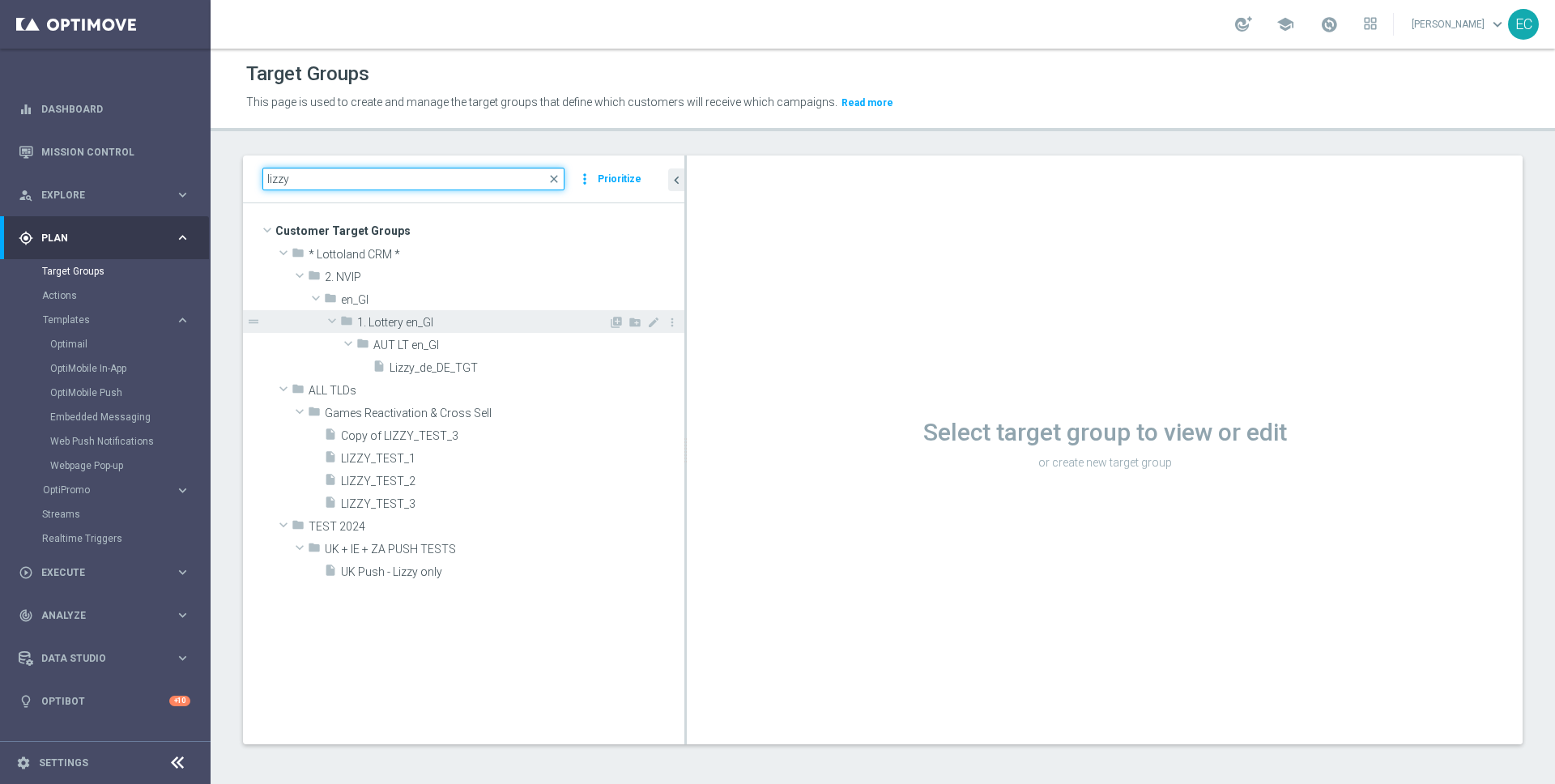
scroll to position [0, 0]
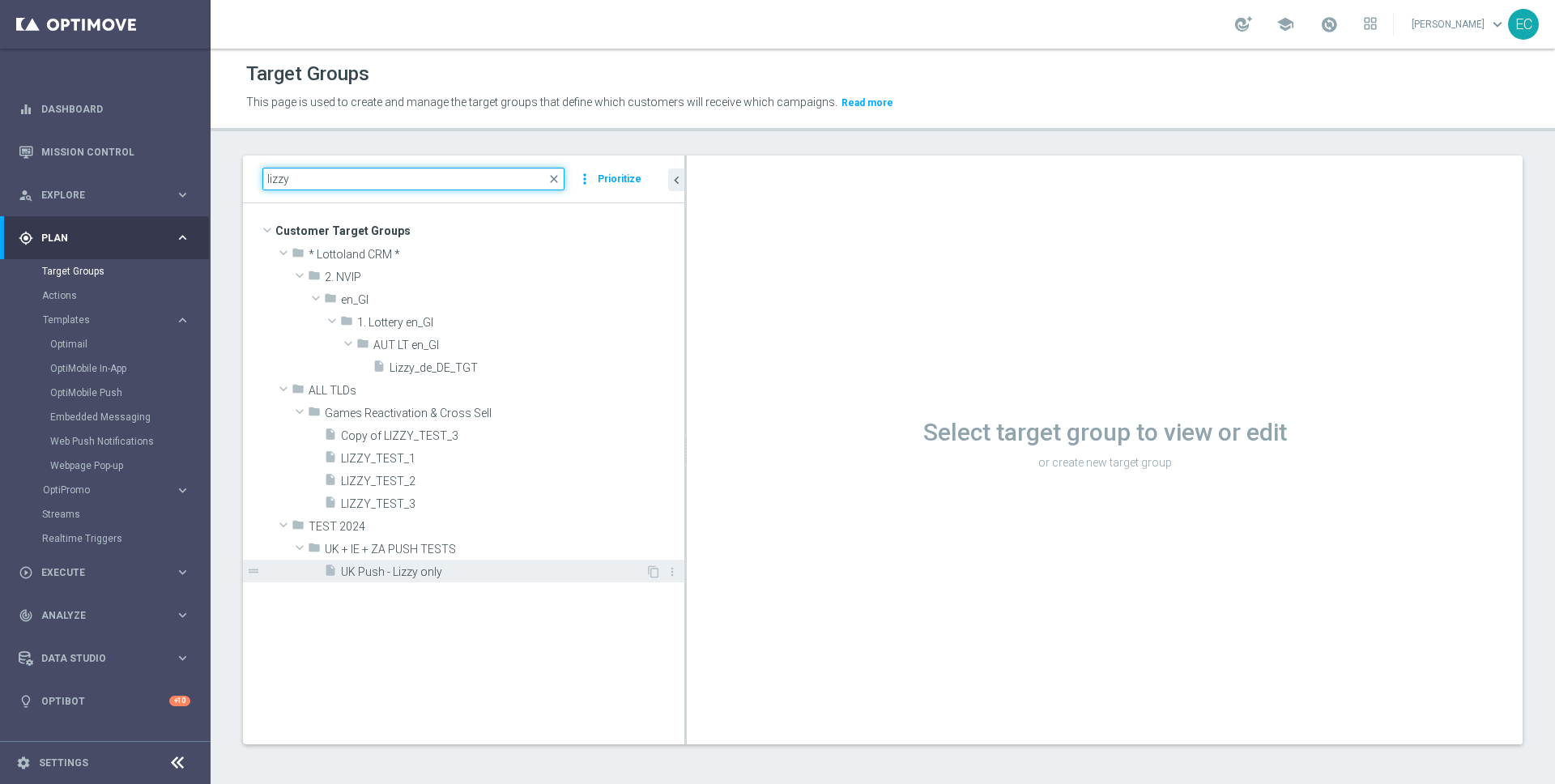
type input "lizzy"
click at [484, 561] on div "insert_drive_file UK Push - Lizzy only" at bounding box center [484, 570] width 322 height 23
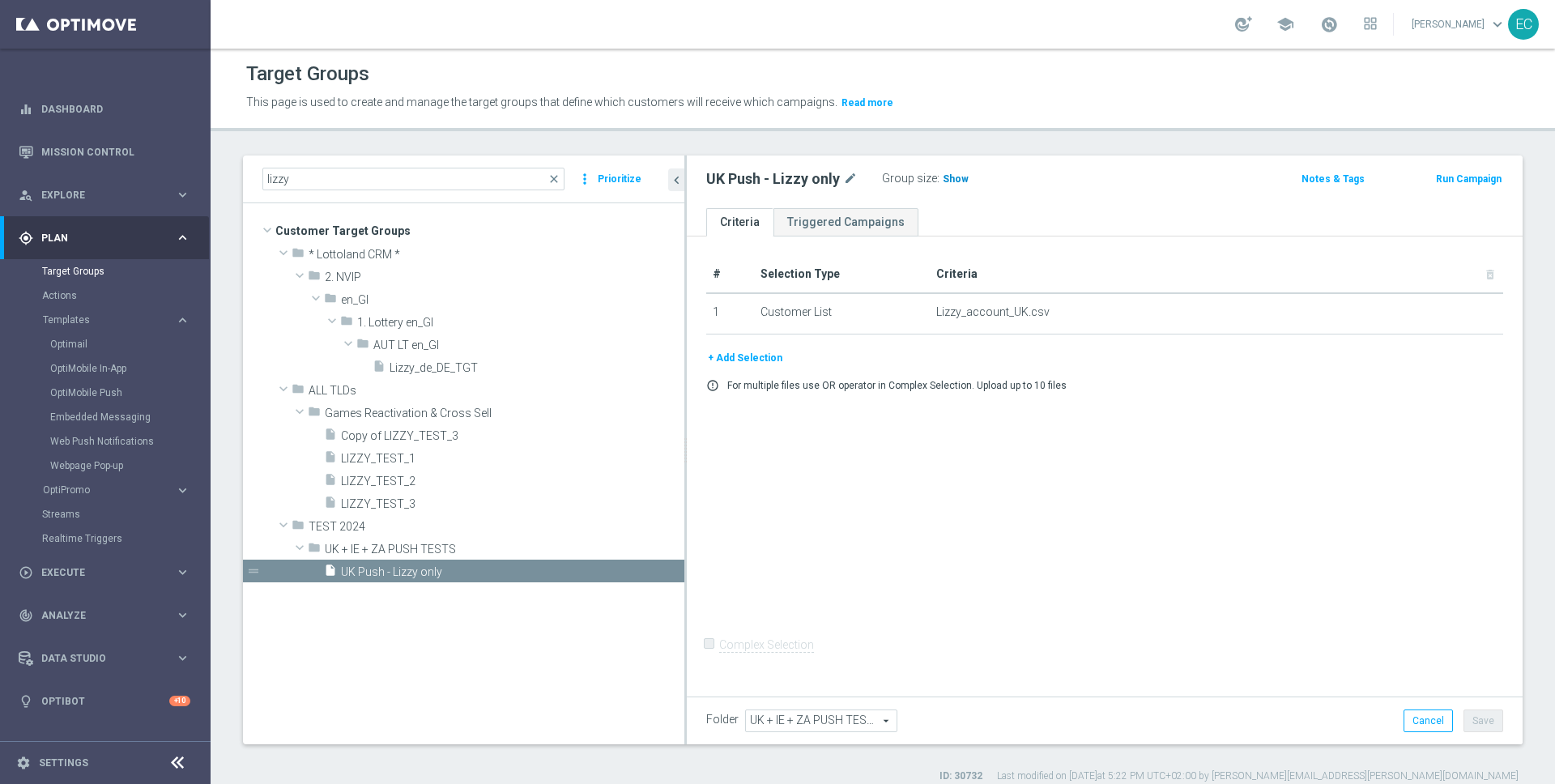
click at [954, 179] on span "Show" at bounding box center [955, 179] width 26 height 12
click at [947, 176] on span "1" at bounding box center [948, 180] width 9 height 15
click at [1471, 176] on button "Run Campaign" at bounding box center [1468, 179] width 68 height 18
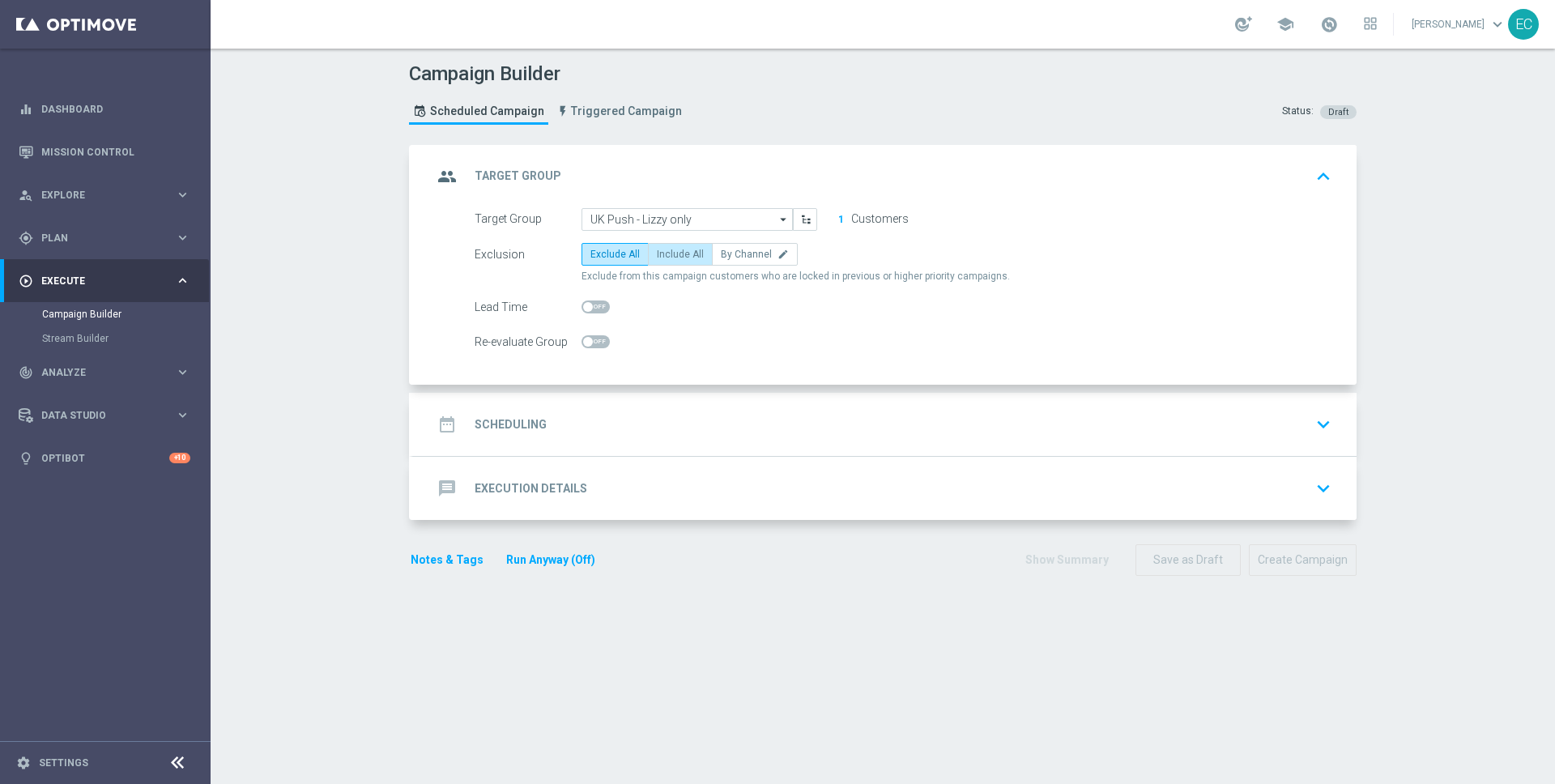
click at [648, 252] on label "Include All" at bounding box center [681, 254] width 65 height 23
click at [656, 252] on input "Include All" at bounding box center [661, 257] width 11 height 11
radio input "true"
click at [712, 443] on div "date_range Scheduling keyboard_arrow_down" at bounding box center [884, 424] width 944 height 63
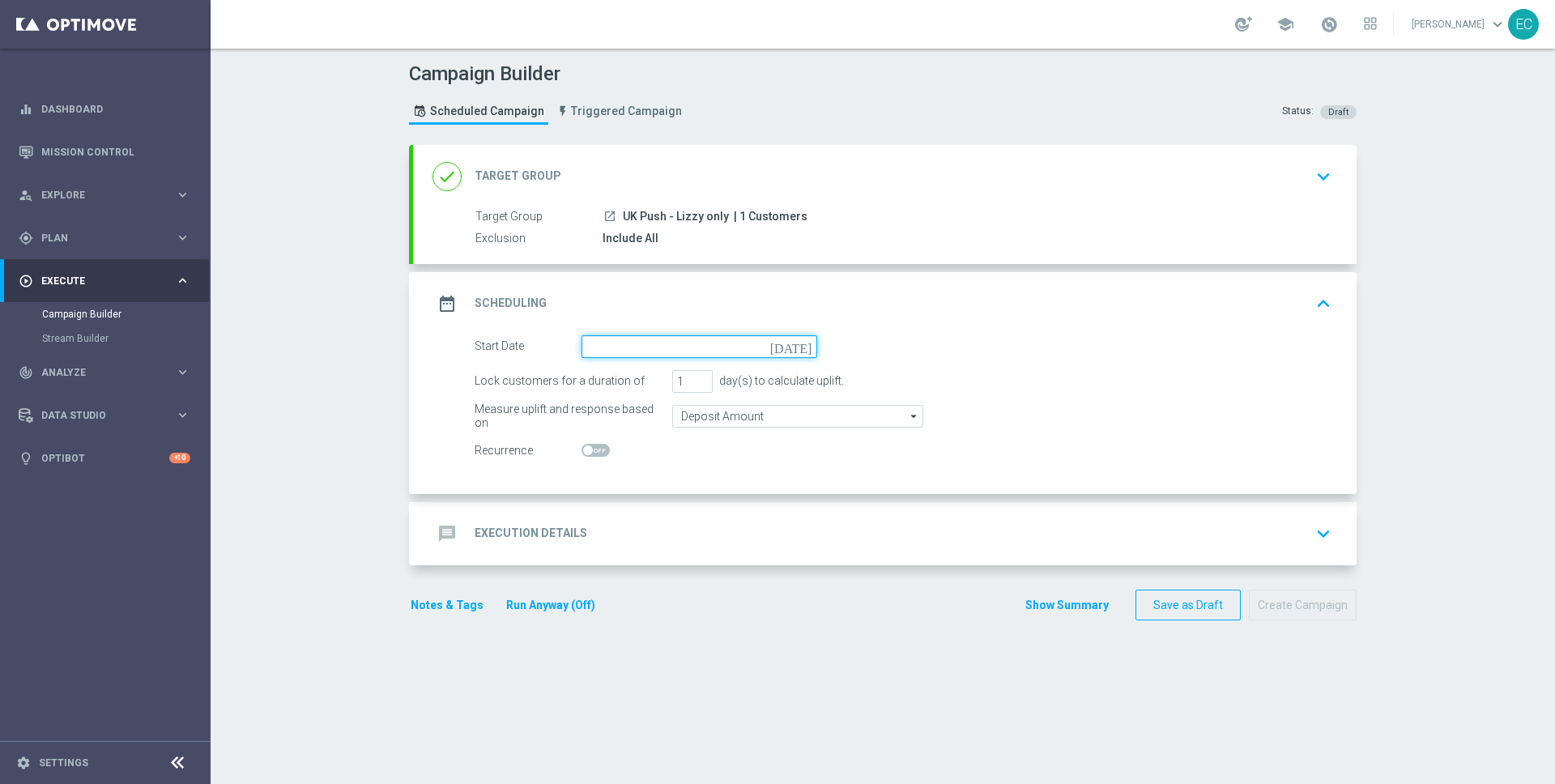
click at [721, 336] on input at bounding box center [699, 346] width 236 height 23
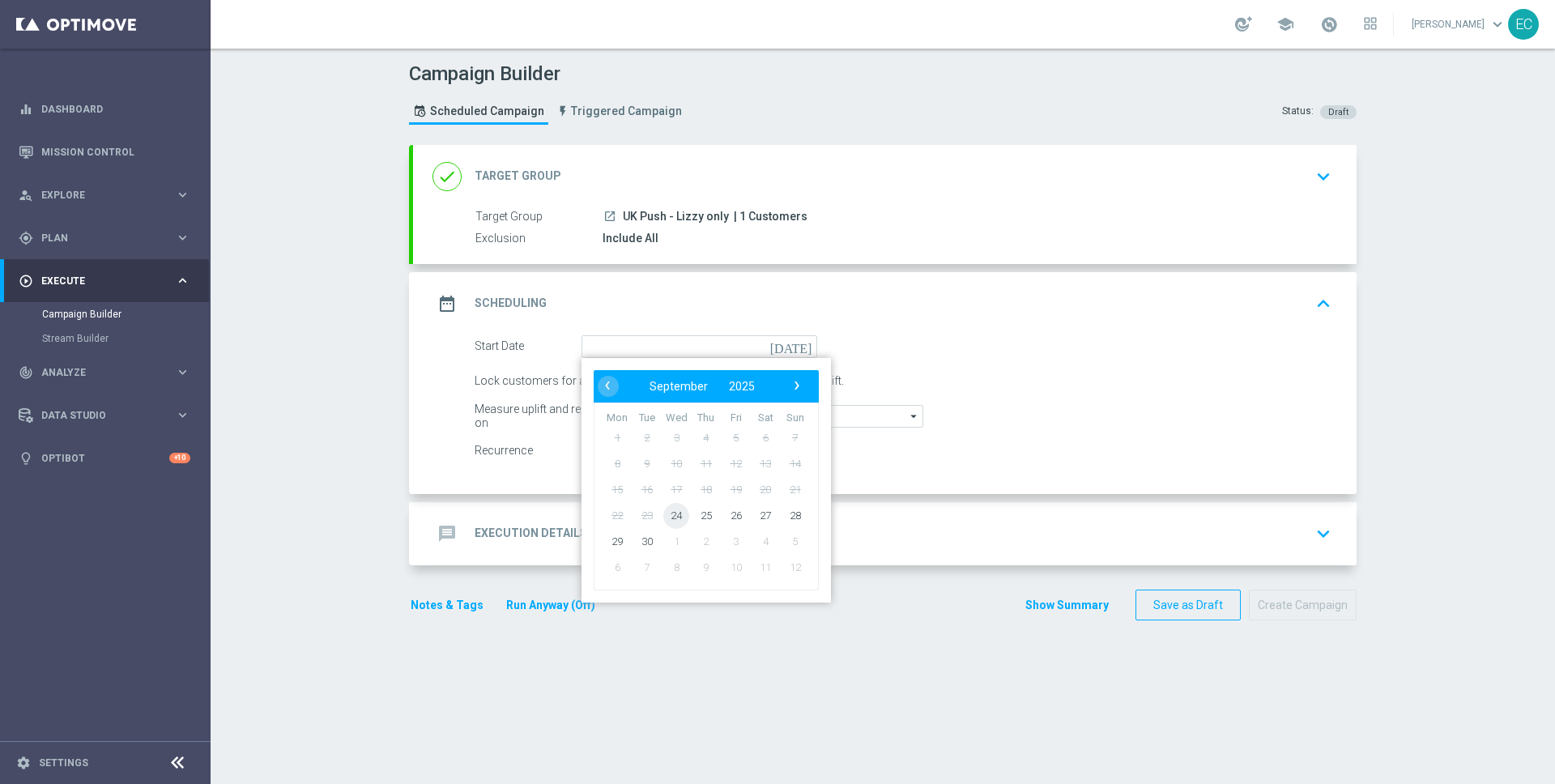
click at [666, 512] on span "24" at bounding box center [676, 514] width 26 height 26
type input "24 Sep 2025"
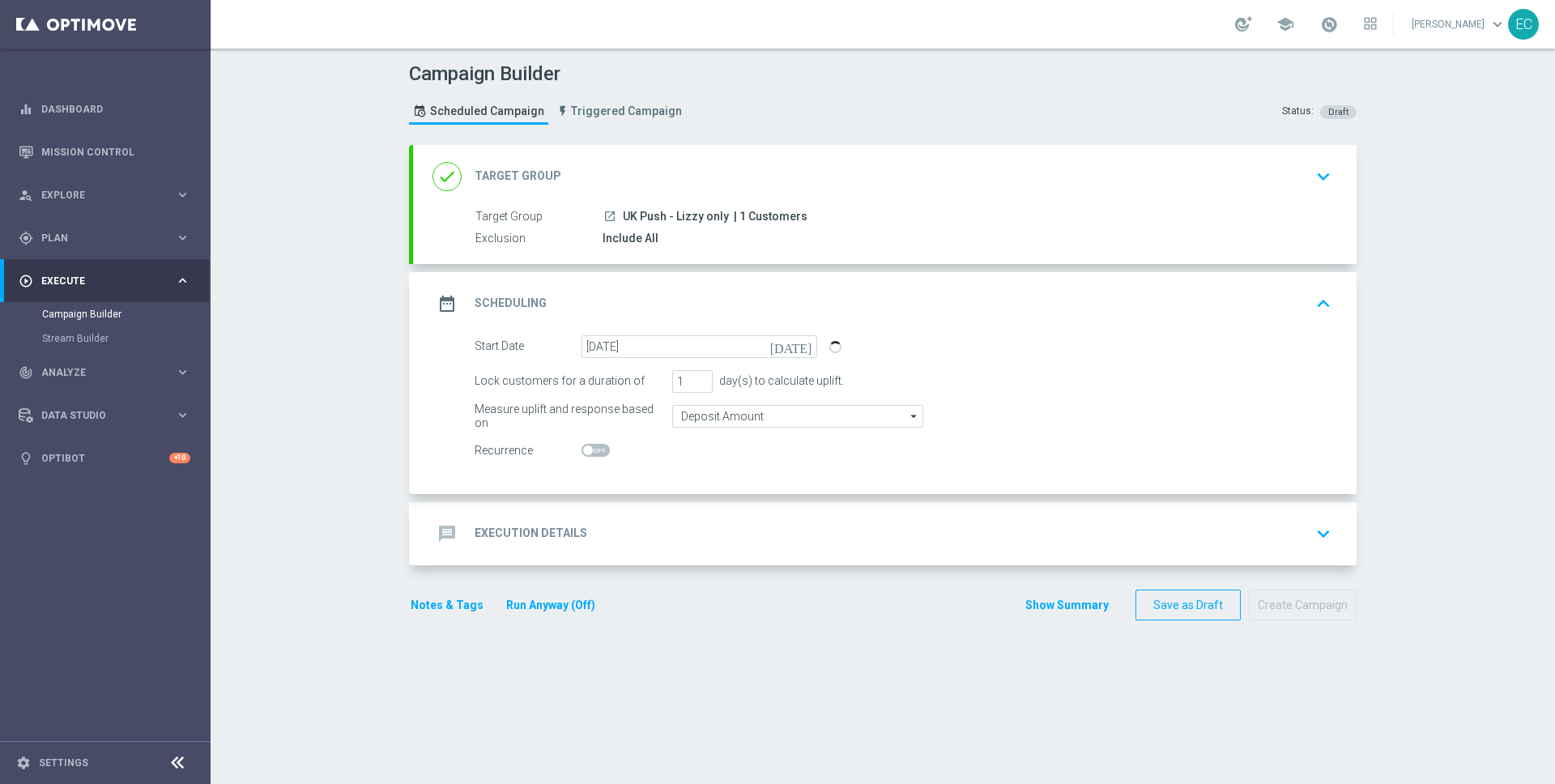
click at [778, 519] on div "message Execution Details keyboard_arrow_down" at bounding box center [884, 534] width 904 height 31
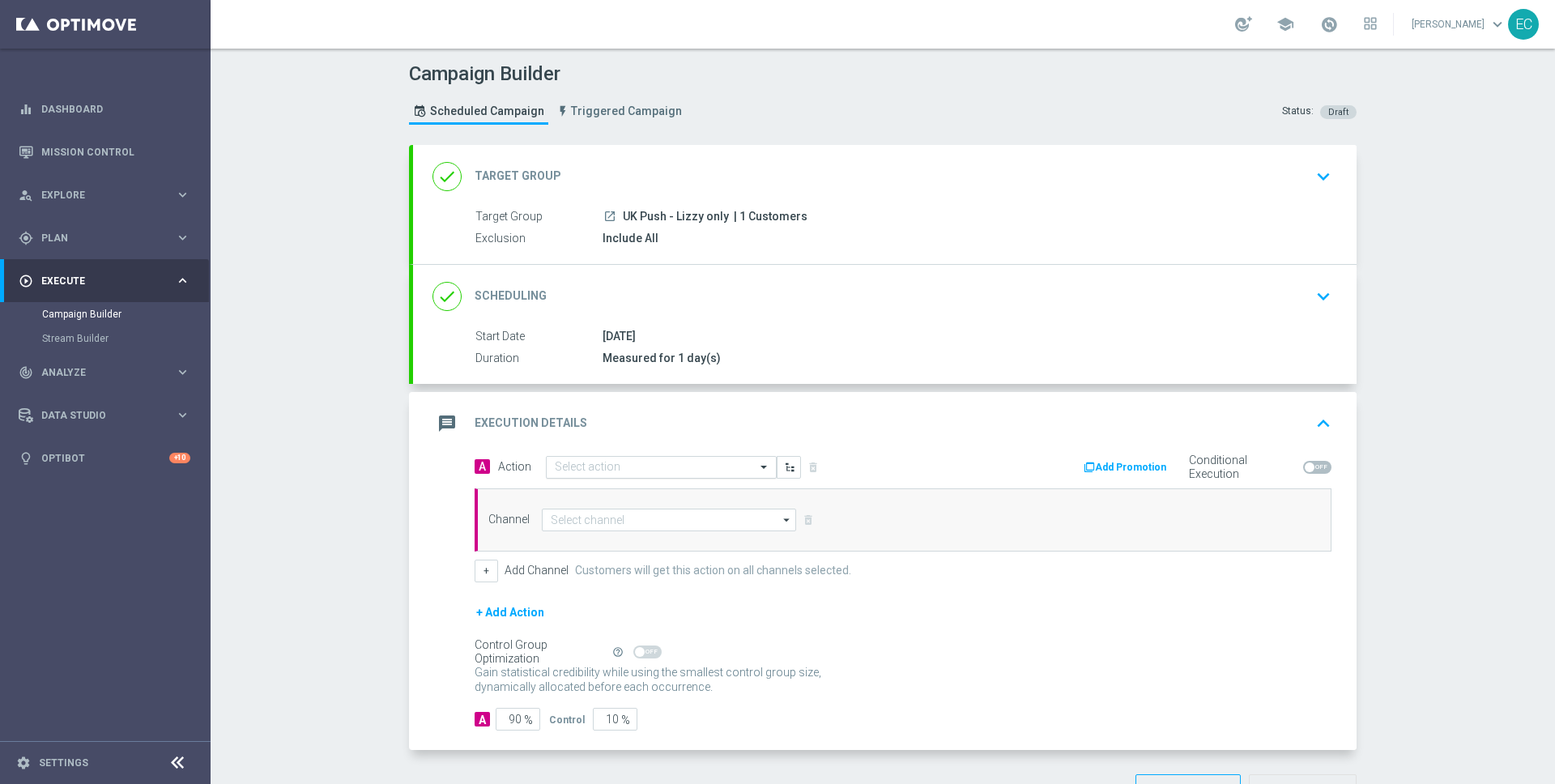
click at [636, 464] on input "text" at bounding box center [645, 468] width 180 height 13
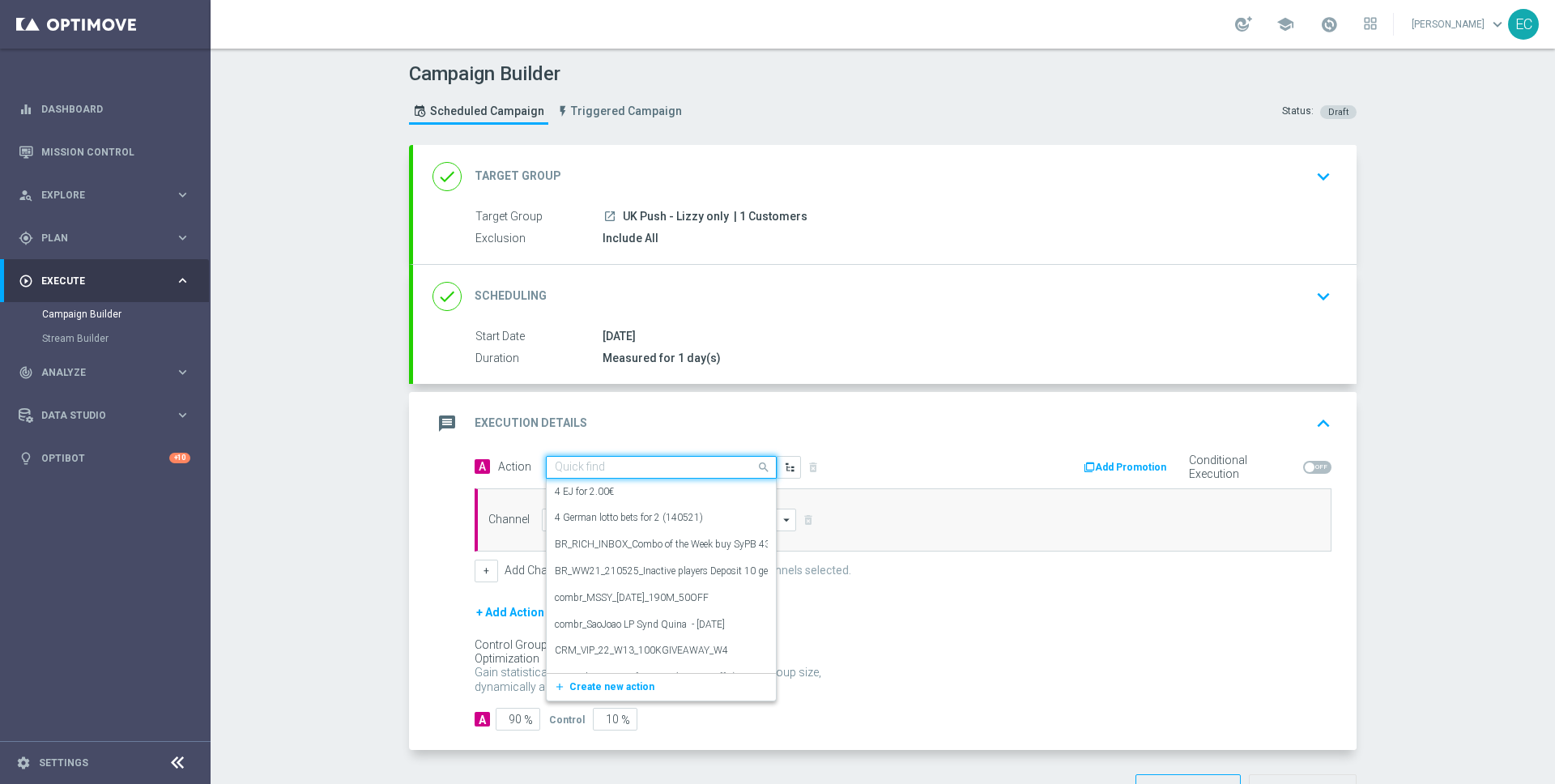
paste input "en_GB__MILLIONAIRE_SUPERDRAW_ALERT__NVIP_APP_TAC_LT"
type input "en_GB__MILLIONAIRE_SUPERDRAW_ALERT__NVIP_APP_TAC_LT"
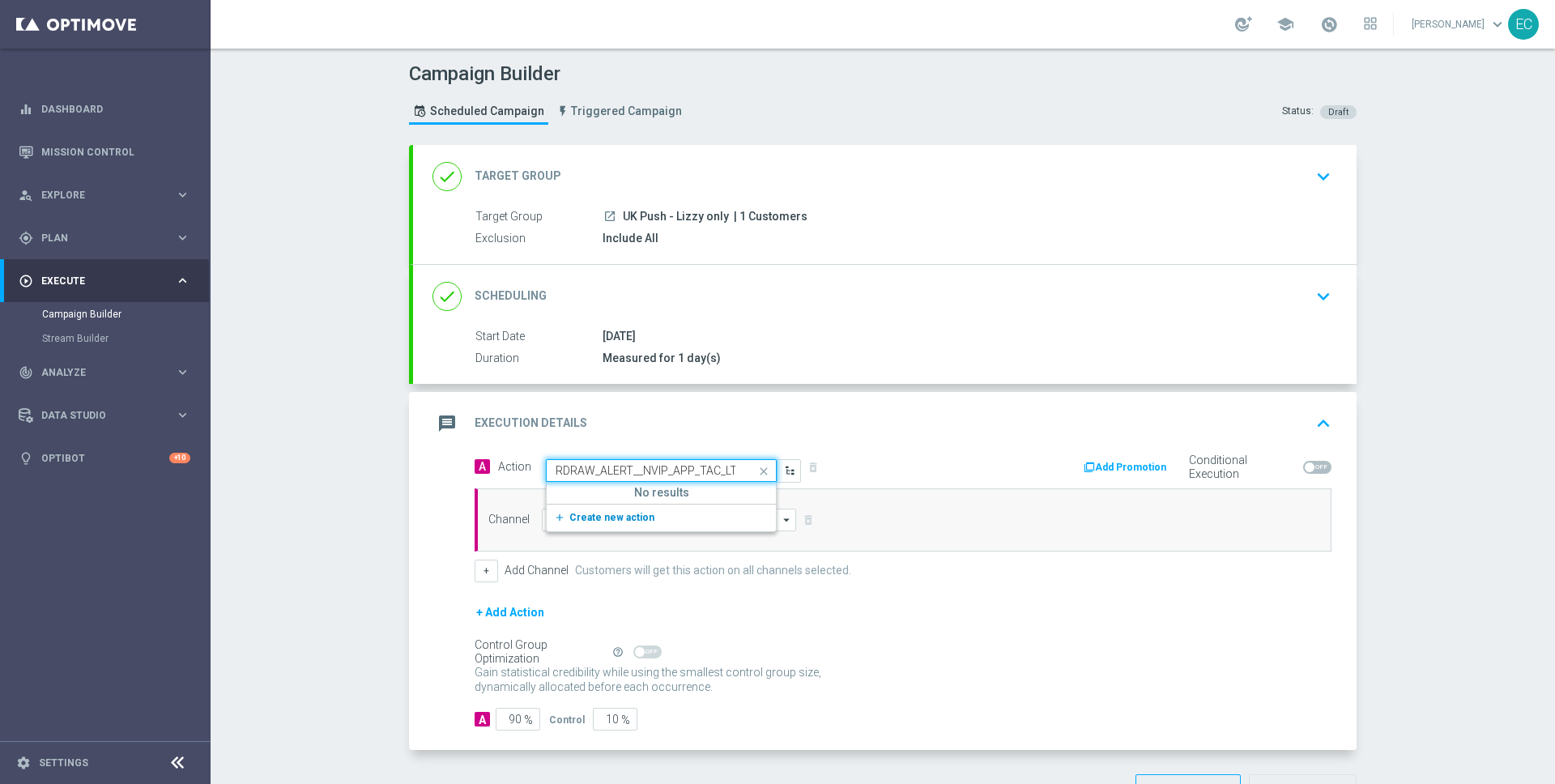
click at [630, 521] on span "Create new action" at bounding box center [612, 518] width 85 height 12
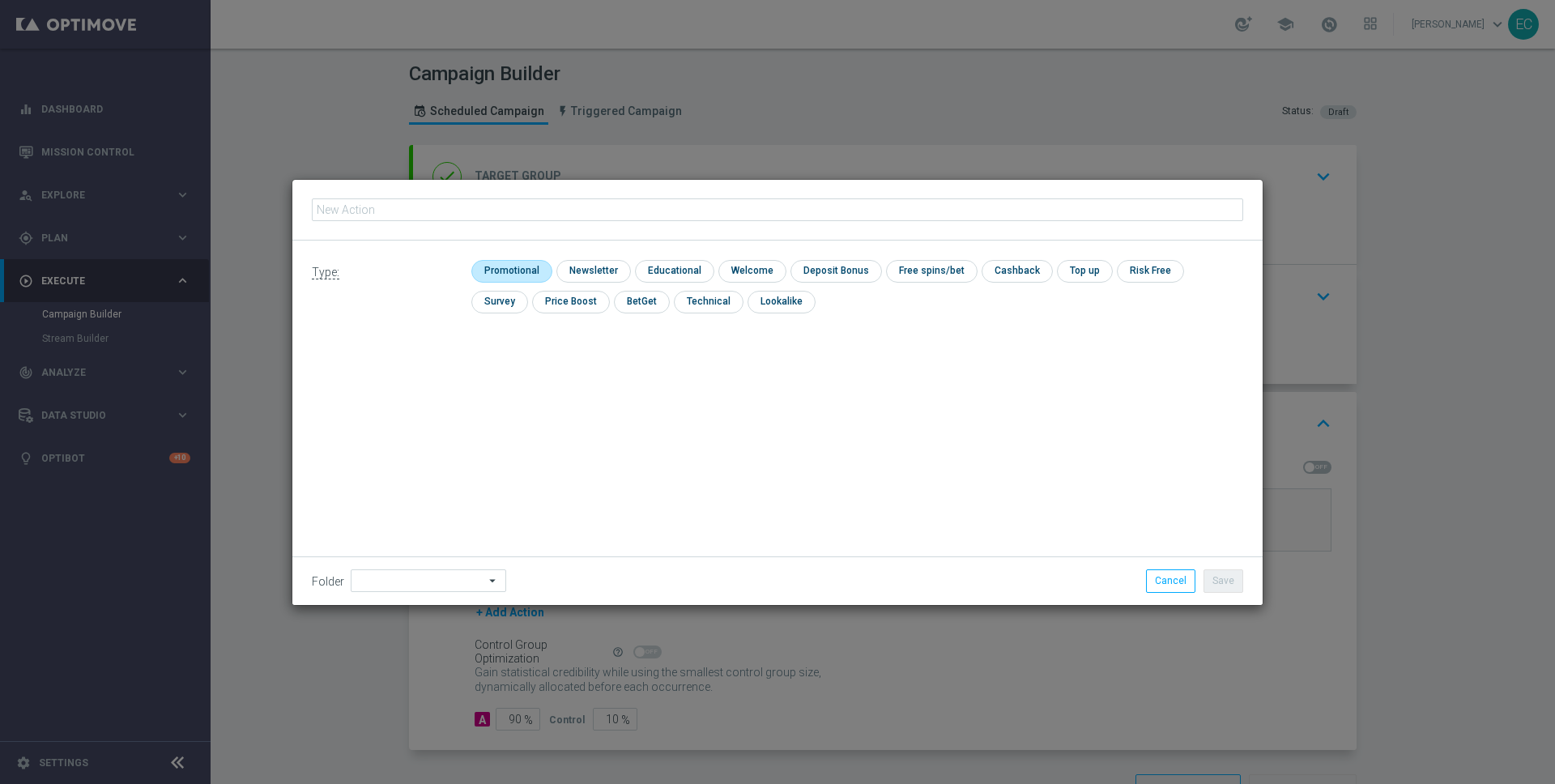
type input "en_GB__MILLIONAIRE_SUPERDRAW_ALERT__NVIP_APP_TAC_LT"
click at [512, 265] on input "checkbox" at bounding box center [509, 271] width 77 height 22
checkbox input "true"
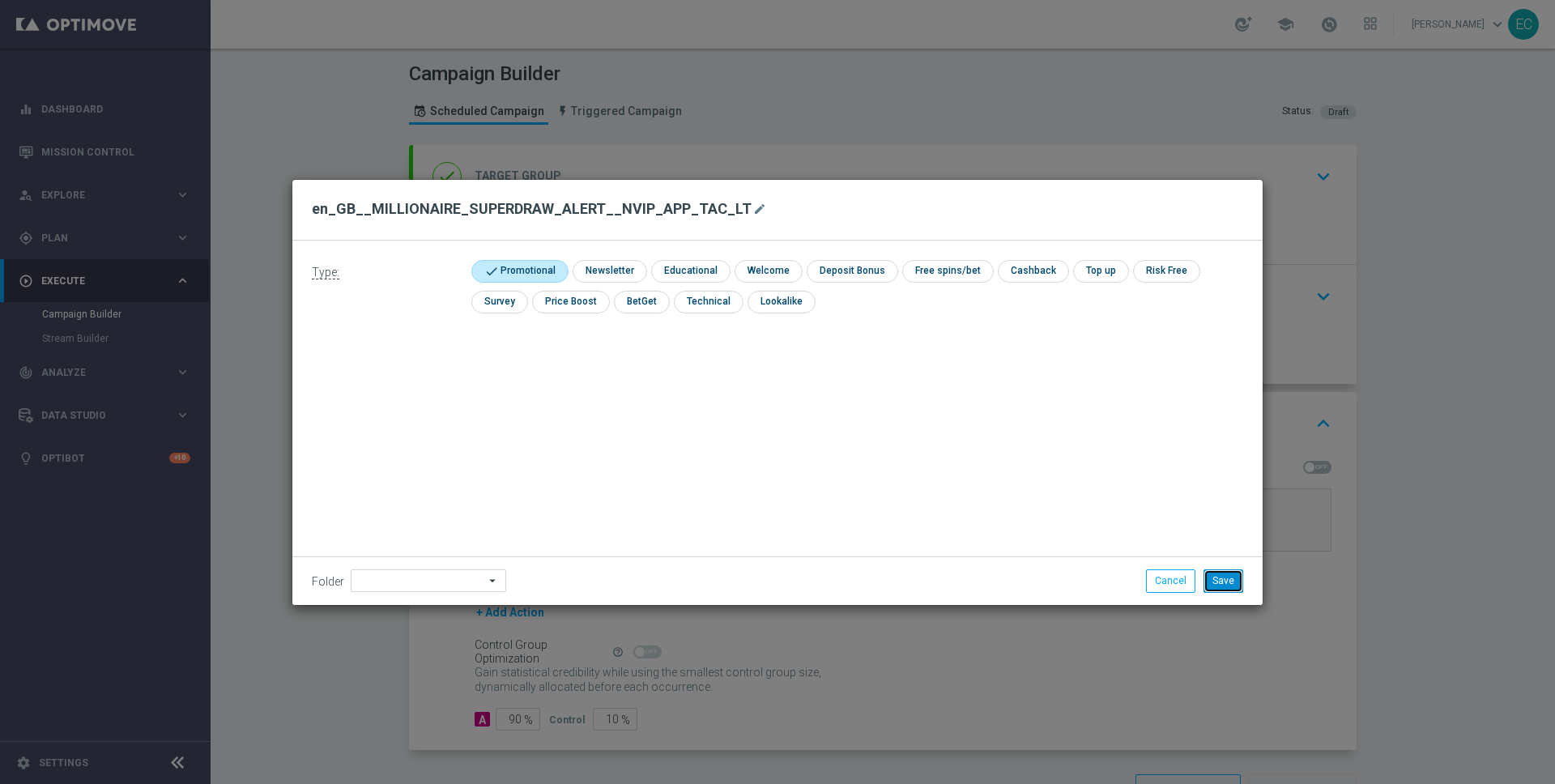
click at [1225, 574] on button "Save" at bounding box center [1223, 580] width 40 height 23
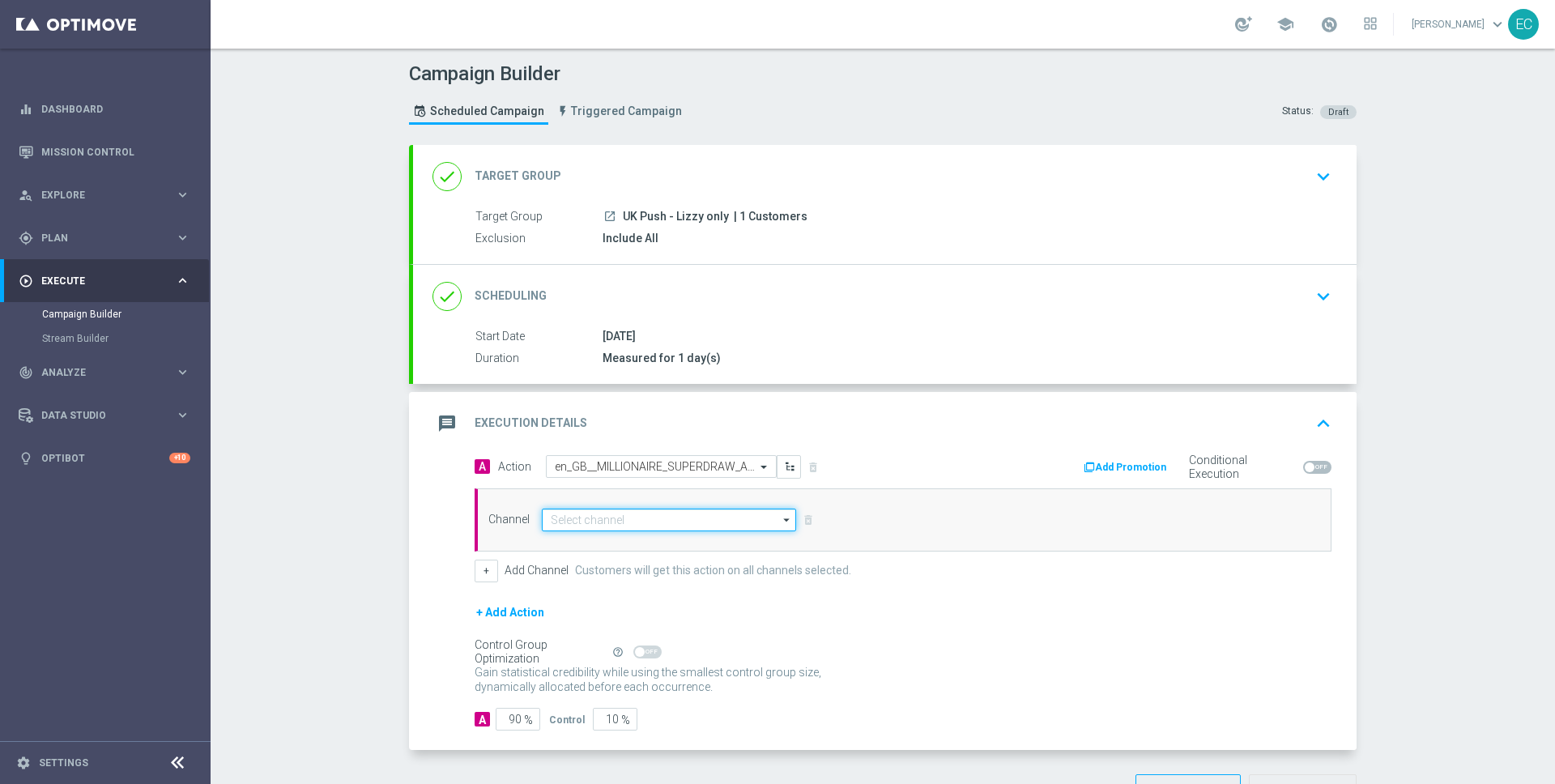
click at [612, 513] on input at bounding box center [669, 519] width 254 height 23
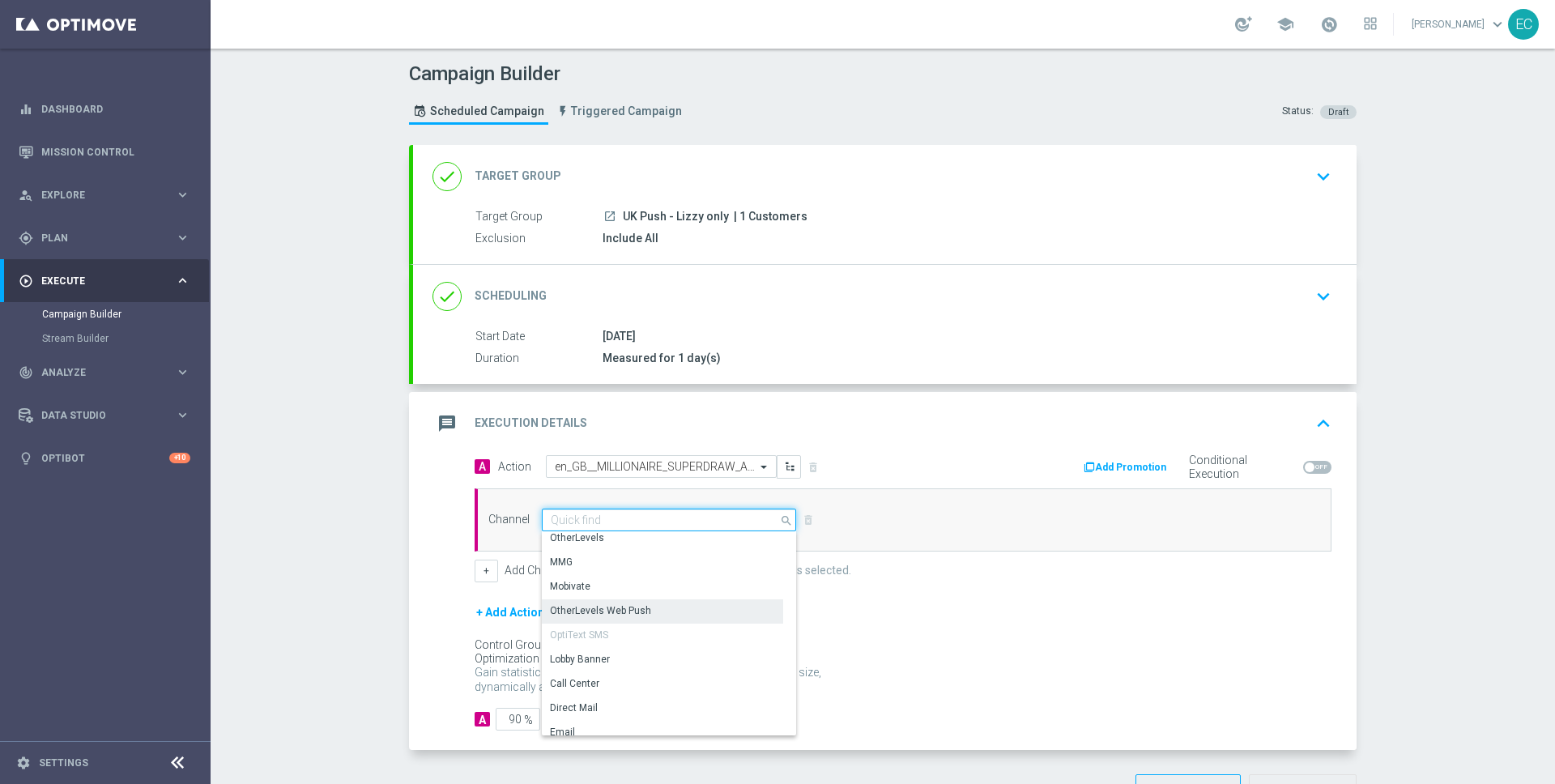
scroll to position [416, 0]
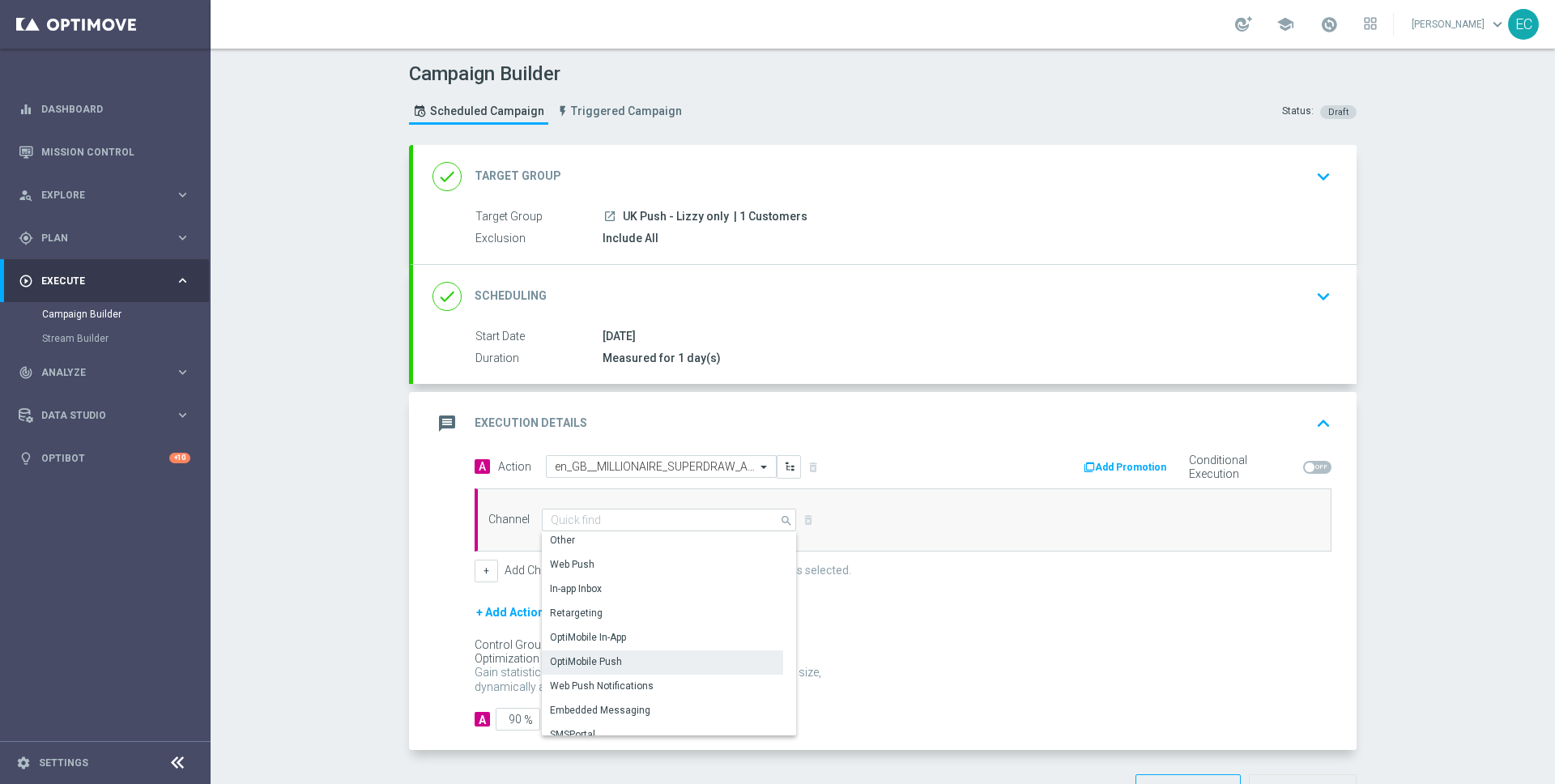
click at [663, 654] on div "OptiMobile Push" at bounding box center [662, 661] width 241 height 23
type input "OptiMobile Push"
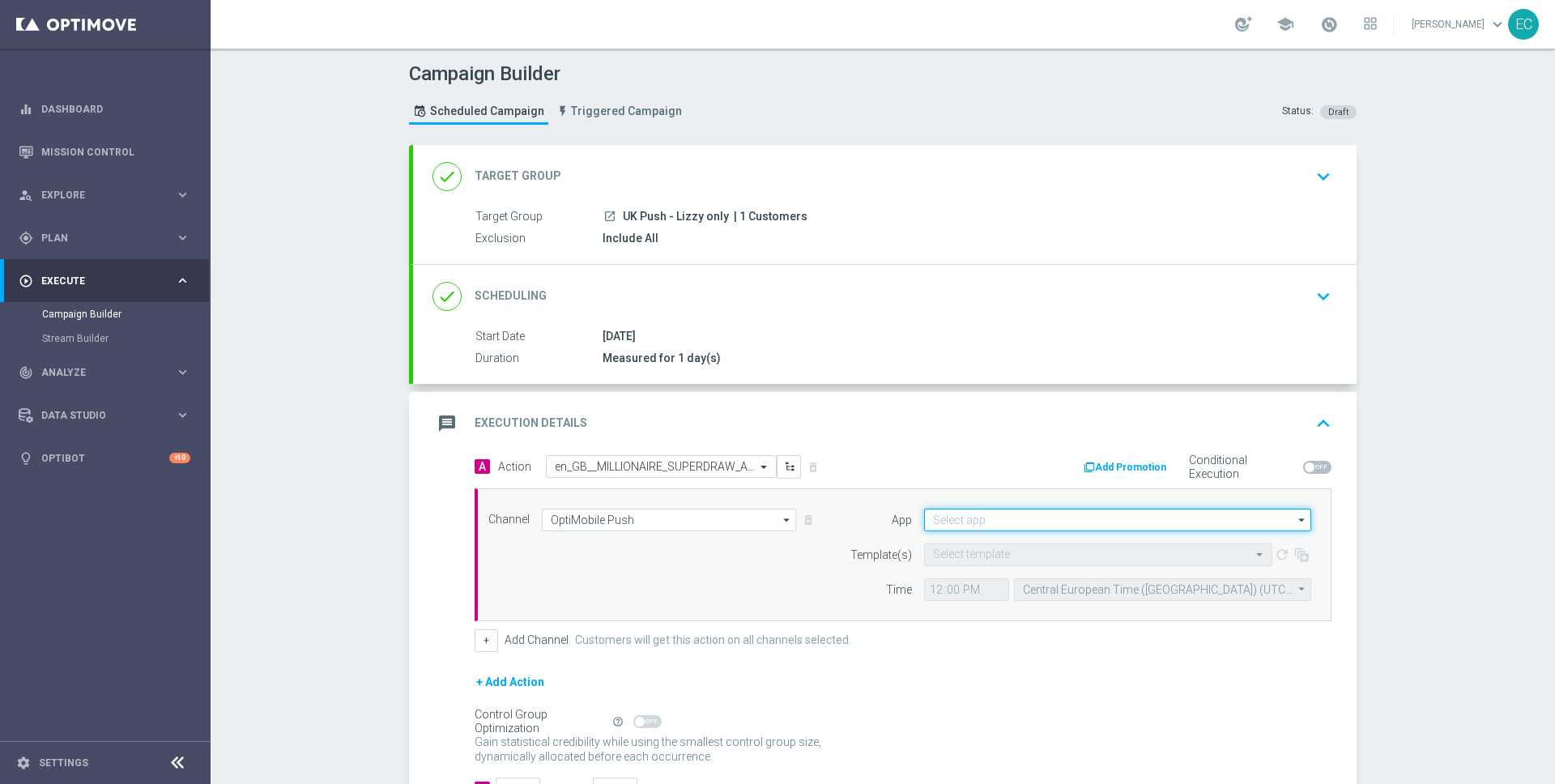
click at [1052, 517] on input at bounding box center [1117, 519] width 387 height 23
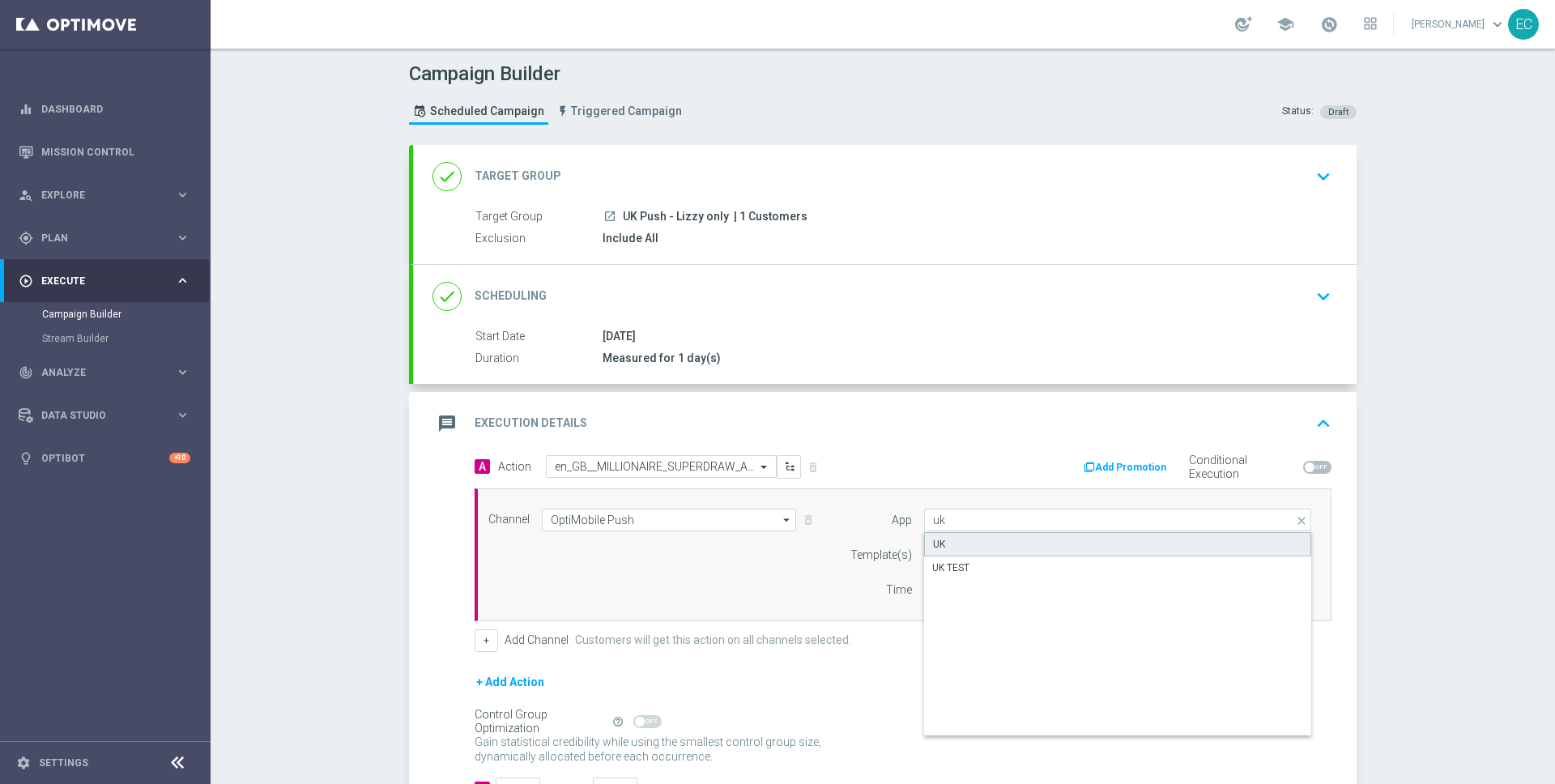
click at [980, 544] on div "UK" at bounding box center [1117, 544] width 387 height 24
type input "UK"
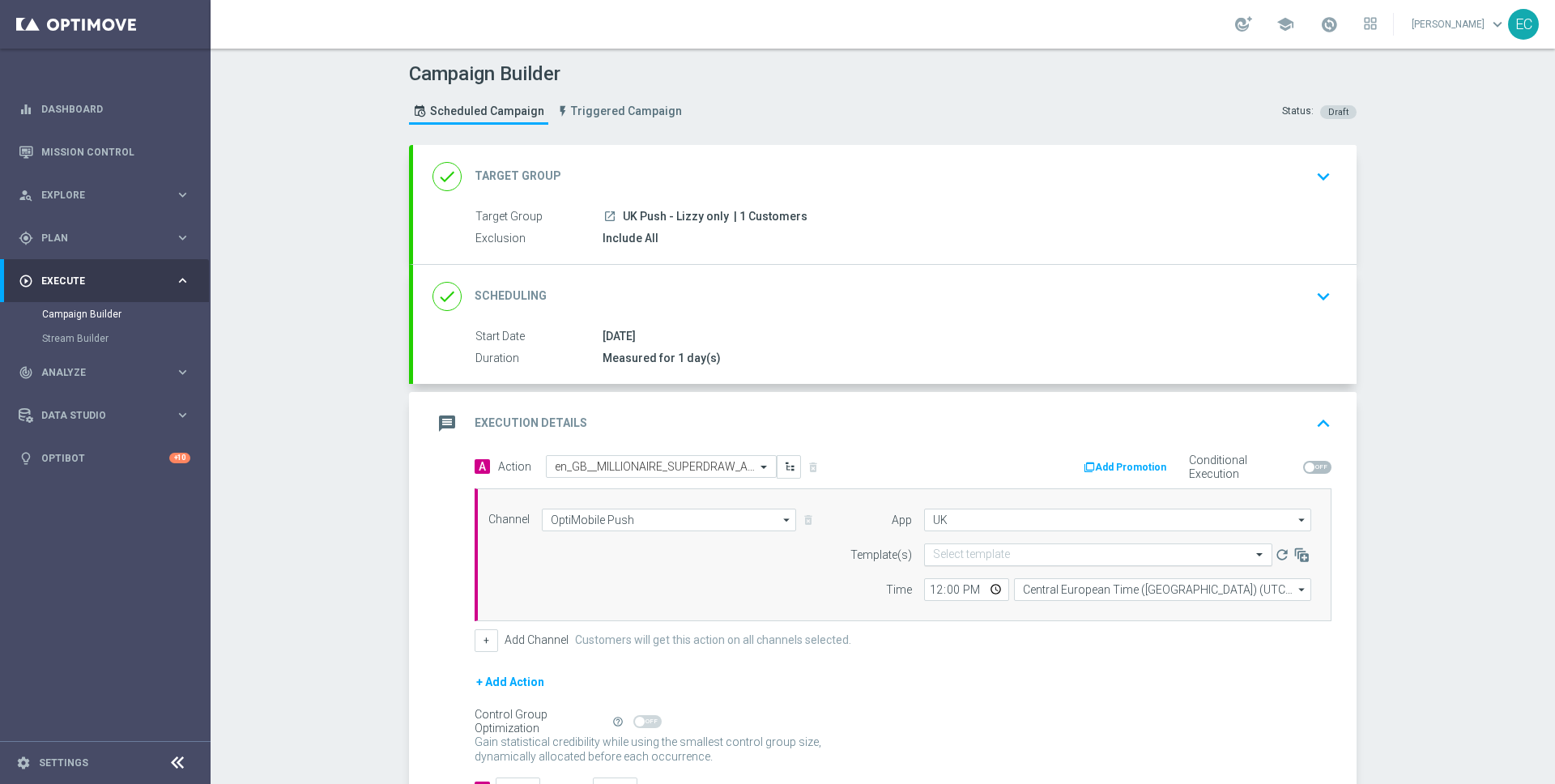
click at [1029, 558] on input "text" at bounding box center [1081, 554] width 298 height 13
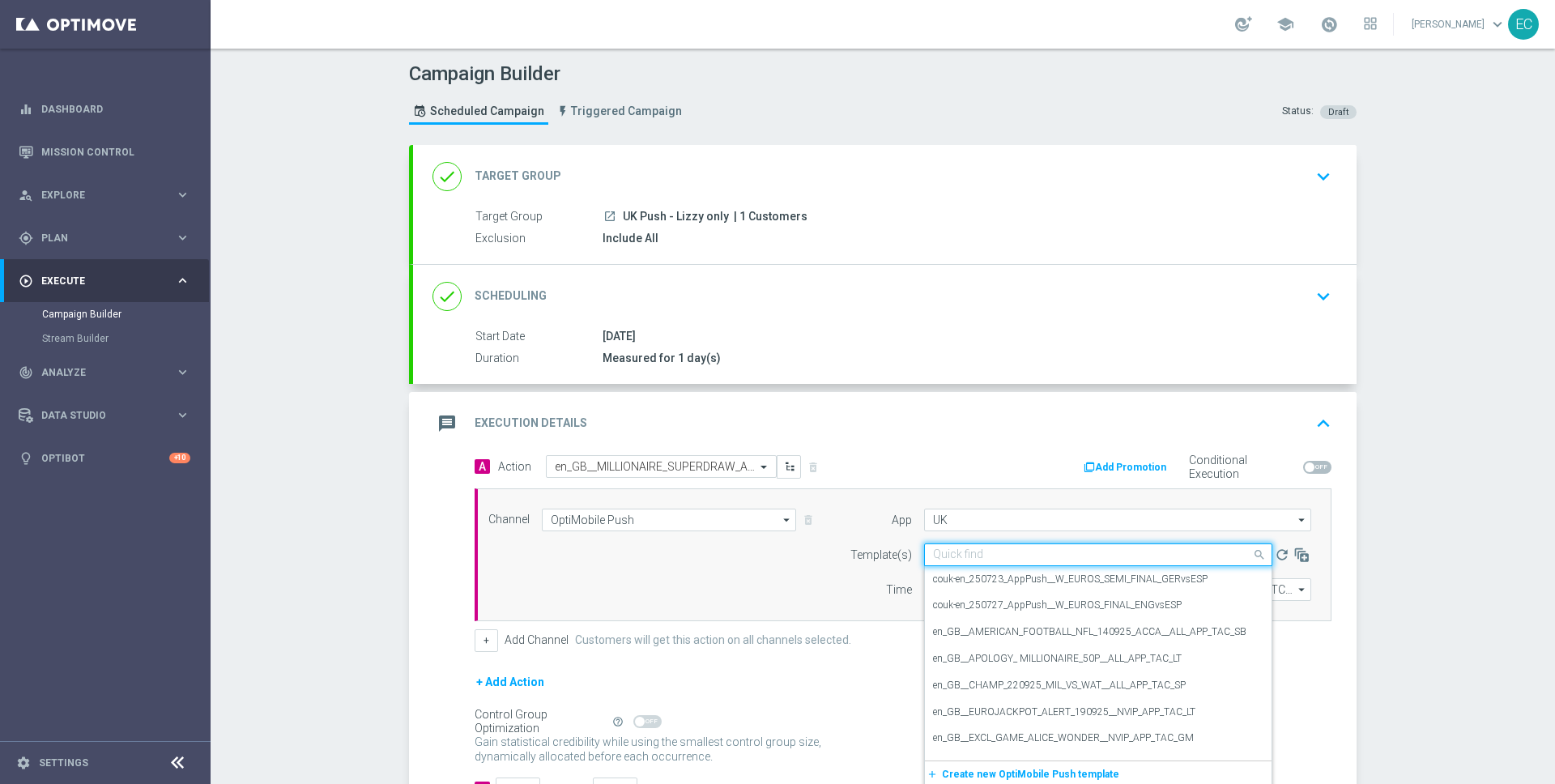
paste input "en_GB__MILLIONAIRE_SUPERDRAW_ALERT__NVIP_APP_TAC_LT"
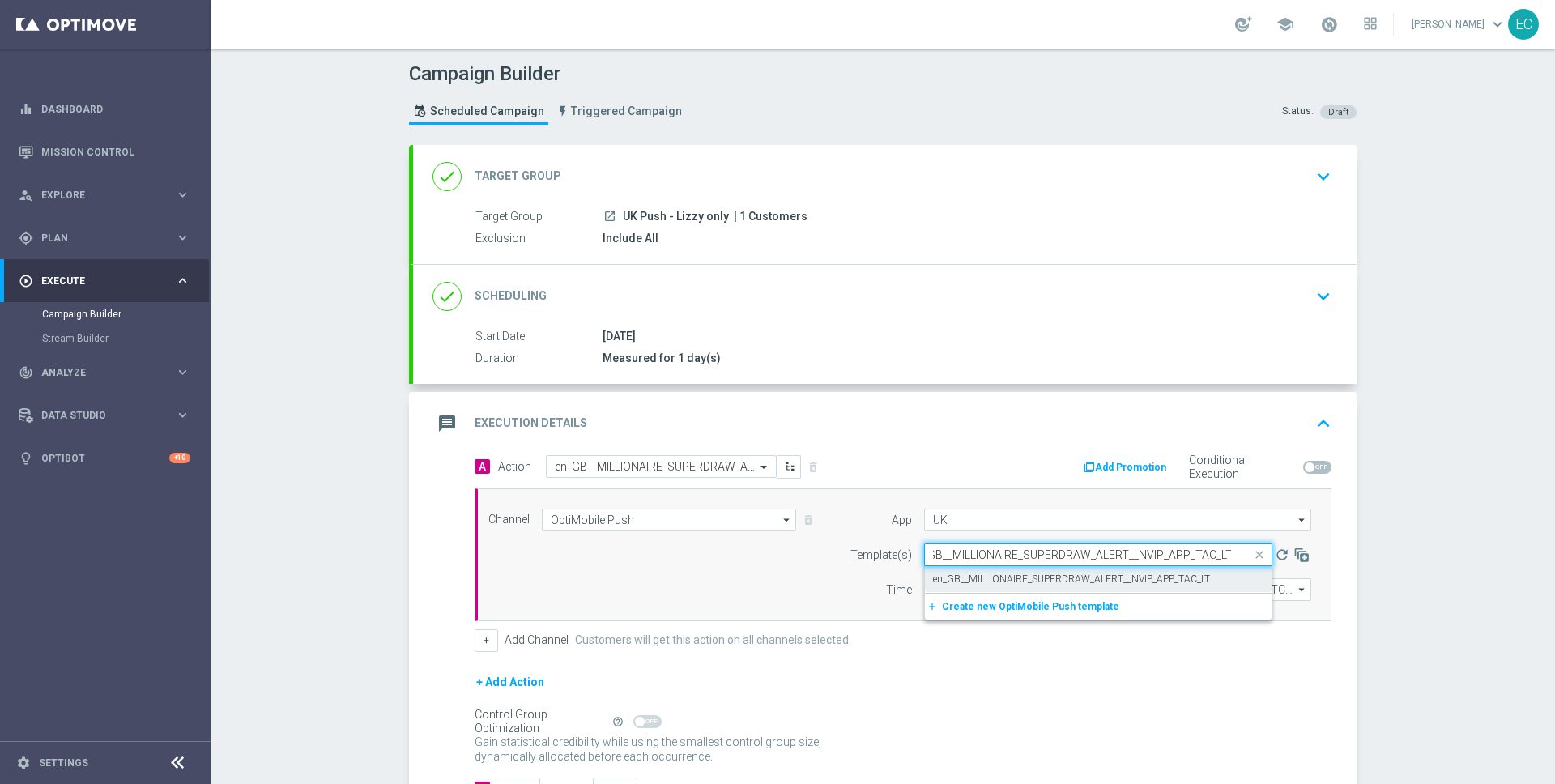
click at [1029, 584] on label "en_GB__MILLIONAIRE_SUPERDRAW_ALERT__NVIP_APP_TAC_LT" at bounding box center [1071, 579] width 277 height 13
type input "en_GB__MILLIONAIRE_SUPERDRAW_ALERT__NVIP_APP_TAC_LT"
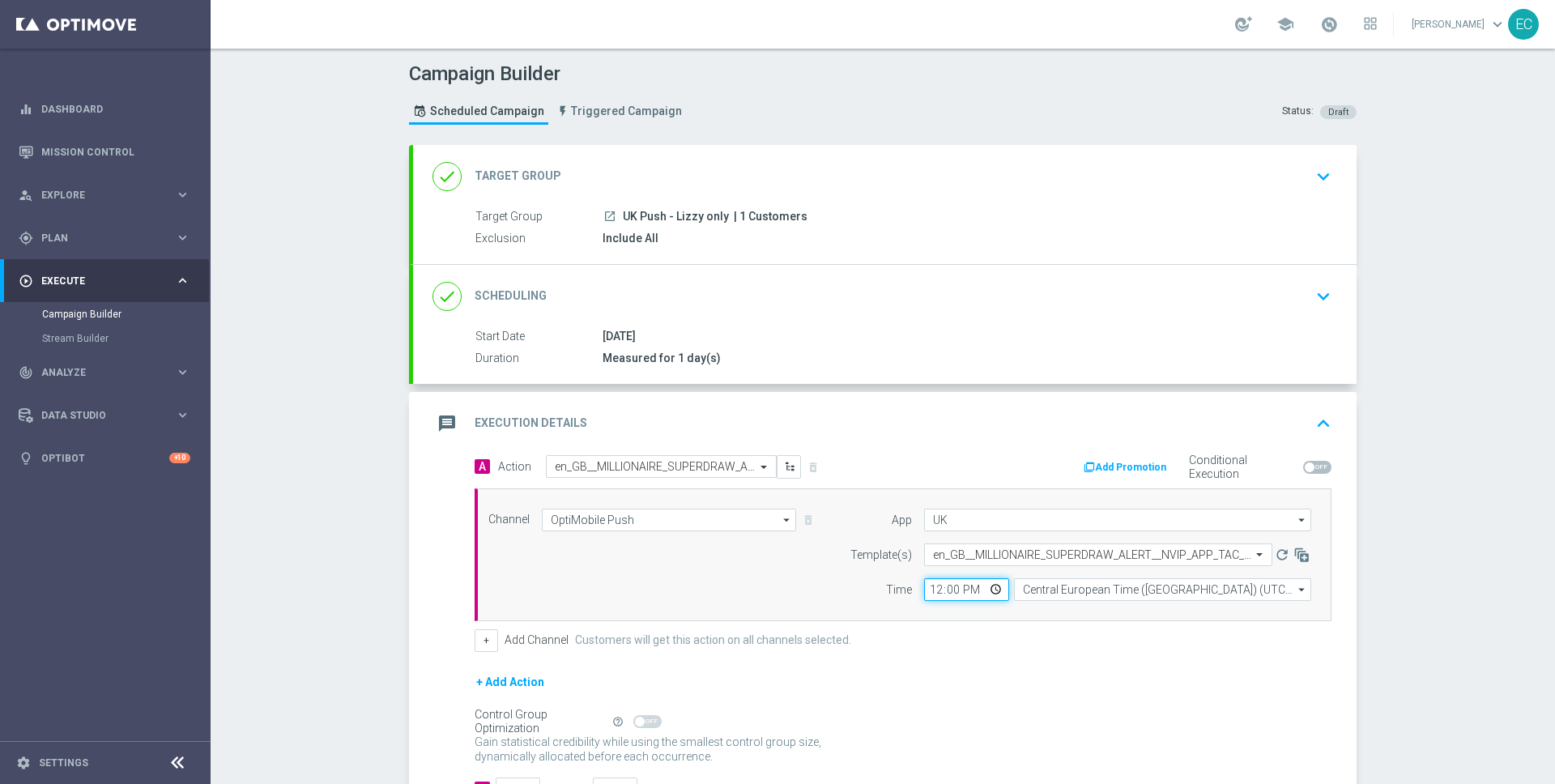
click at [931, 591] on input "12:00" at bounding box center [966, 589] width 85 height 23
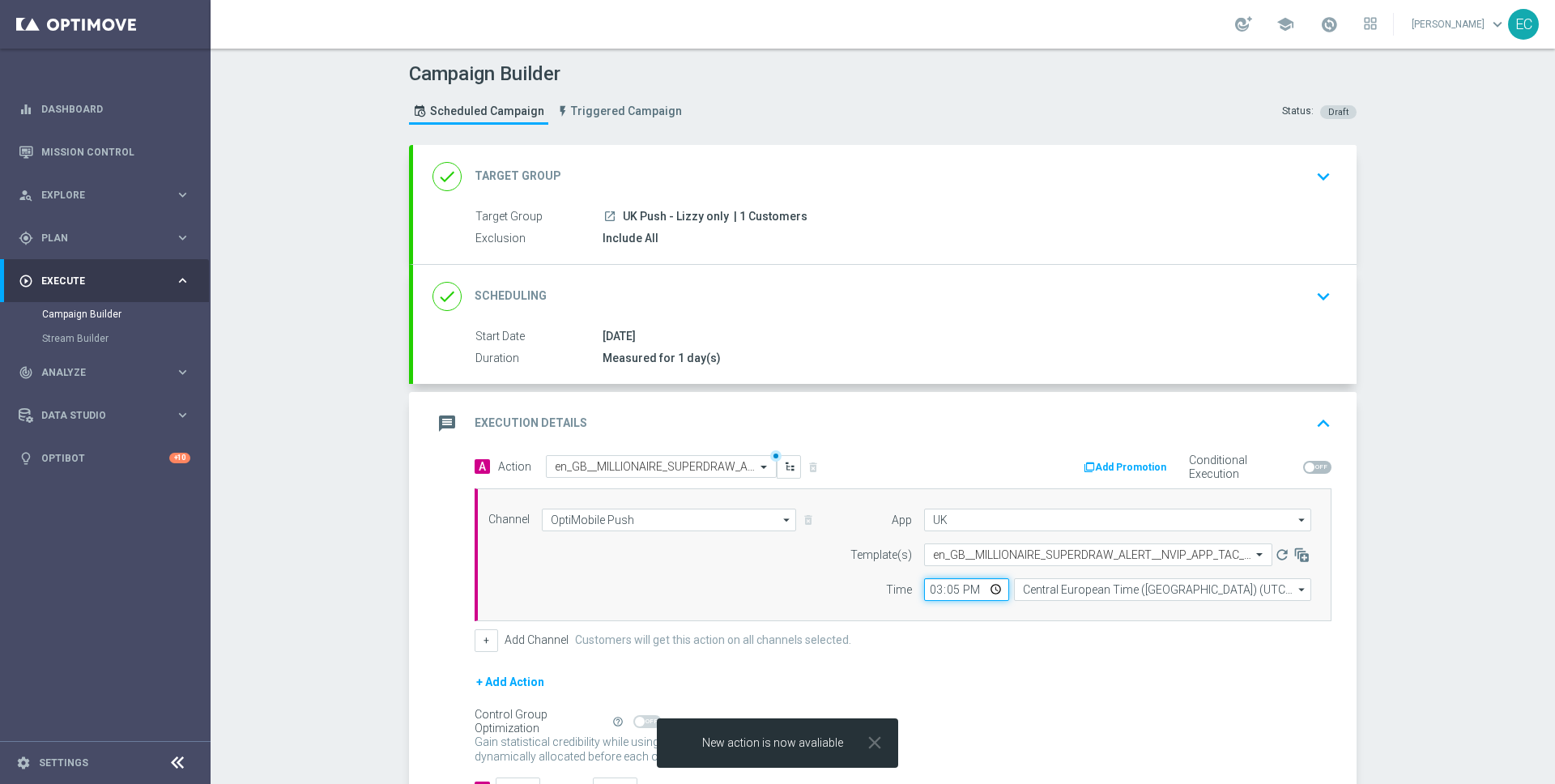
type input "15:58"
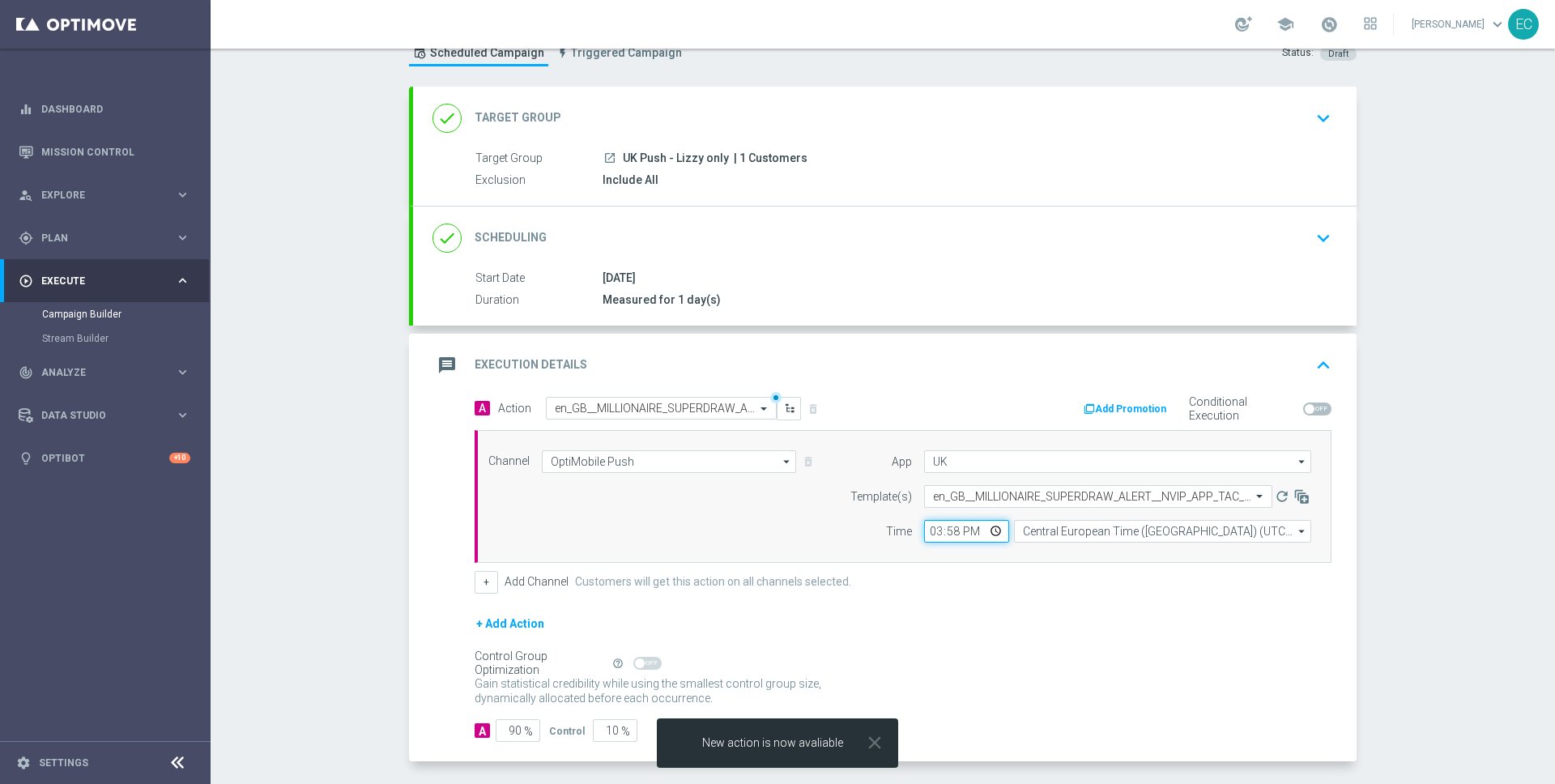
scroll to position [124, 0]
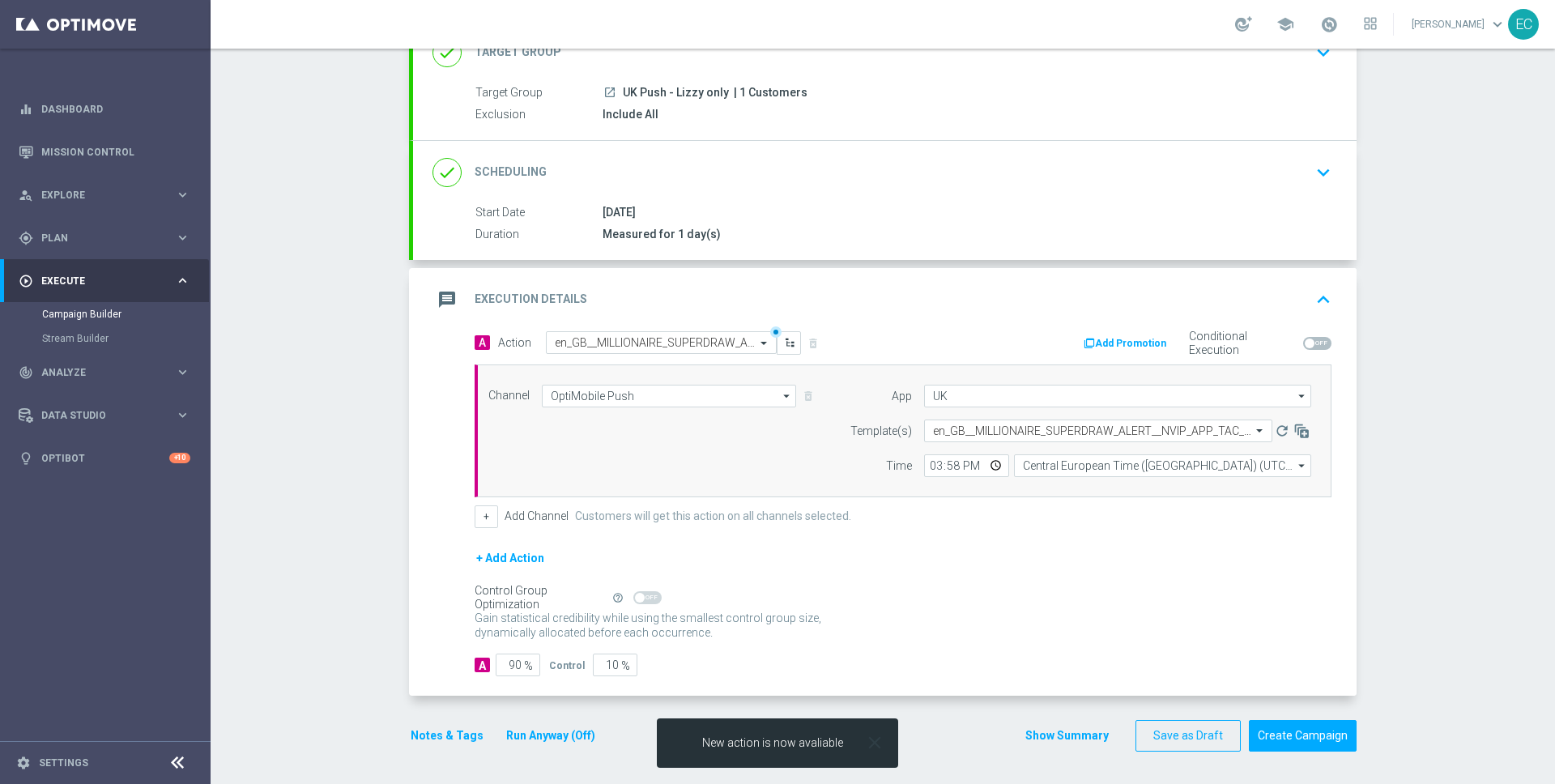
click at [869, 741] on icon "close" at bounding box center [874, 742] width 21 height 21
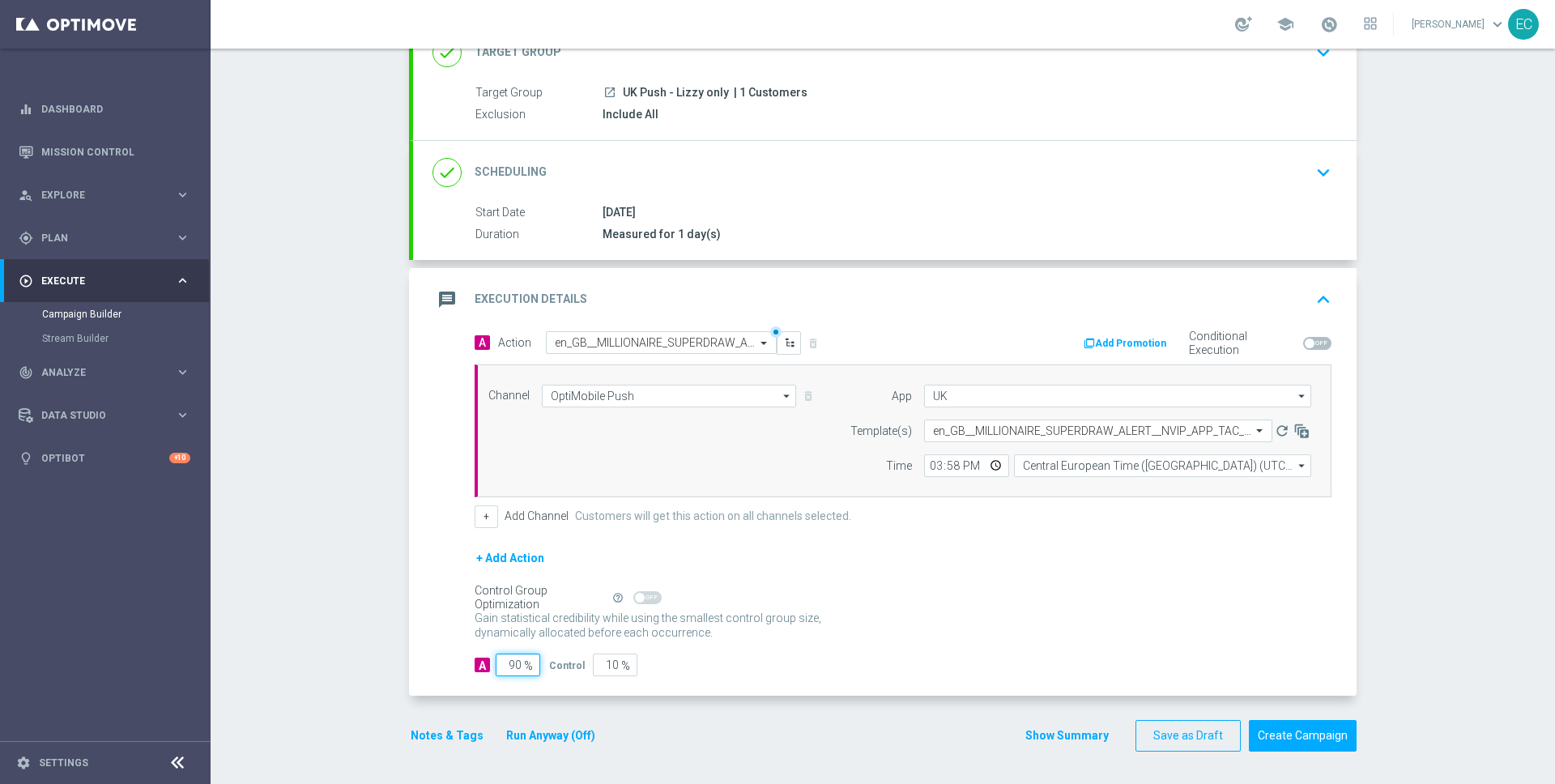
click at [509, 667] on input "90" at bounding box center [517, 664] width 44 height 23
type input "1"
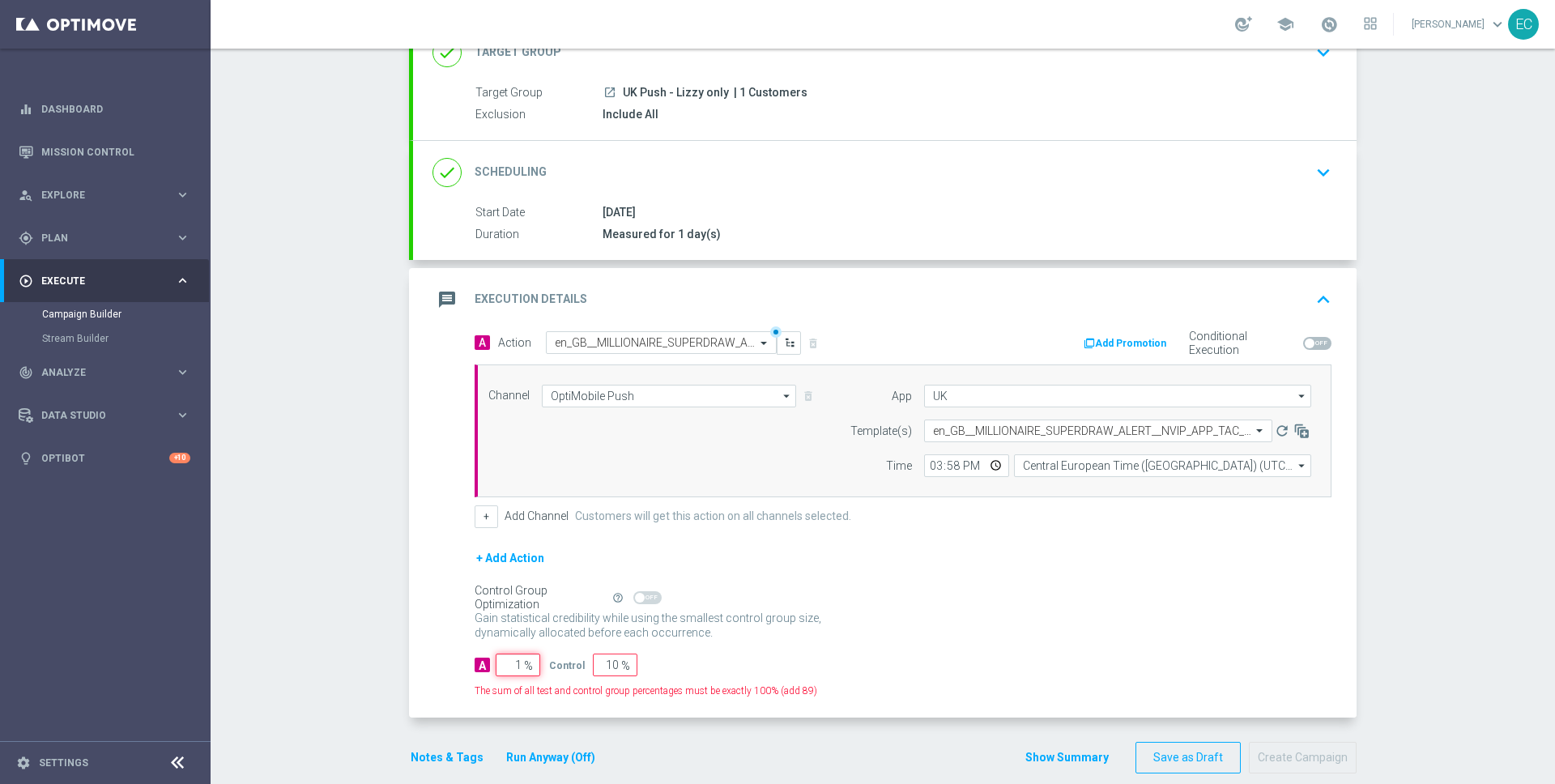
type input "99"
type input "10"
type input "90"
type input "100"
type input "0"
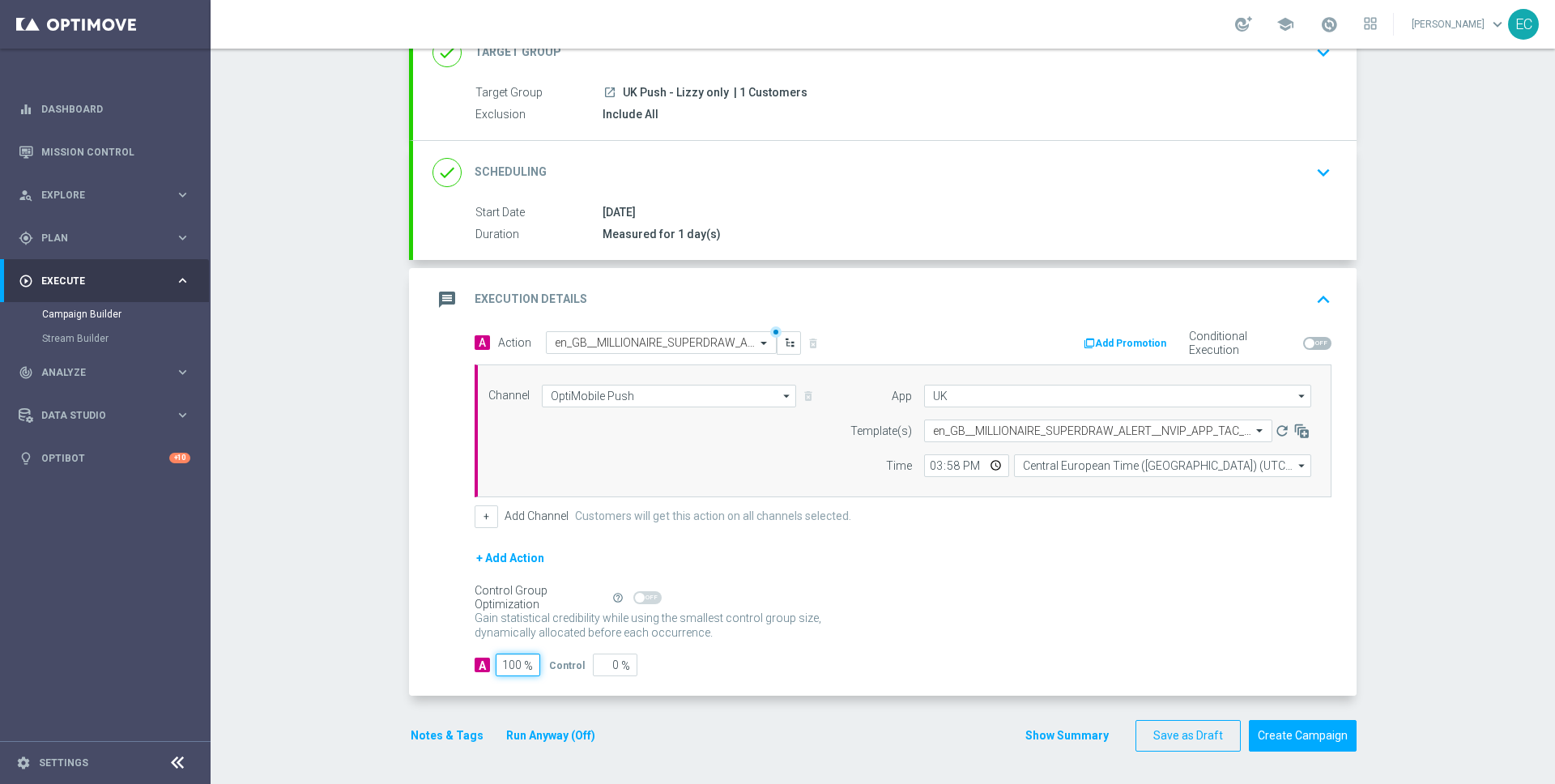
type input "100"
click at [1019, 587] on div "+ Add Action" at bounding box center [903, 568] width 857 height 40
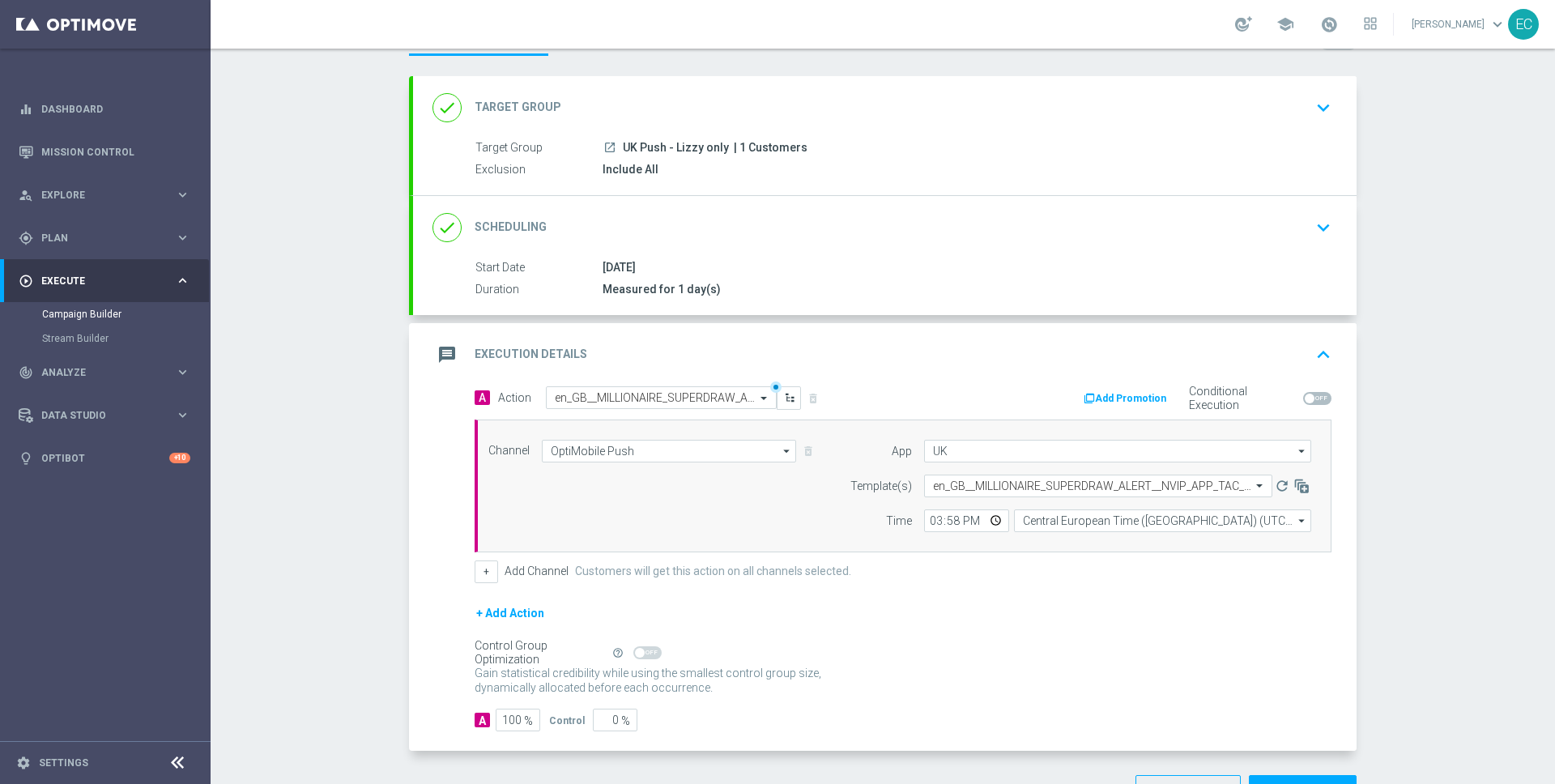
scroll to position [0, 0]
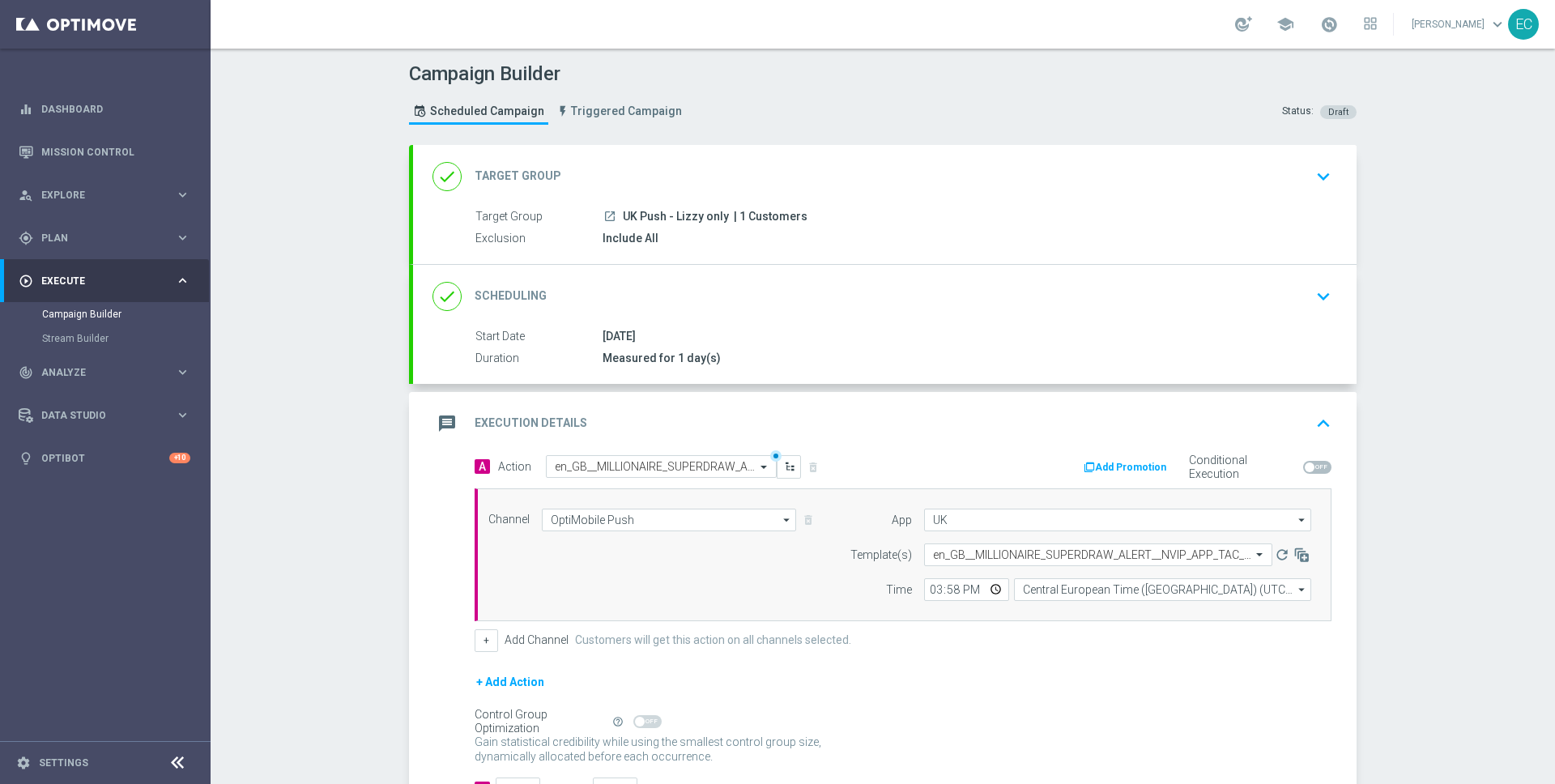
click at [770, 454] on div at bounding box center [776, 456] width 12 height 12
click at [770, 459] on div at bounding box center [776, 456] width 12 height 12
click at [745, 466] on div at bounding box center [661, 467] width 229 height 13
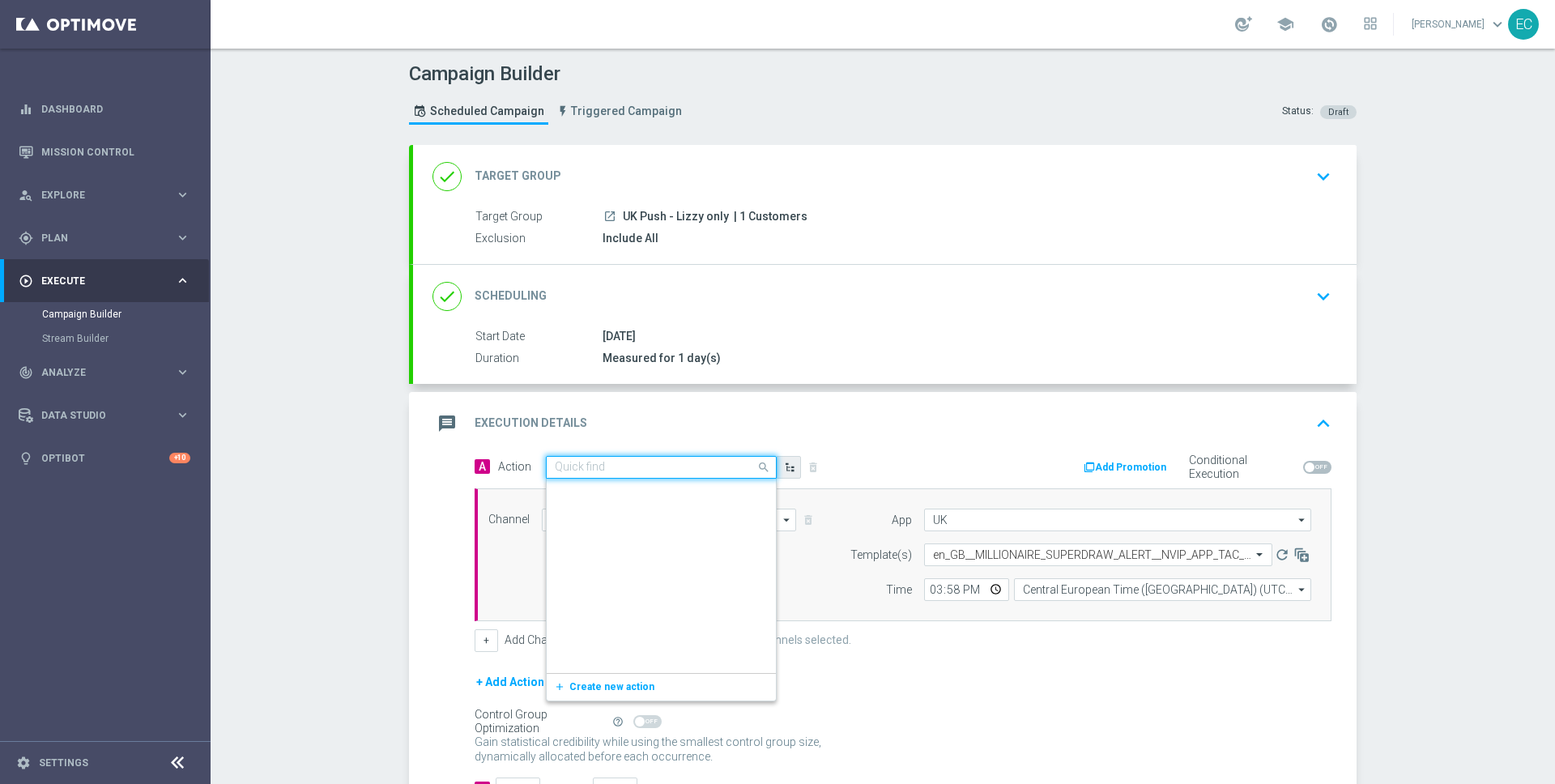
scroll to position [386757, 0]
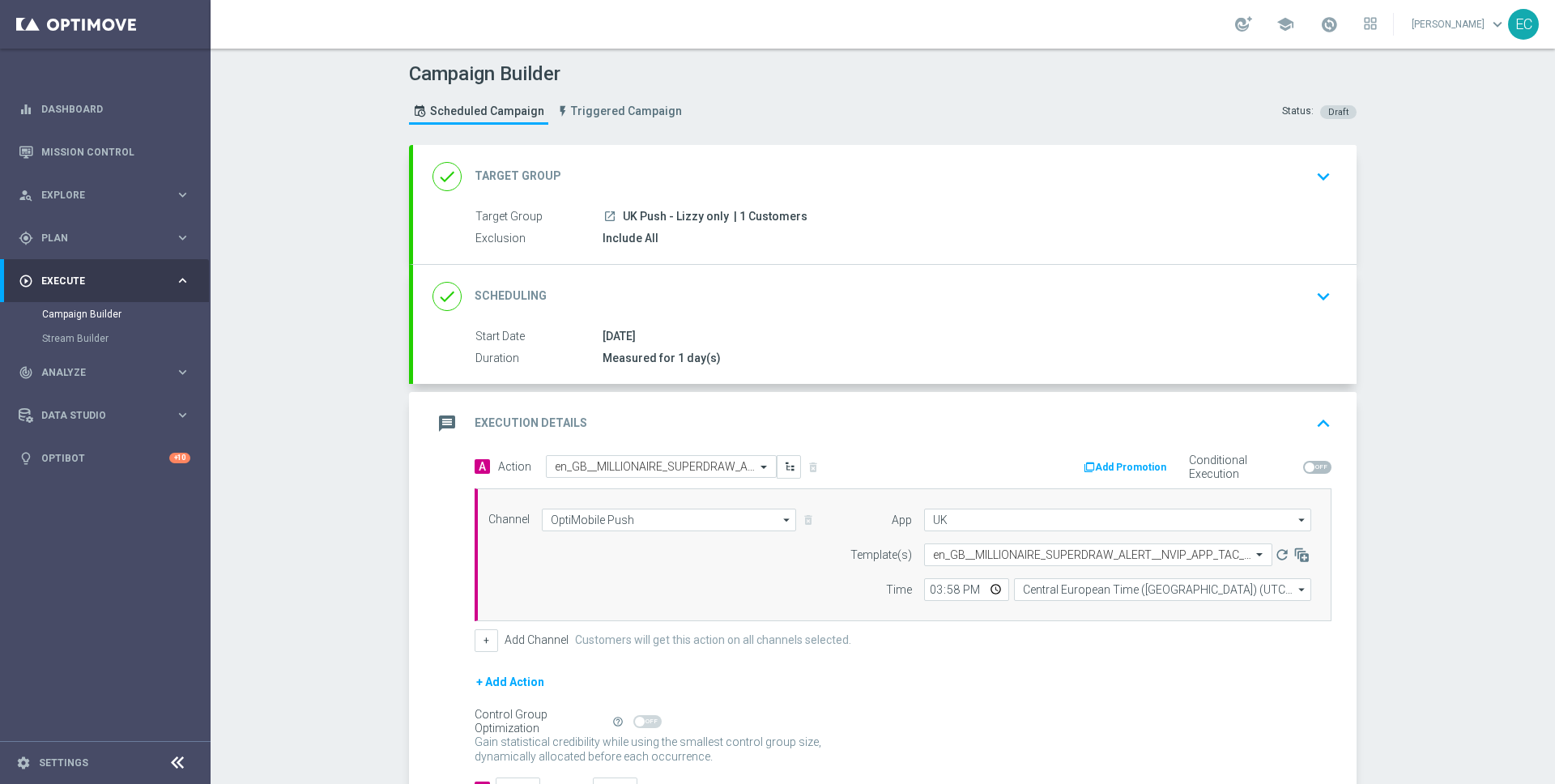
click at [902, 423] on div "message Execution Details keyboard_arrow_up" at bounding box center [884, 423] width 904 height 31
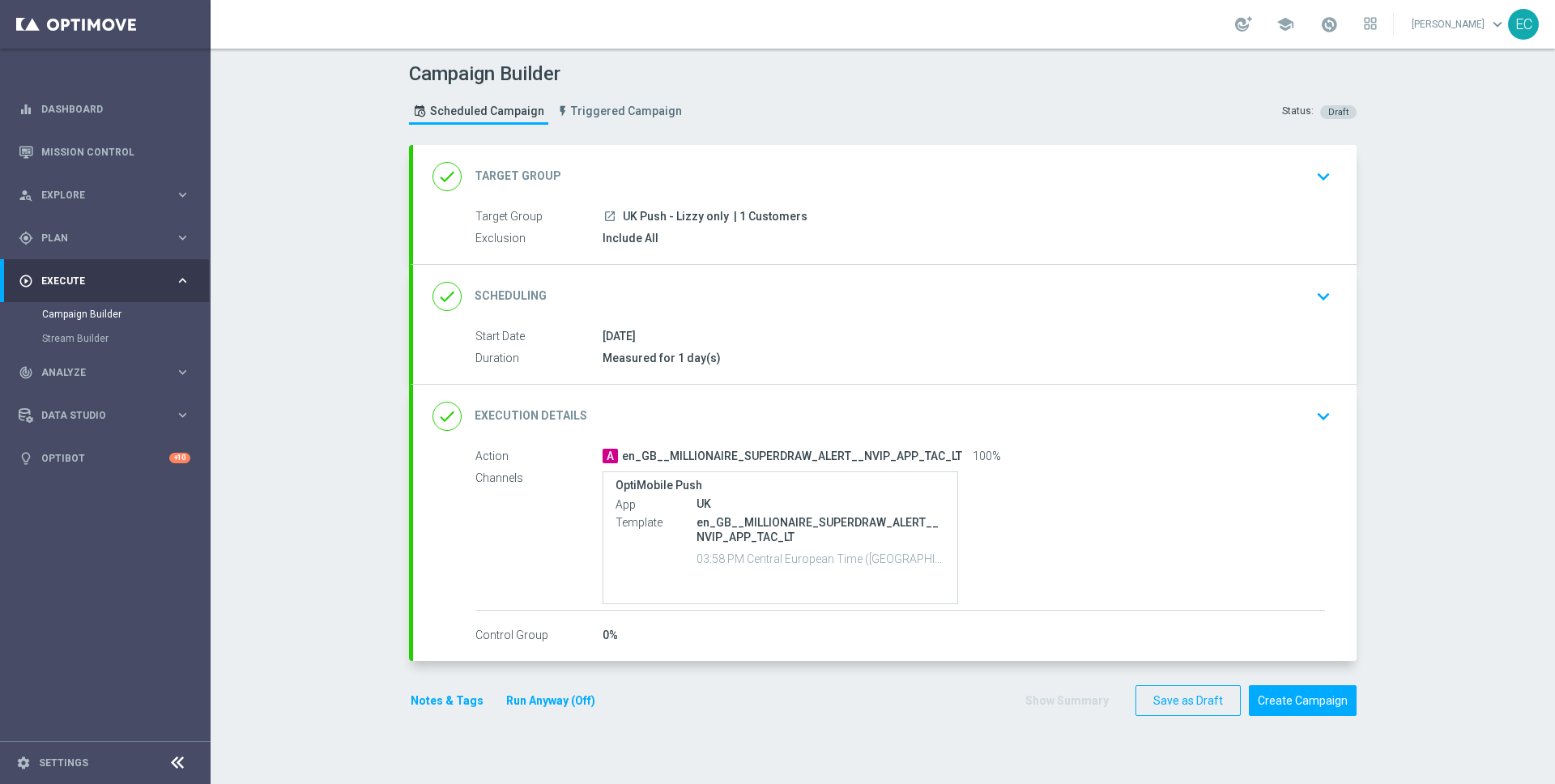
click at [946, 419] on div "done Execution Details keyboard_arrow_down" at bounding box center [884, 416] width 904 height 31
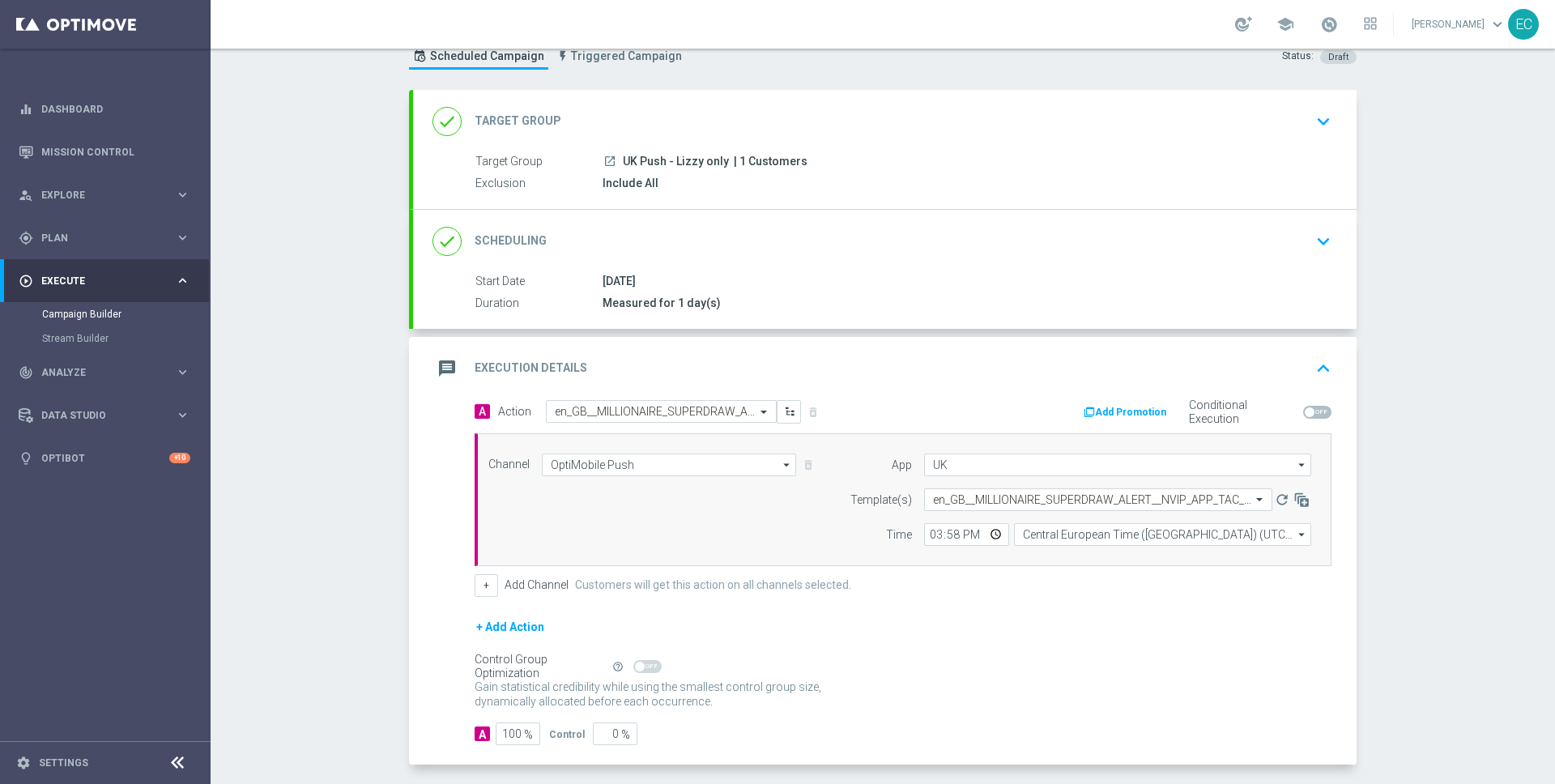
scroll to position [124, 0]
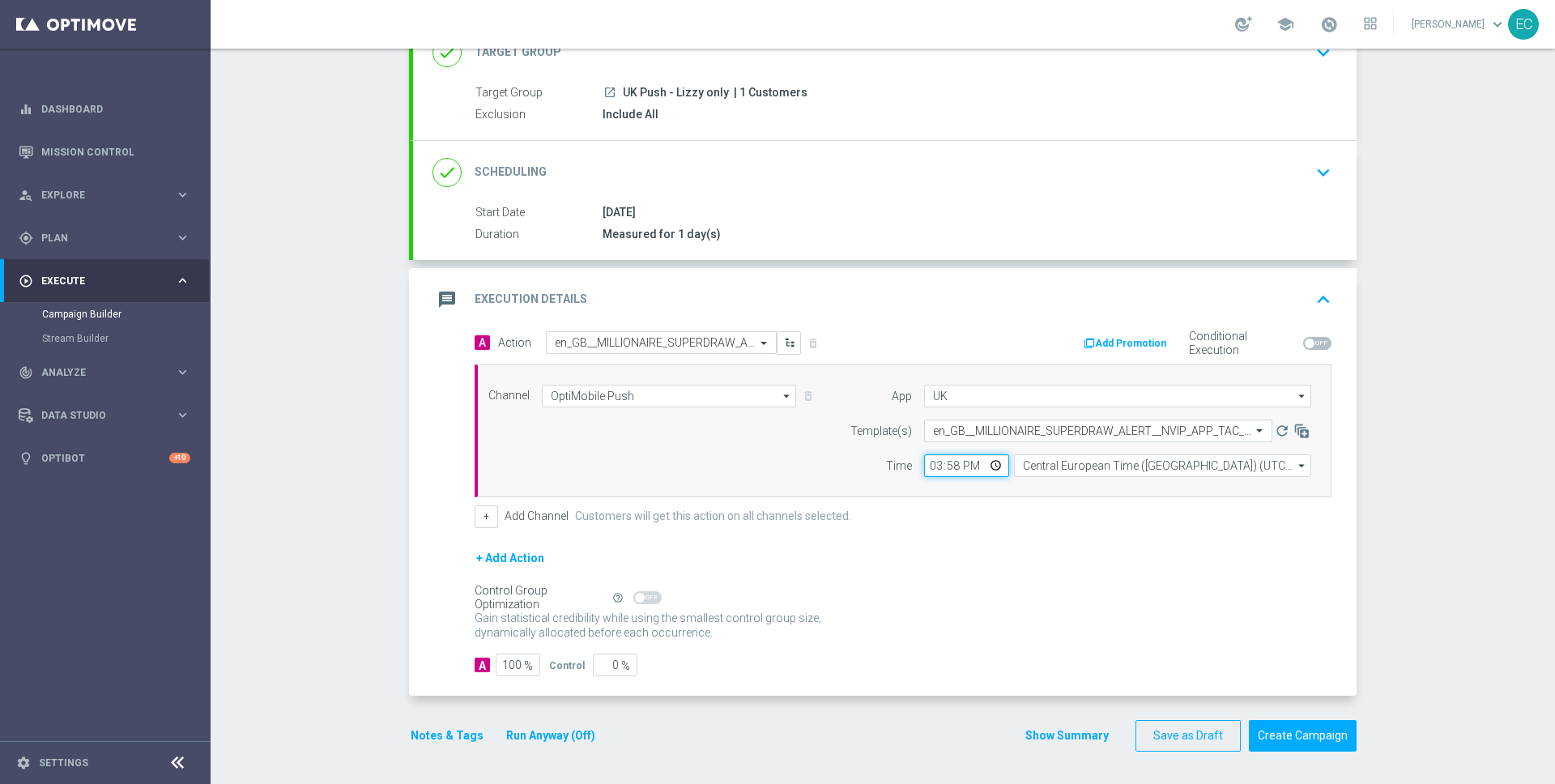
click at [950, 466] on input "15:58" at bounding box center [966, 465] width 85 height 23
type input "15:59"
click at [1267, 731] on button "Create Campaign" at bounding box center [1302, 736] width 108 height 32
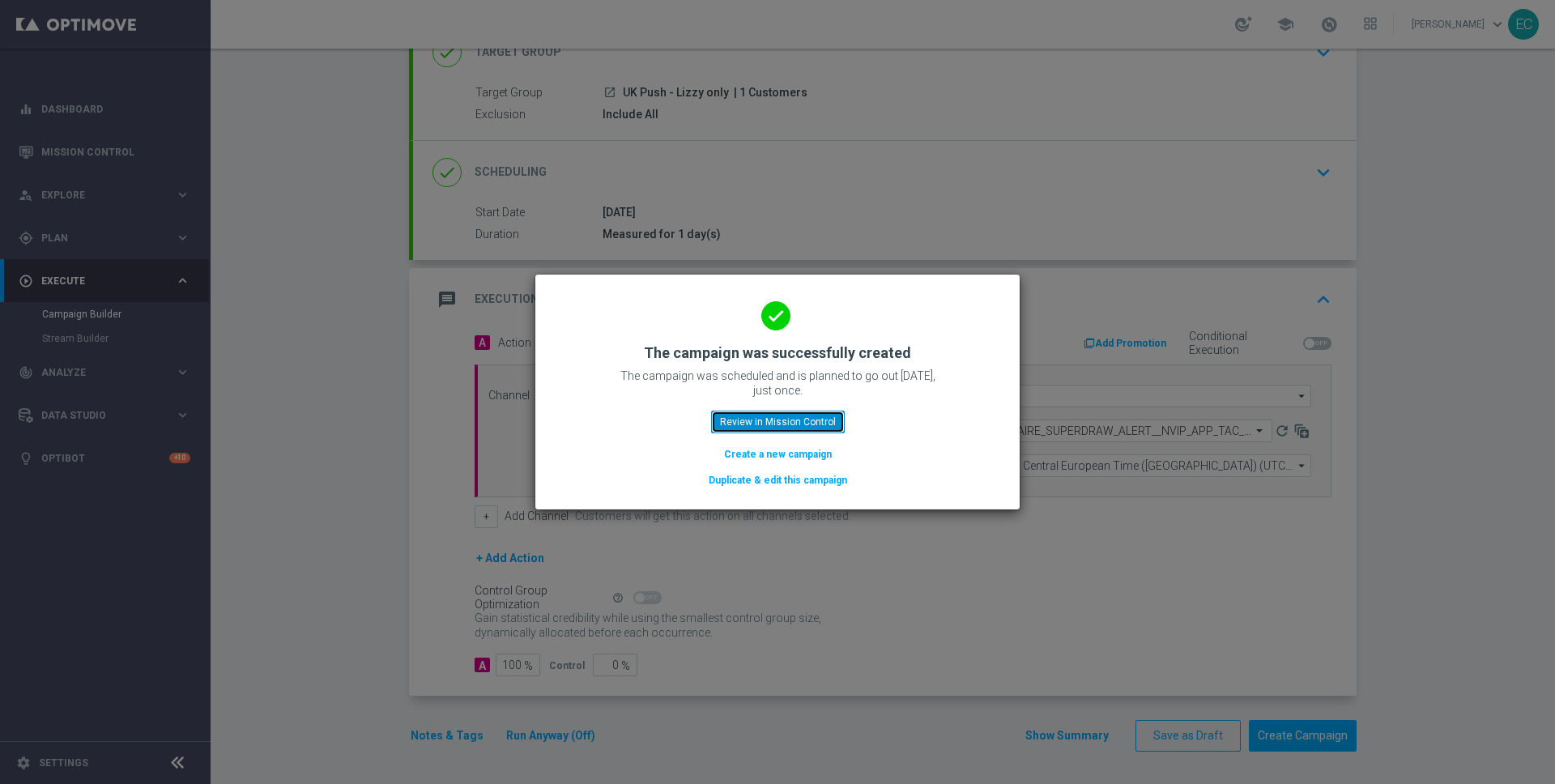
click at [747, 419] on button "Review in Mission Control" at bounding box center [778, 422] width 134 height 23
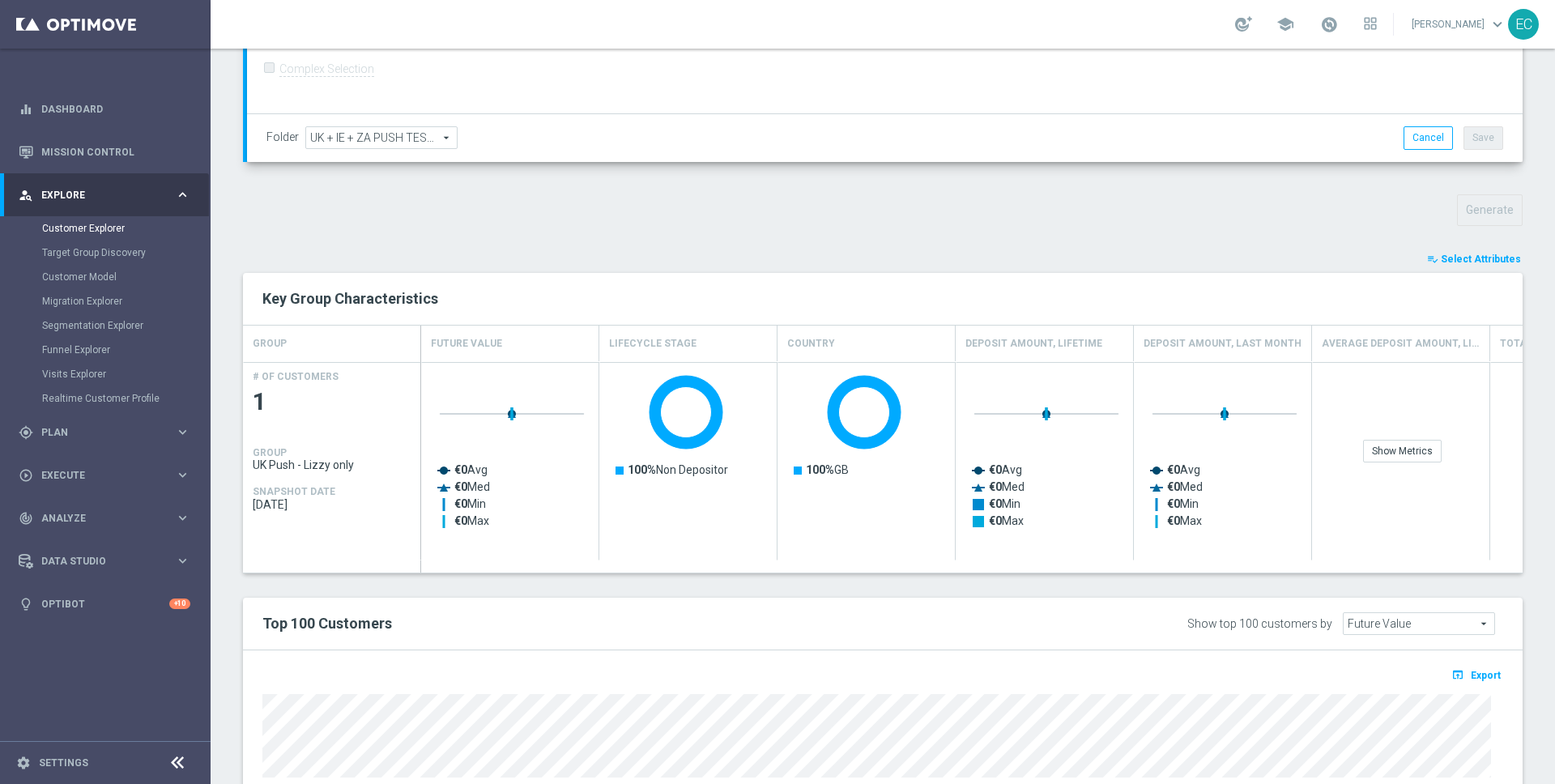
scroll to position [493, 0]
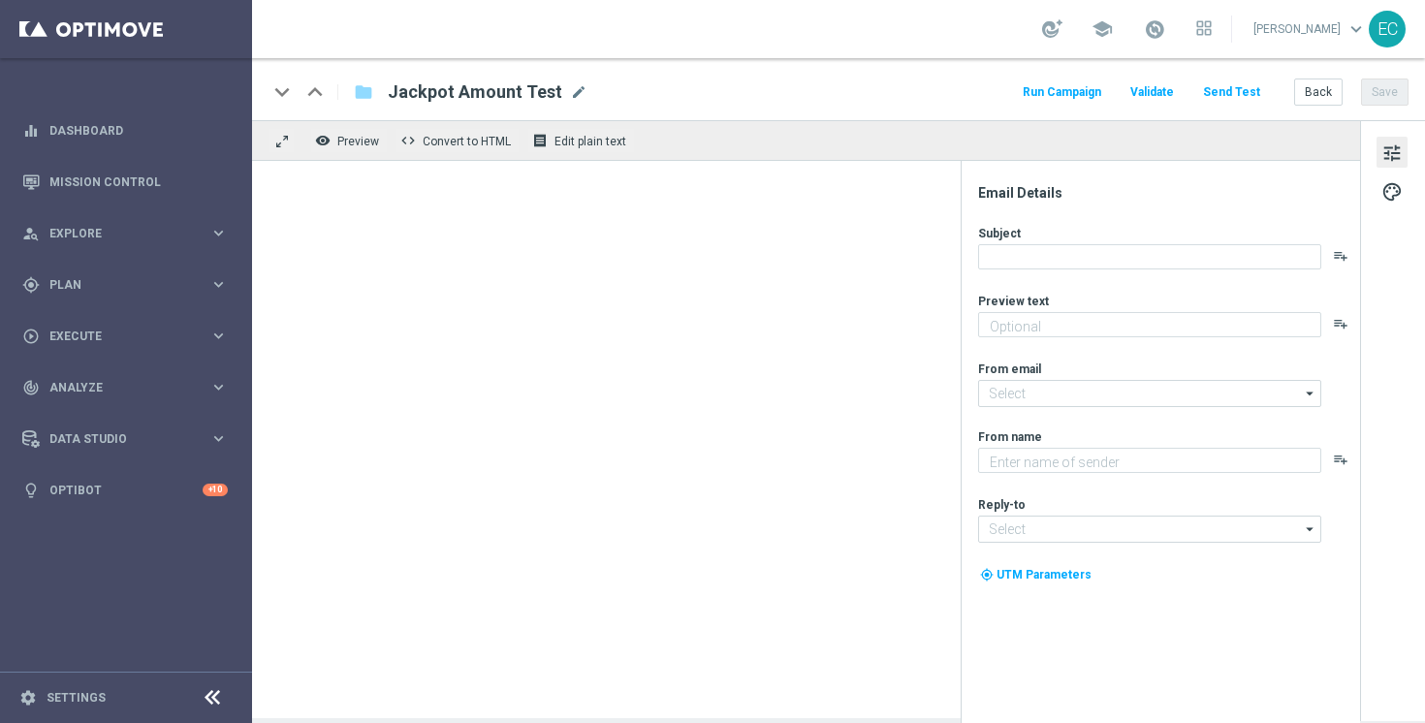
type input "[EMAIL_ADDRESS][DOMAIN_NAME]"
type textarea "Lottoland"
type input "[EMAIL_ADDRESS][DOMAIN_NAME]"
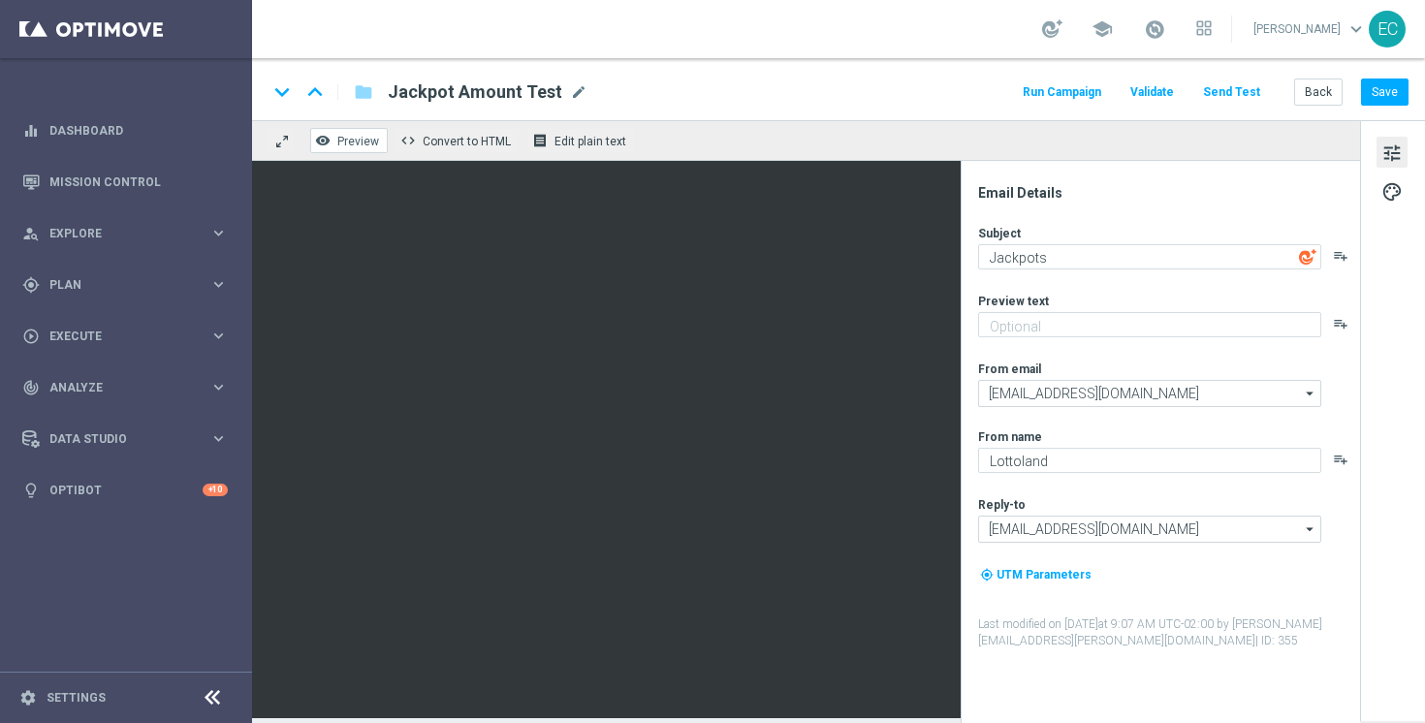
click at [354, 144] on span "Preview" at bounding box center [358, 142] width 42 height 14
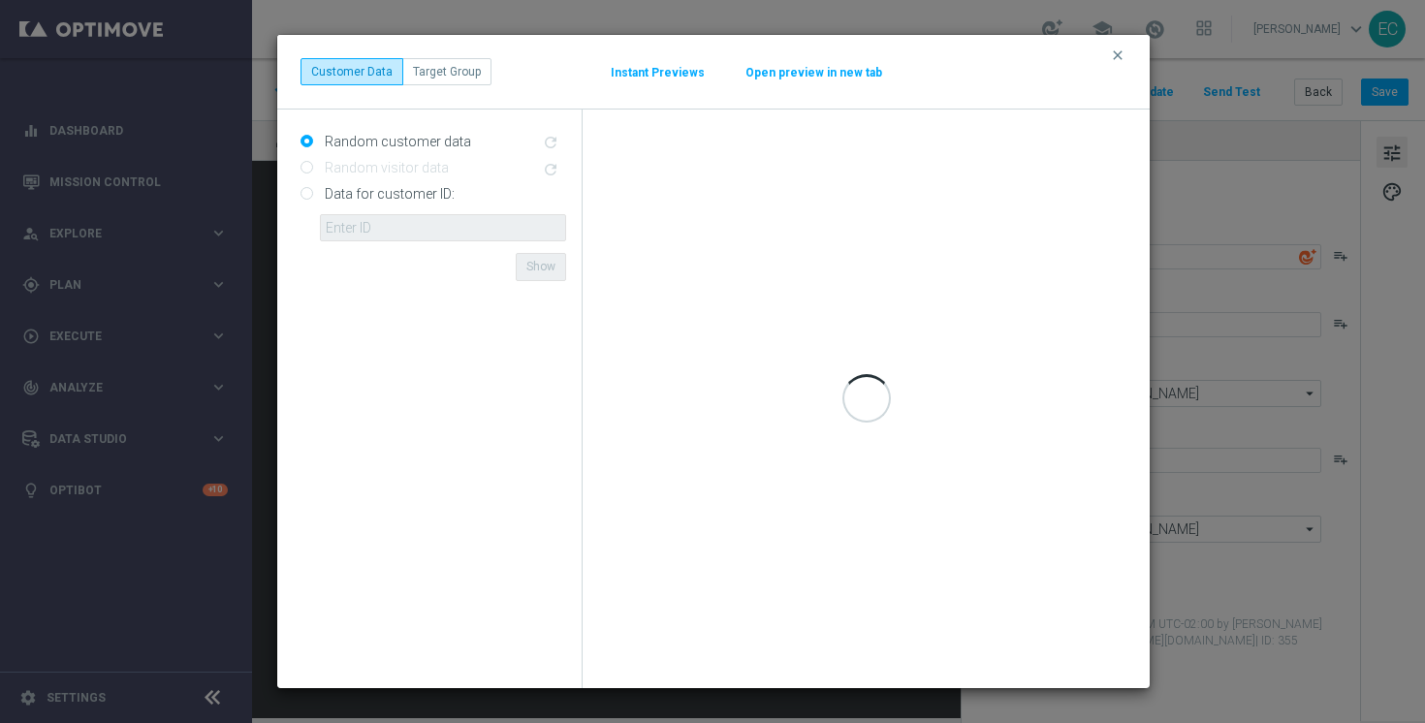
click at [412, 196] on label "Data for customer ID:" at bounding box center [387, 193] width 135 height 17
click at [313, 196] on input "Data for customer ID:" at bounding box center [307, 195] width 13 height 13
radio input "true"
click at [1121, 54] on icon "clear" at bounding box center [1118, 56] width 16 height 16
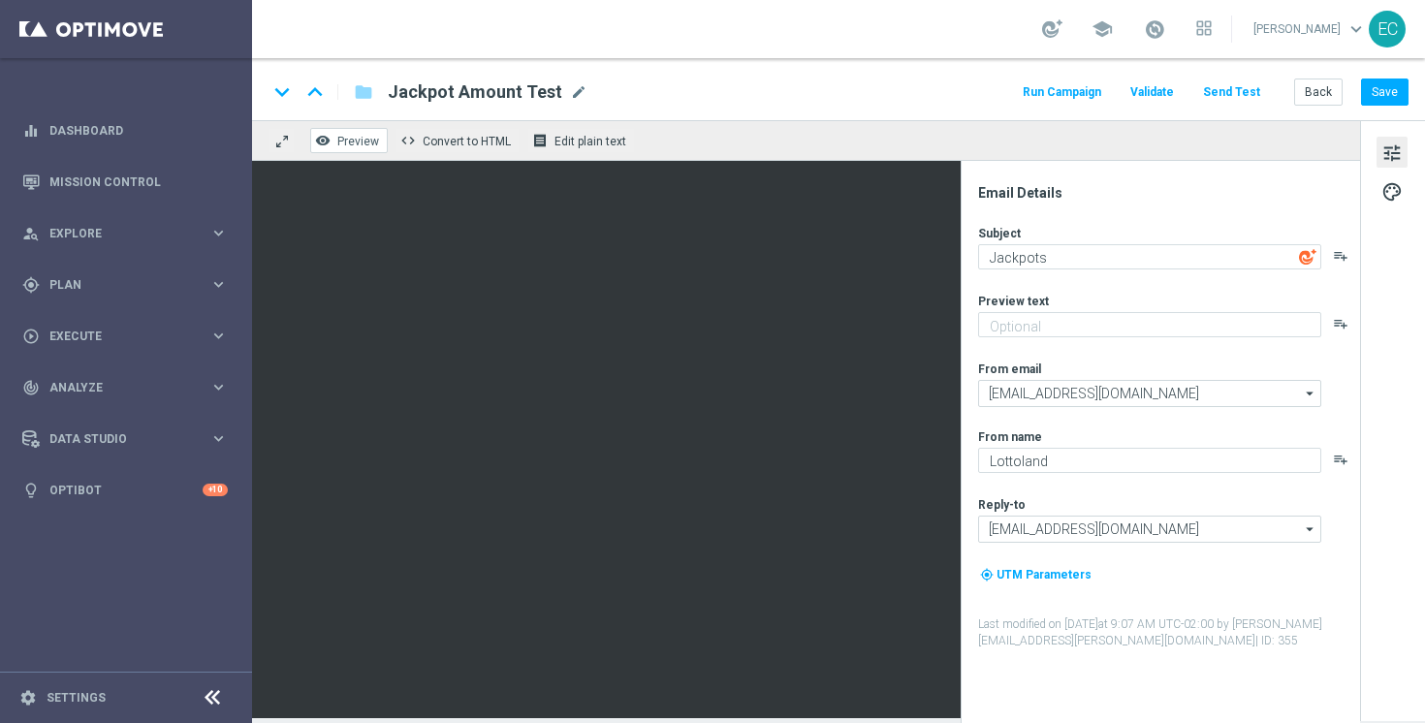
click at [361, 137] on span "Preview" at bounding box center [358, 142] width 42 height 14
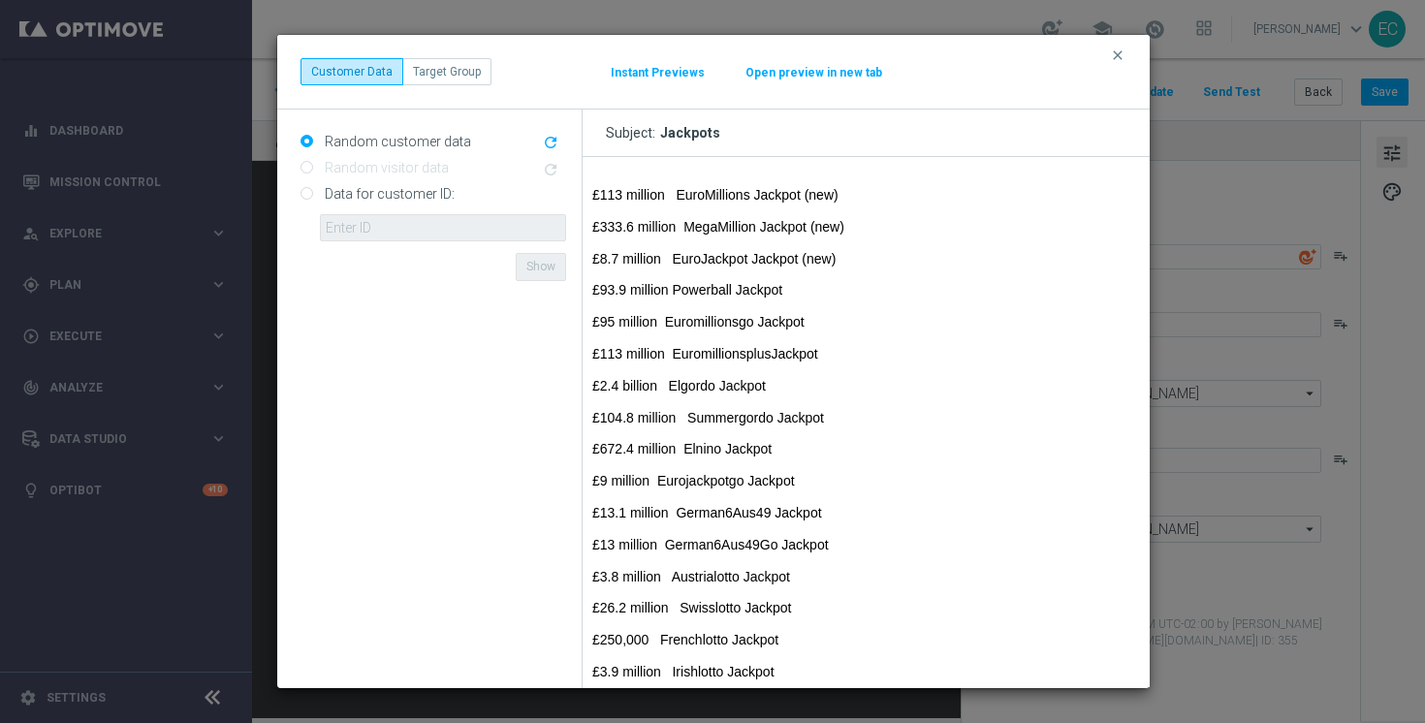
click at [377, 190] on label "Data for customer ID:" at bounding box center [387, 193] width 135 height 17
click at [313, 190] on input "Data for customer ID:" at bounding box center [307, 195] width 13 height 13
radio input "true"
click at [385, 226] on input "text" at bounding box center [443, 227] width 246 height 27
paste input "225198935"
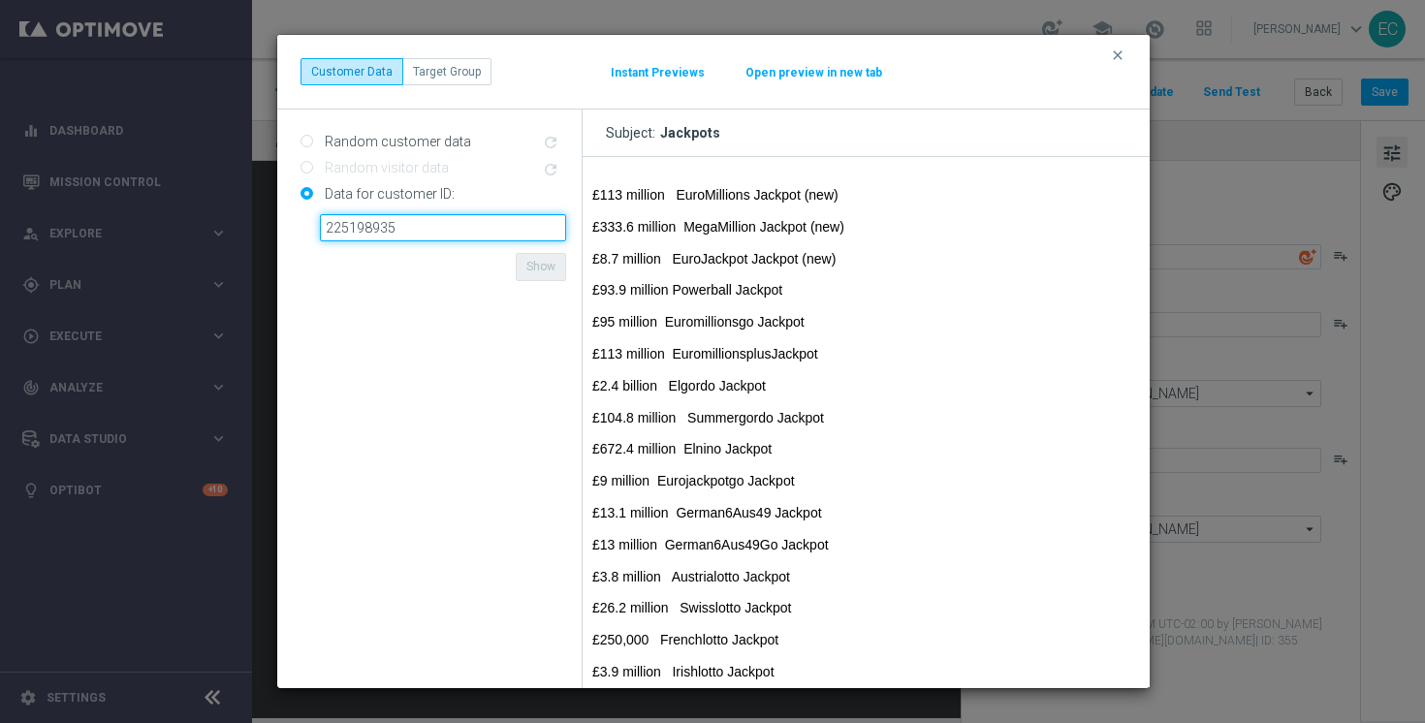
type input "225198935"
click at [482, 321] on form "Random customer data refresh Random visitor data refresh Data for customer ID: …" at bounding box center [434, 399] width 266 height 548
click at [537, 268] on button "Show" at bounding box center [541, 266] width 50 height 27
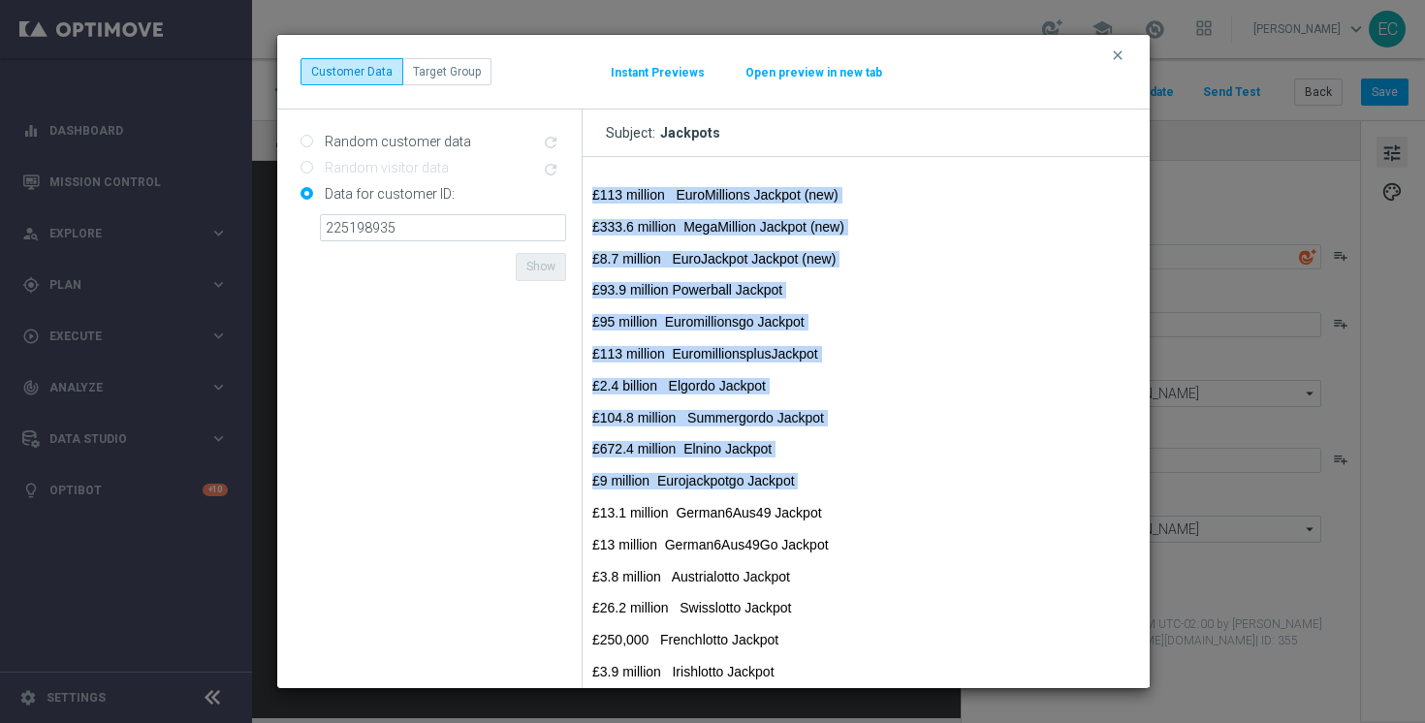
drag, startPoint x: 733, startPoint y: 182, endPoint x: 864, endPoint y: 504, distance: 347.5
click at [864, 504] on td "£113 million EuroMillions Jackpot (new) £333.6 million MegaMillion Jackpot (new…" at bounding box center [866, 688] width 567 height 1053
click at [864, 504] on div "£113 million EuroMillions Jackpot (new) £333.6 million MegaMillion Jackpot (new…" at bounding box center [866, 688] width 548 height 1003
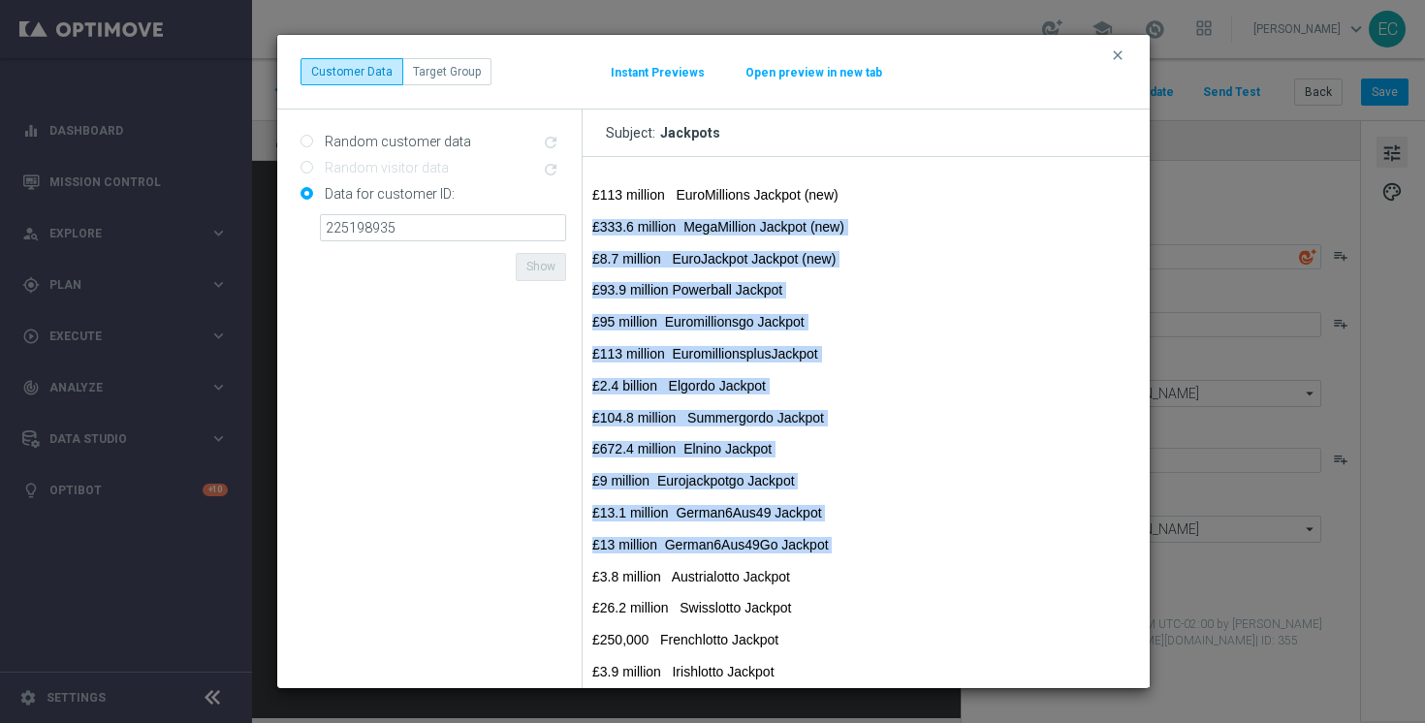
drag, startPoint x: 892, startPoint y: 562, endPoint x: 841, endPoint y: 198, distance: 368.2
click at [841, 198] on div "£113 million EuroMillions Jackpot (new) £333.6 million MegaMillion Jackpot (new…" at bounding box center [866, 688] width 548 height 1003
click at [841, 198] on p "£113 million EuroMillions Jackpot (new)" at bounding box center [866, 195] width 548 height 16
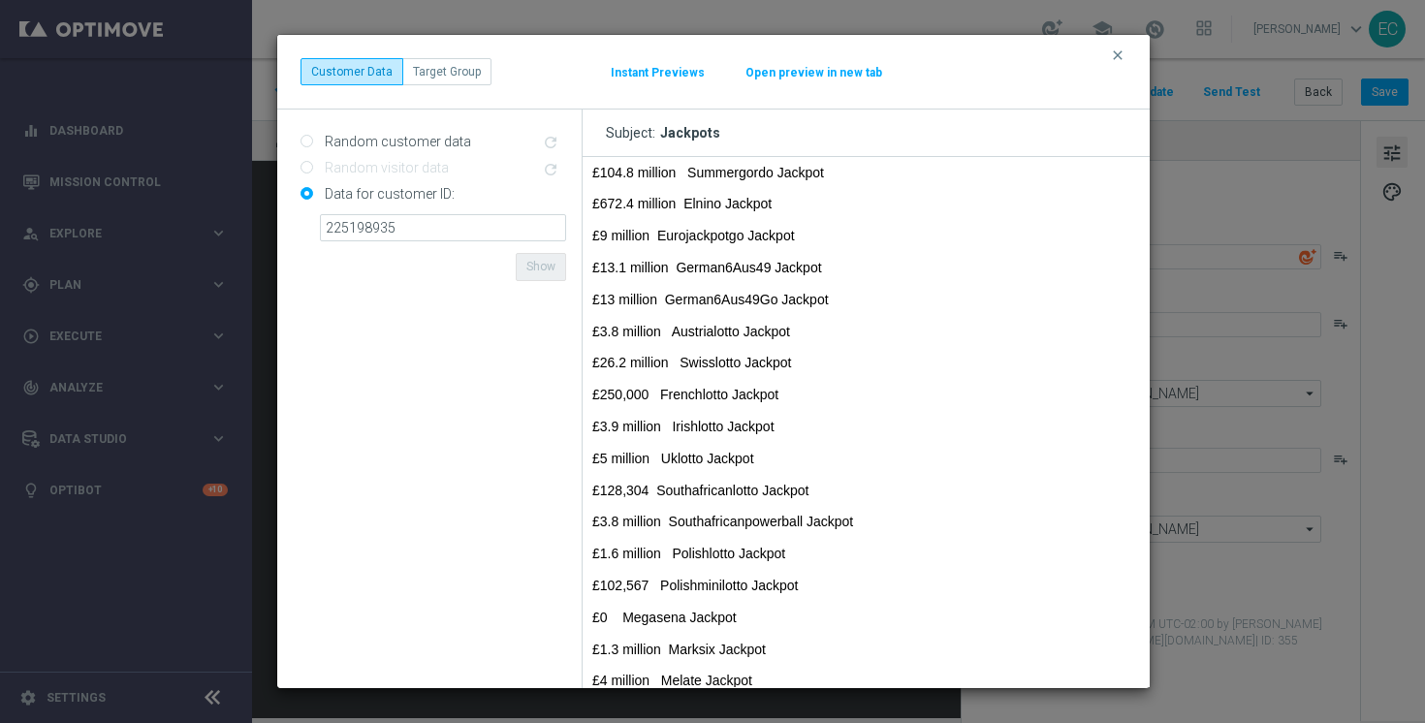
scroll to position [531, 0]
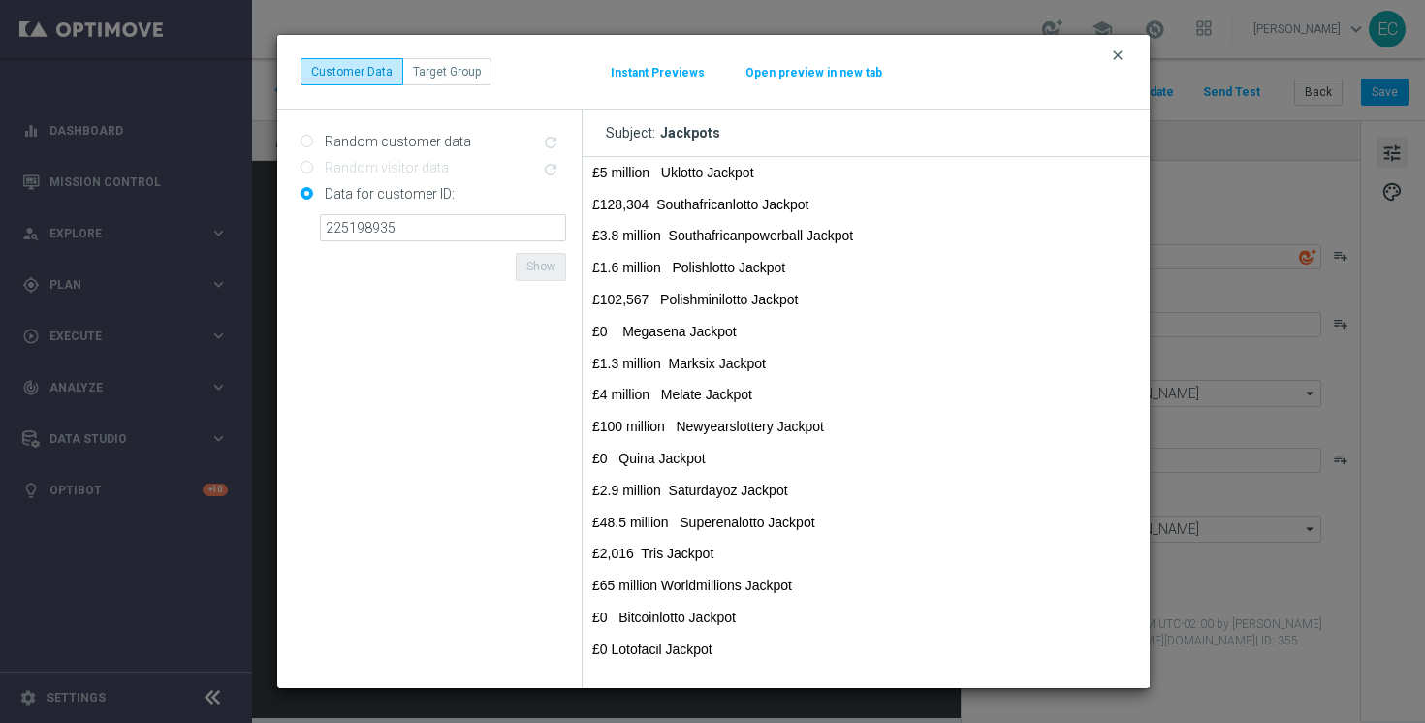
click at [1119, 59] on icon "clear" at bounding box center [1118, 56] width 16 height 16
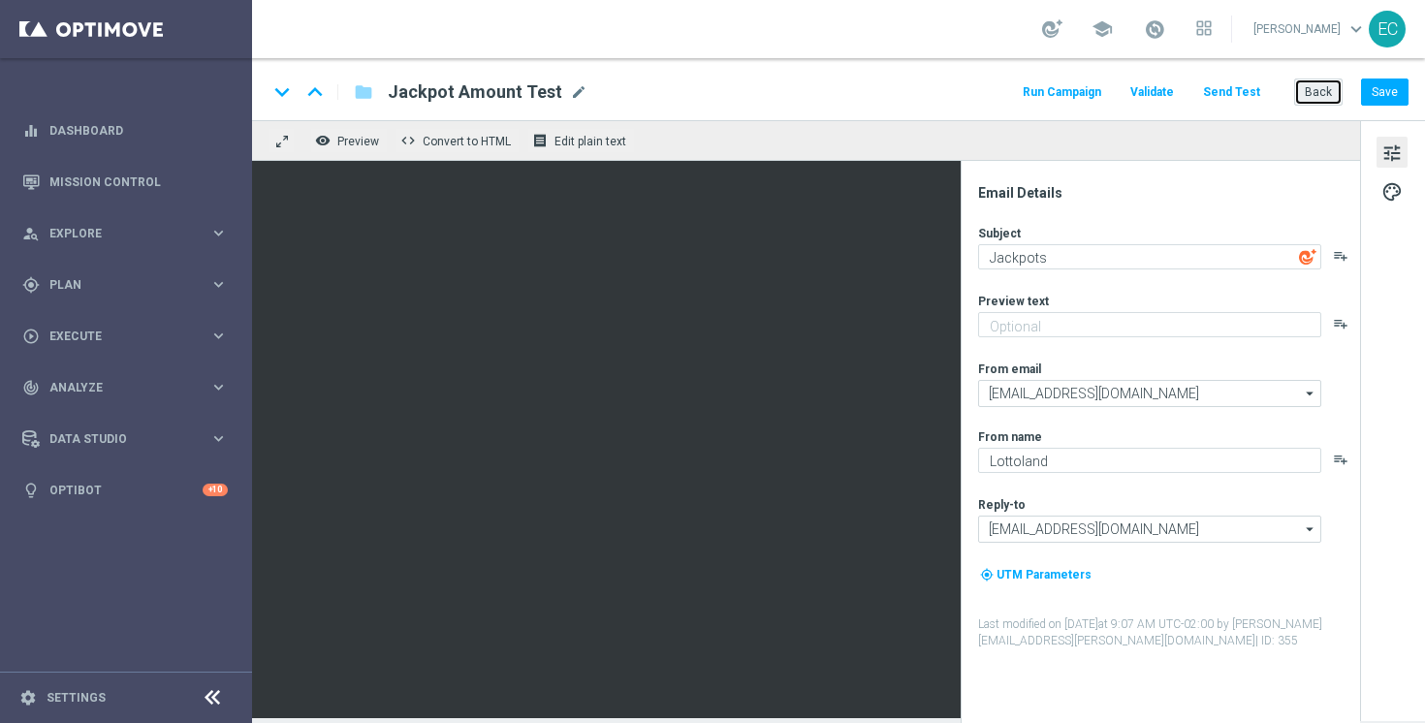
click at [1300, 96] on button "Back" at bounding box center [1318, 92] width 48 height 27
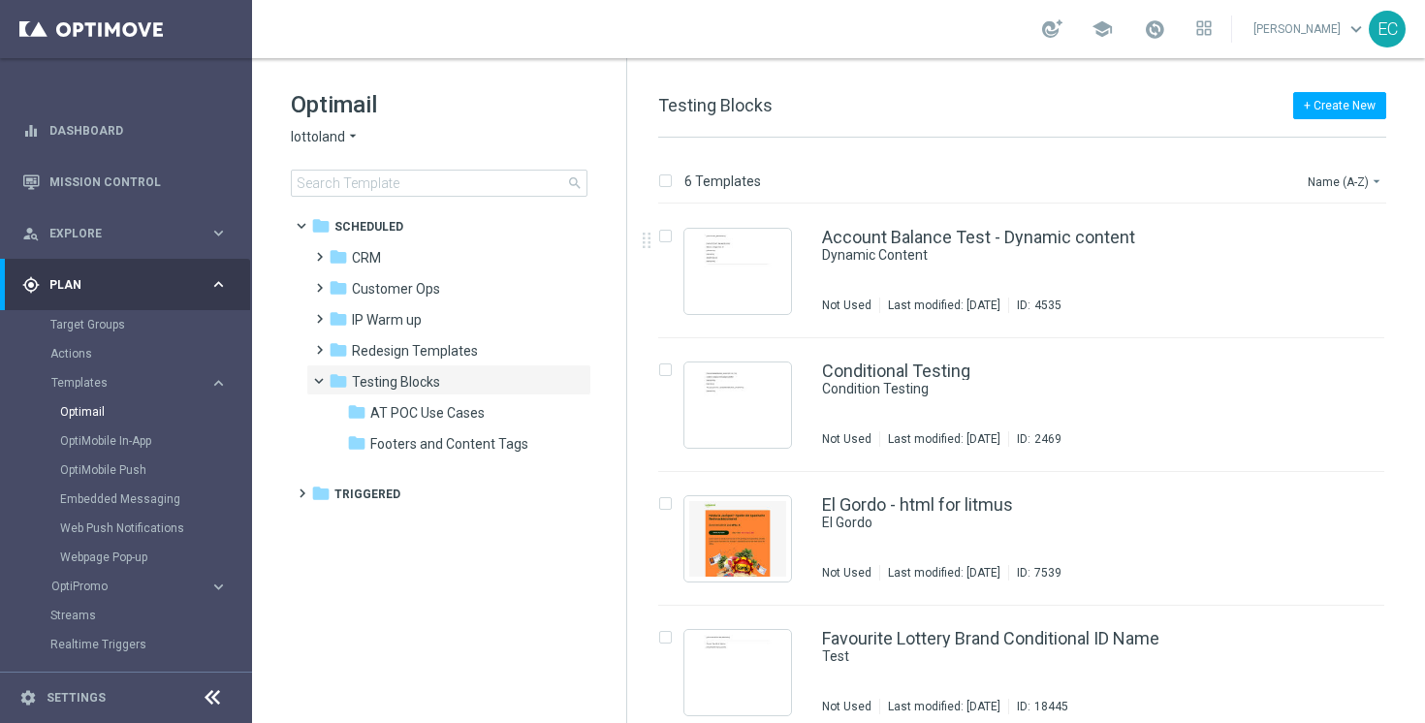
click at [125, 390] on button "Templates keyboard_arrow_right" at bounding box center [139, 383] width 178 height 16
click at [115, 512] on span "Execute" at bounding box center [129, 511] width 160 height 12
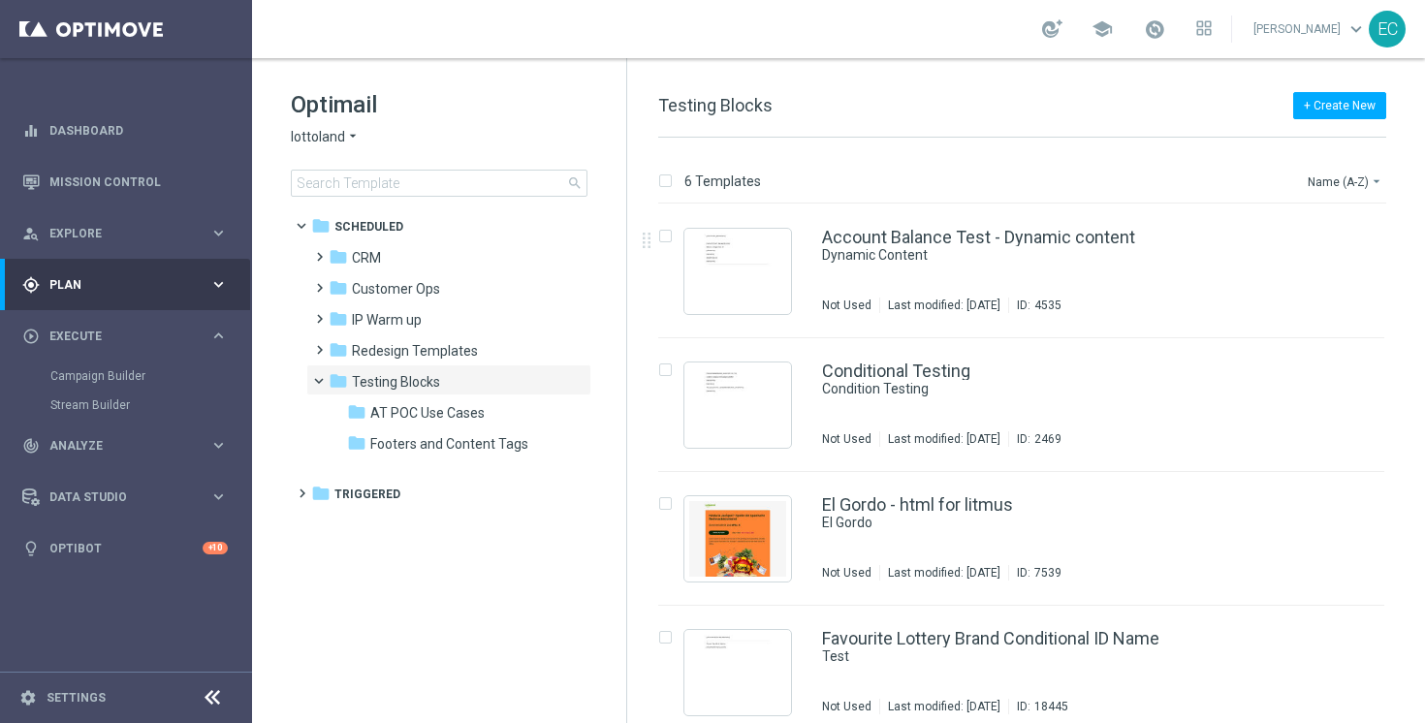
click at [120, 286] on span "Plan" at bounding box center [129, 285] width 160 height 12
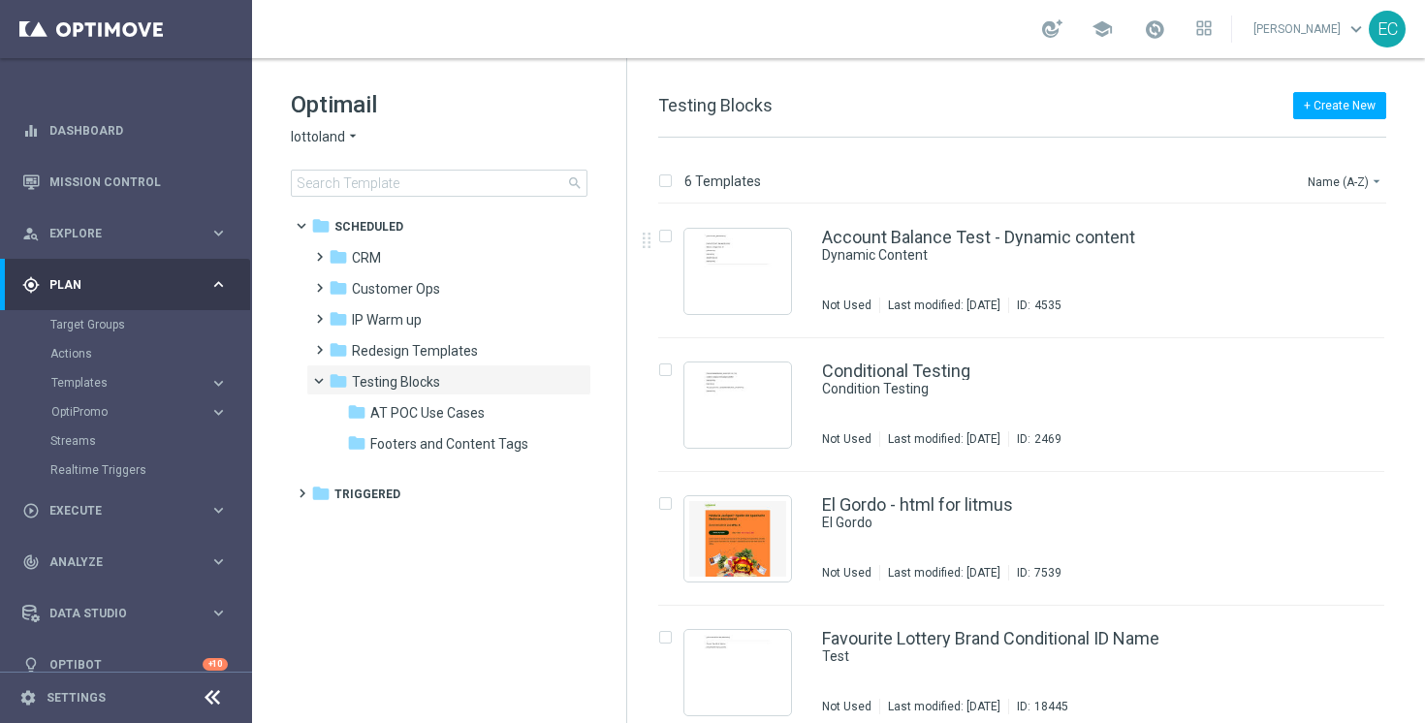
click at [116, 372] on accordion "Templates keyboard_arrow_right Optimail OptiMobile In-App OptiMobile Push Embed…" at bounding box center [150, 382] width 200 height 29
click at [109, 377] on span "Templates" at bounding box center [120, 383] width 139 height 12
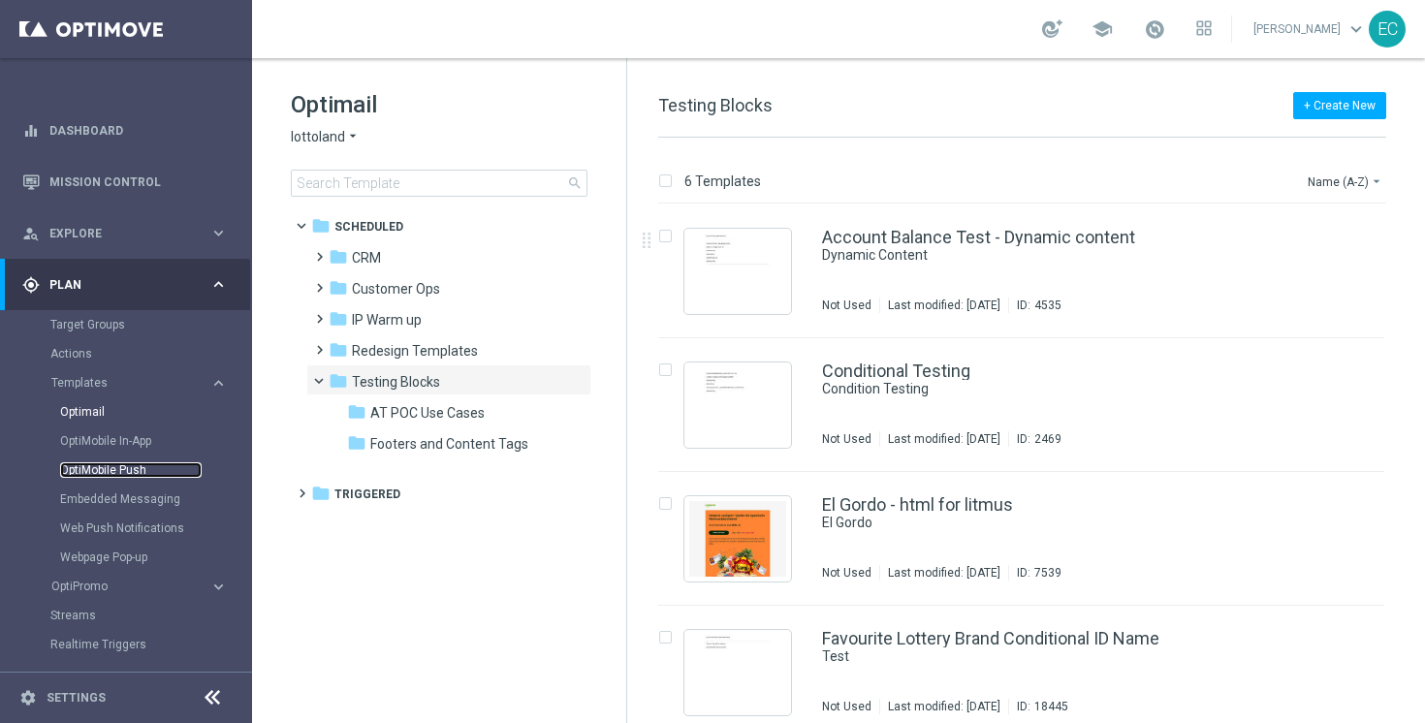
click at [122, 475] on link "OptiMobile Push" at bounding box center [131, 471] width 142 height 16
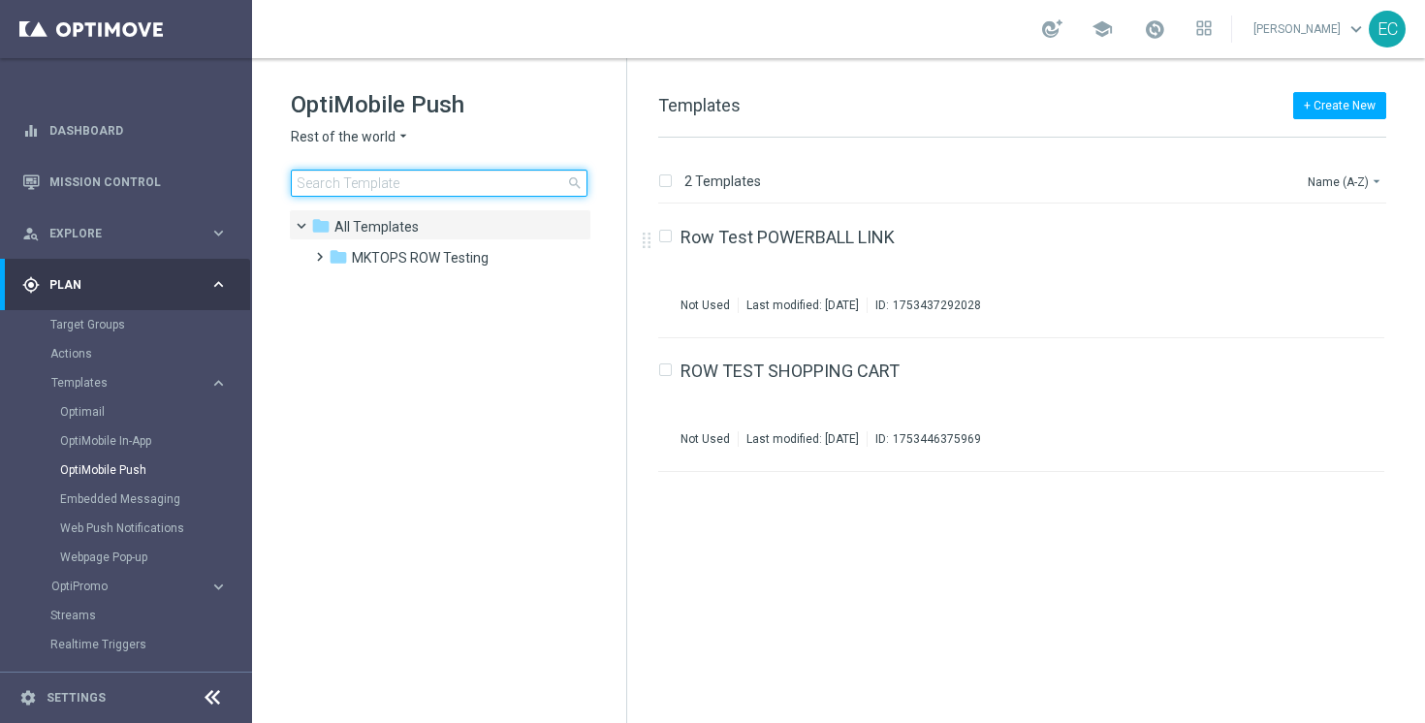
click at [421, 186] on input at bounding box center [439, 183] width 297 height 27
type input "[URL][DOMAIN_NAME]"
click at [414, 176] on input at bounding box center [439, 183] width 297 height 27
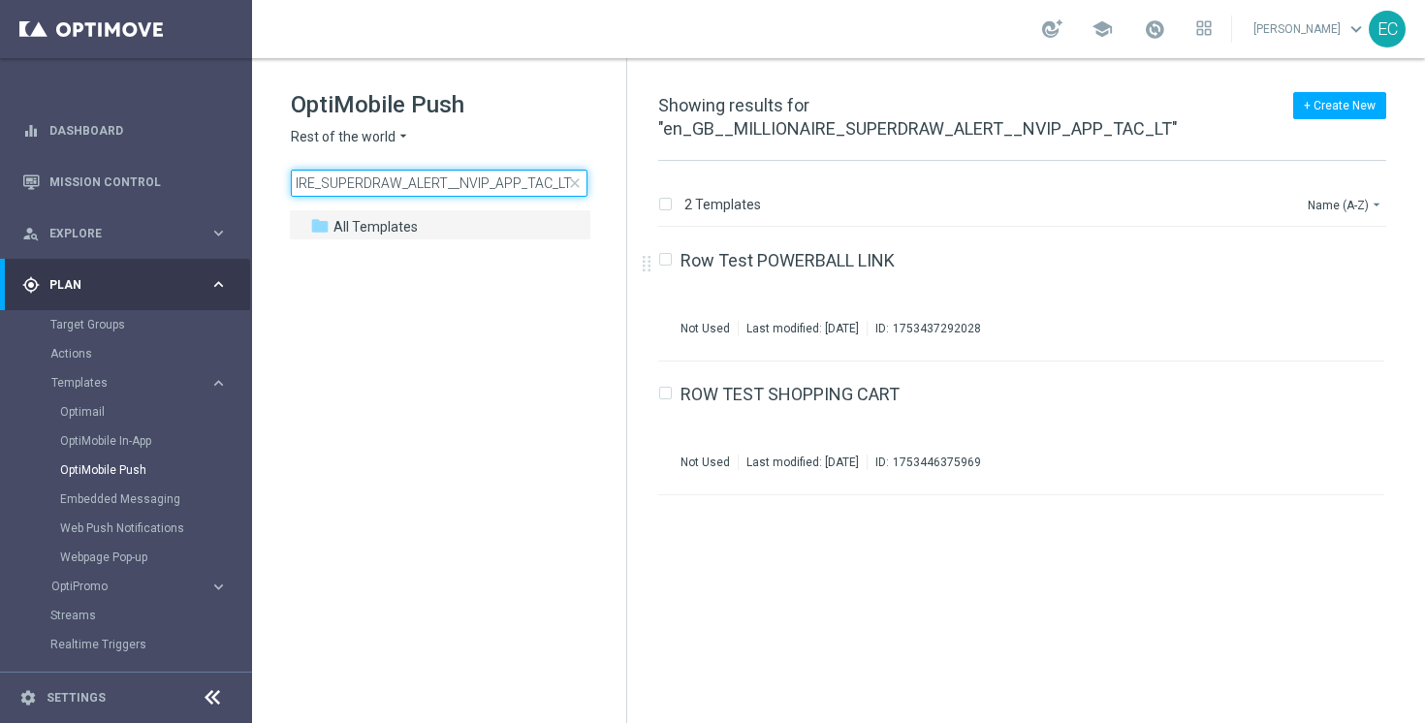
scroll to position [0, 108]
type input "en_GB__MILLIONAIRE_SUPERDRAW_ALERT__NVIP_APP_TAC_LT"
click at [356, 139] on span "Rest of the world" at bounding box center [343, 137] width 105 height 18
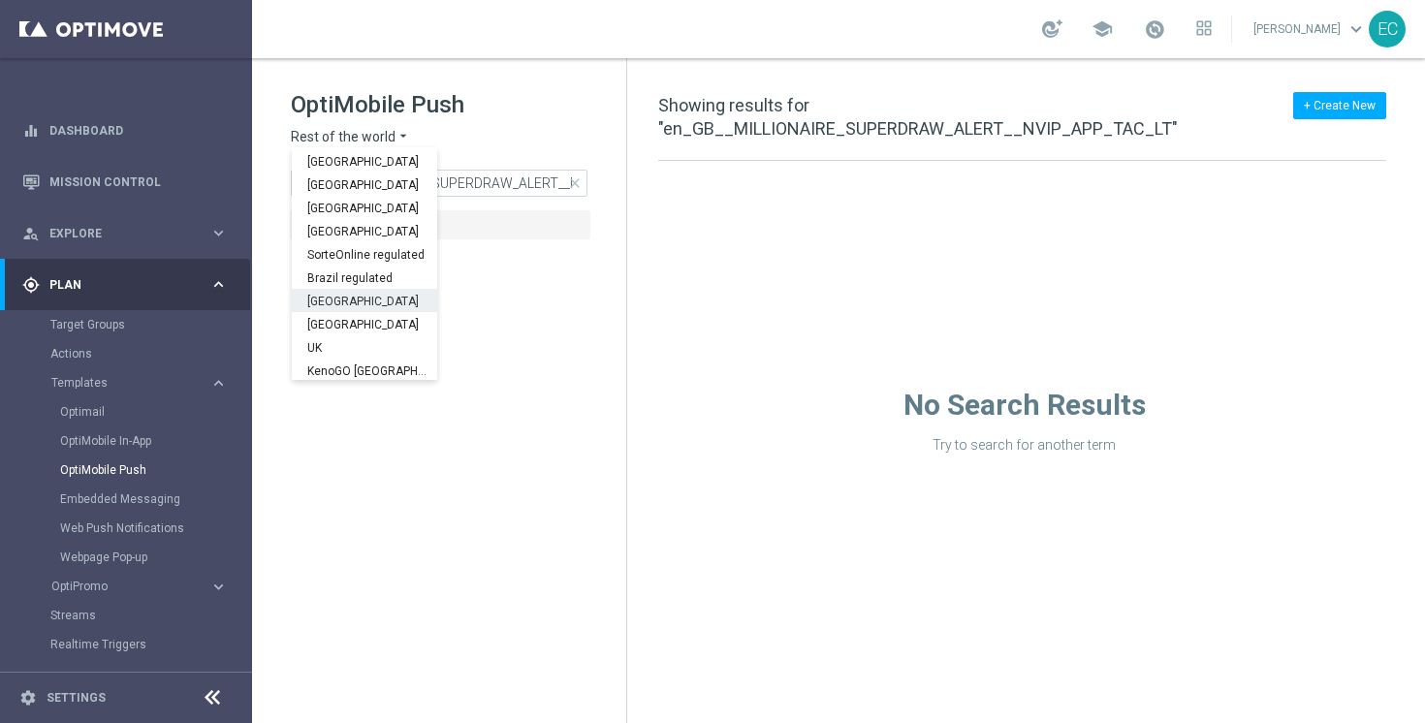
scroll to position [605, 0]
click at [347, 342] on div "UK" at bounding box center [364, 345] width 145 height 23
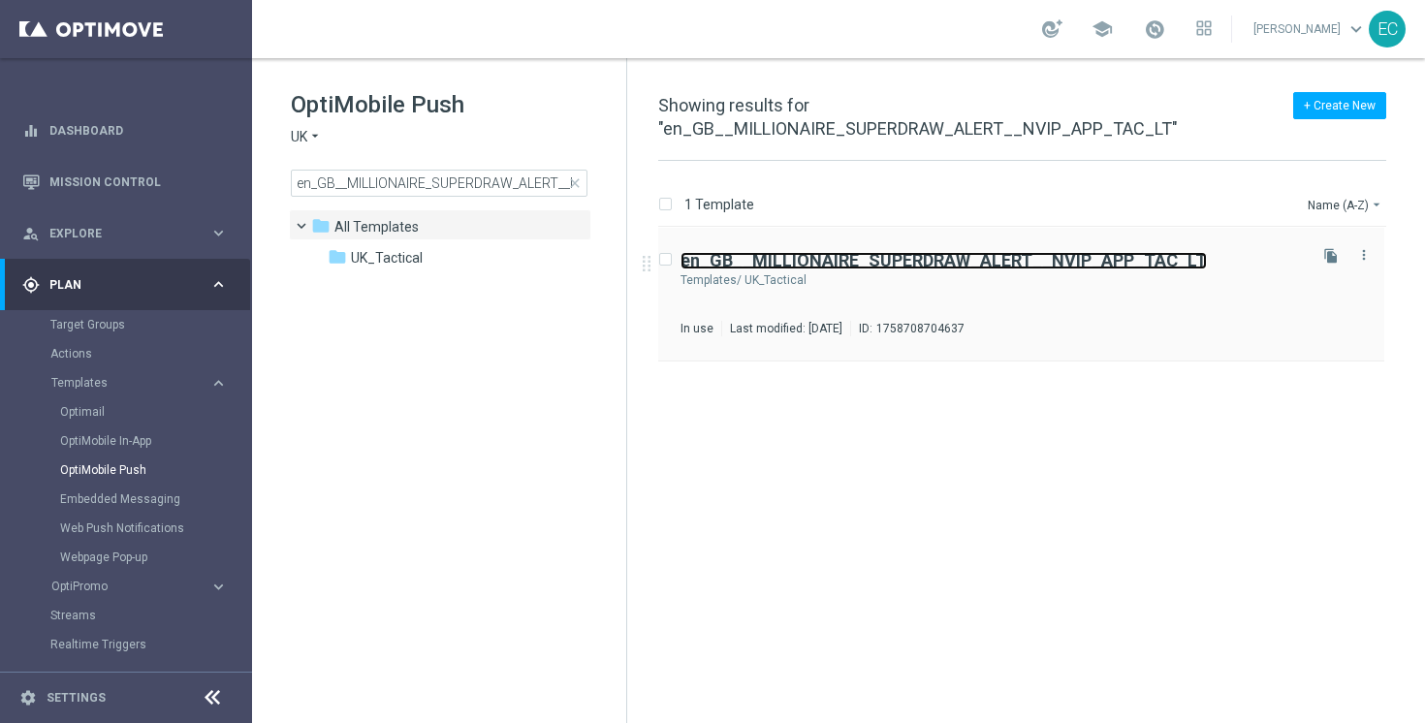
click at [1058, 252] on b "en_GB__MILLIONAIRE_SUPERDRAW_ALERT__NVIP_APP_TAC_LT" at bounding box center [944, 260] width 526 height 20
